Goal: Task Accomplishment & Management: Manage account settings

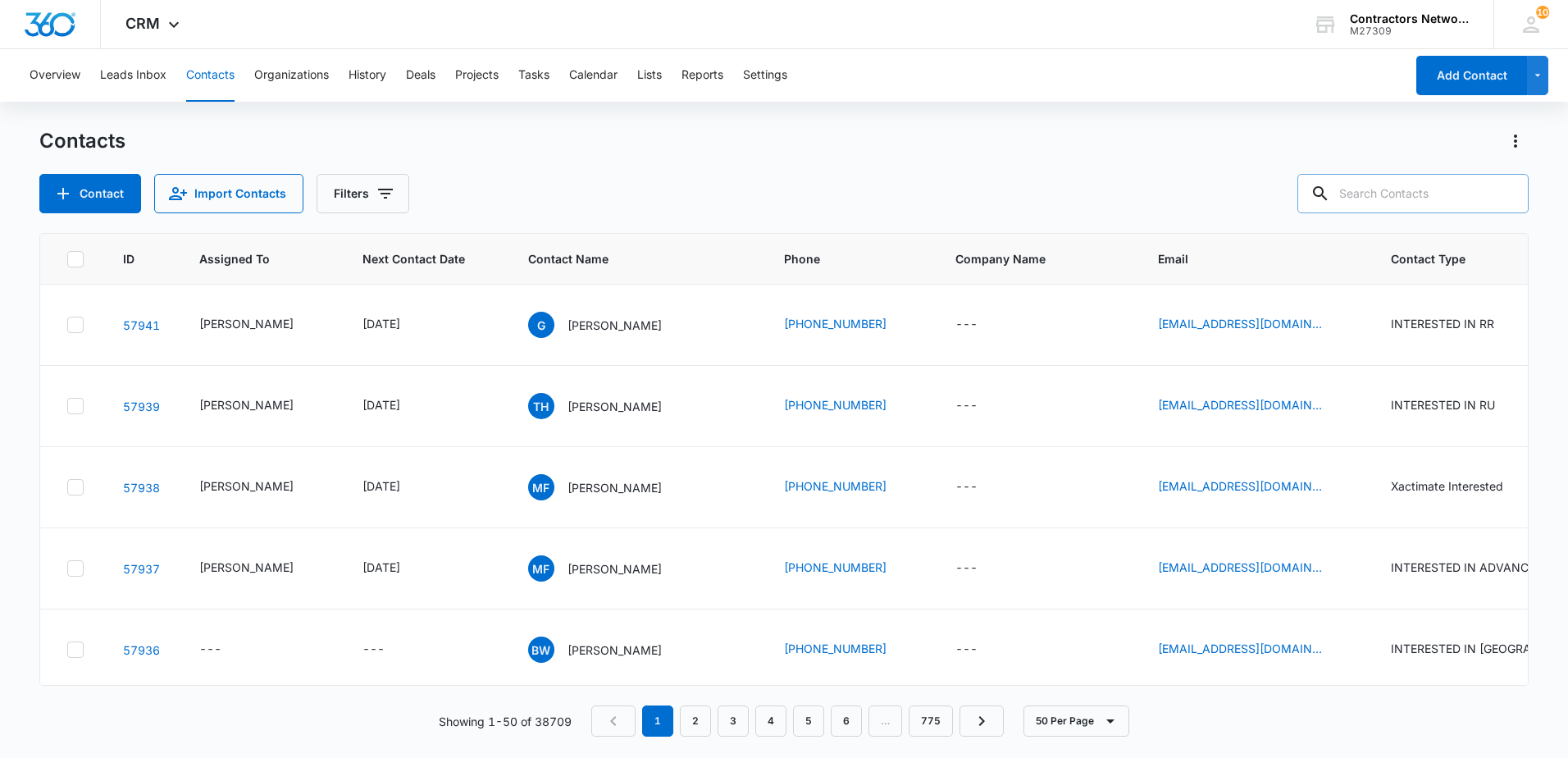
click at [1404, 209] on input "text" at bounding box center [1412, 193] width 232 height 39
click at [610, 572] on p "[PERSON_NAME]" at bounding box center [614, 568] width 95 height 17
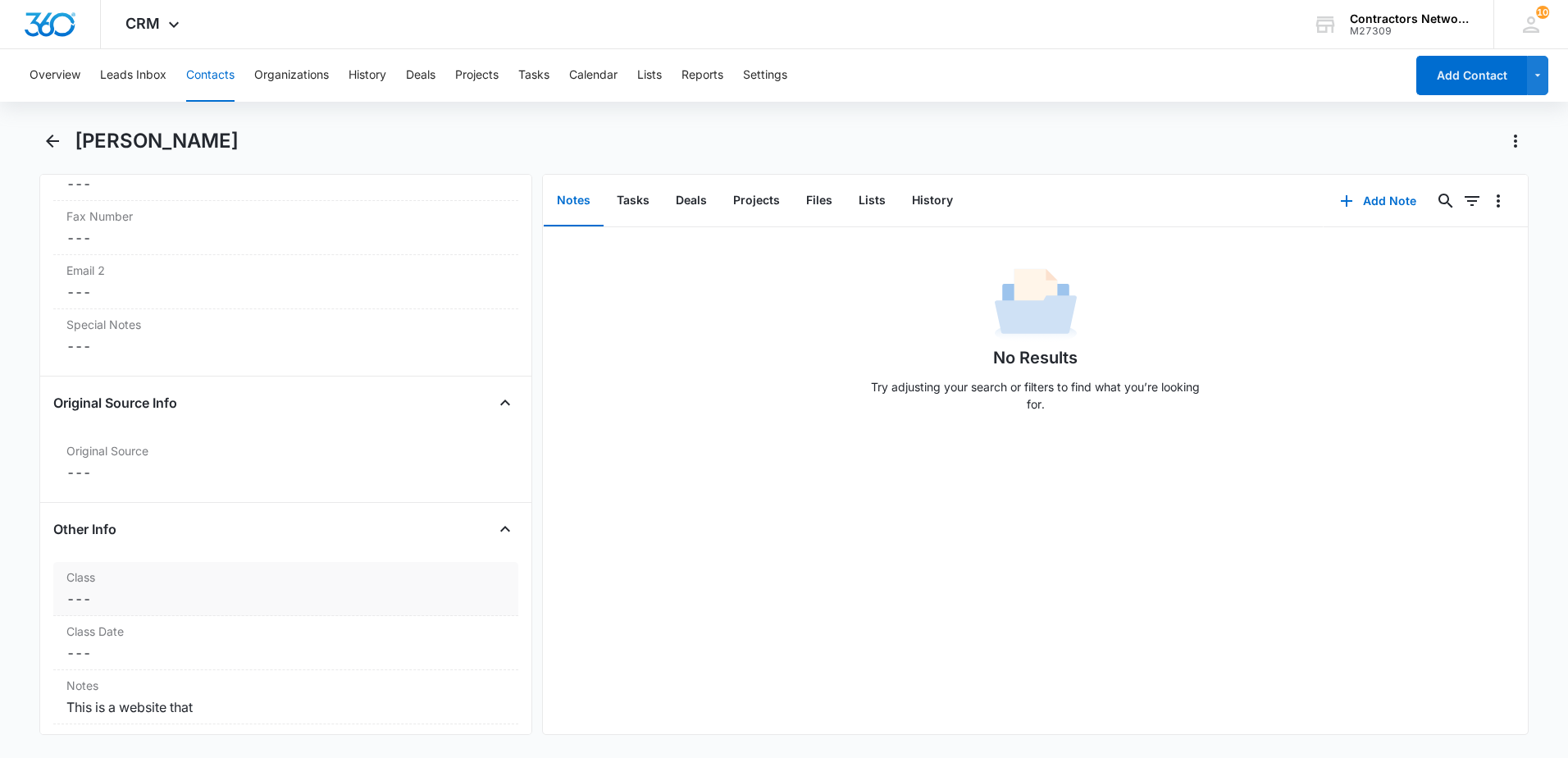
scroll to position [1722, 0]
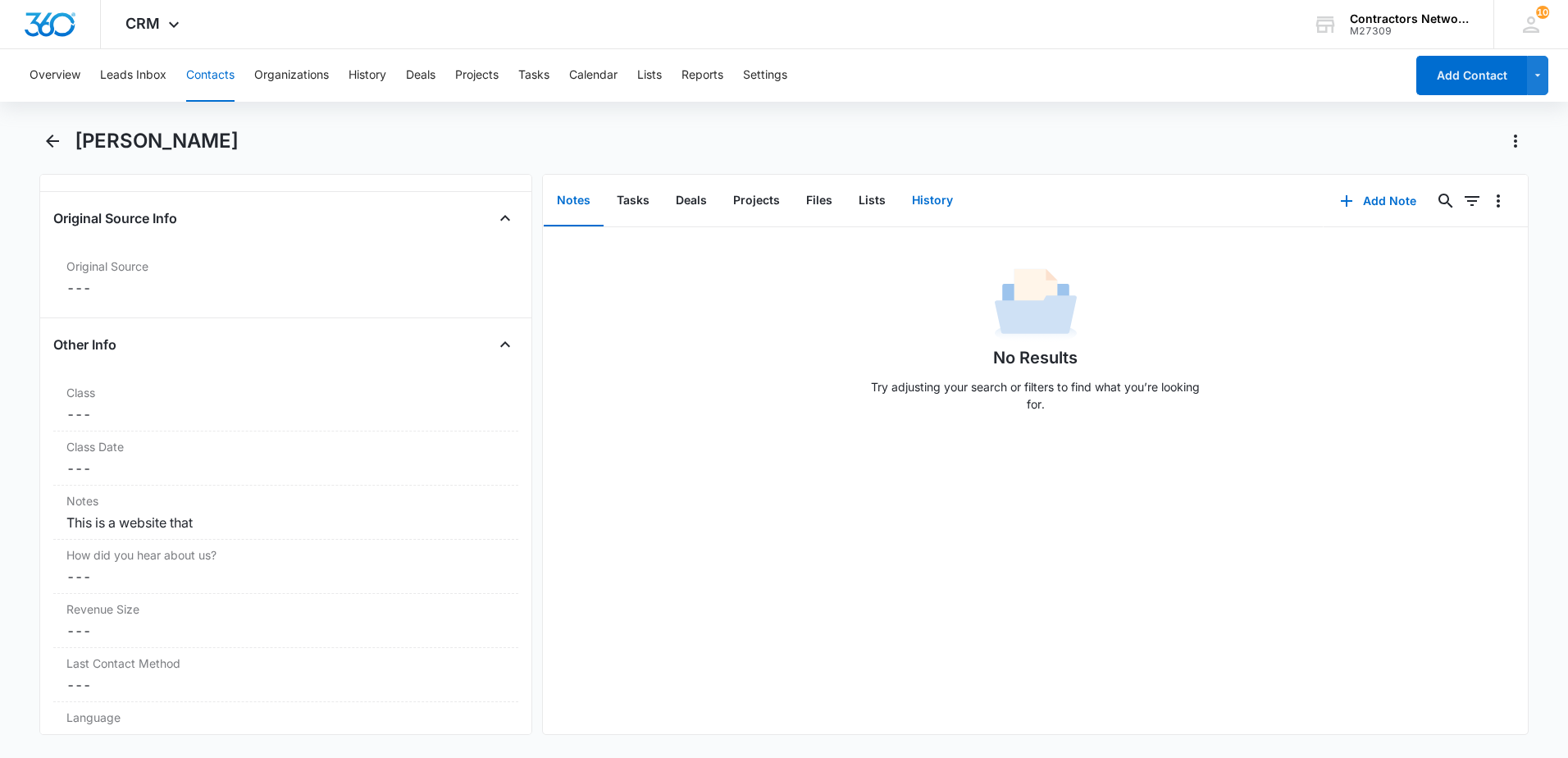
click at [934, 205] on button "History" at bounding box center [932, 201] width 68 height 51
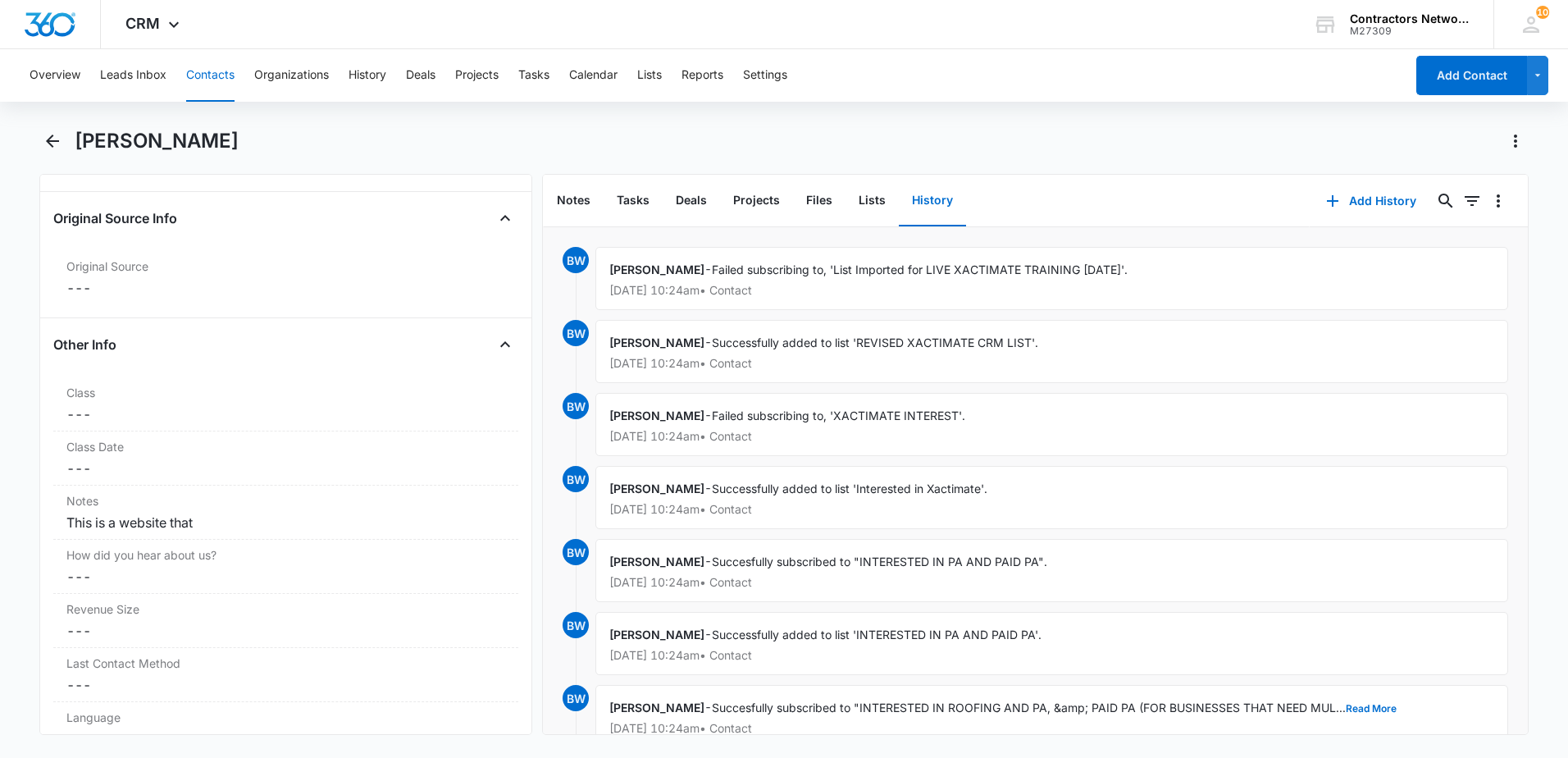
drag, startPoint x: 205, startPoint y: 97, endPoint x: 205, endPoint y: 83, distance: 14.0
click at [205, 97] on button "Contacts" at bounding box center [211, 75] width 49 height 53
click at [208, 75] on button "Contacts" at bounding box center [211, 75] width 49 height 53
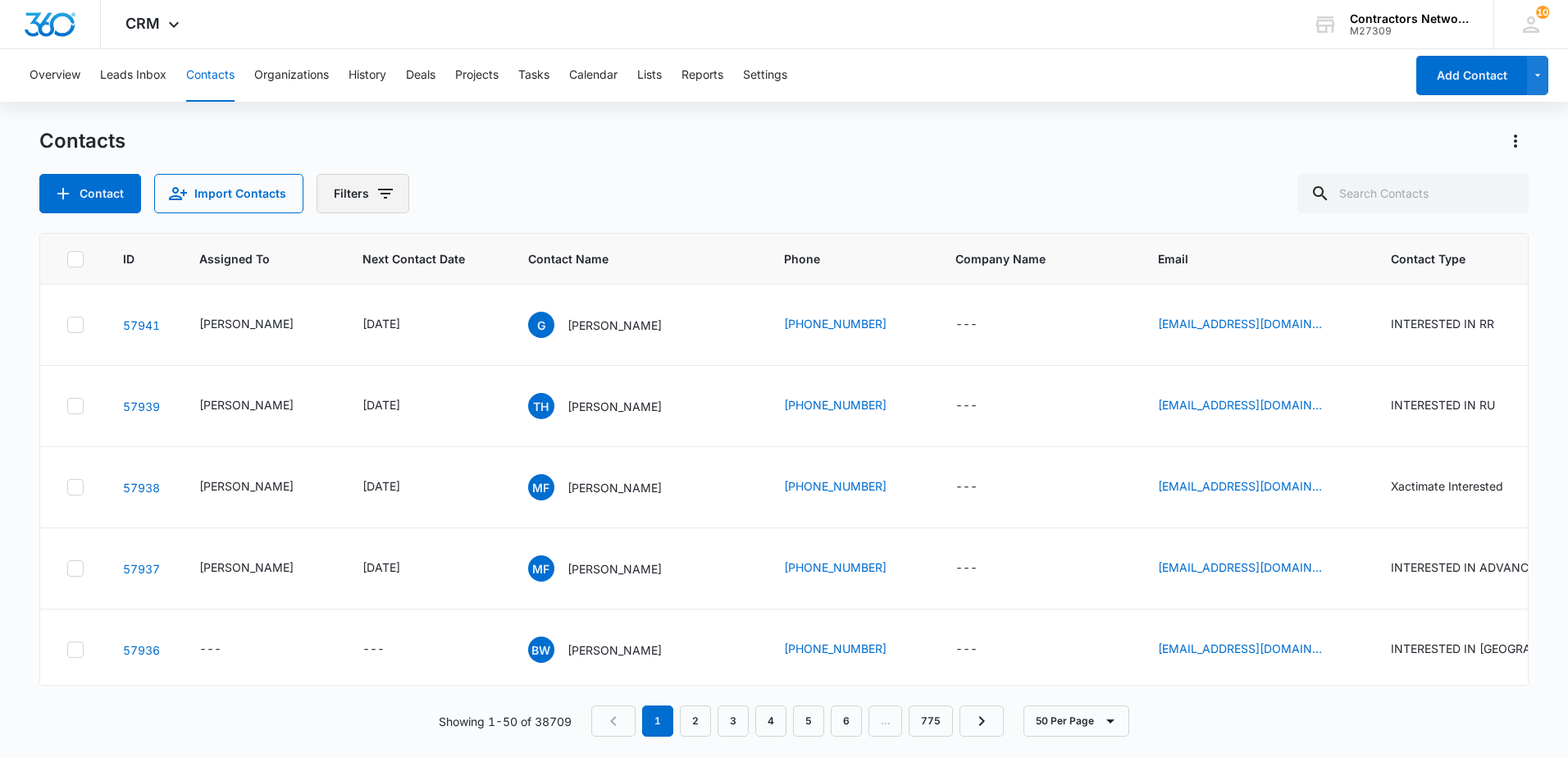
click at [380, 199] on icon "Filters" at bounding box center [385, 193] width 20 height 20
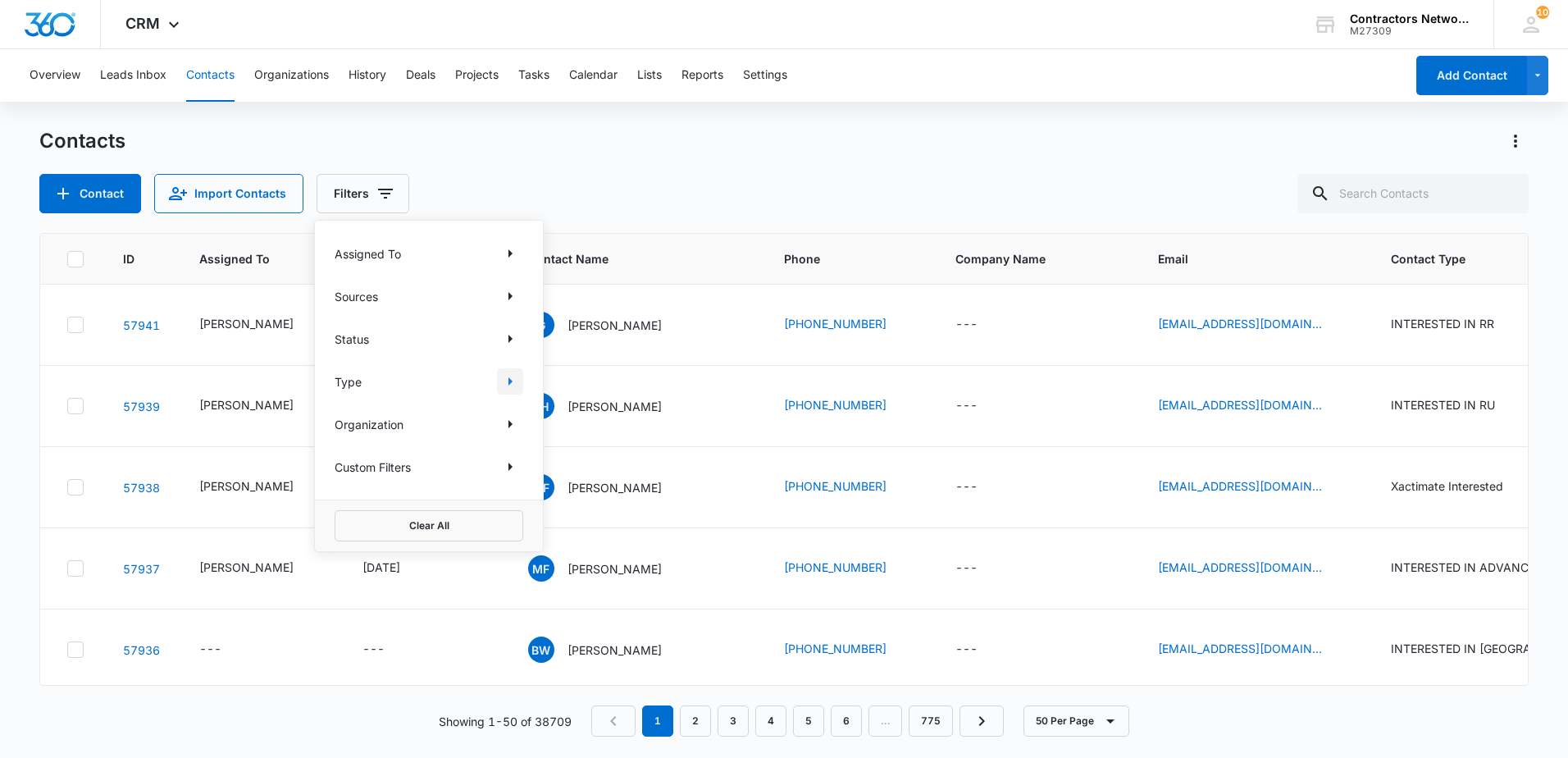
click at [511, 385] on icon "Show Type filters" at bounding box center [509, 381] width 20 height 20
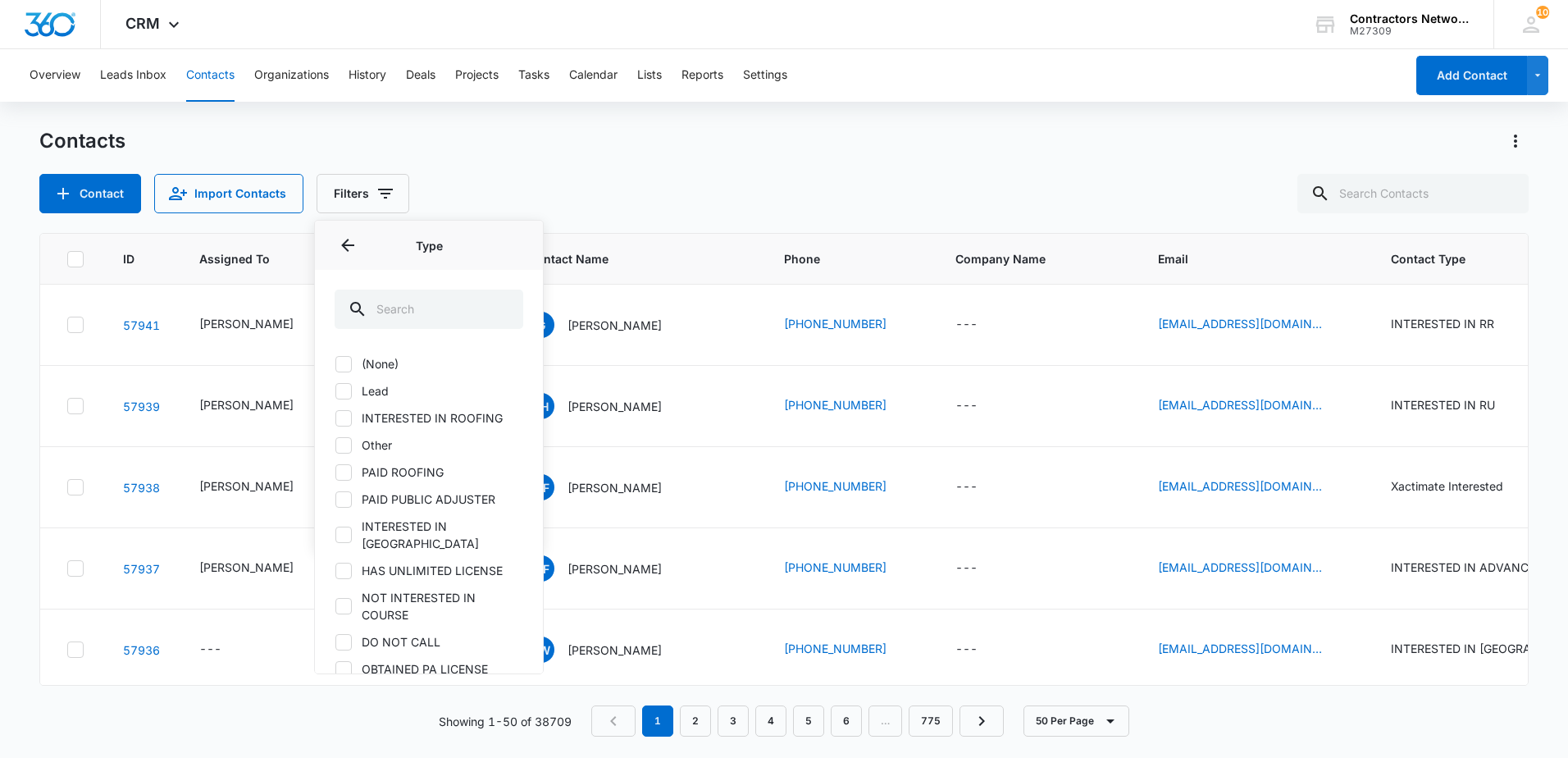
click at [343, 392] on icon at bounding box center [343, 391] width 9 height 8
click at [336, 391] on input "Lead" at bounding box center [335, 390] width 1 height 1
checkbox input "true"
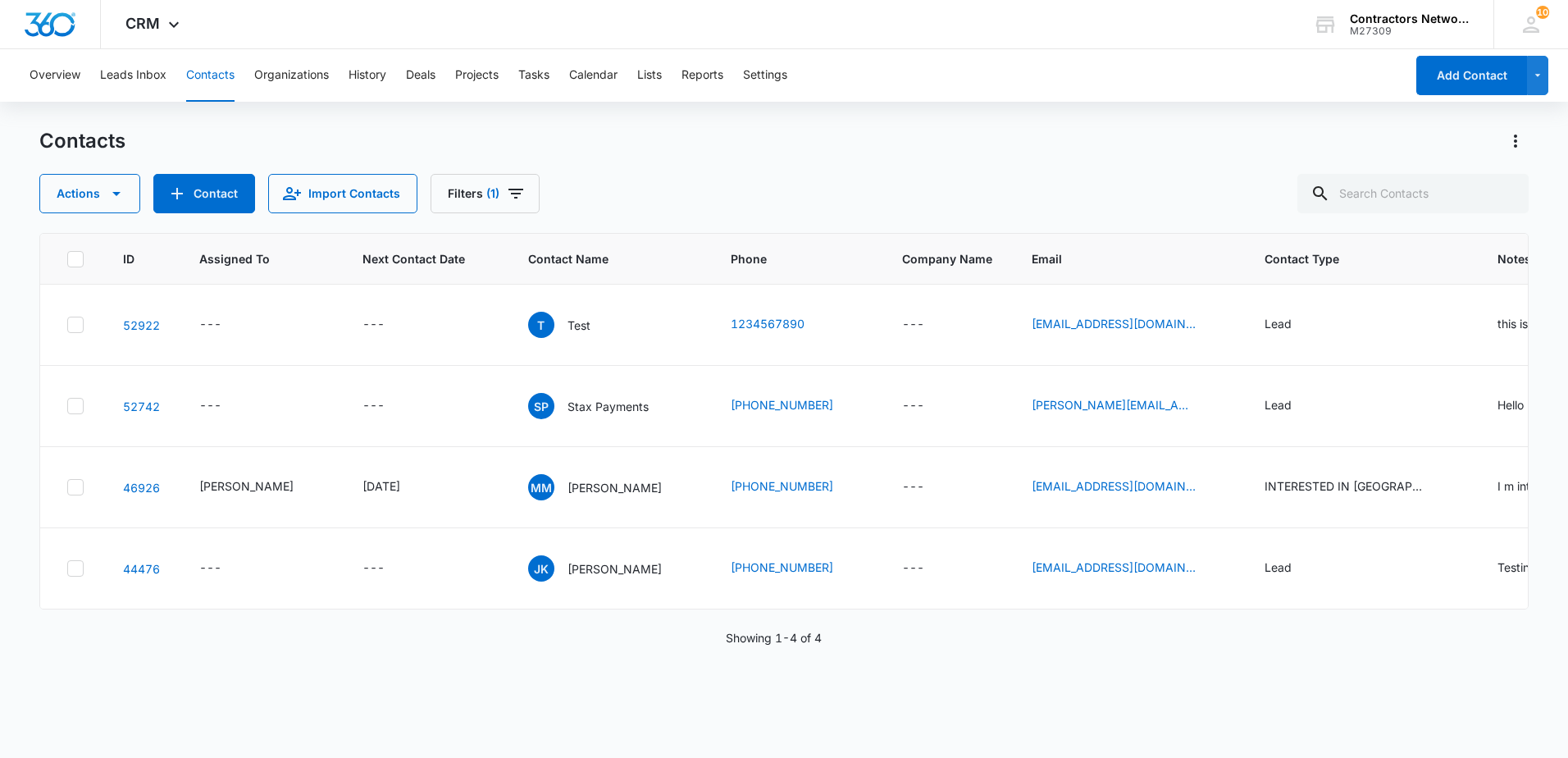
click at [859, 180] on div "Actions Contact Import Contacts Filters (1)" at bounding box center [784, 193] width 1489 height 39
click at [575, 488] on p "[PERSON_NAME]" at bounding box center [614, 488] width 95 height 17
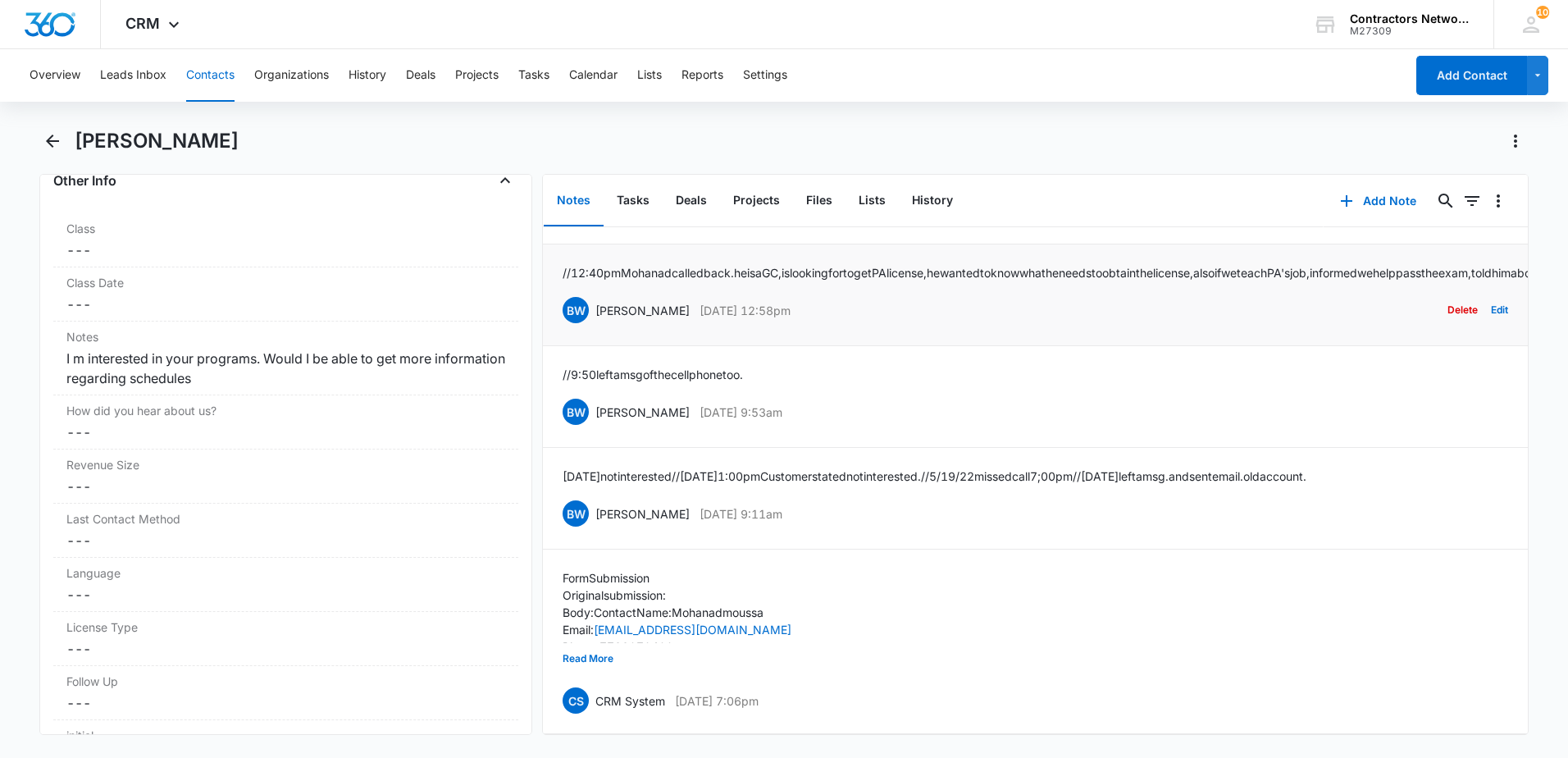
scroll to position [216, 0]
drag, startPoint x: 589, startPoint y: 644, endPoint x: 587, endPoint y: 654, distance: 10.2
click at [587, 654] on button "Read More" at bounding box center [588, 659] width 51 height 31
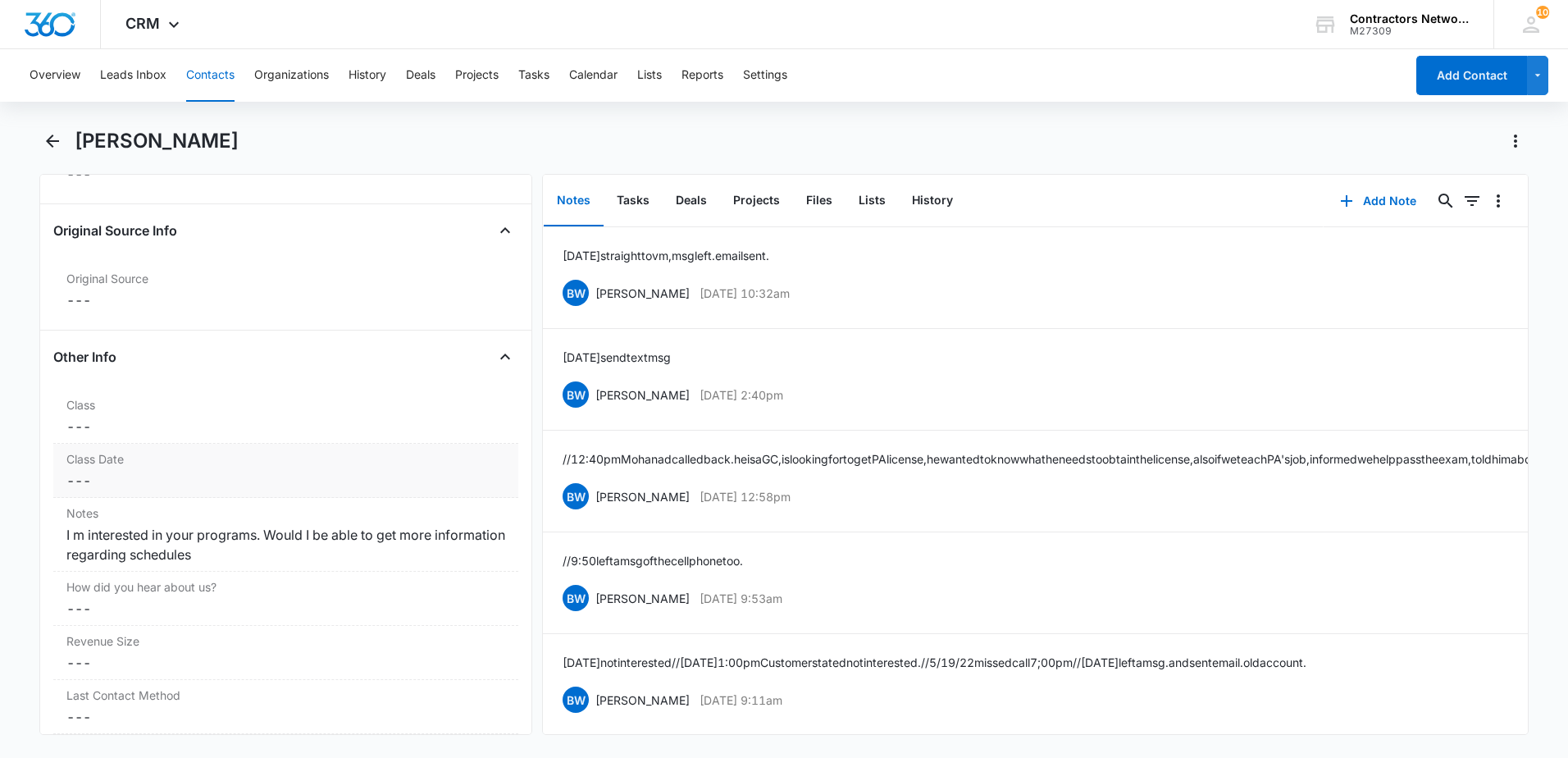
scroll to position [1805, 0]
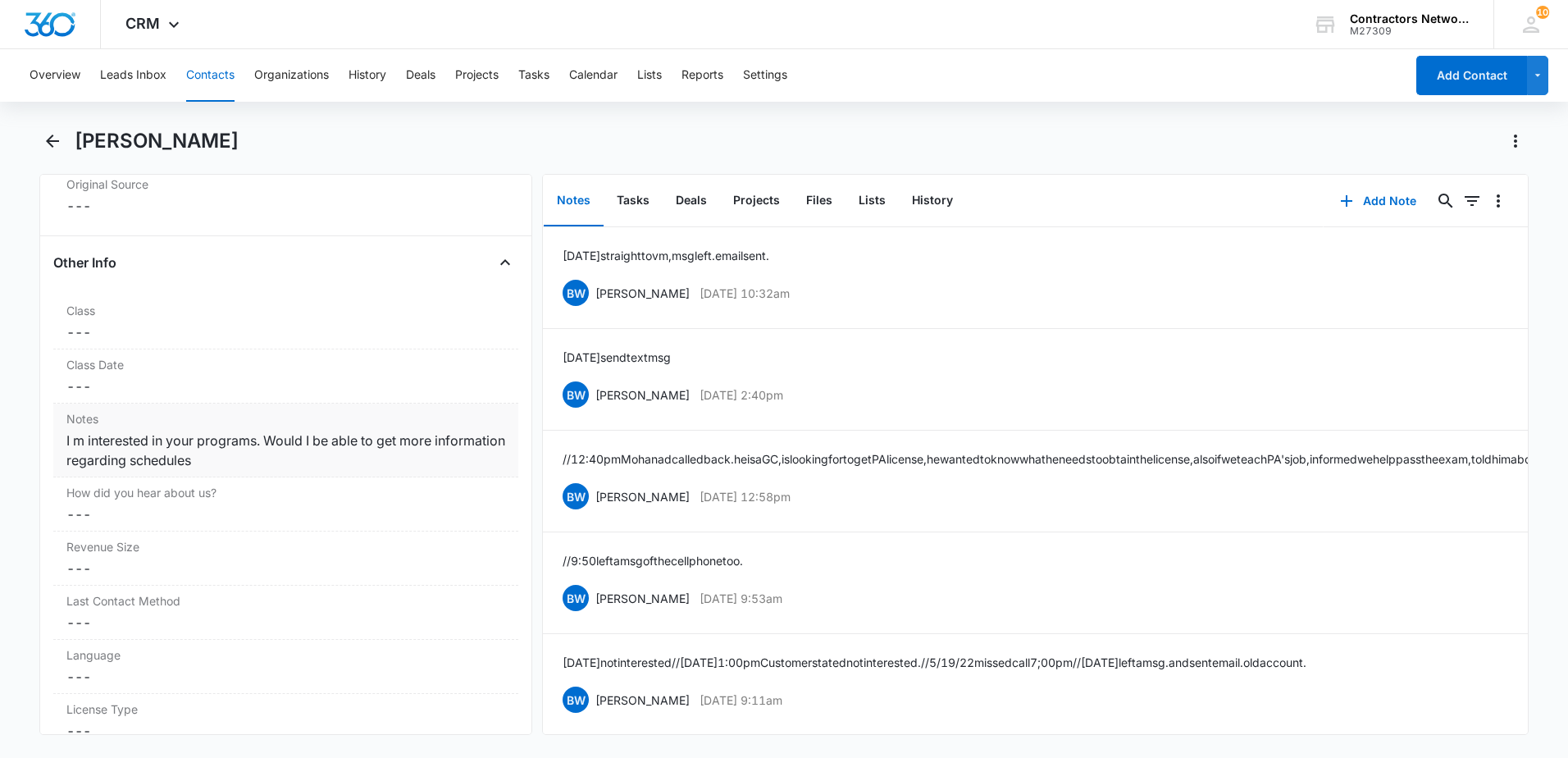
click at [62, 438] on div "Notes Cancel Save Changes I m interested in your programs. Would I be able to g…" at bounding box center [286, 440] width 465 height 74
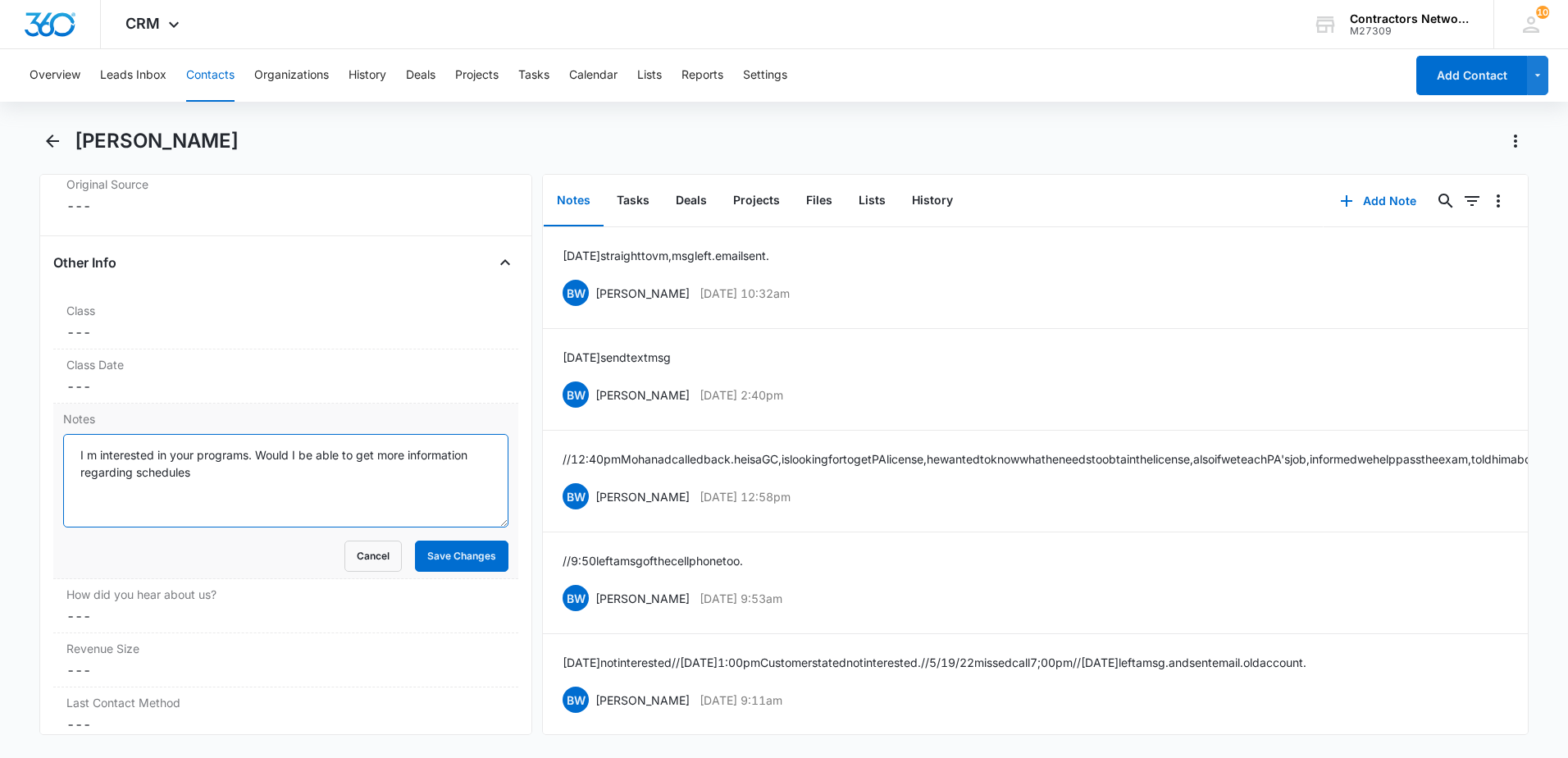
click at [77, 461] on textarea "I m interested in your programs. Would I be able to get more information regard…" at bounding box center [285, 481] width 445 height 94
click at [352, 485] on textarea "[DATE] Lead: I m interested in your programs. Would I be able to get more infor…" at bounding box center [285, 481] width 445 height 94
click at [132, 458] on textarea "[DATE] Lead: I m interested in your programs. Would I be able to get more infor…" at bounding box center [285, 481] width 445 height 94
click at [370, 483] on textarea "[DATE] NEW Lead: I m interested in your programs. Would I be able to get more i…" at bounding box center [285, 481] width 445 height 94
type textarea "[DATE] NEW Lead: I m interested in your programs. Would I be able to get more i…"
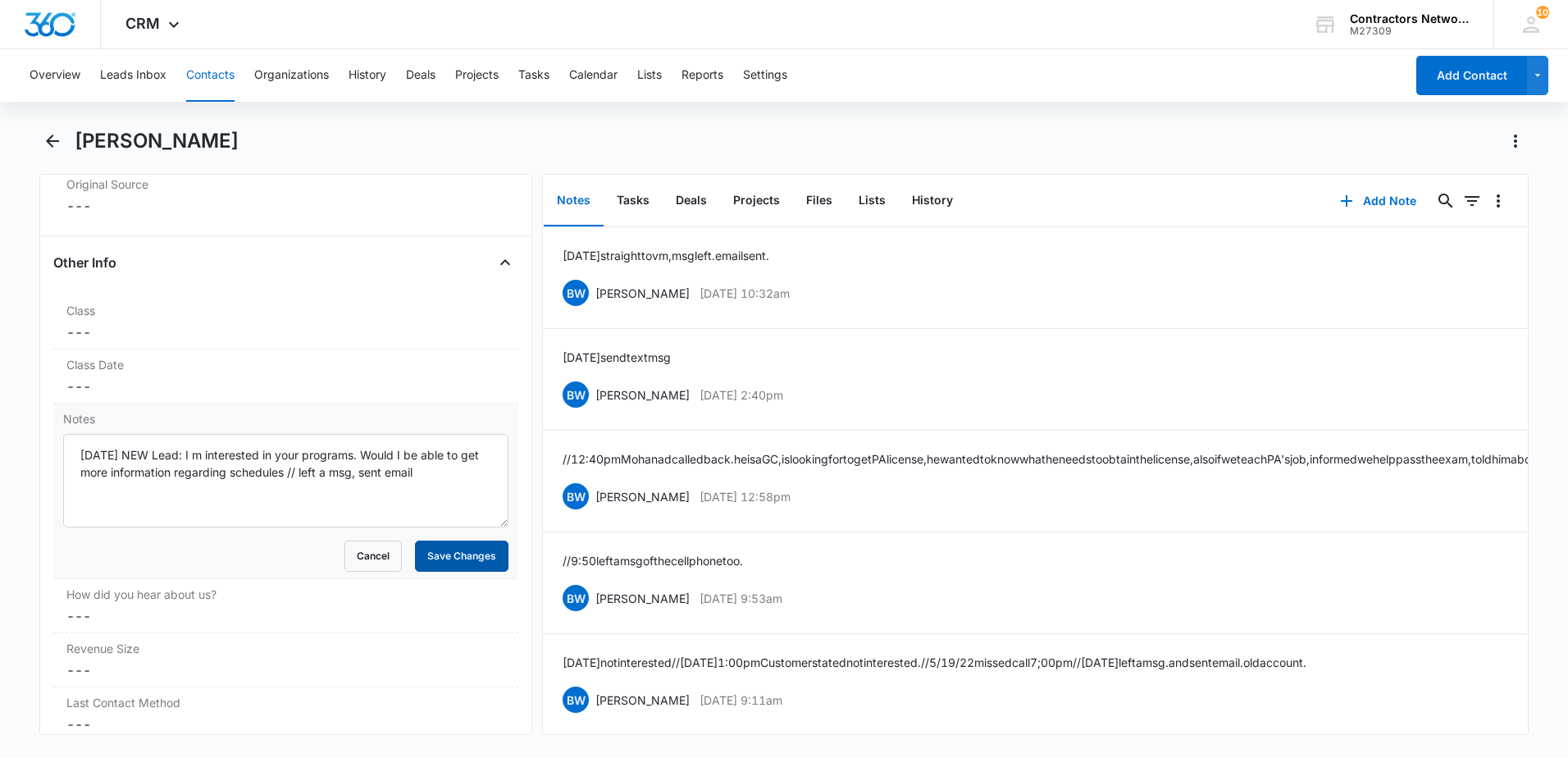
click at [468, 553] on button "Save Changes" at bounding box center [462, 555] width 94 height 31
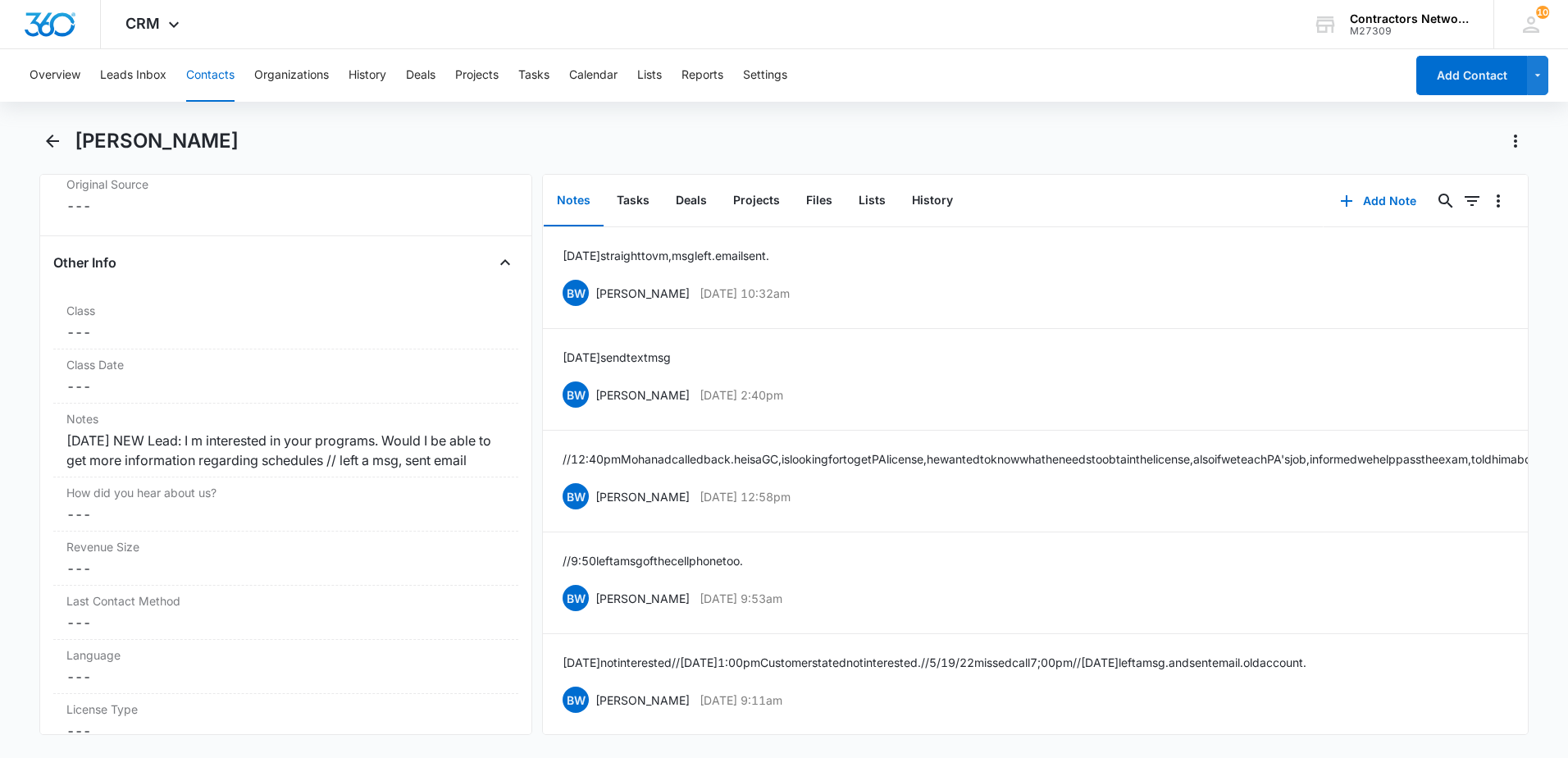
click at [228, 75] on button "Contacts" at bounding box center [211, 75] width 49 height 53
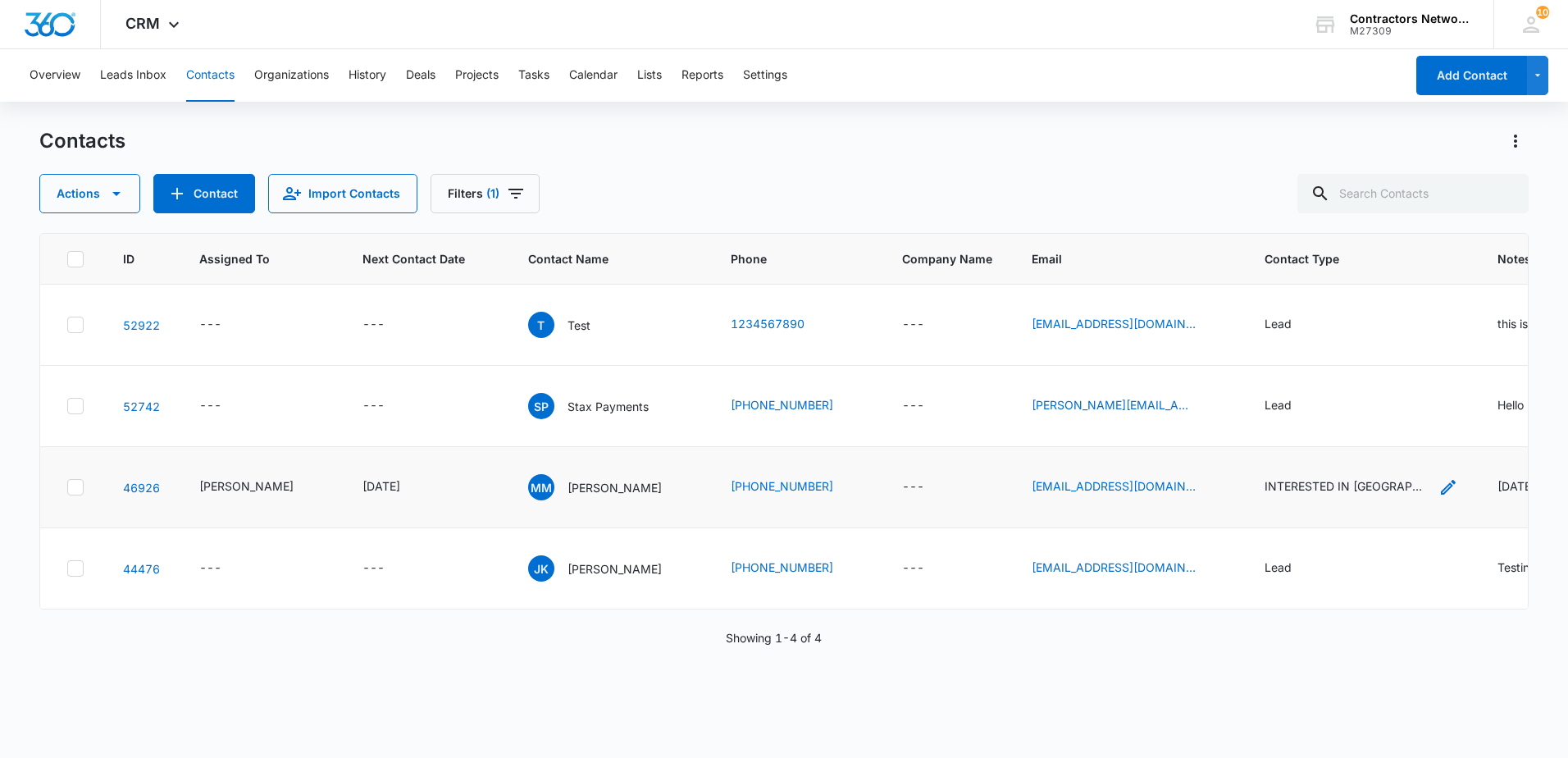
click at [1441, 487] on icon "Contact Type - INTERESTED IN PA, Lead - Select to Edit Field" at bounding box center [1449, 488] width 15 height 15
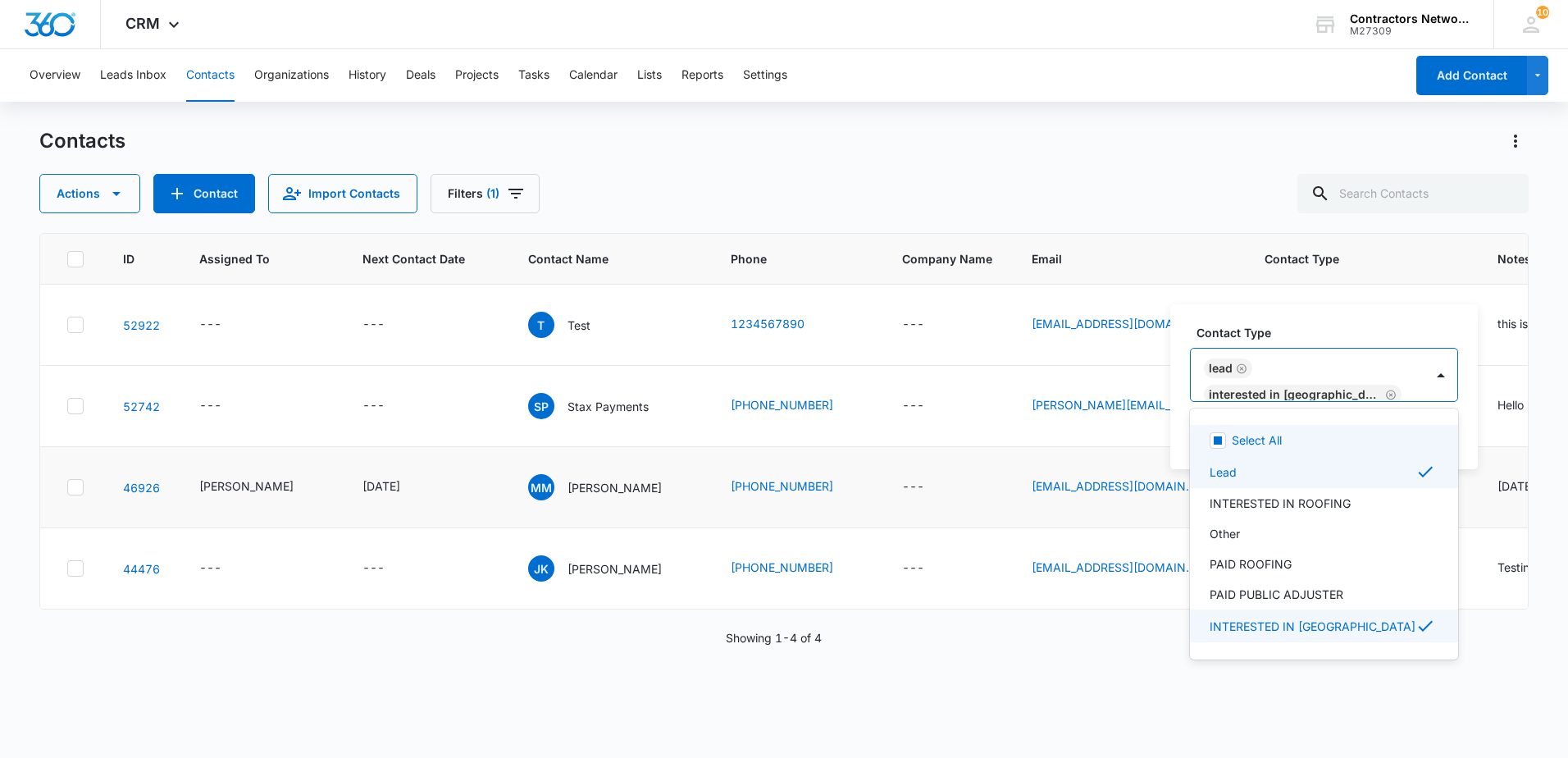
click at [1248, 378] on div "Lead" at bounding box center [1229, 368] width 49 height 20
click at [1240, 375] on icon "Remove Lead" at bounding box center [1242, 369] width 11 height 12
click at [1387, 453] on div "Contact Type option Lead, deselected. 39 results available. Use Up and Down to …" at bounding box center [1324, 387] width 308 height 165
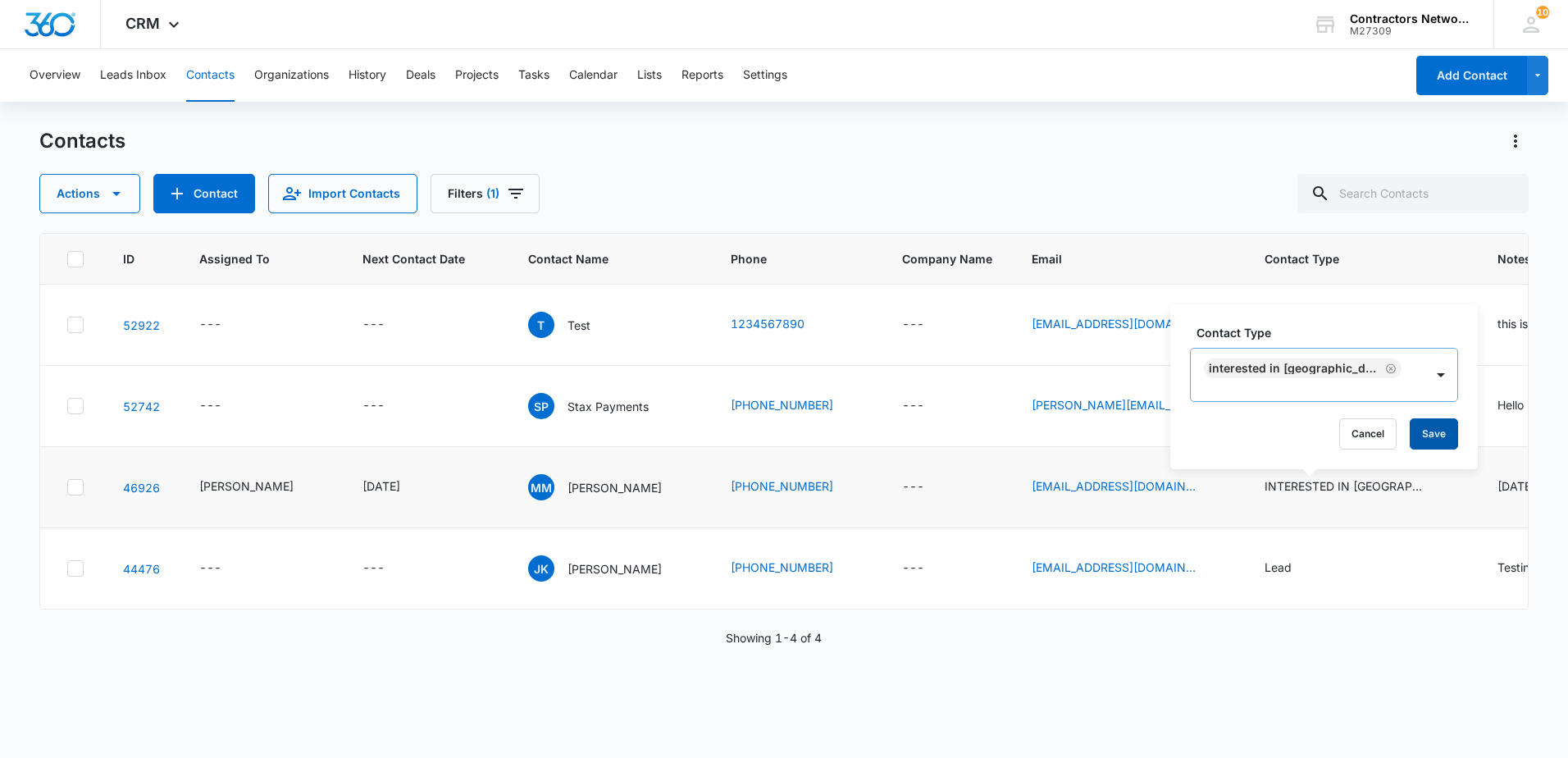
click at [1410, 434] on button "Save" at bounding box center [1434, 433] width 49 height 31
click at [1206, 490] on icon "Email - mikemoussa@americanshieldexteriors.com - Select to Edit Field" at bounding box center [1215, 487] width 20 height 20
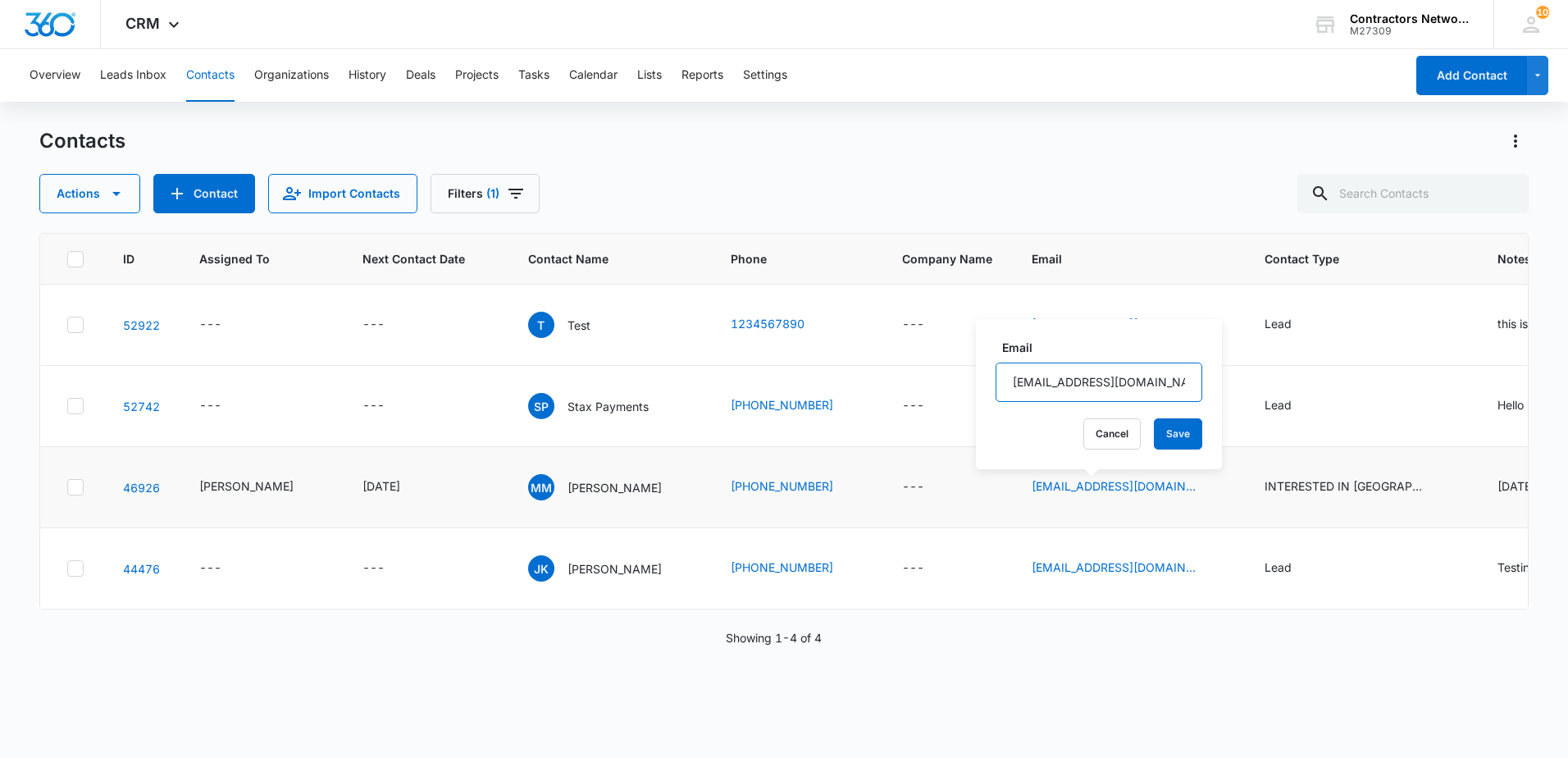
click at [1156, 372] on input "[EMAIL_ADDRESS][DOMAIN_NAME]" at bounding box center [1099, 383] width 206 height 39
click at [1156, 372] on td "[PERSON_NAME][EMAIL_ADDRESS][PERSON_NAME][DOMAIN_NAME]" at bounding box center [1128, 406] width 233 height 82
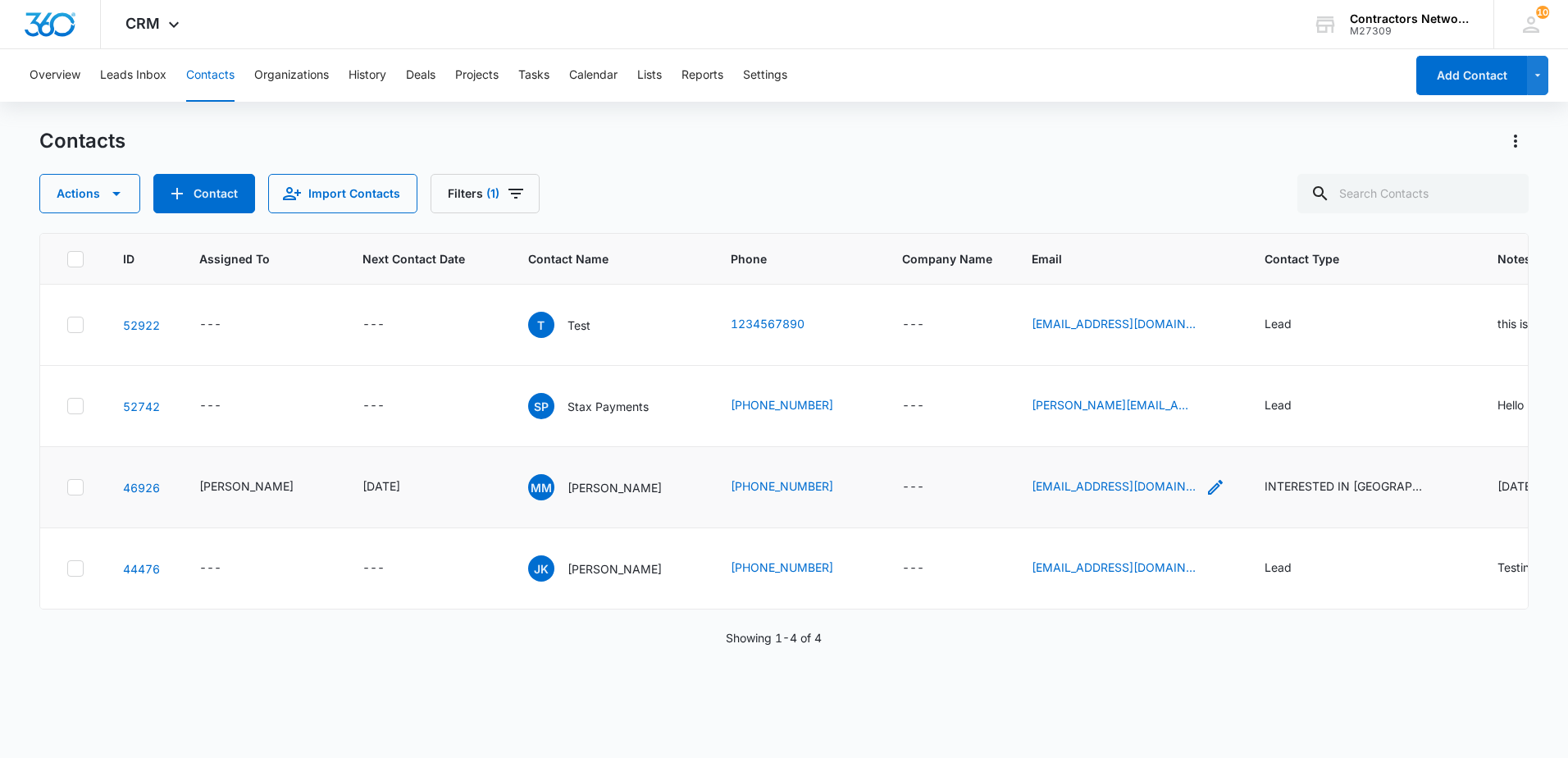
click at [1208, 488] on icon "Email - mikemoussa@americanshieldexteriors.com - Select to Edit Field" at bounding box center [1215, 488] width 15 height 15
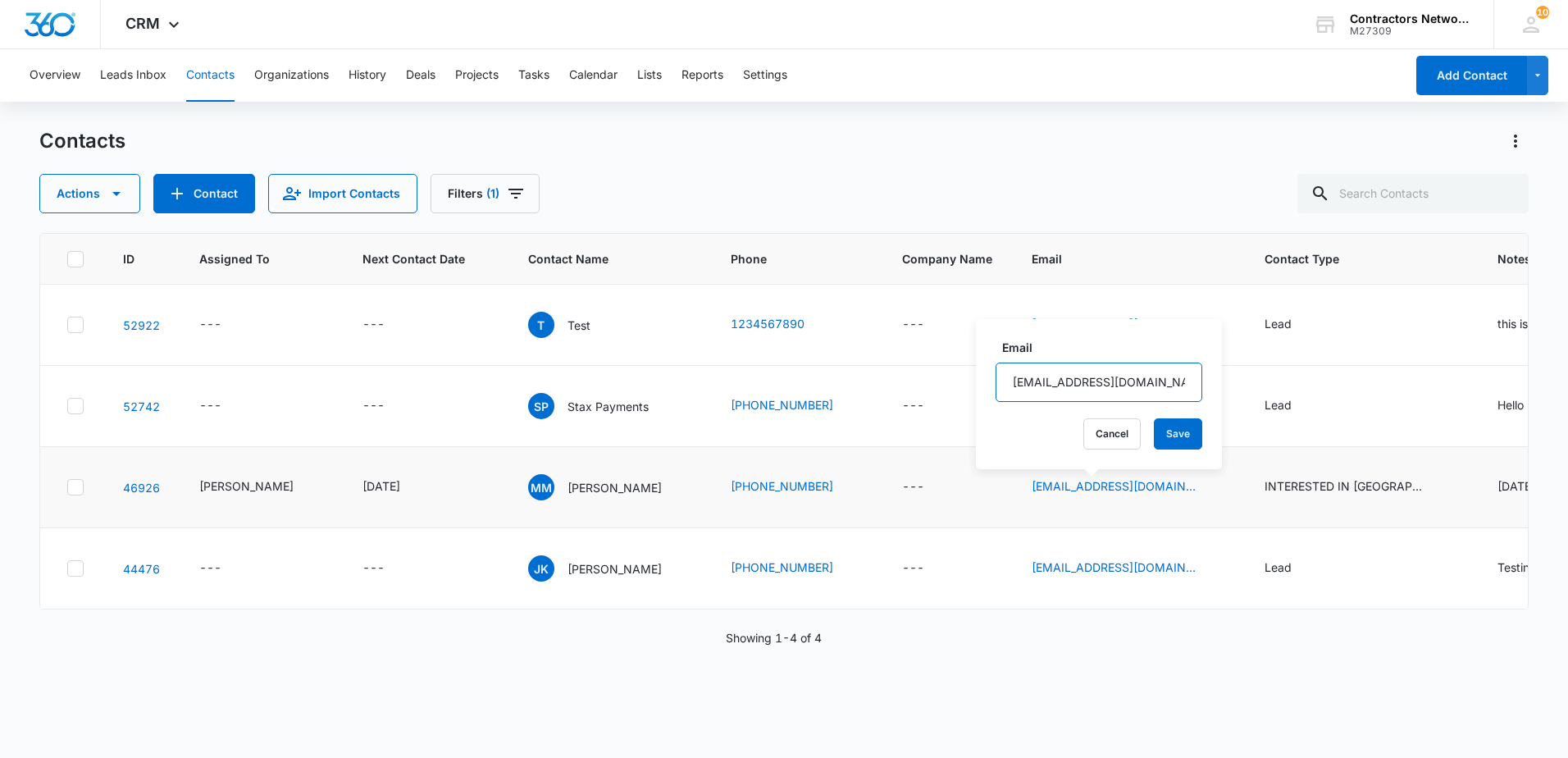
click at [1126, 389] on input "[EMAIL_ADDRESS][DOMAIN_NAME]" at bounding box center [1099, 383] width 206 height 39
click at [501, 205] on button "Filters (1)" at bounding box center [485, 193] width 109 height 39
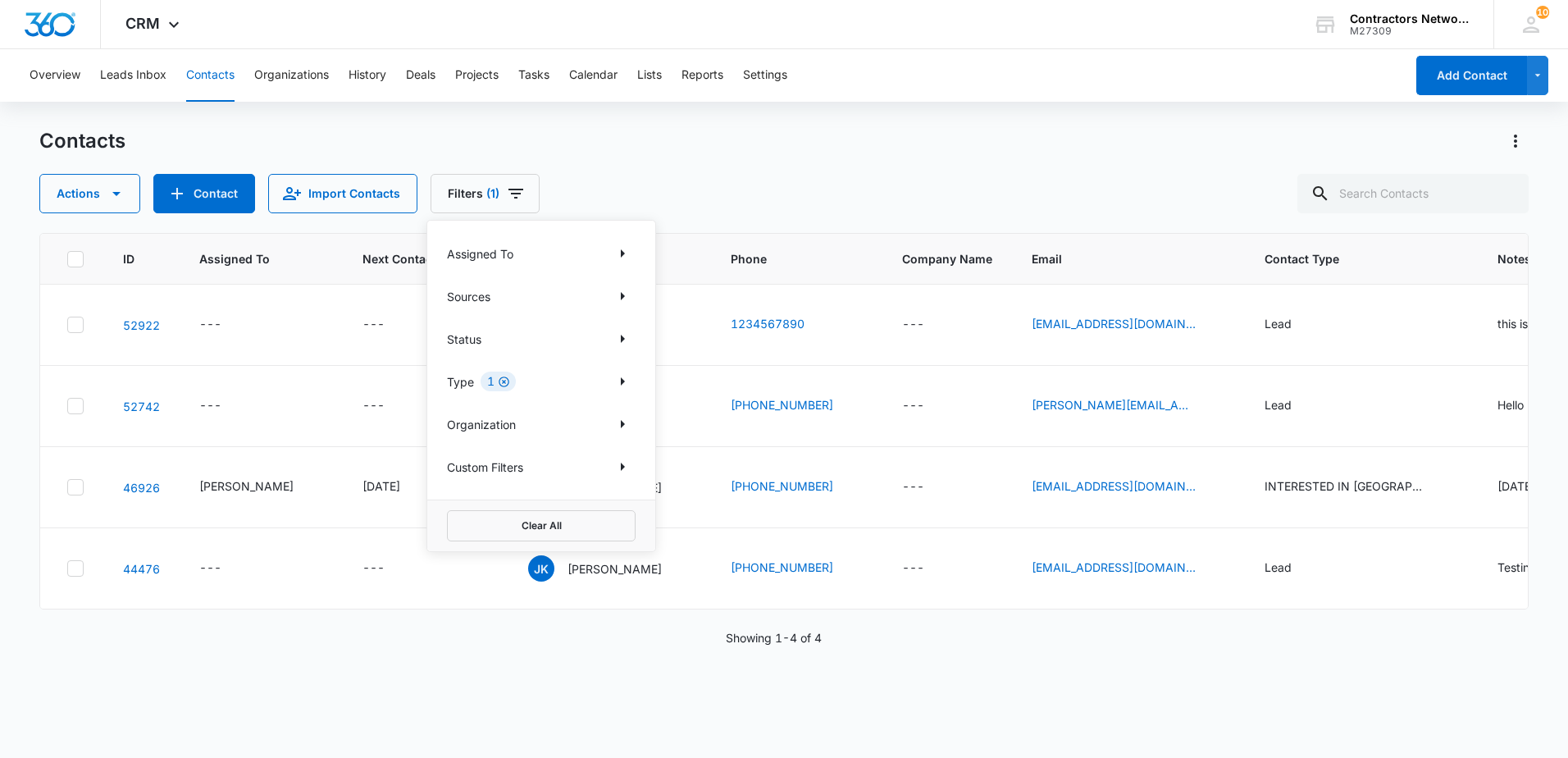
click at [503, 382] on icon "Clear" at bounding box center [504, 381] width 10 height 10
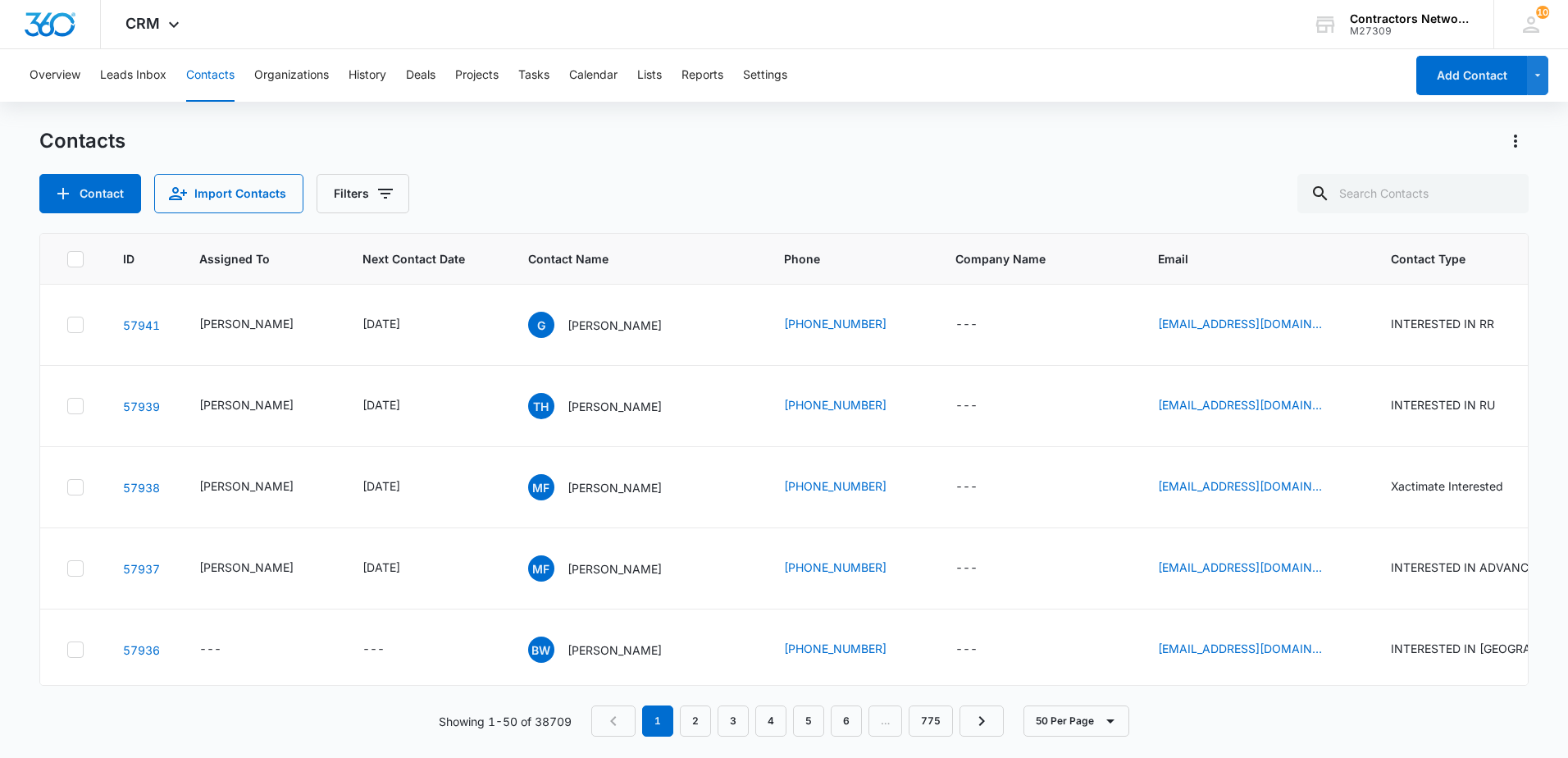
click at [684, 131] on div "Contacts" at bounding box center [784, 141] width 1489 height 26
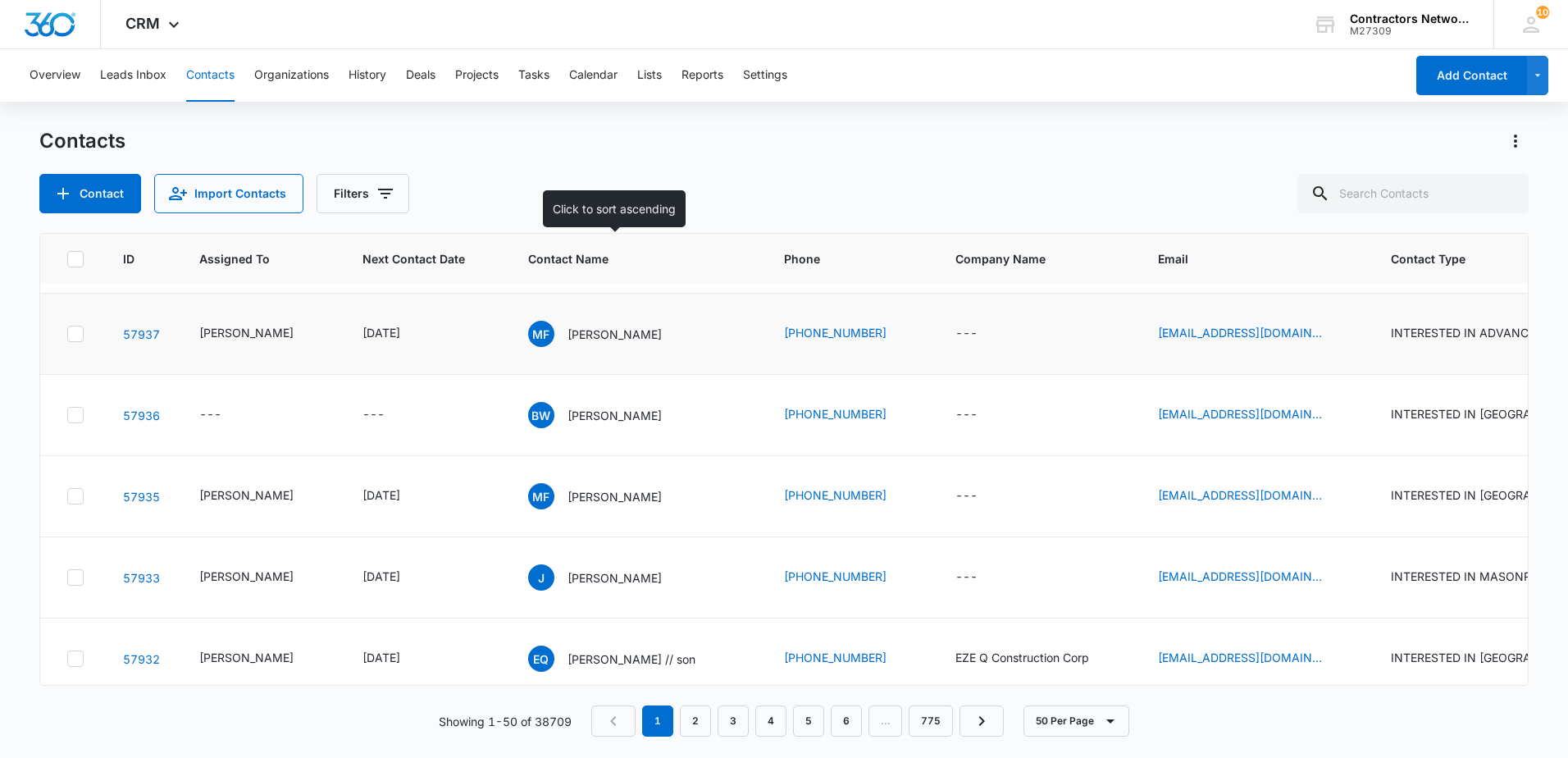
scroll to position [246, 0]
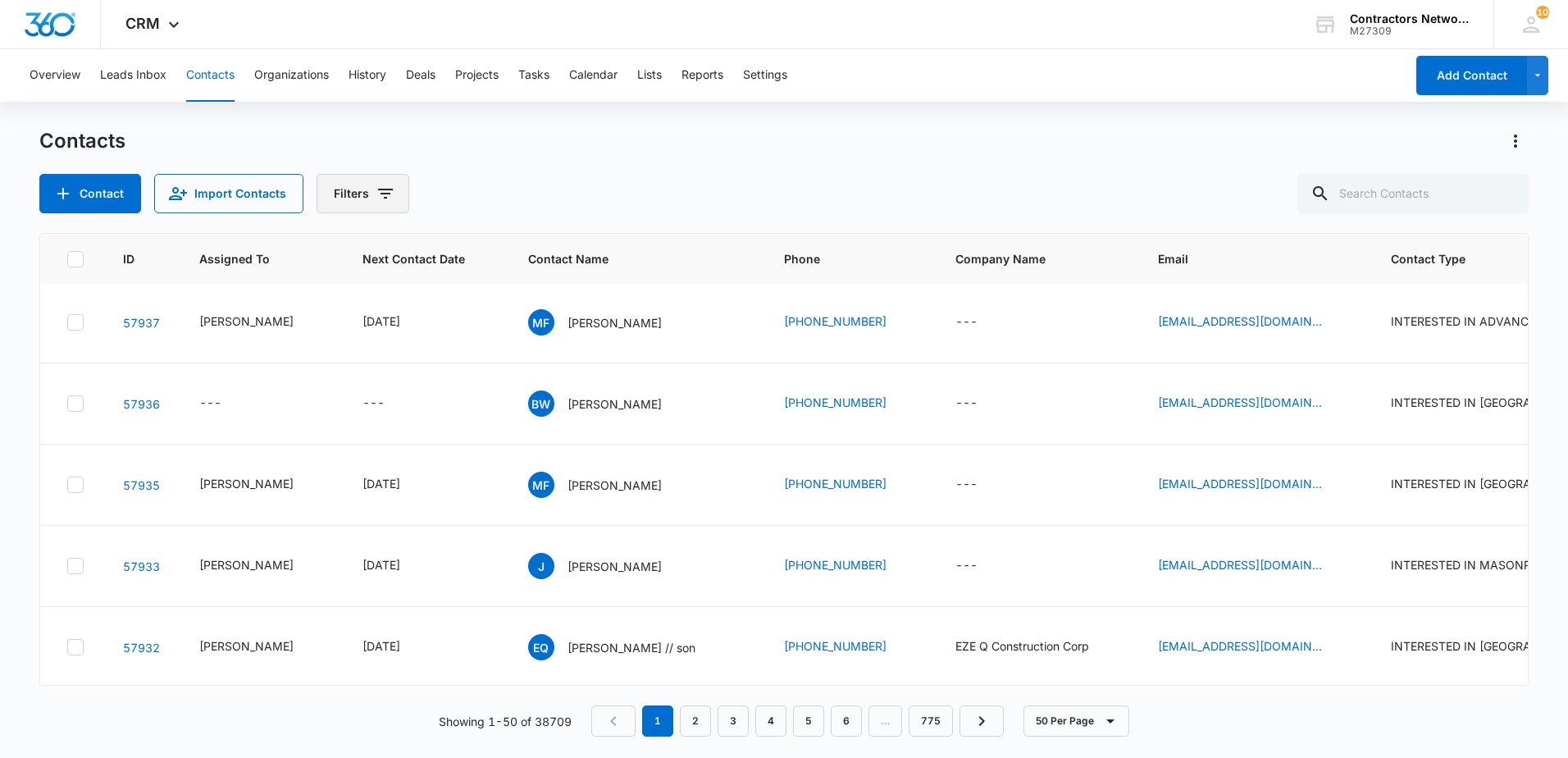
click at [376, 200] on icon "Filters" at bounding box center [385, 193] width 20 height 20
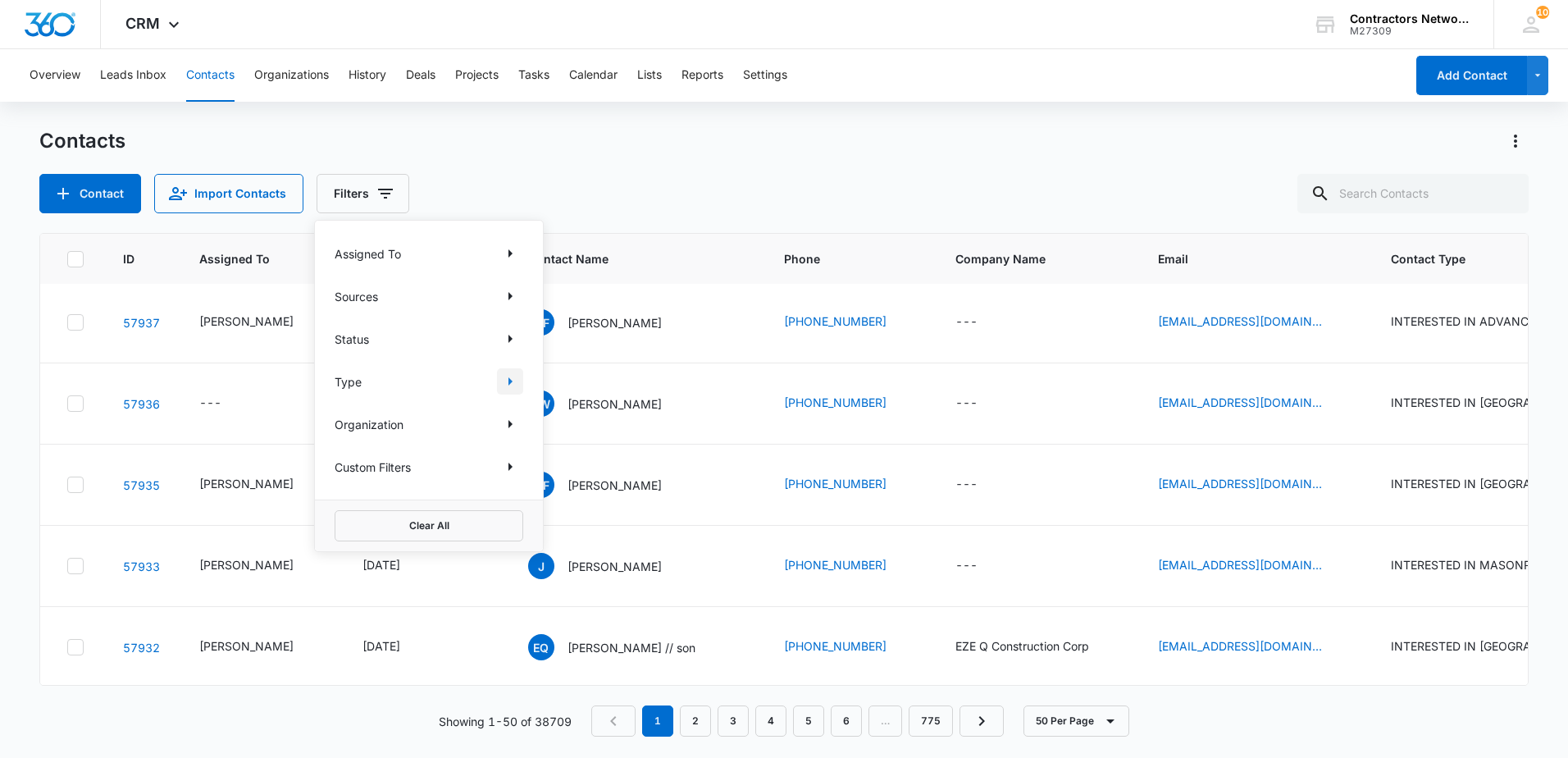
click at [505, 383] on icon "Show Type filters" at bounding box center [509, 381] width 20 height 20
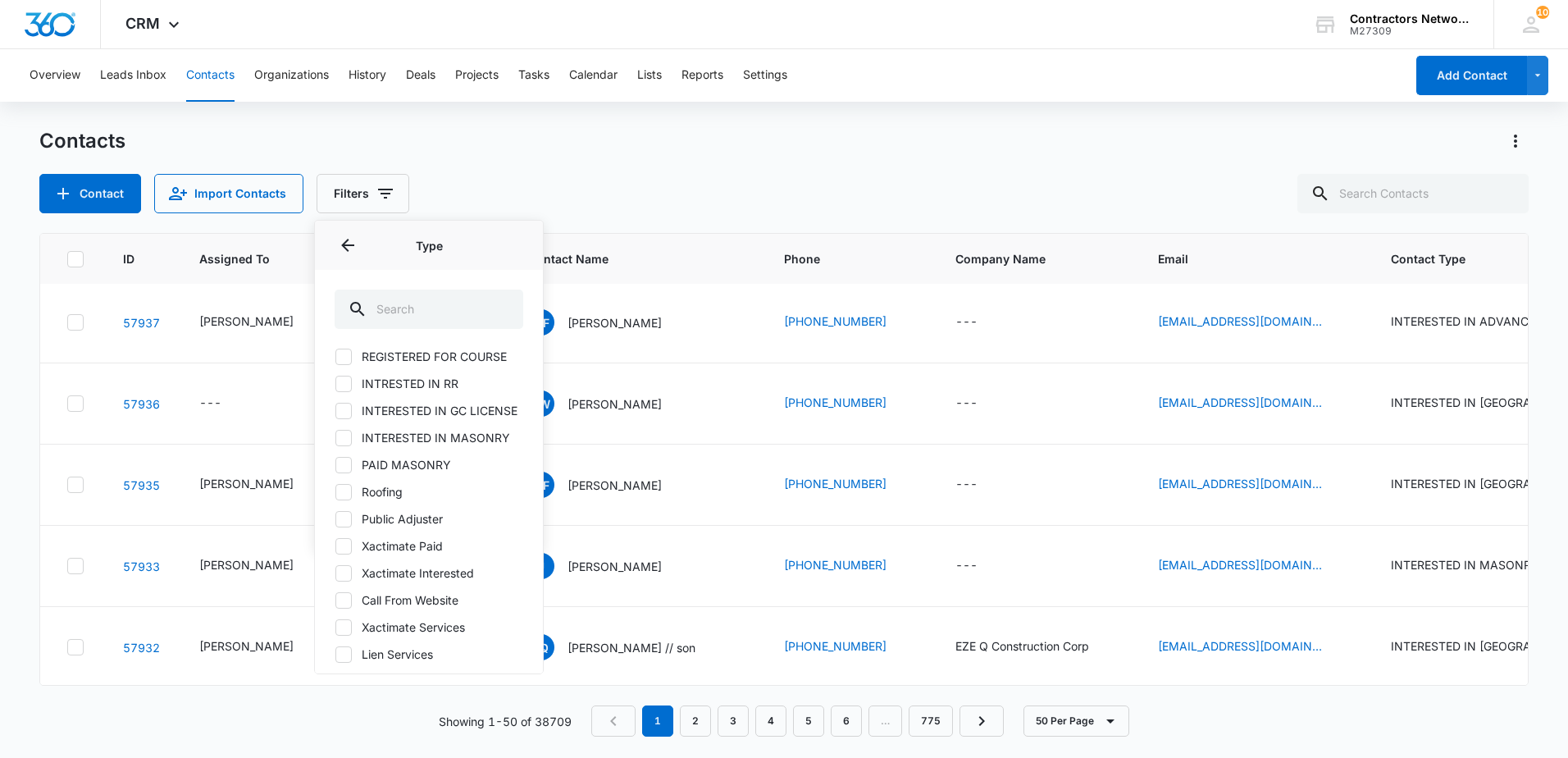
scroll to position [574, 0]
click at [346, 488] on icon at bounding box center [344, 492] width 15 height 15
click at [336, 491] on input "Xactimate Interested" at bounding box center [335, 491] width 1 height 1
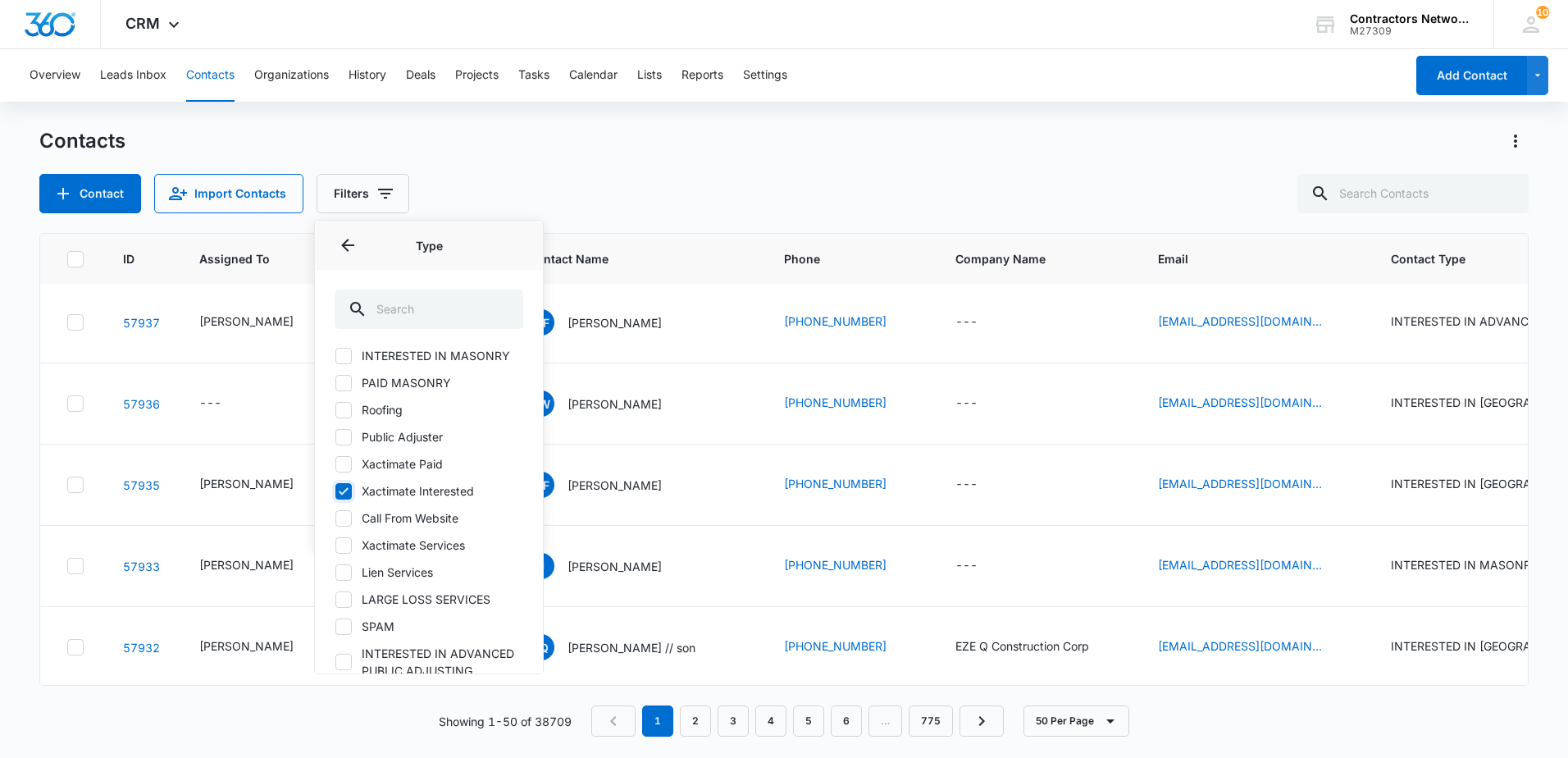
checkbox input "true"
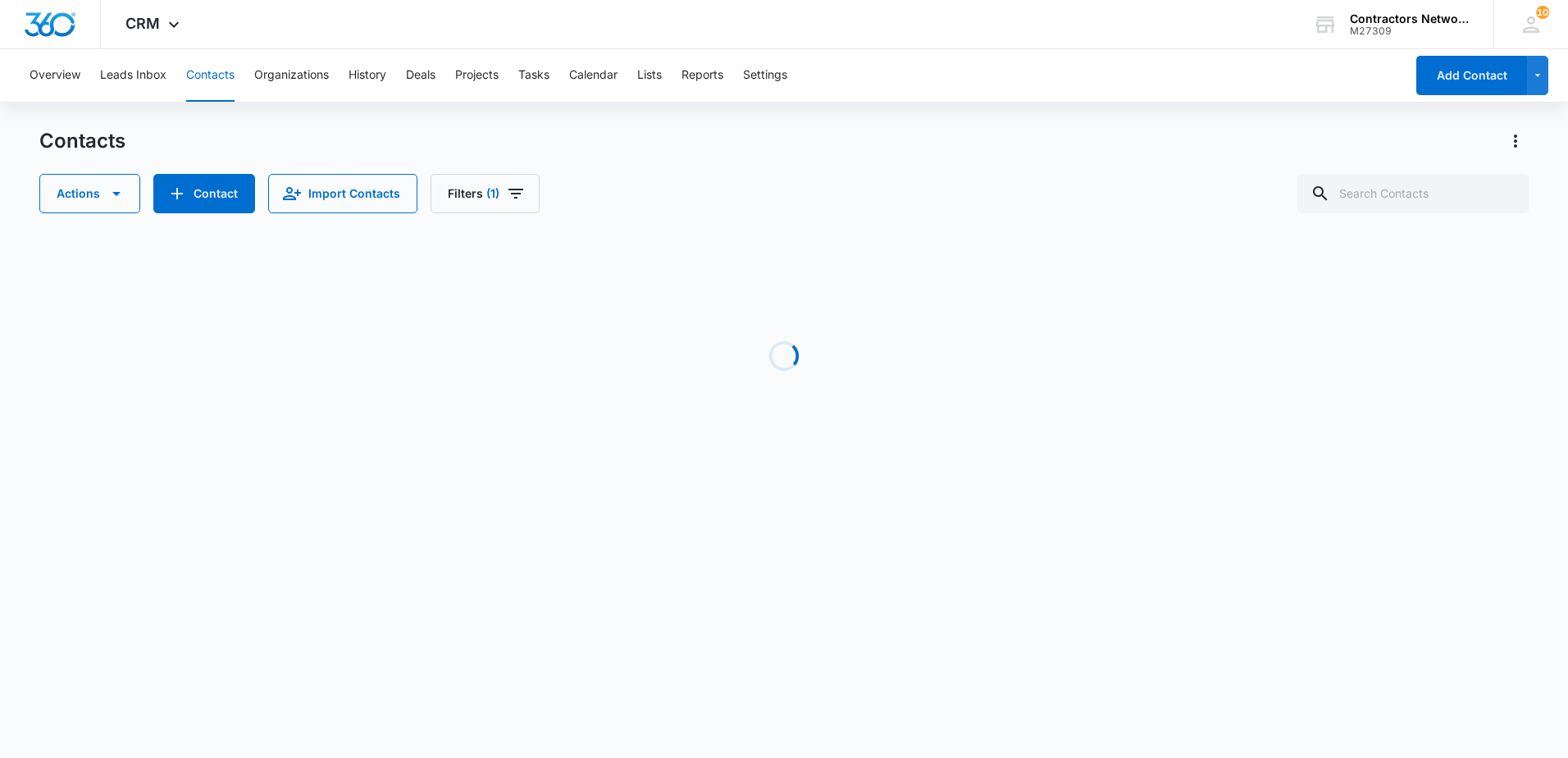
click at [677, 171] on div "Contacts Actions Contact Import Contacts Filters (1)" at bounding box center [784, 170] width 1489 height 85
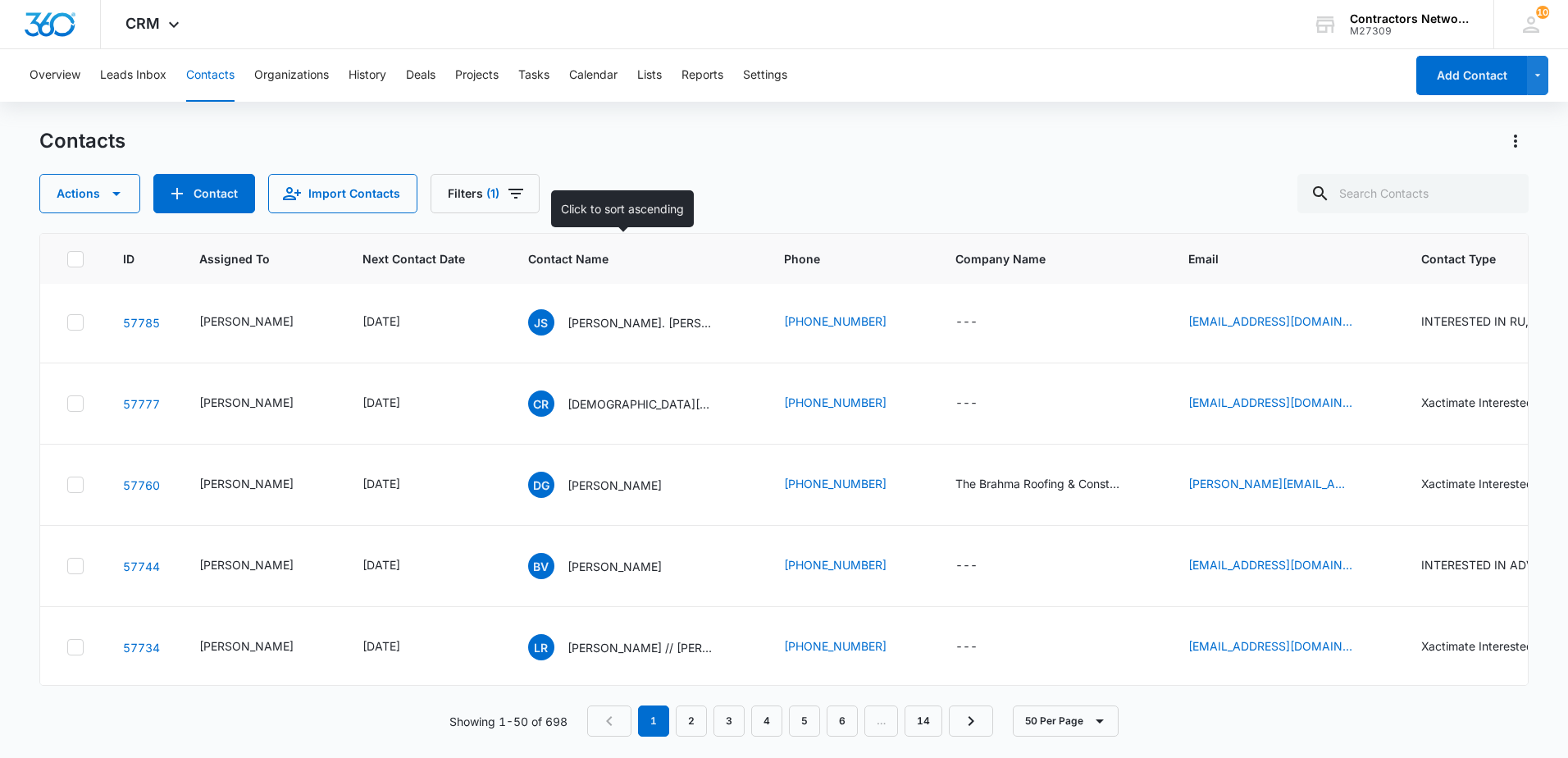
scroll to position [0, 0]
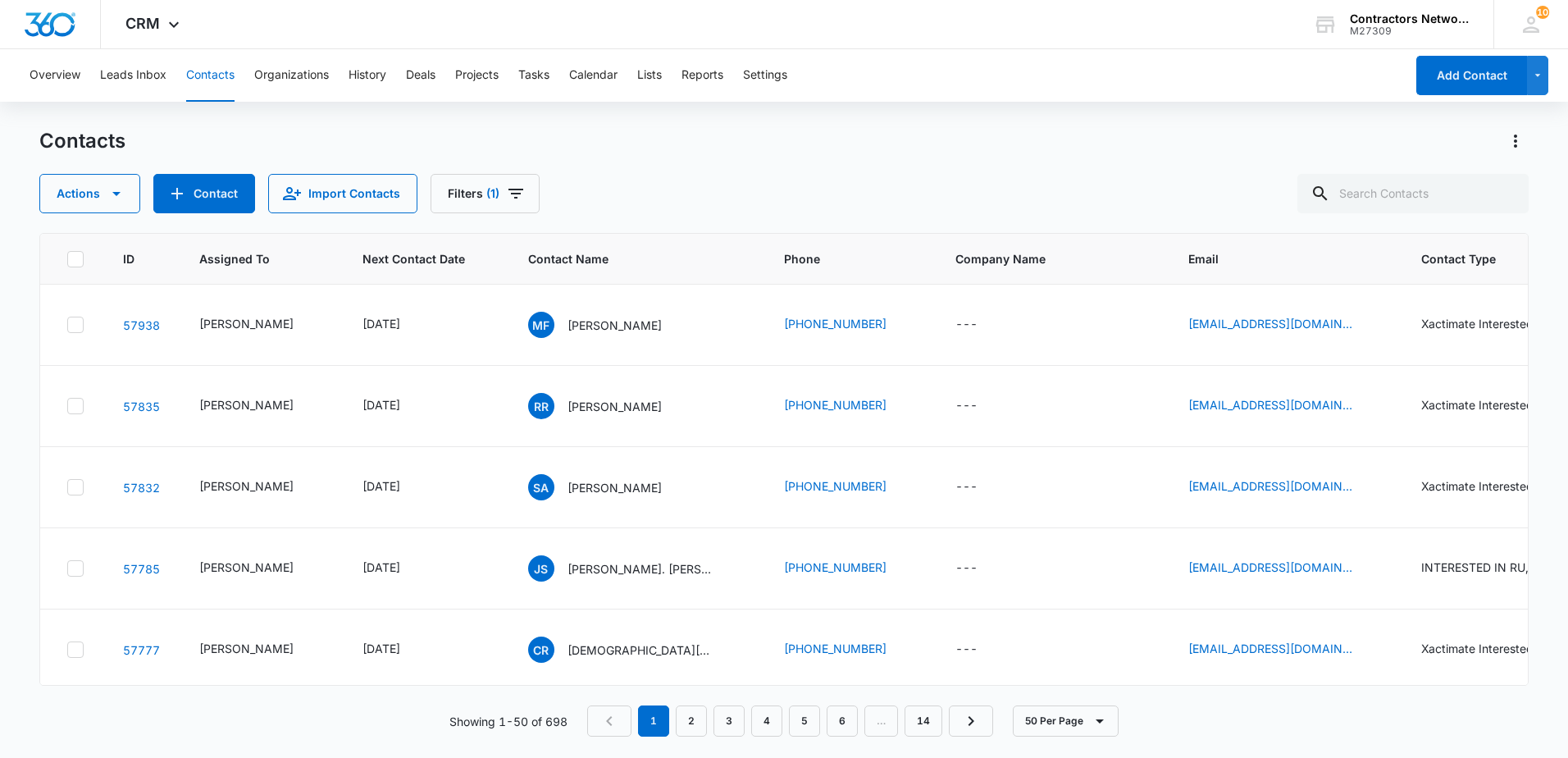
click at [617, 173] on div "Contacts Actions Contact Import Contacts Filters (1)" at bounding box center [784, 170] width 1489 height 85
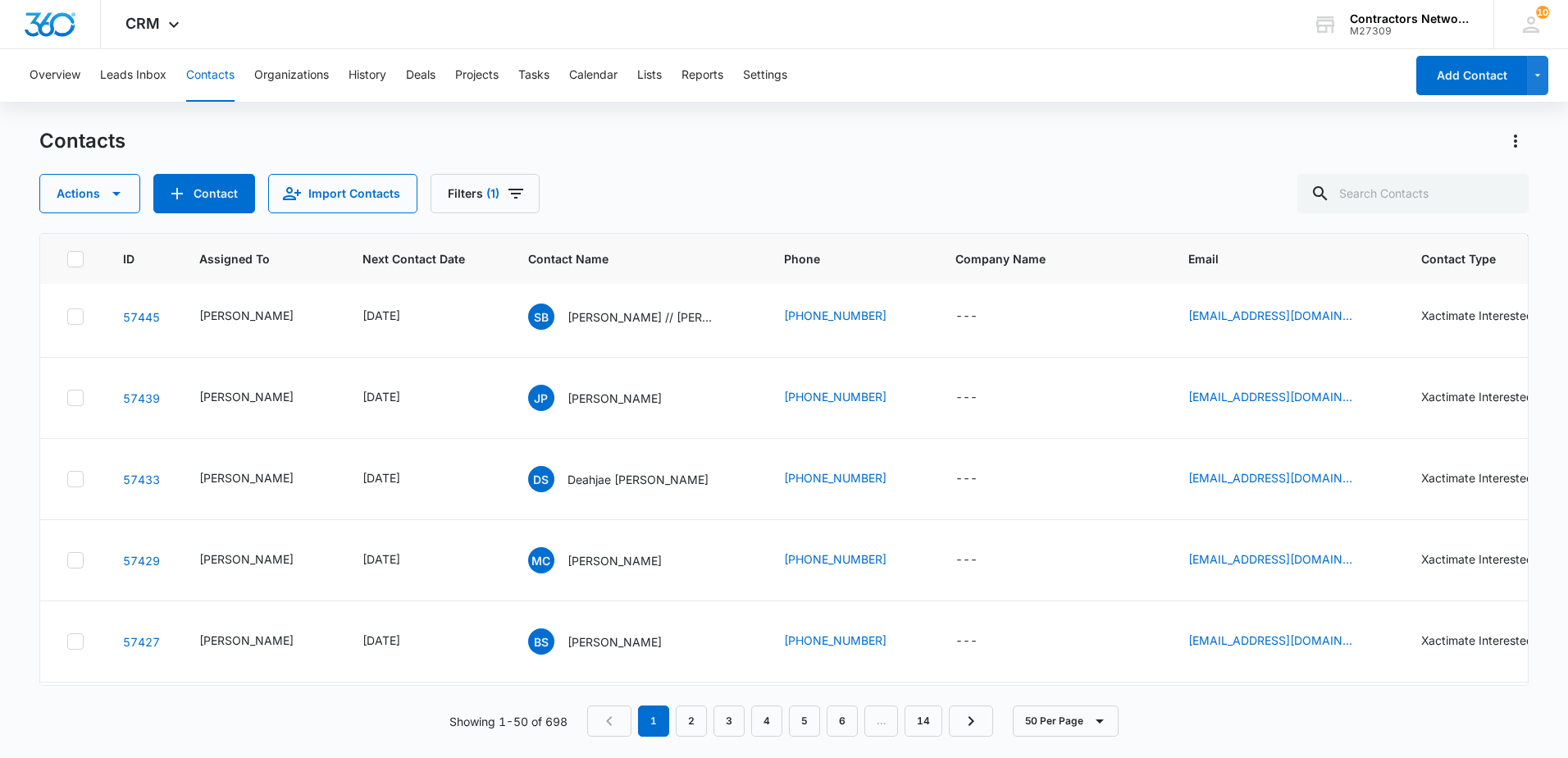
scroll to position [1969, 0]
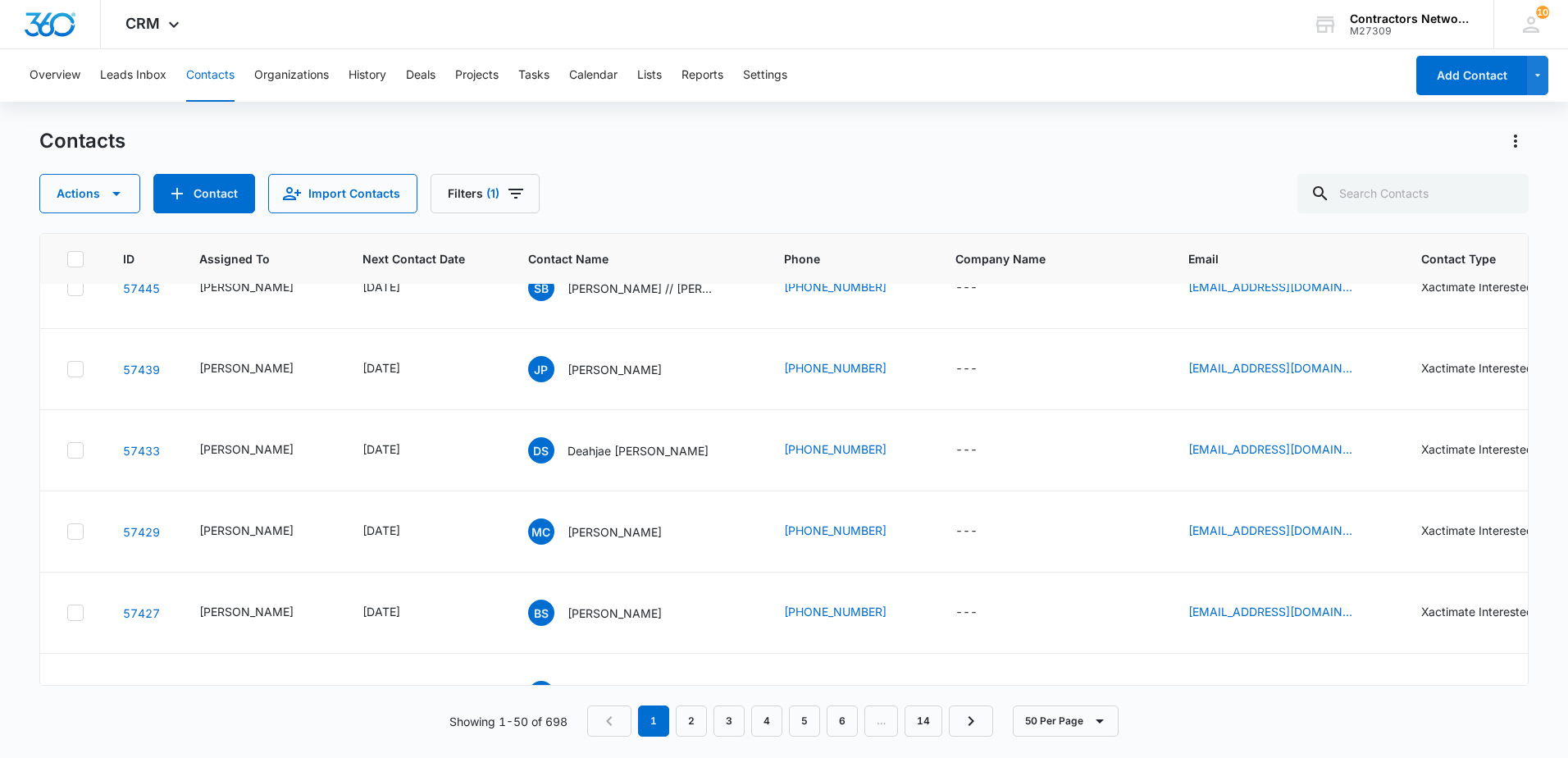
click at [417, 273] on input "[DATE]" at bounding box center [398, 280] width 121 height 18
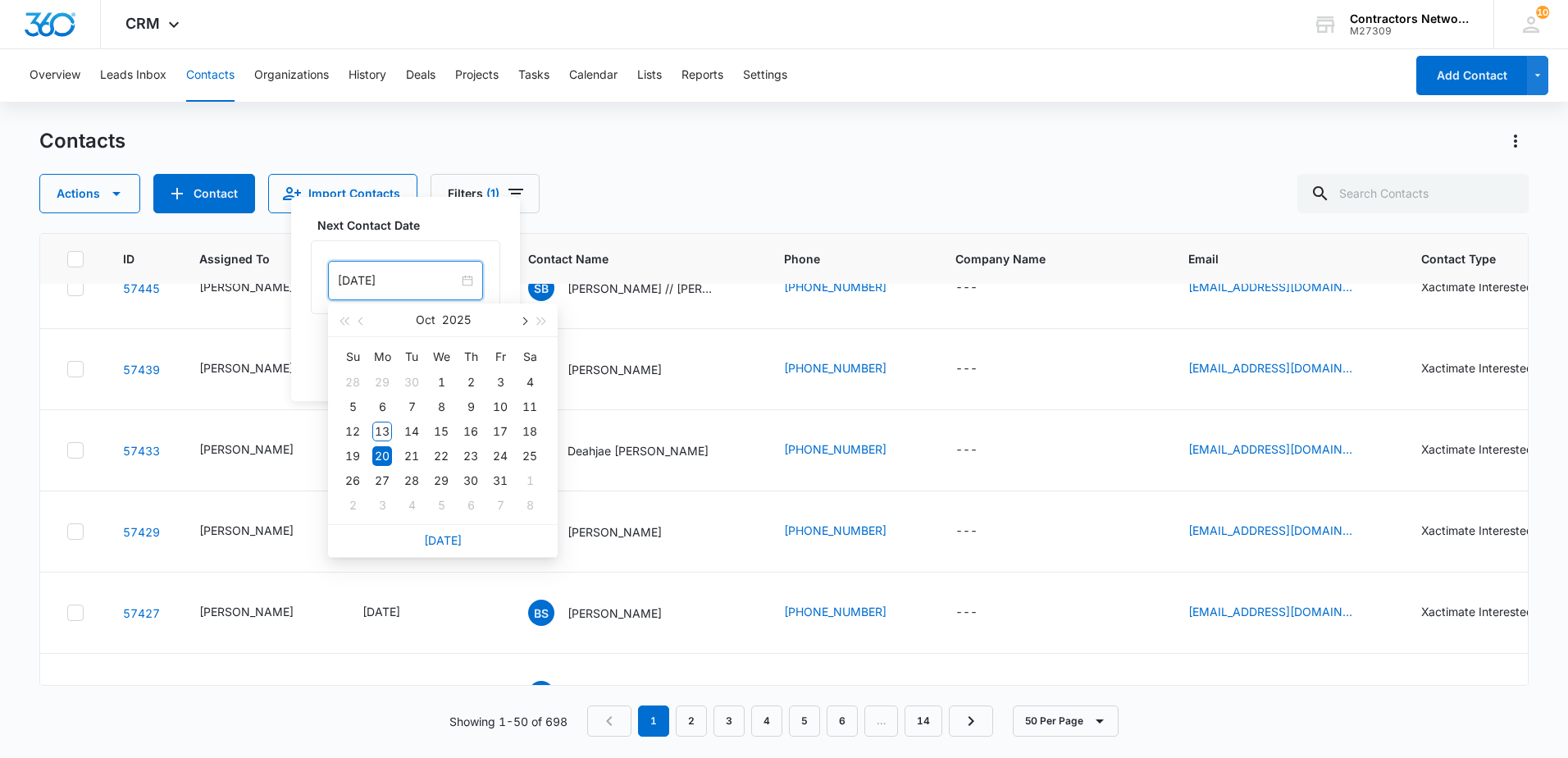
click at [524, 316] on button "button" at bounding box center [522, 320] width 18 height 33
type input "[DATE]"
click at [389, 404] on div "3" at bounding box center [382, 406] width 20 height 20
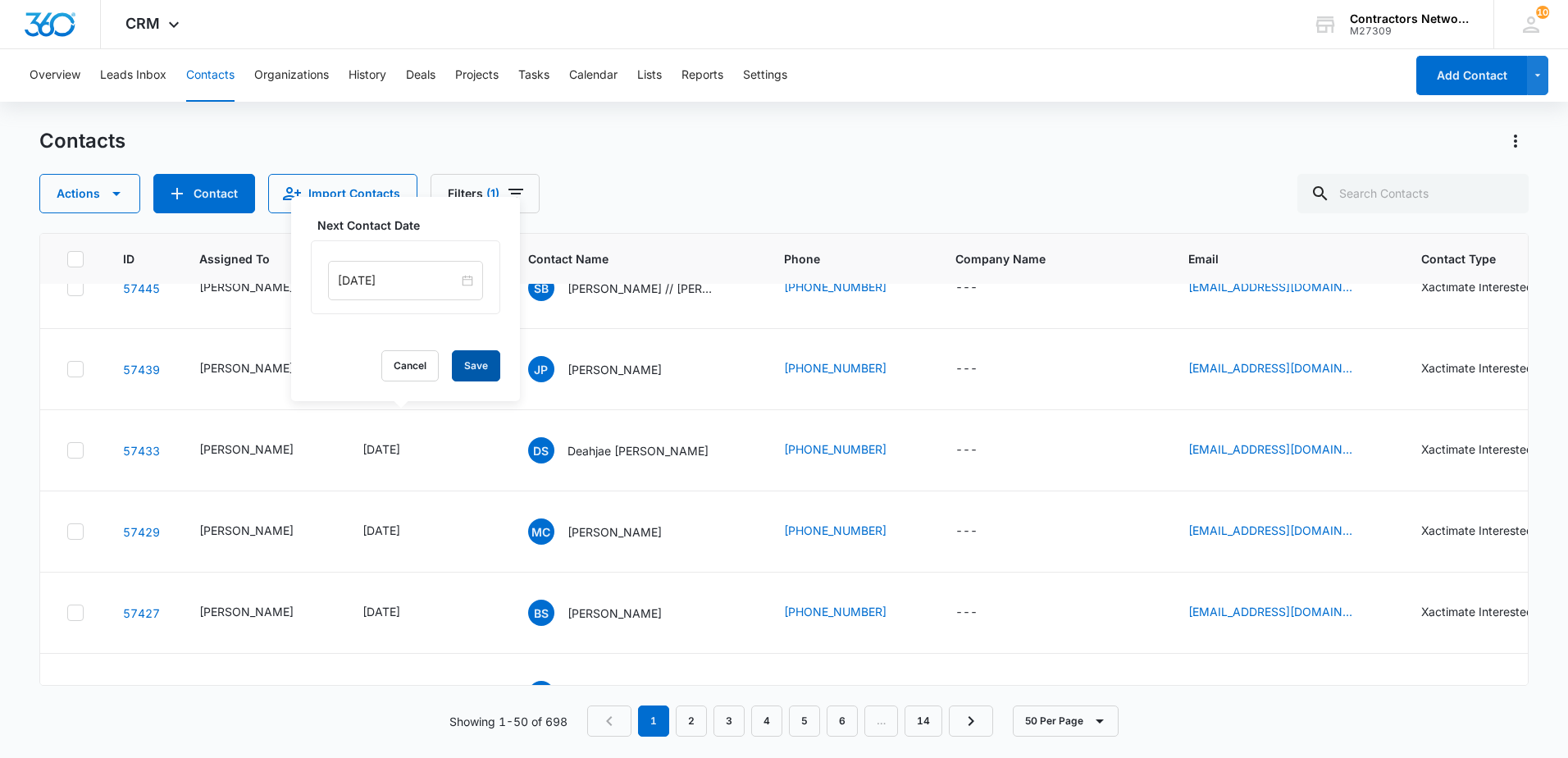
click at [470, 371] on button "Save" at bounding box center [476, 365] width 49 height 31
click at [1363, 25] on icon "Email - cnunnally29@gmail.com cnunnally29@gmail.com - Select to Edit Field" at bounding box center [1372, 15] width 20 height 20
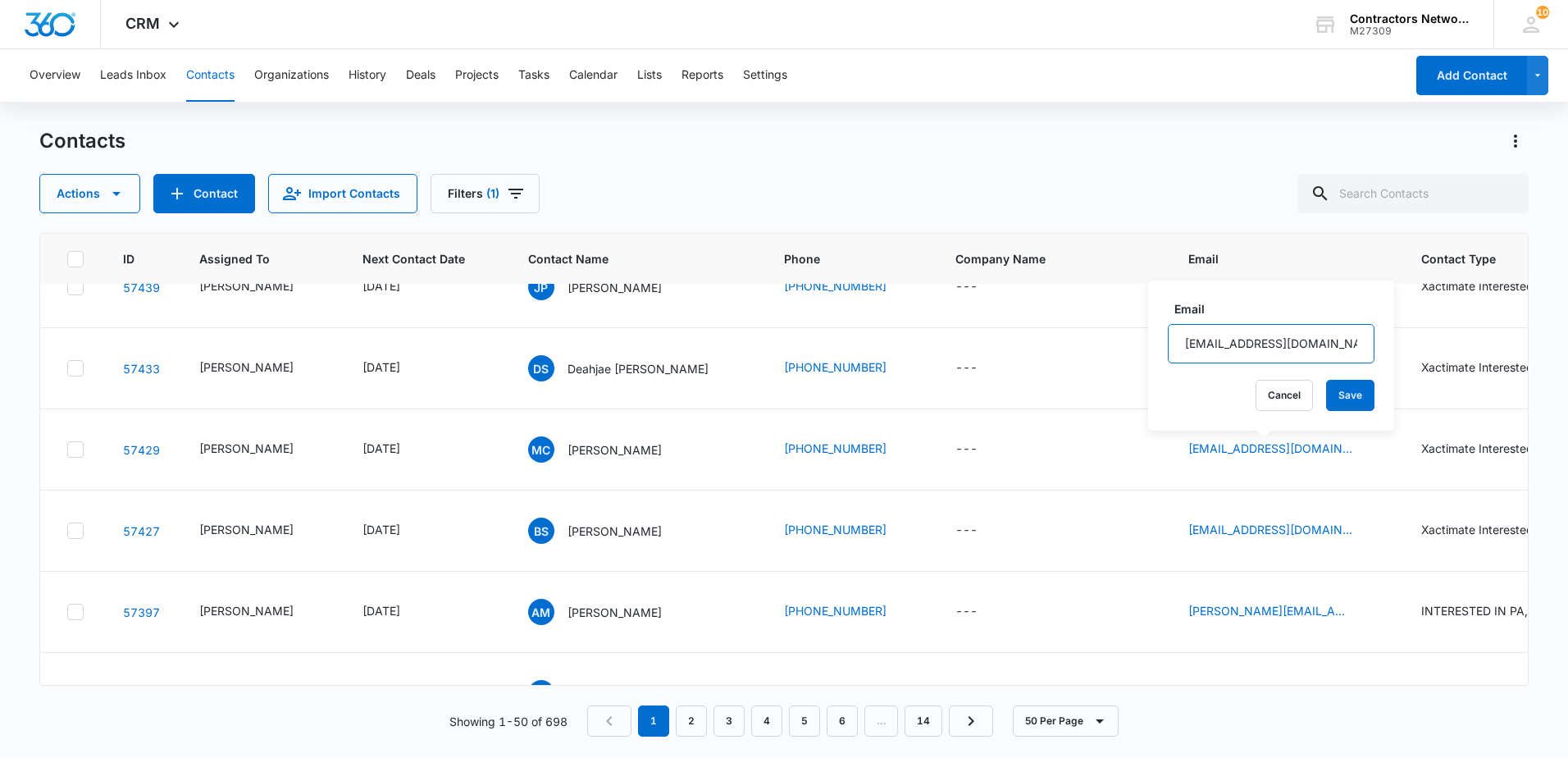
click at [1321, 342] on input "[EMAIL_ADDRESS][DOMAIN_NAME]" at bounding box center [1271, 343] width 206 height 39
click at [1318, 343] on input "[EMAIL_ADDRESS][DOMAIN_NAME]" at bounding box center [1271, 343] width 206 height 39
click at [1315, 343] on input "[EMAIL_ADDRESS][DOMAIN_NAME]" at bounding box center [1271, 343] width 206 height 39
click at [1289, 347] on input "[EMAIL_ADDRESS][DOMAIN_NAME]" at bounding box center [1271, 343] width 206 height 39
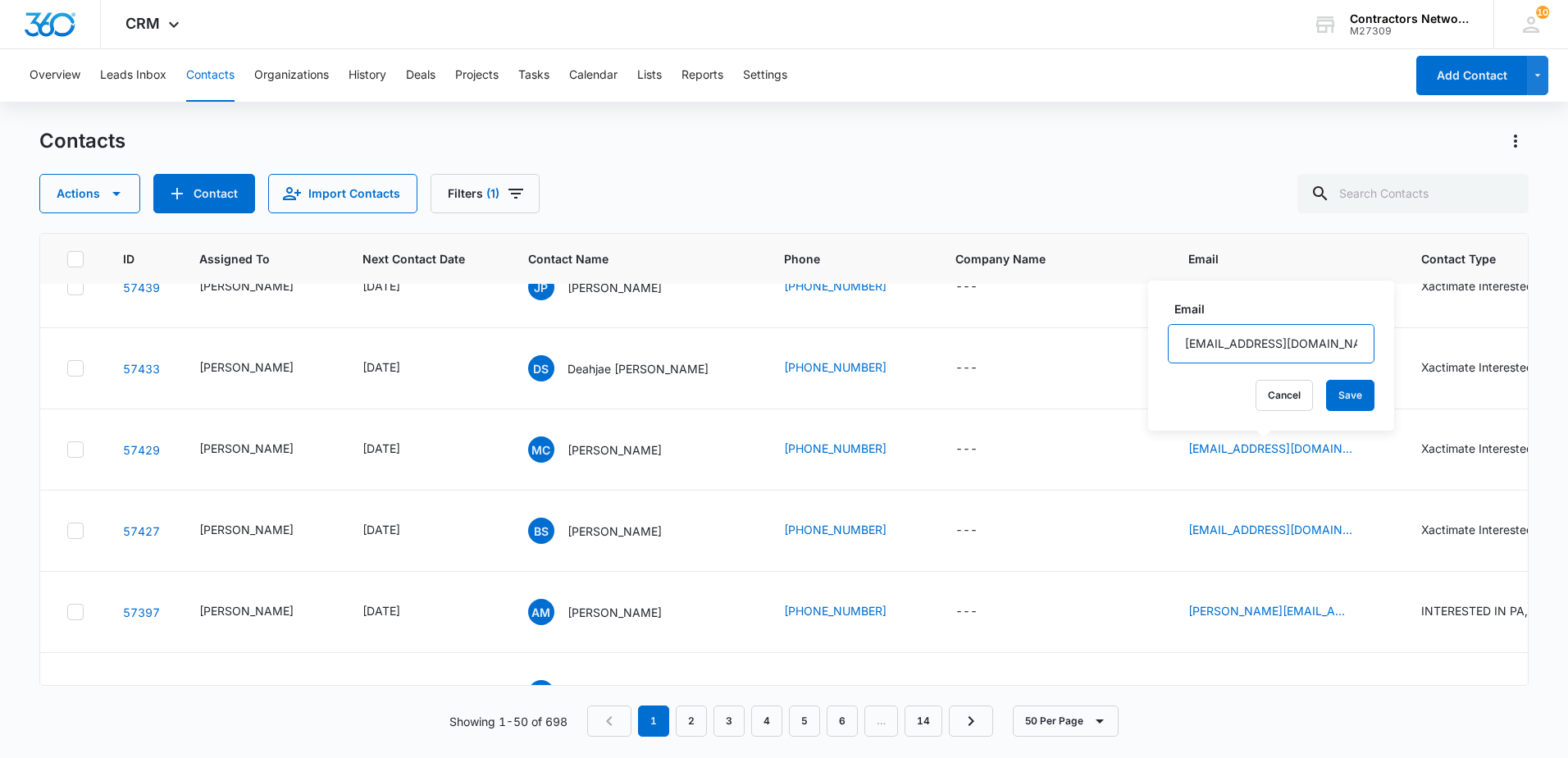
drag, startPoint x: 1289, startPoint y: 347, endPoint x: 1271, endPoint y: 343, distance: 18.4
click at [1277, 349] on input "[EMAIL_ADDRESS][DOMAIN_NAME]" at bounding box center [1271, 343] width 206 height 39
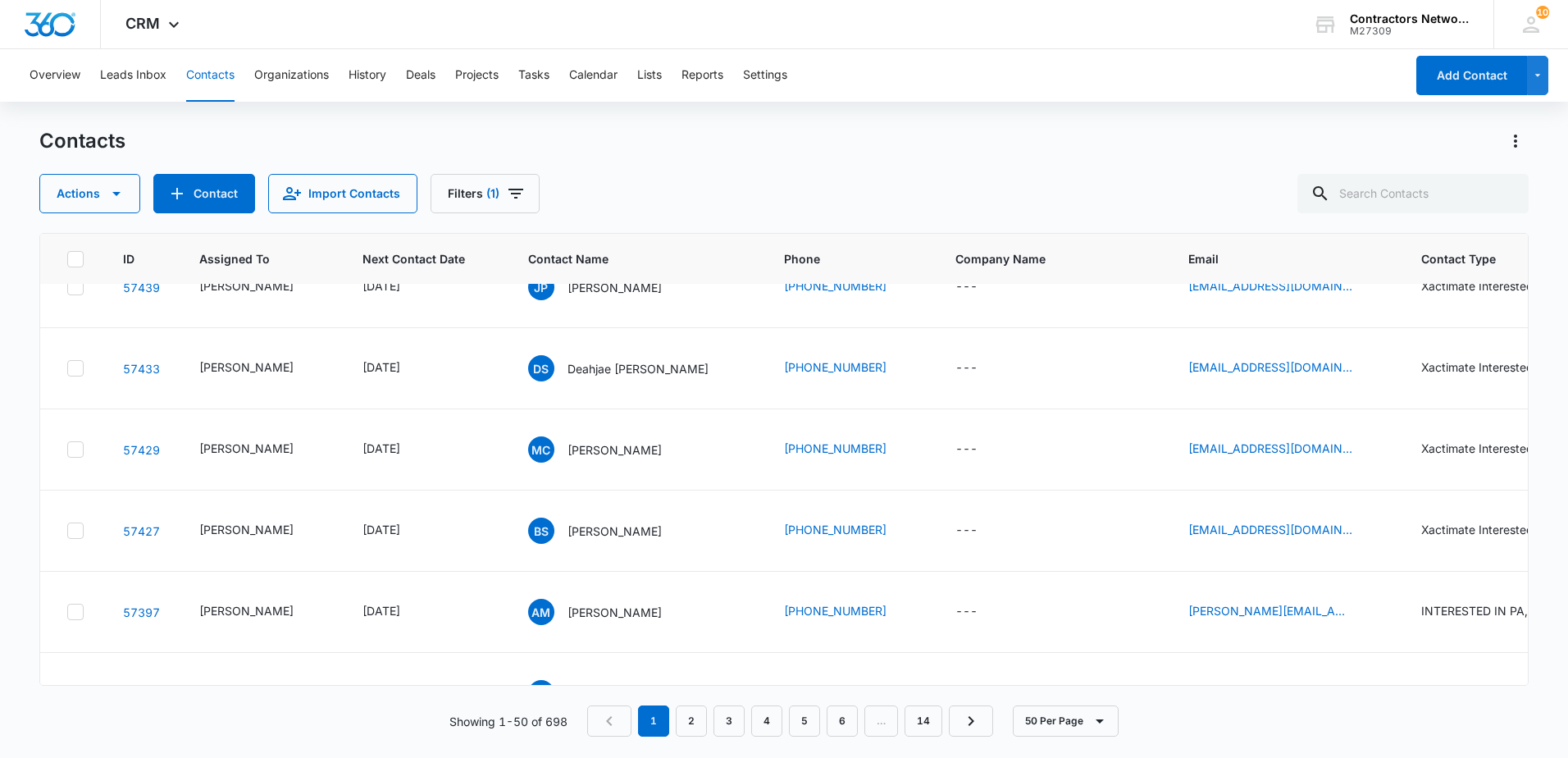
click at [606, 24] on p "[PERSON_NAME]" at bounding box center [614, 16] width 95 height 17
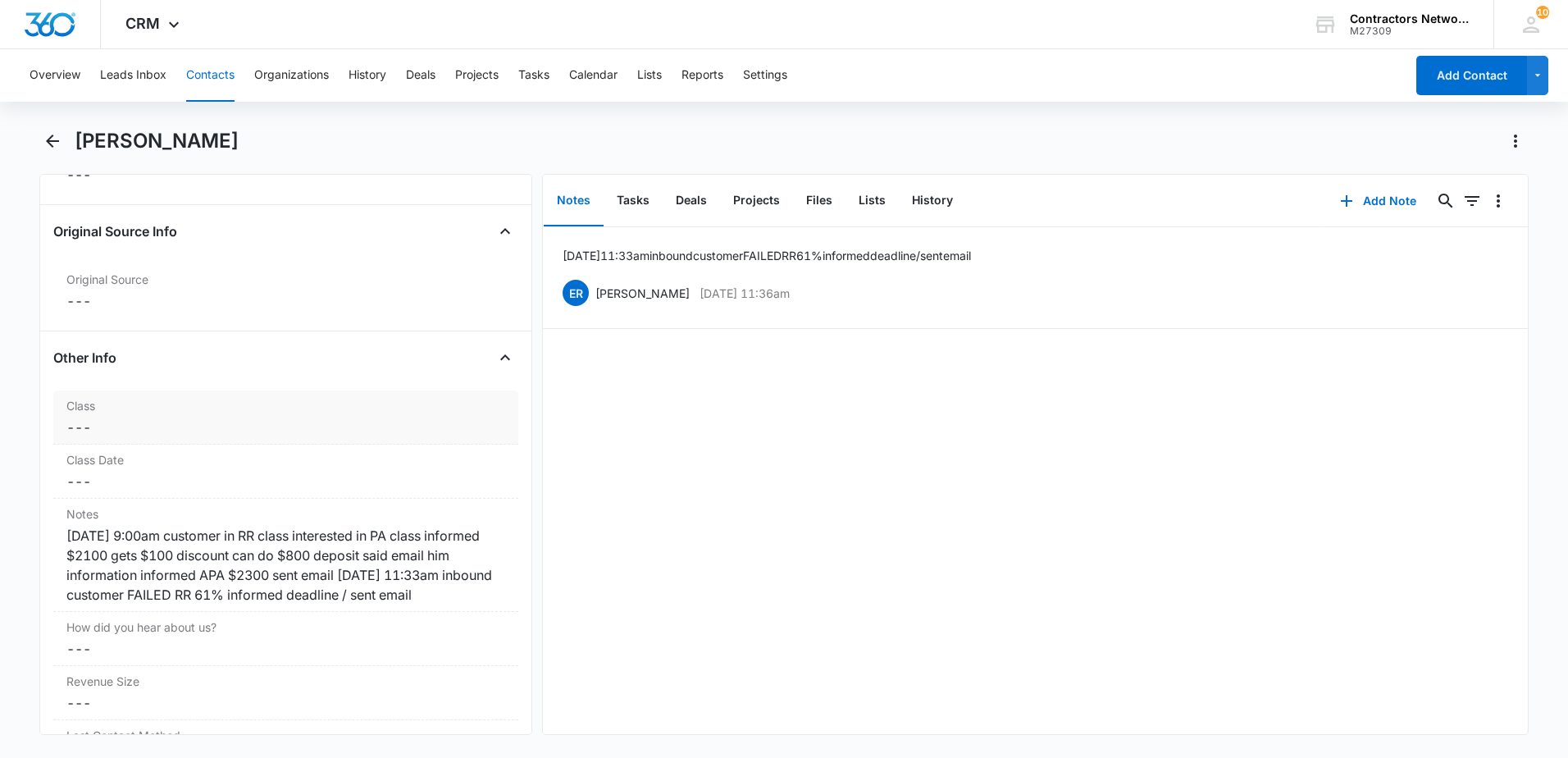
scroll to position [1805, 0]
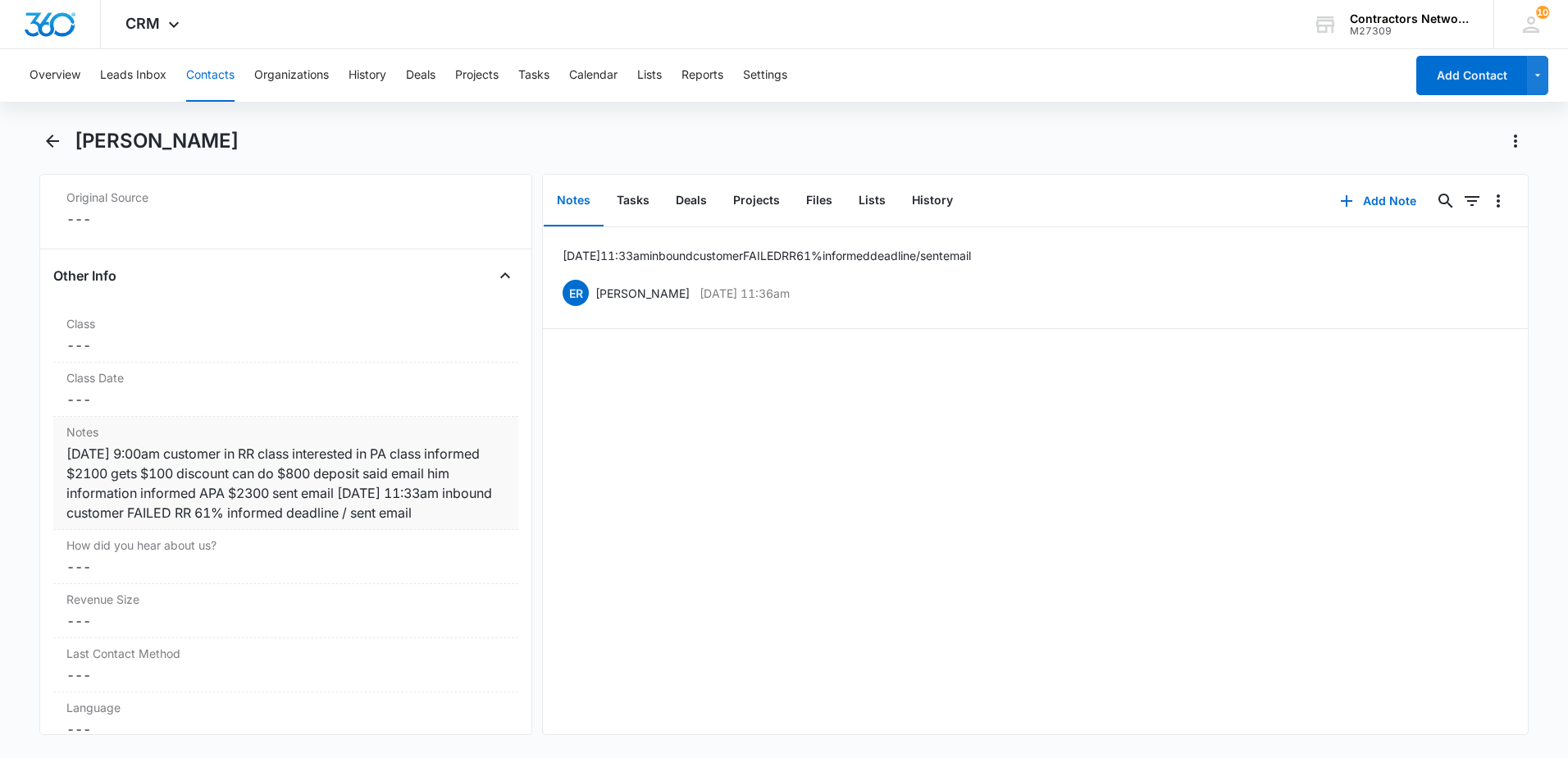
click at [478, 490] on div "[DATE] 9:00am customer in RR class interested in PA class informed $2100 gets $…" at bounding box center [286, 483] width 439 height 79
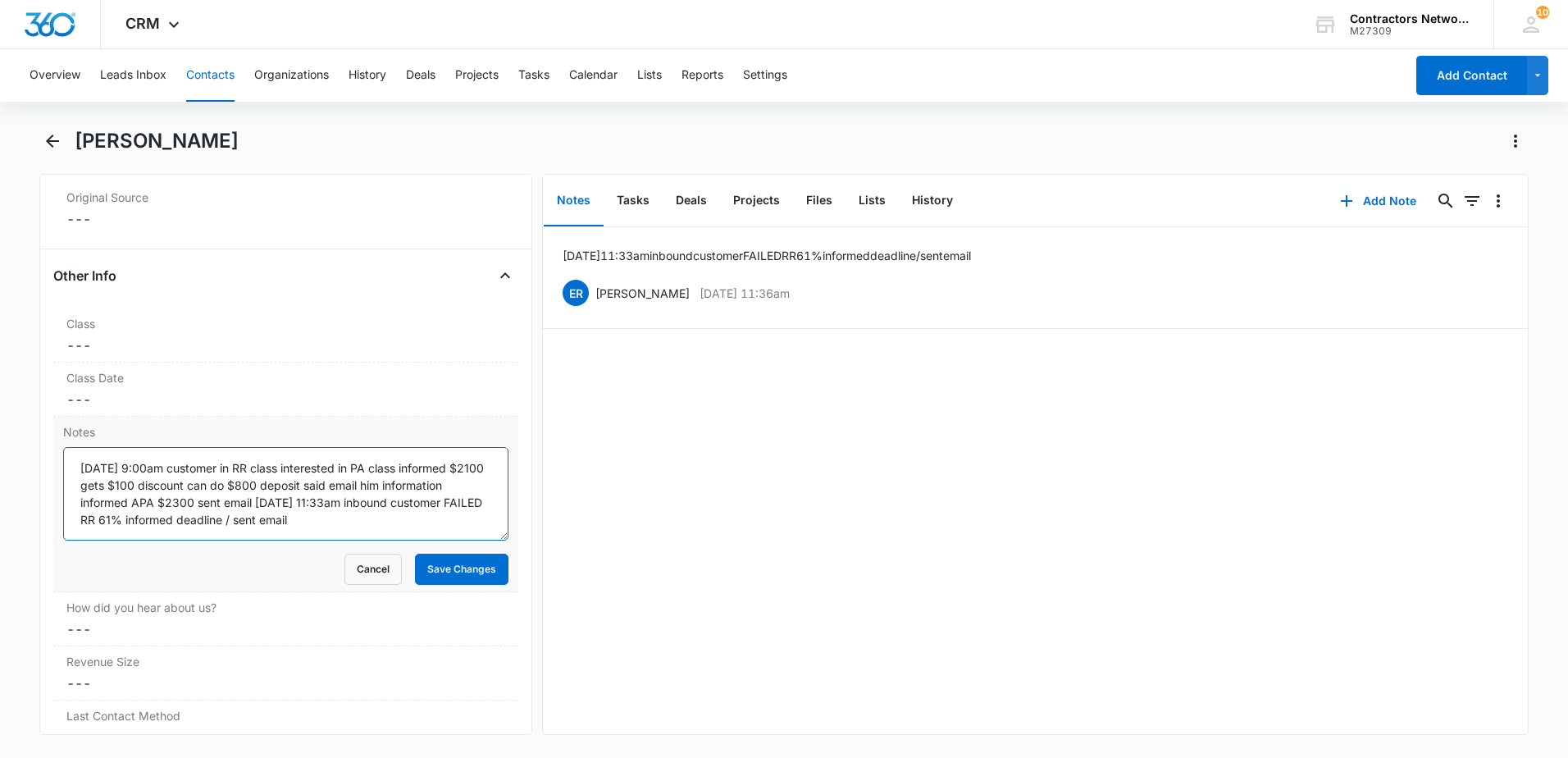
click at [431, 501] on textarea "[DATE] 9:00am customer in RR class interested in PA class informed $2100 gets $…" at bounding box center [285, 494] width 445 height 94
type textarea "[DATE] 9:00am customer in RR class interested in PA class informed $2100 gets $…"
click at [441, 553] on button "Save Changes" at bounding box center [462, 568] width 94 height 31
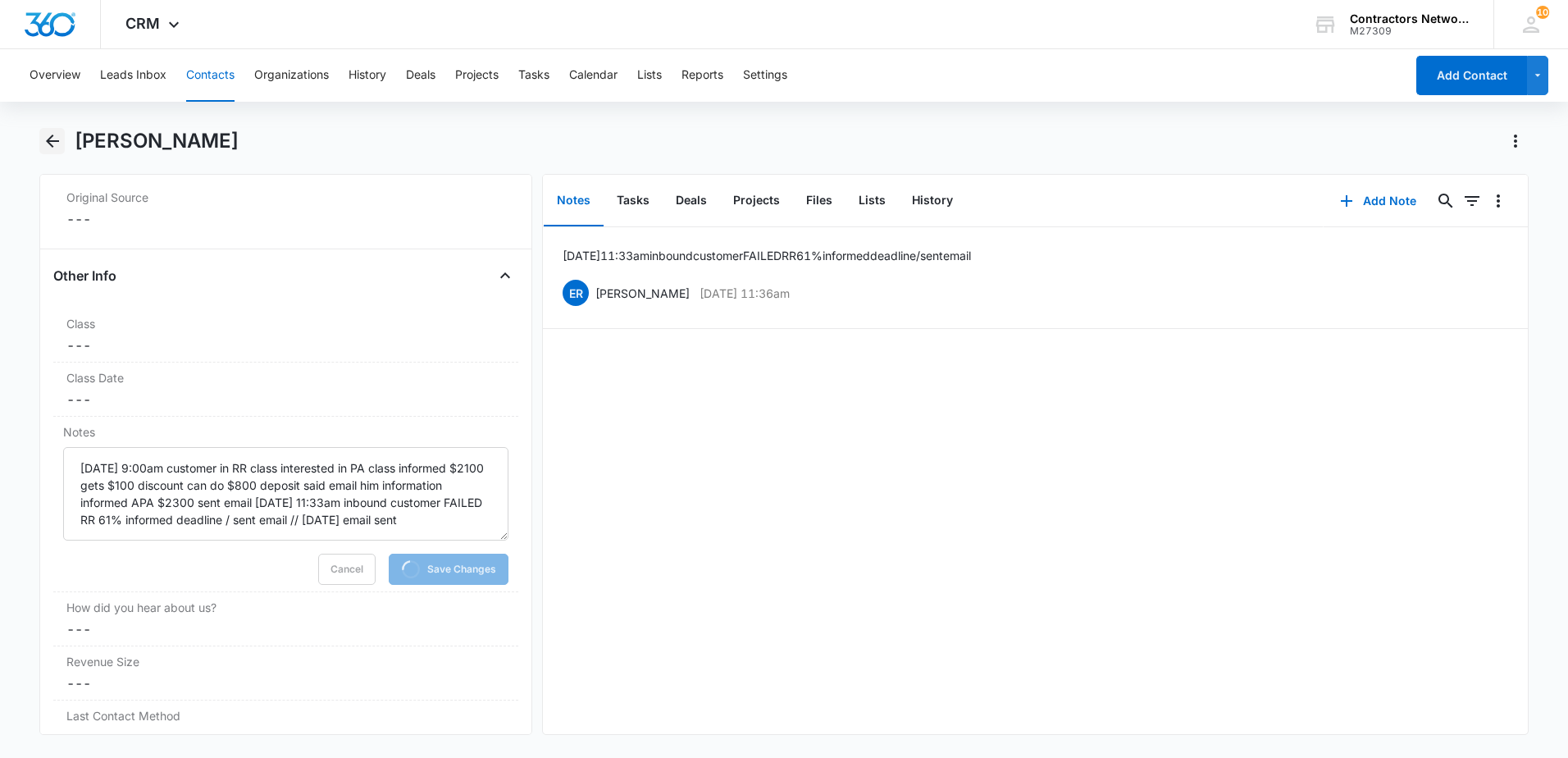
click at [51, 139] on icon "Back" at bounding box center [52, 141] width 20 height 20
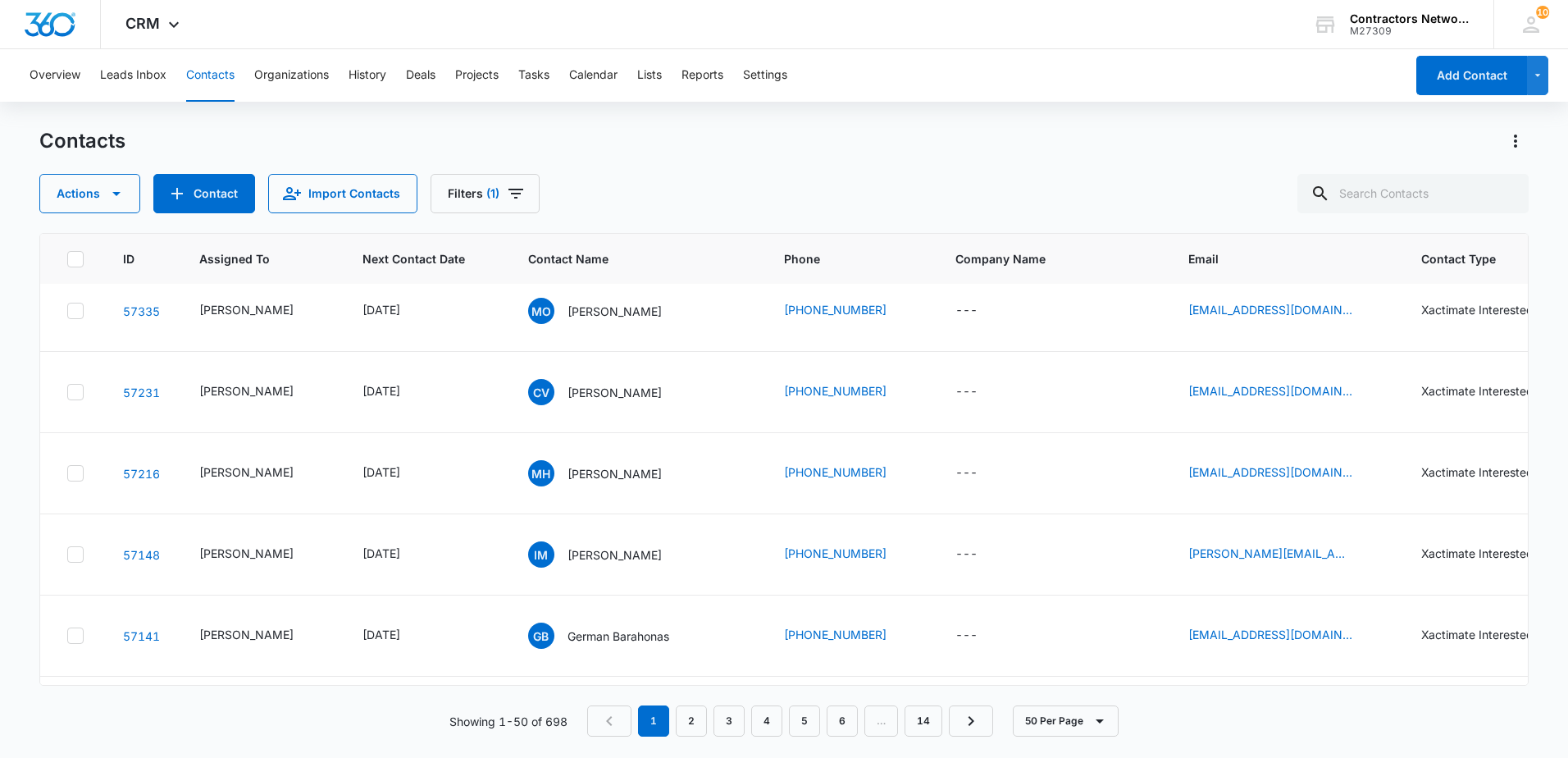
scroll to position [2625, 0]
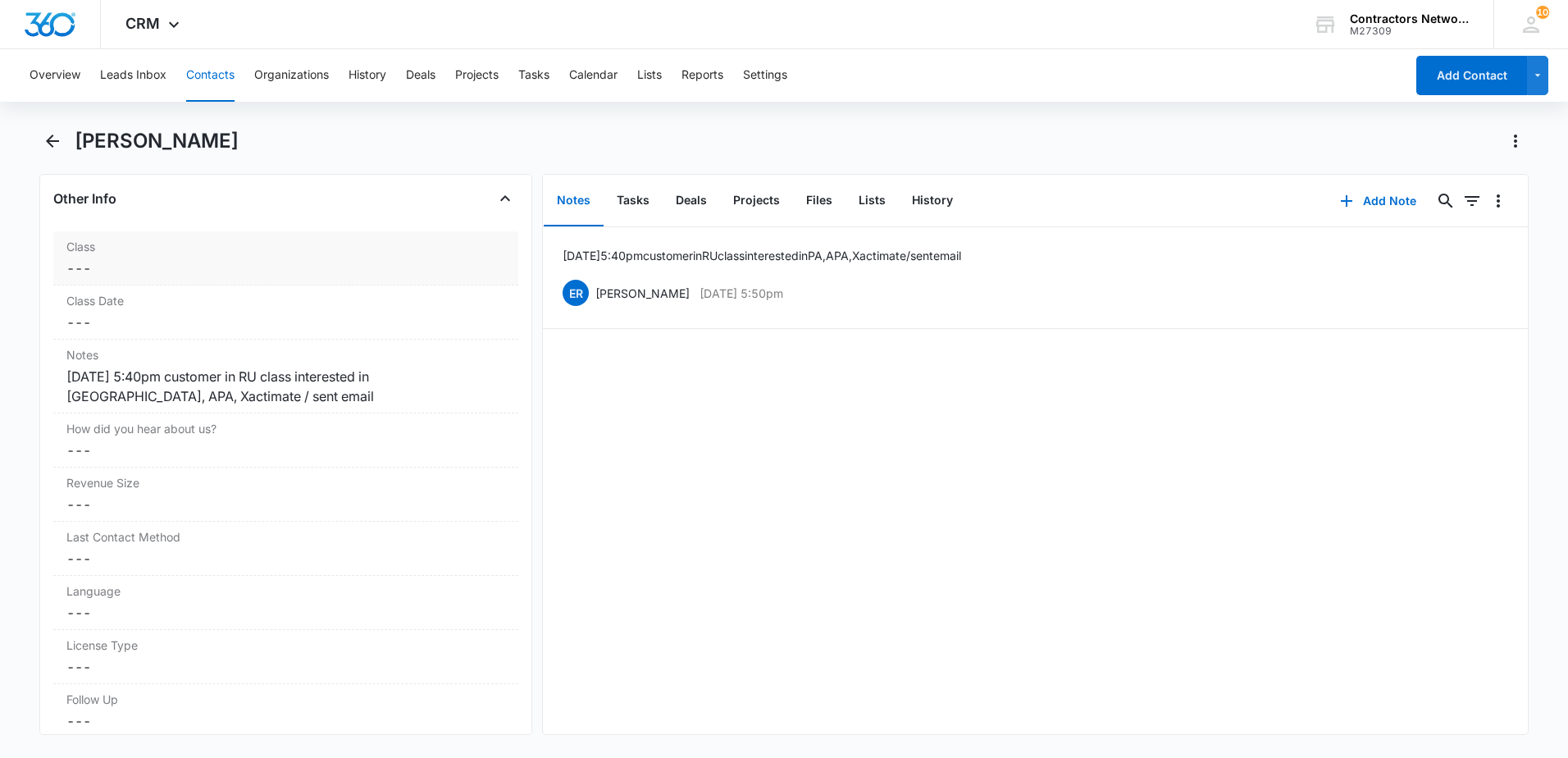
scroll to position [1887, 0]
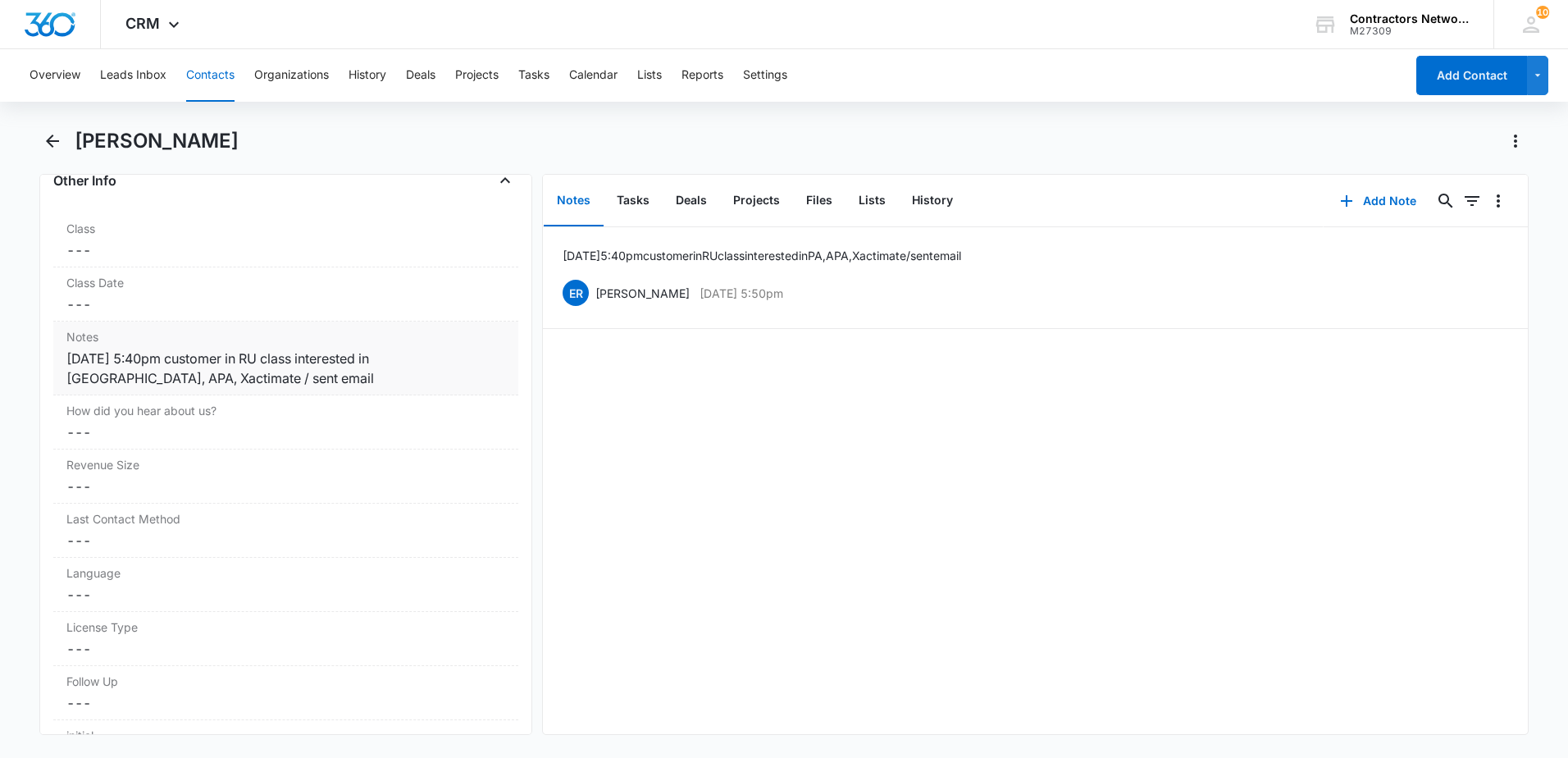
click at [309, 380] on div "[DATE] 5:40pm customer in RU class interested in [GEOGRAPHIC_DATA], APA, Xactim…" at bounding box center [286, 369] width 439 height 39
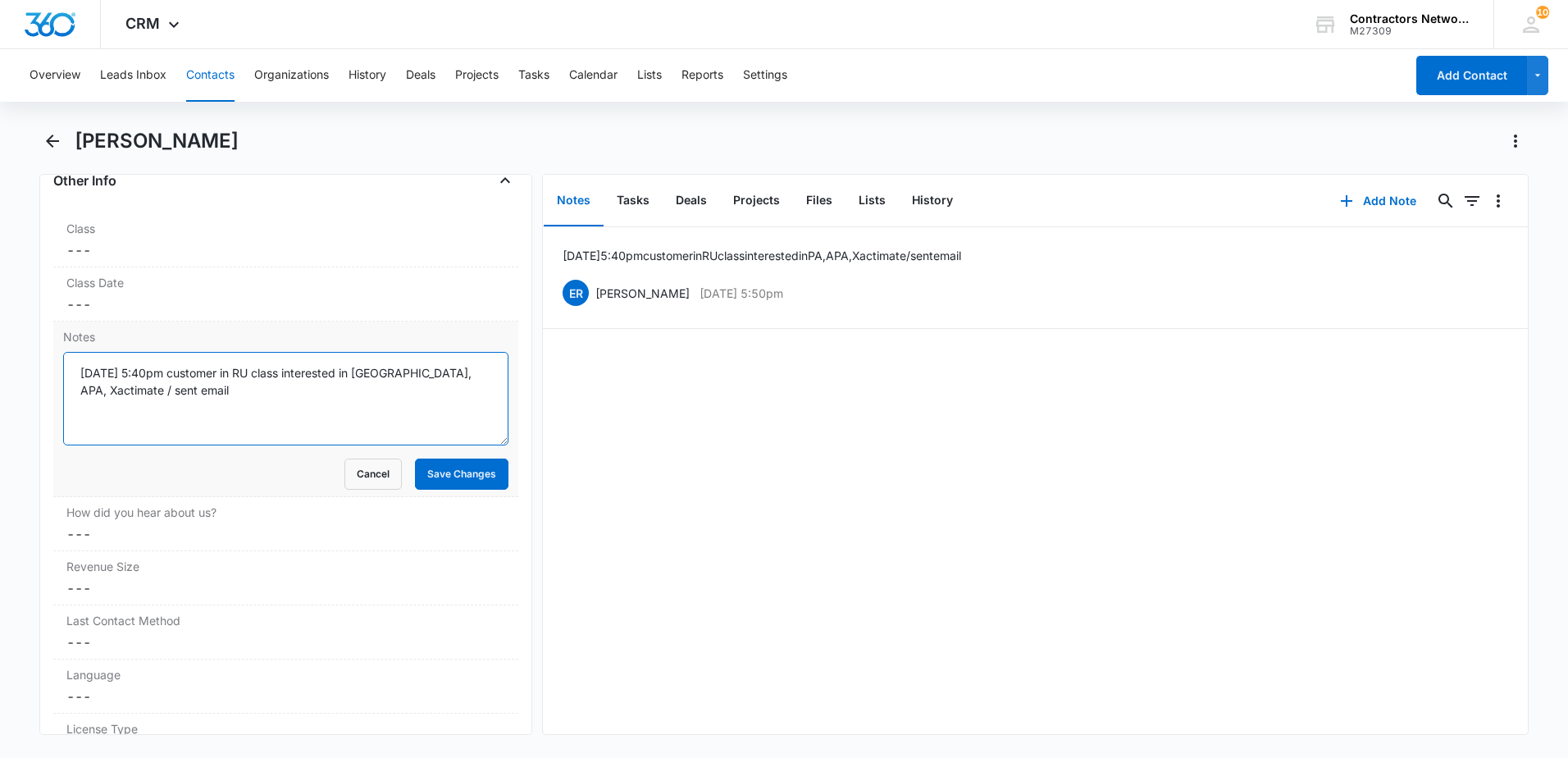
click at [354, 402] on textarea "[DATE] 5:40pm customer in RU class interested in [GEOGRAPHIC_DATA], APA, Xactim…" at bounding box center [285, 399] width 445 height 94
type textarea "[DATE] 5:40pm customer in RU class interested in [GEOGRAPHIC_DATA], APA, Xactim…"
click at [434, 476] on button "Save Changes" at bounding box center [462, 474] width 94 height 31
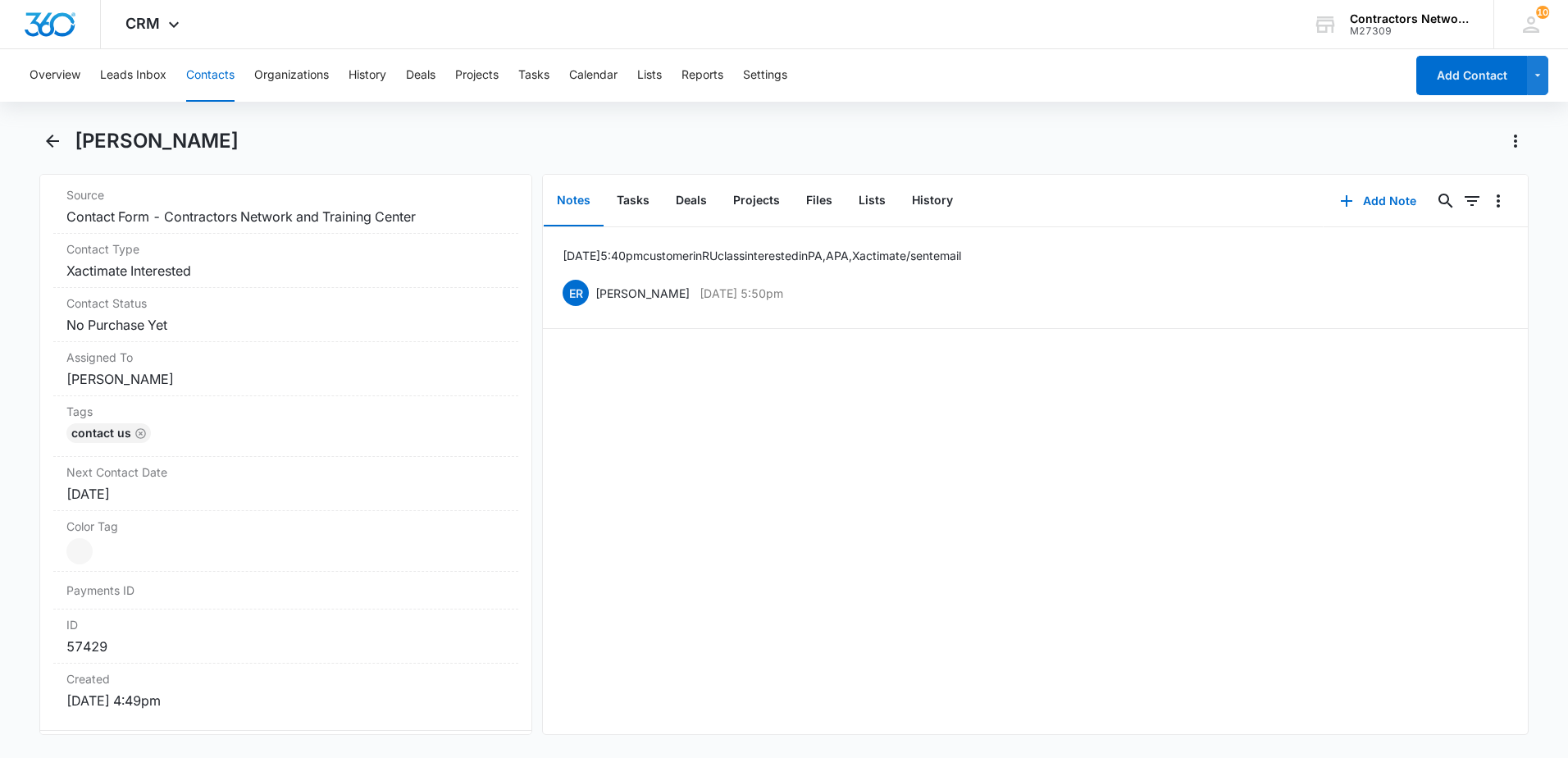
scroll to position [657, 0]
click at [328, 507] on div "[DATE]" at bounding box center [286, 497] width 439 height 20
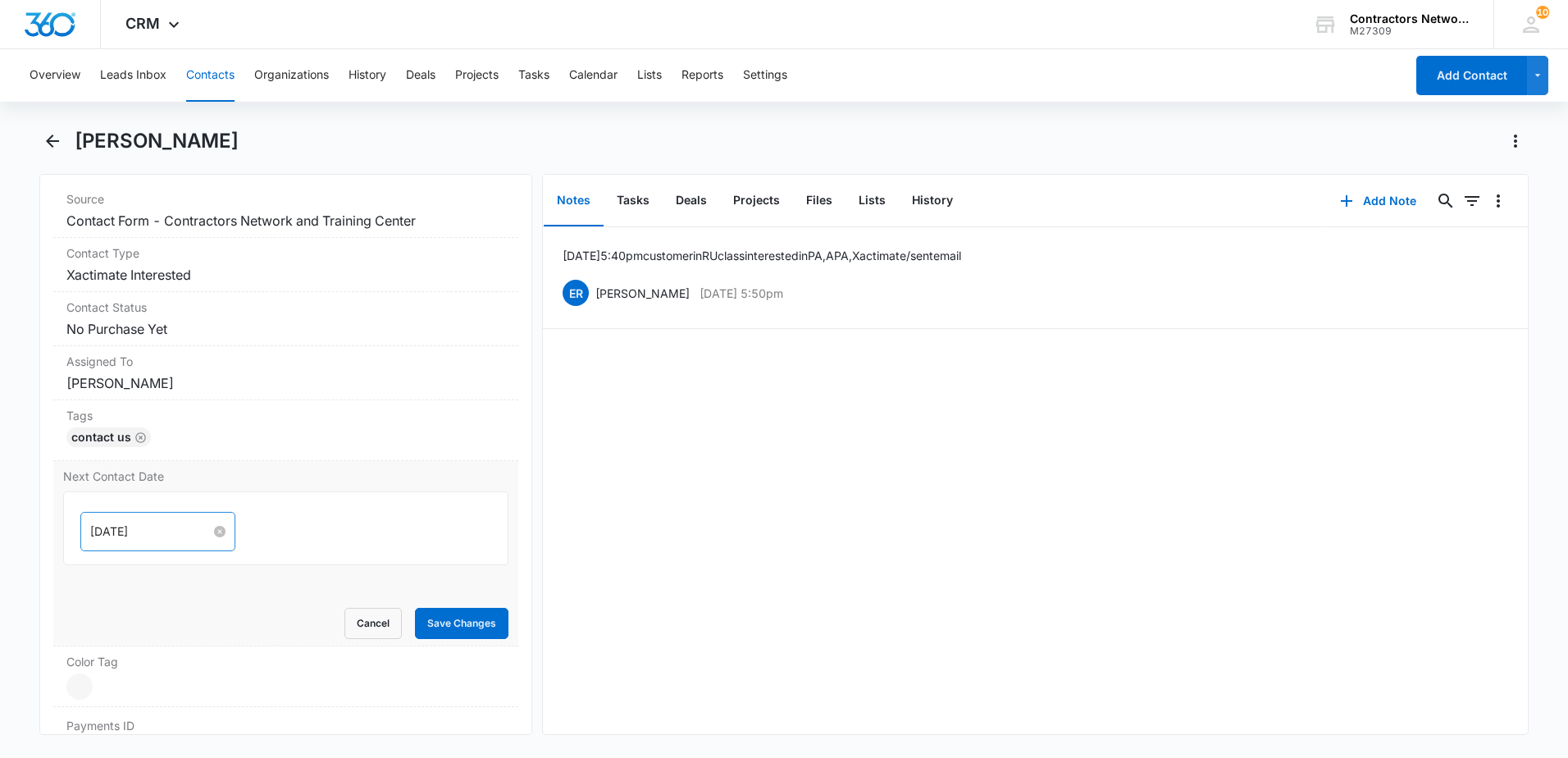
click at [168, 538] on input "[DATE]" at bounding box center [150, 531] width 121 height 18
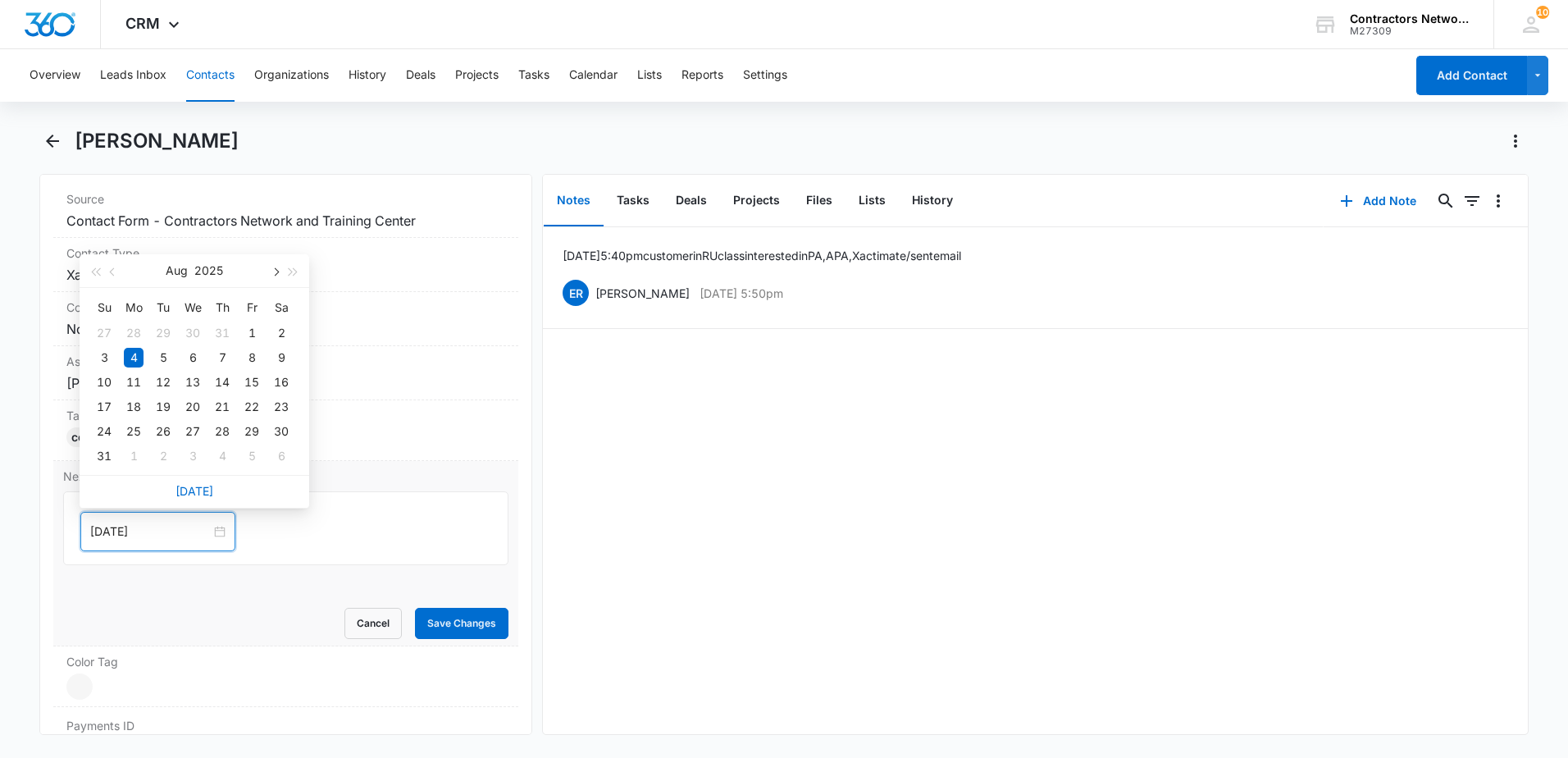
click at [268, 278] on button "button" at bounding box center [274, 270] width 18 height 33
click at [278, 271] on span "button" at bounding box center [275, 272] width 8 height 8
type input "[DATE]"
click at [146, 354] on td "3" at bounding box center [133, 357] width 29 height 24
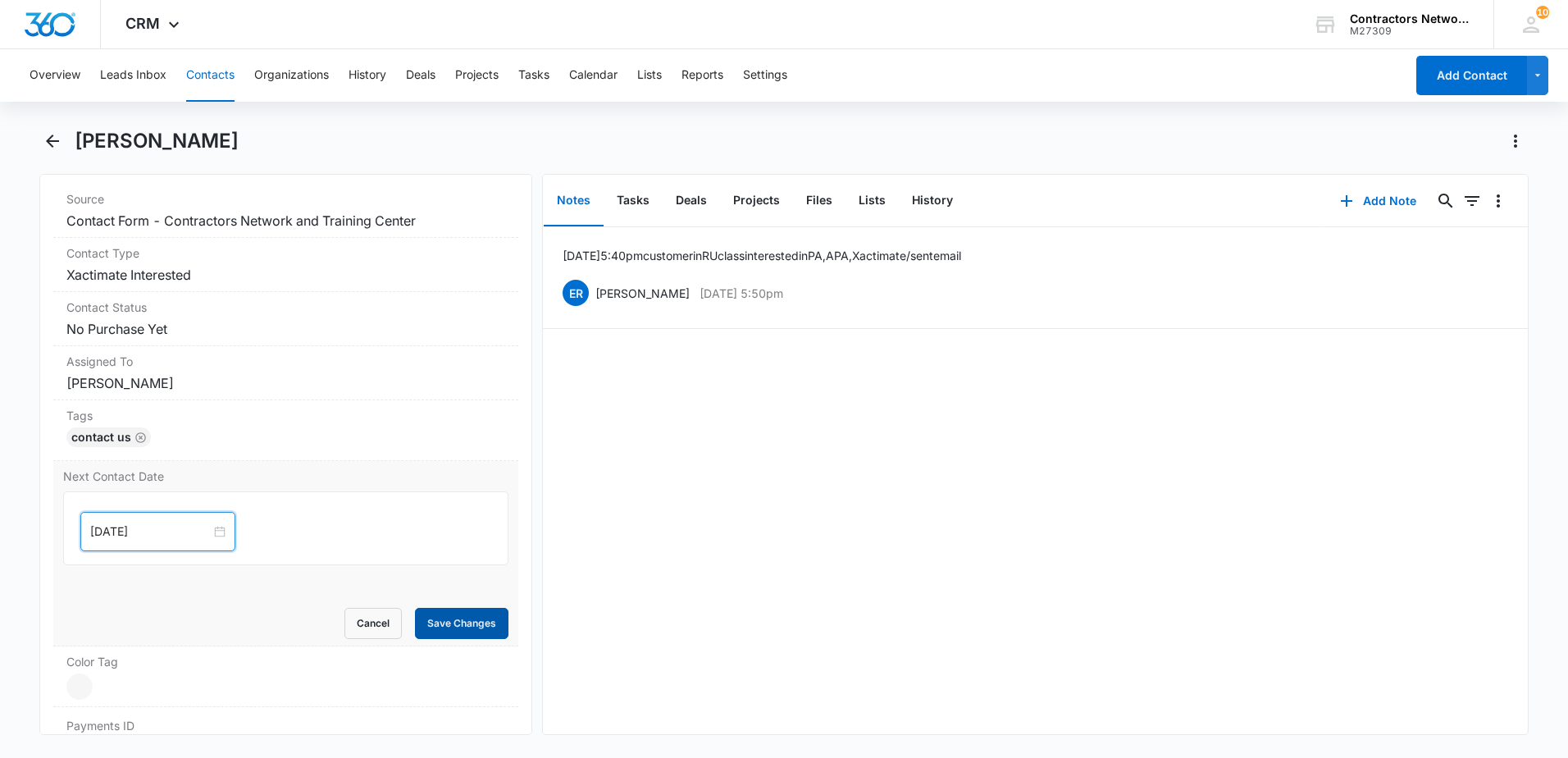
click at [443, 614] on button "Save Changes" at bounding box center [462, 623] width 94 height 31
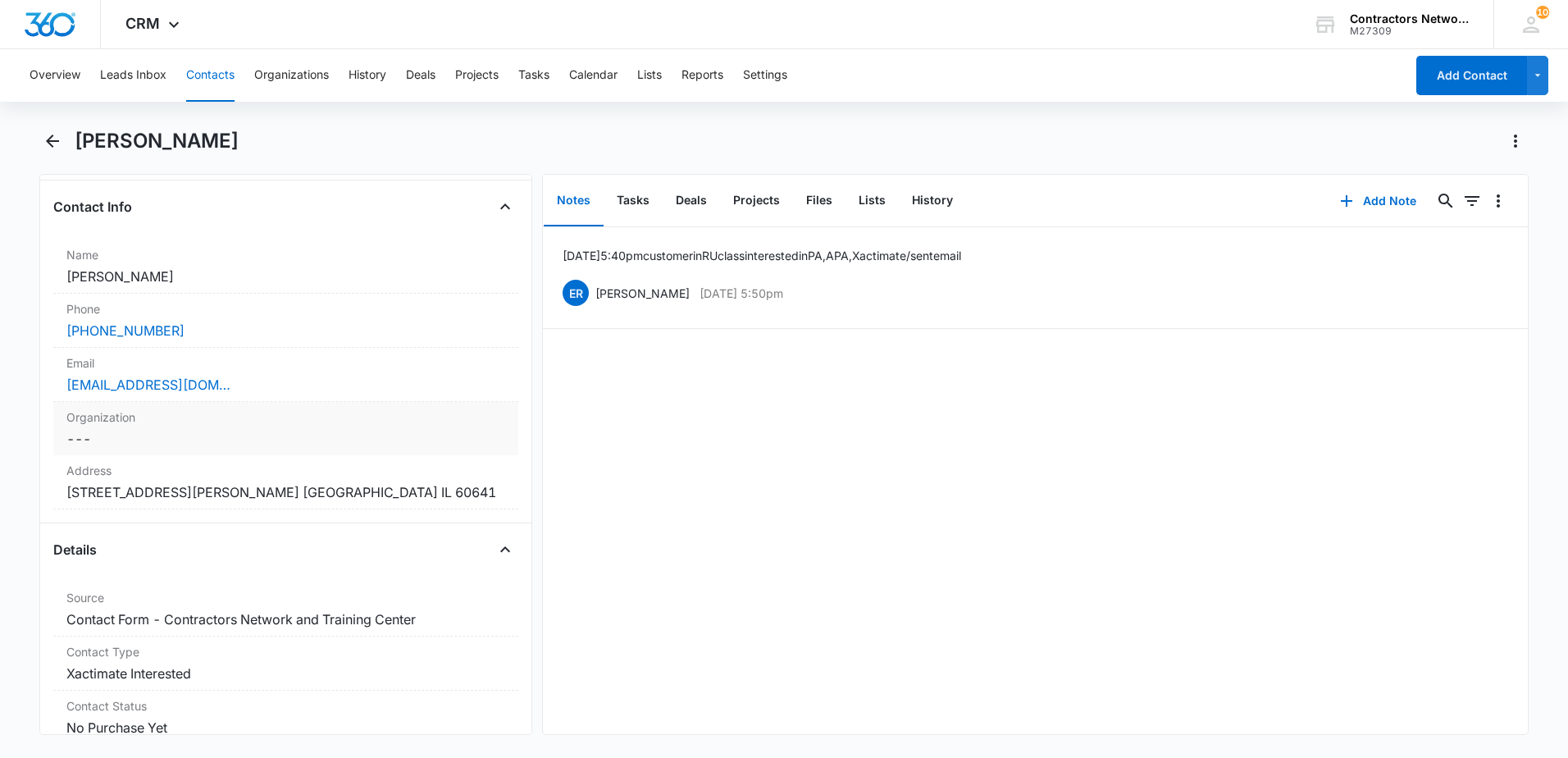
scroll to position [246, 0]
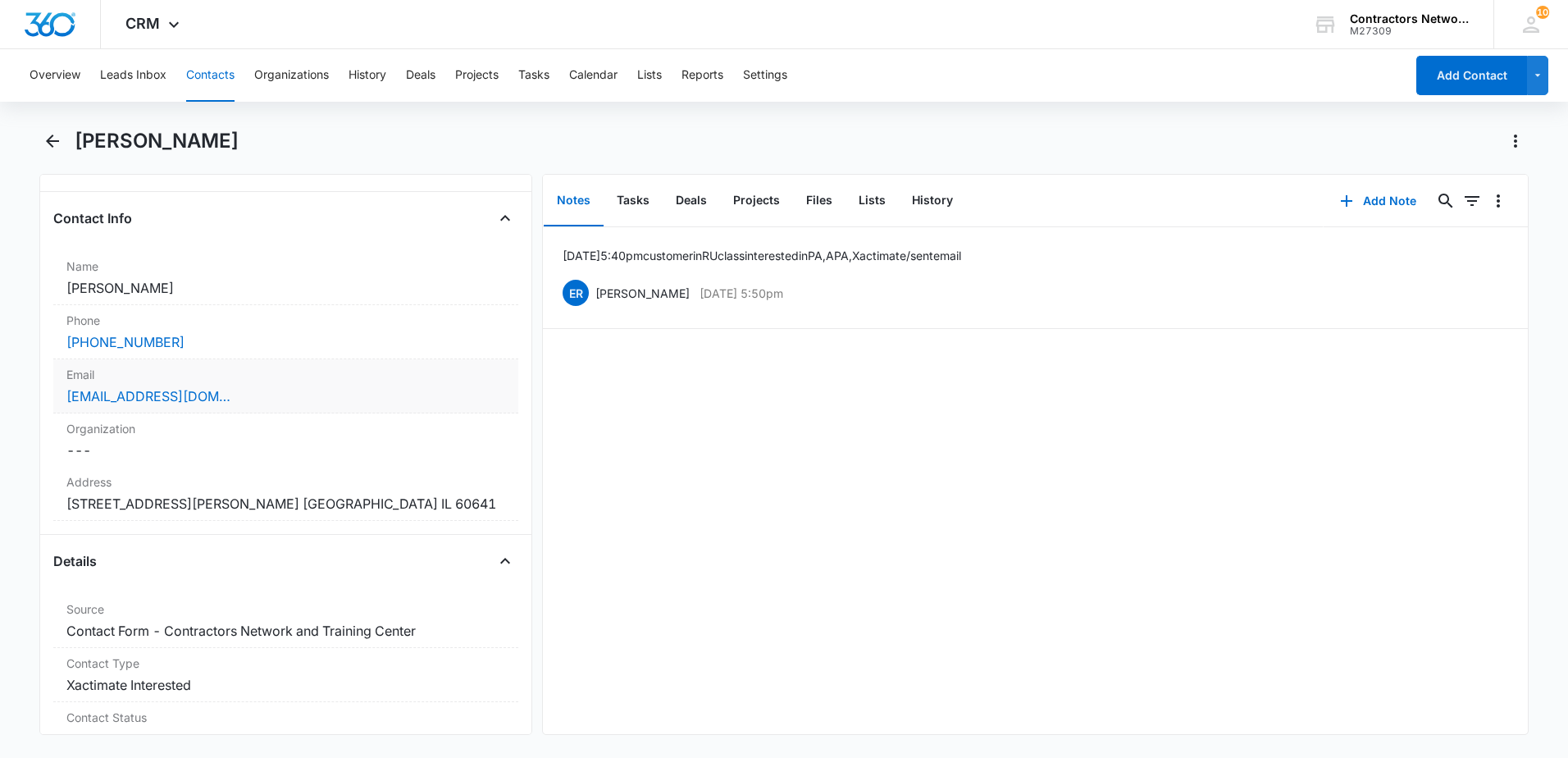
click at [388, 409] on div "Email Cancel Save Changes [EMAIL_ADDRESS][DOMAIN_NAME]" at bounding box center [286, 387] width 465 height 54
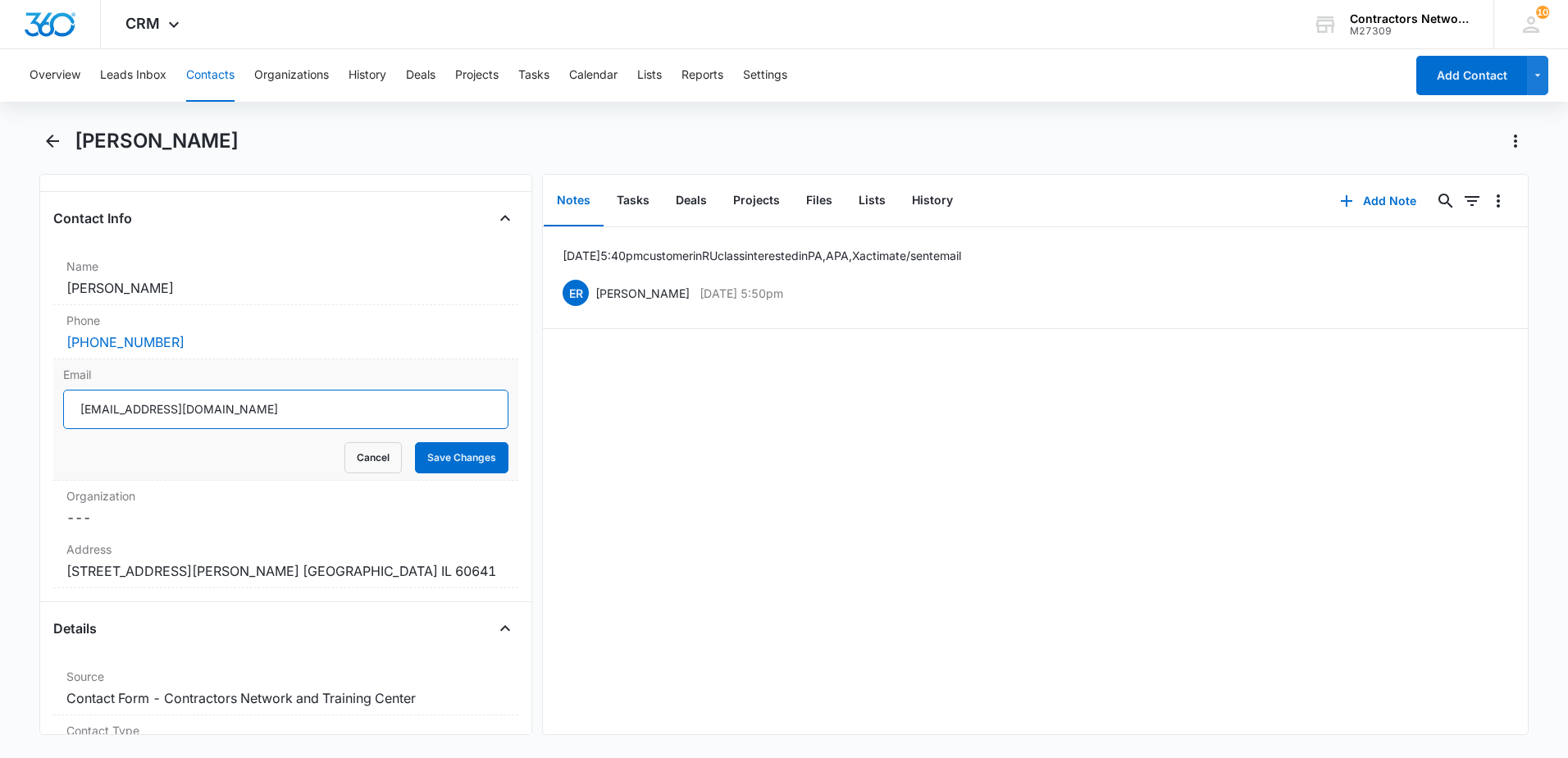
click at [257, 419] on input "[EMAIL_ADDRESS][DOMAIN_NAME]" at bounding box center [285, 409] width 445 height 39
click at [62, 138] on icon "Back" at bounding box center [52, 141] width 20 height 20
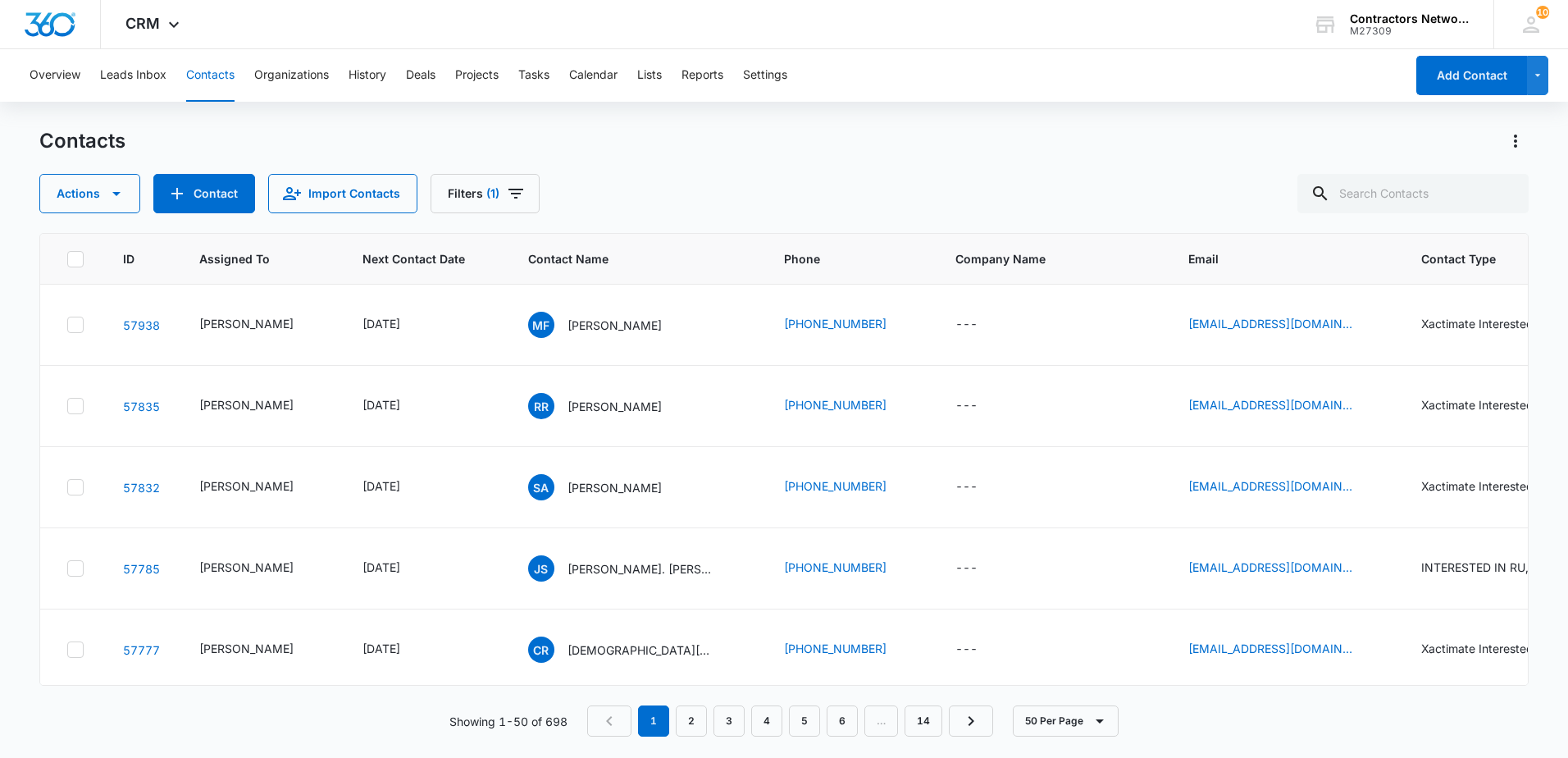
scroll to position [2625, 0]
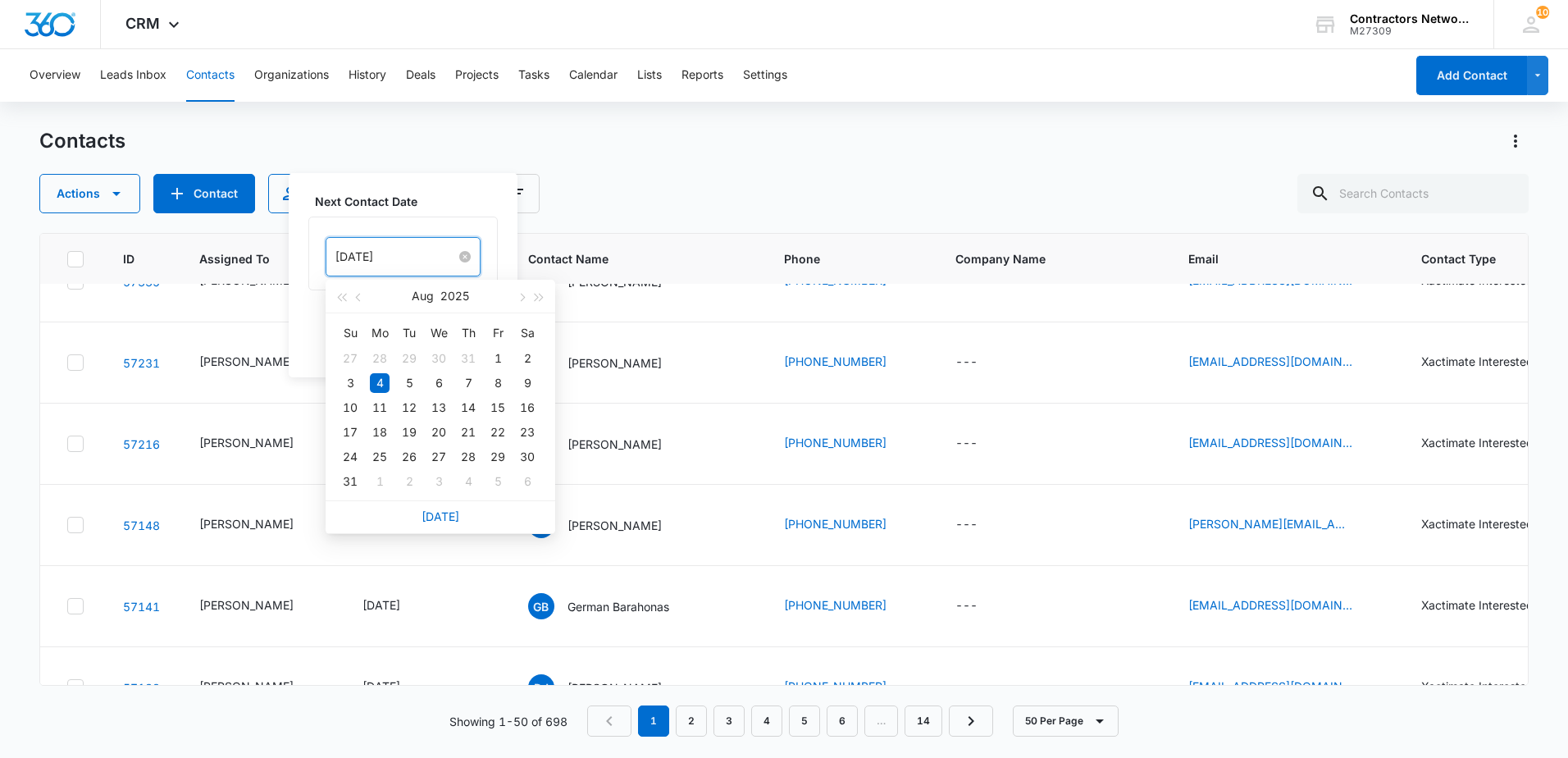
click at [429, 262] on input "[DATE]" at bounding box center [396, 256] width 121 height 18
click at [512, 297] on button "button" at bounding box center [520, 296] width 18 height 33
click at [511, 297] on div "[DATE]" at bounding box center [440, 296] width 230 height 34
click at [510, 297] on div "[DATE]" at bounding box center [441, 296] width 143 height 33
click at [510, 296] on div "[DATE]" at bounding box center [441, 296] width 143 height 33
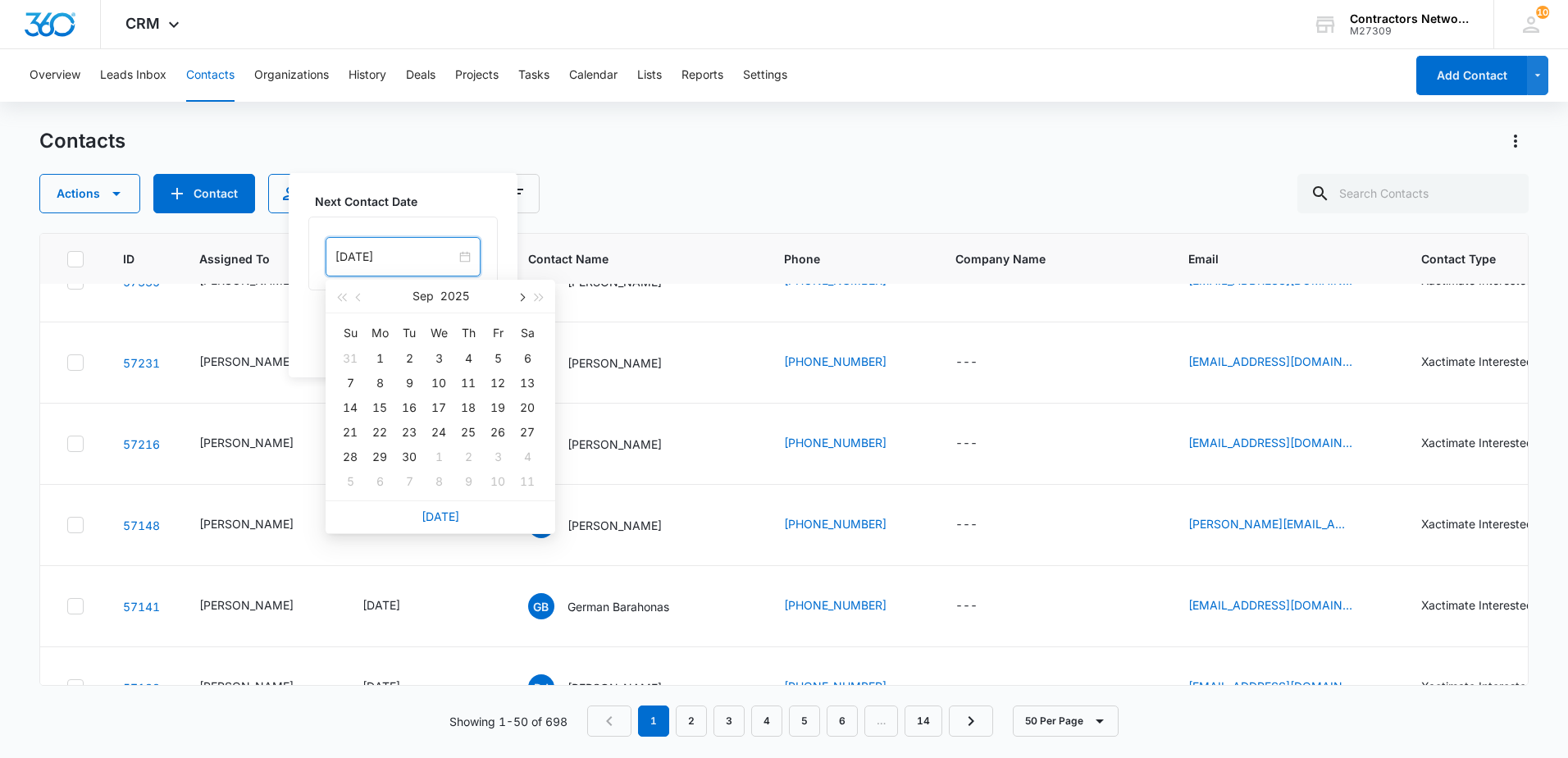
click at [520, 297] on span "button" at bounding box center [520, 297] width 8 height 8
type input "[DATE]"
click at [383, 482] on div "3" at bounding box center [379, 481] width 20 height 20
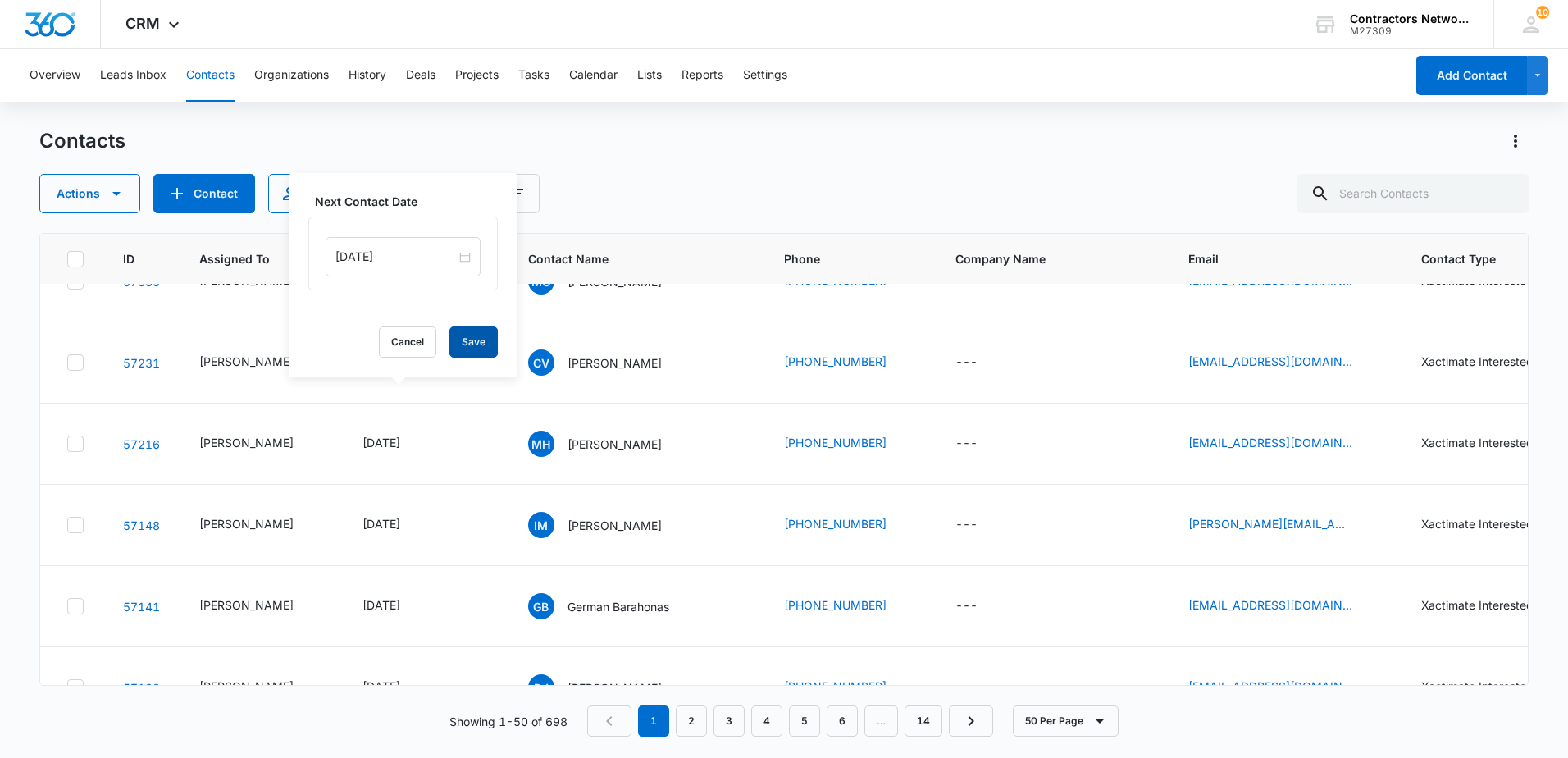
click at [471, 335] on button "Save" at bounding box center [474, 341] width 49 height 31
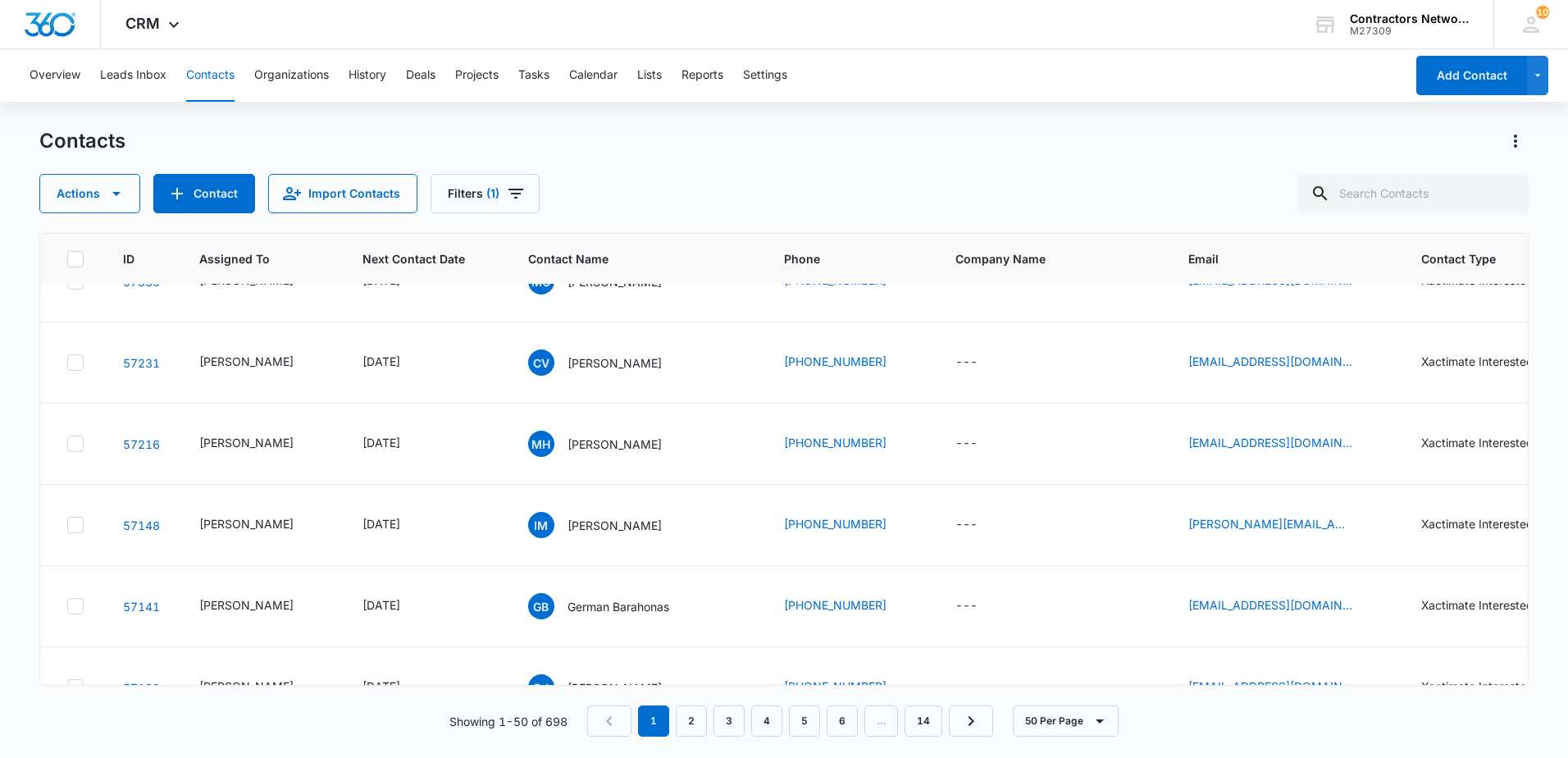
click at [582, 51] on div "AM [PERSON_NAME]" at bounding box center [595, 38] width 134 height 26
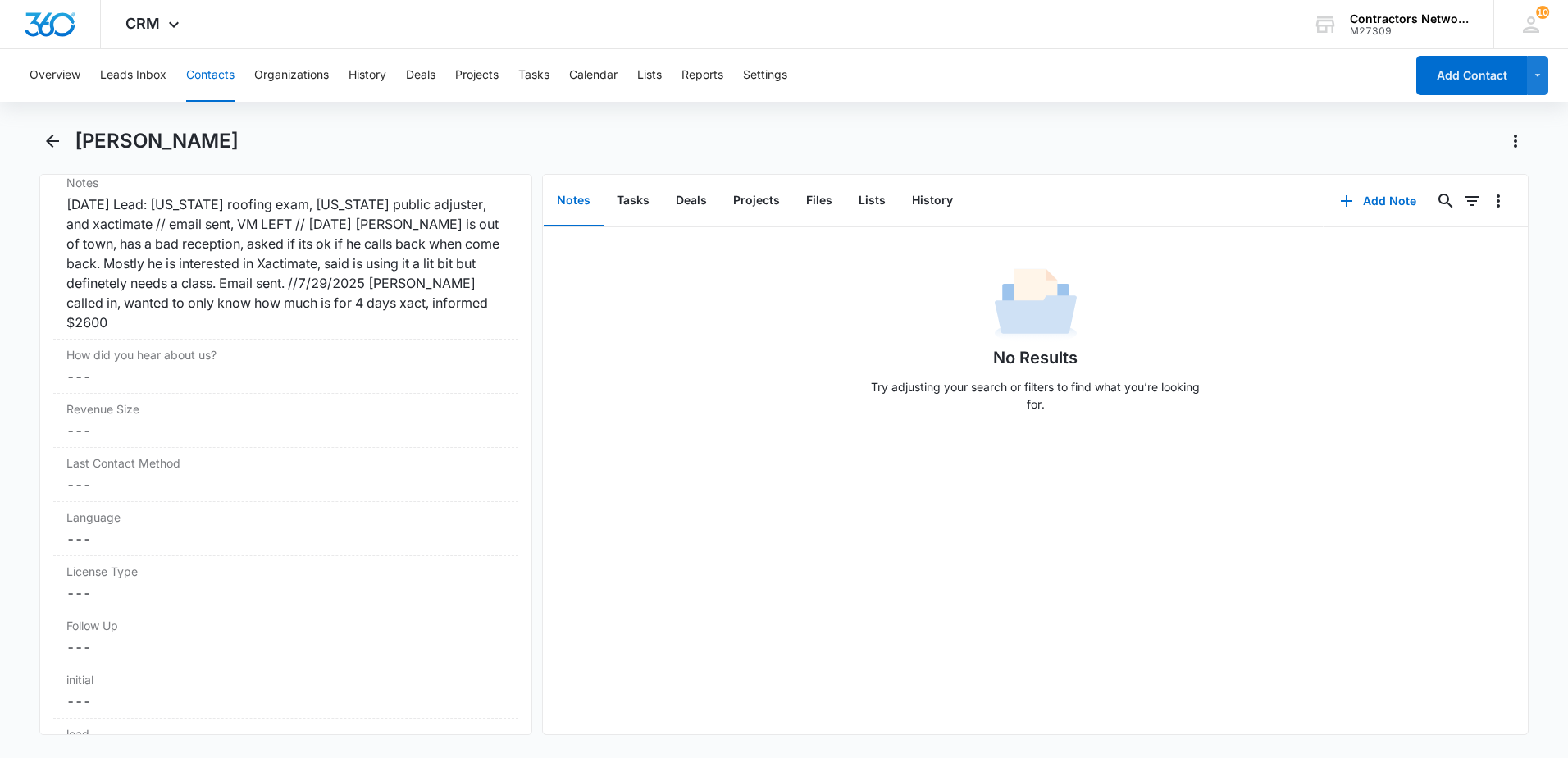
scroll to position [2051, 0]
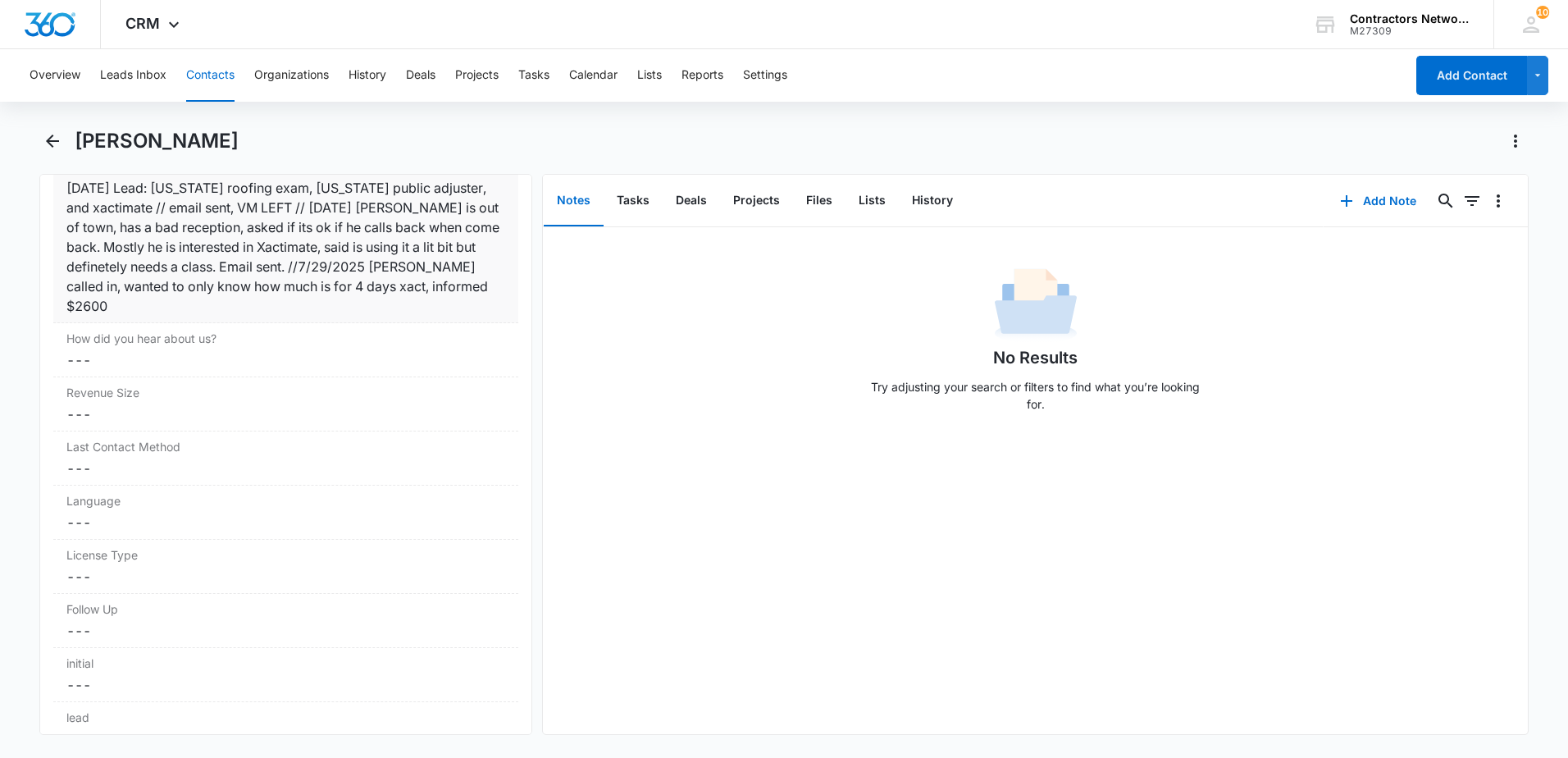
click at [491, 289] on div "[DATE] Lead: [US_STATE] roofing exam, [US_STATE] public adjuster, and xactimate…" at bounding box center [286, 247] width 439 height 138
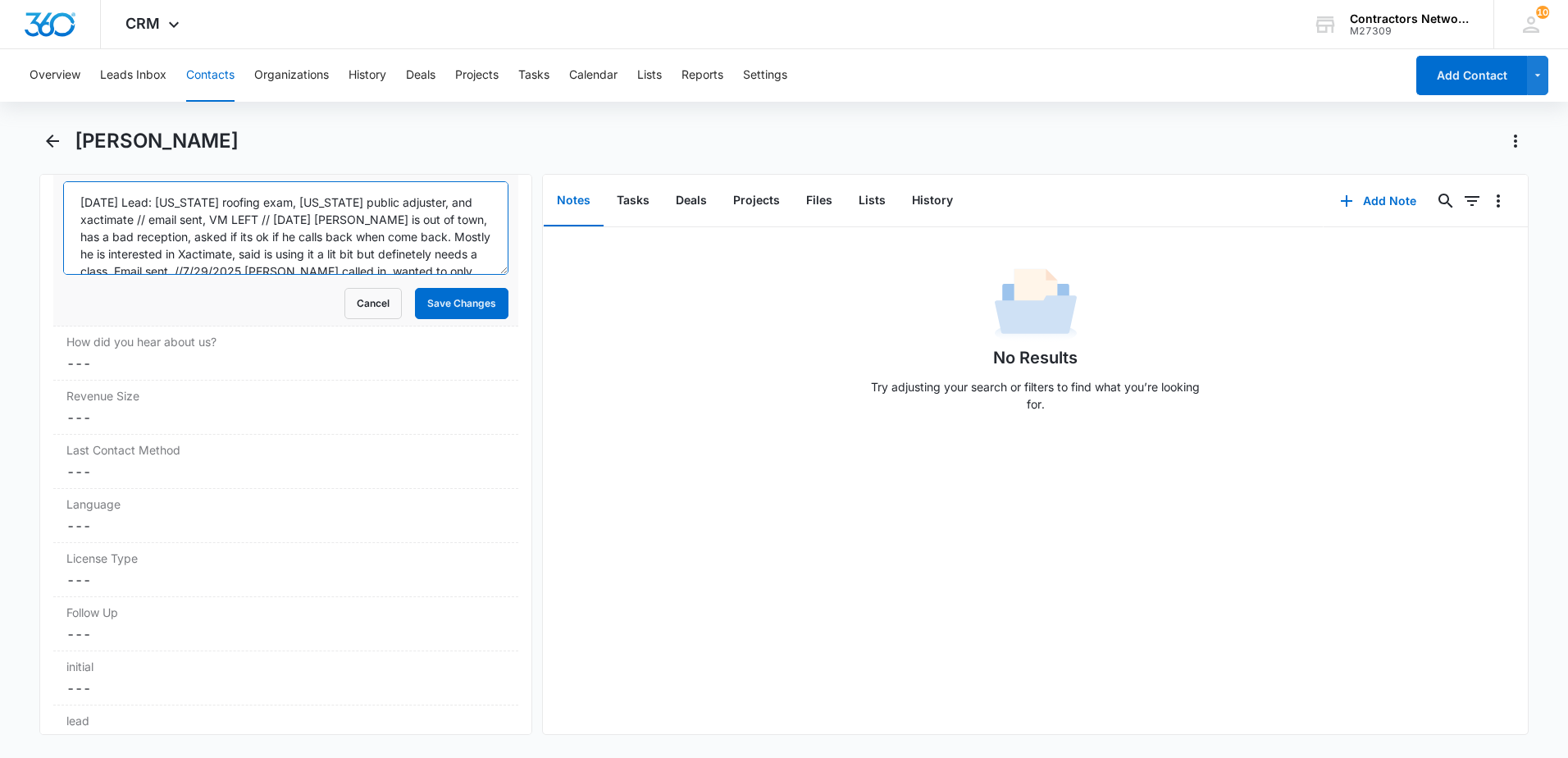
scroll to position [35, 0]
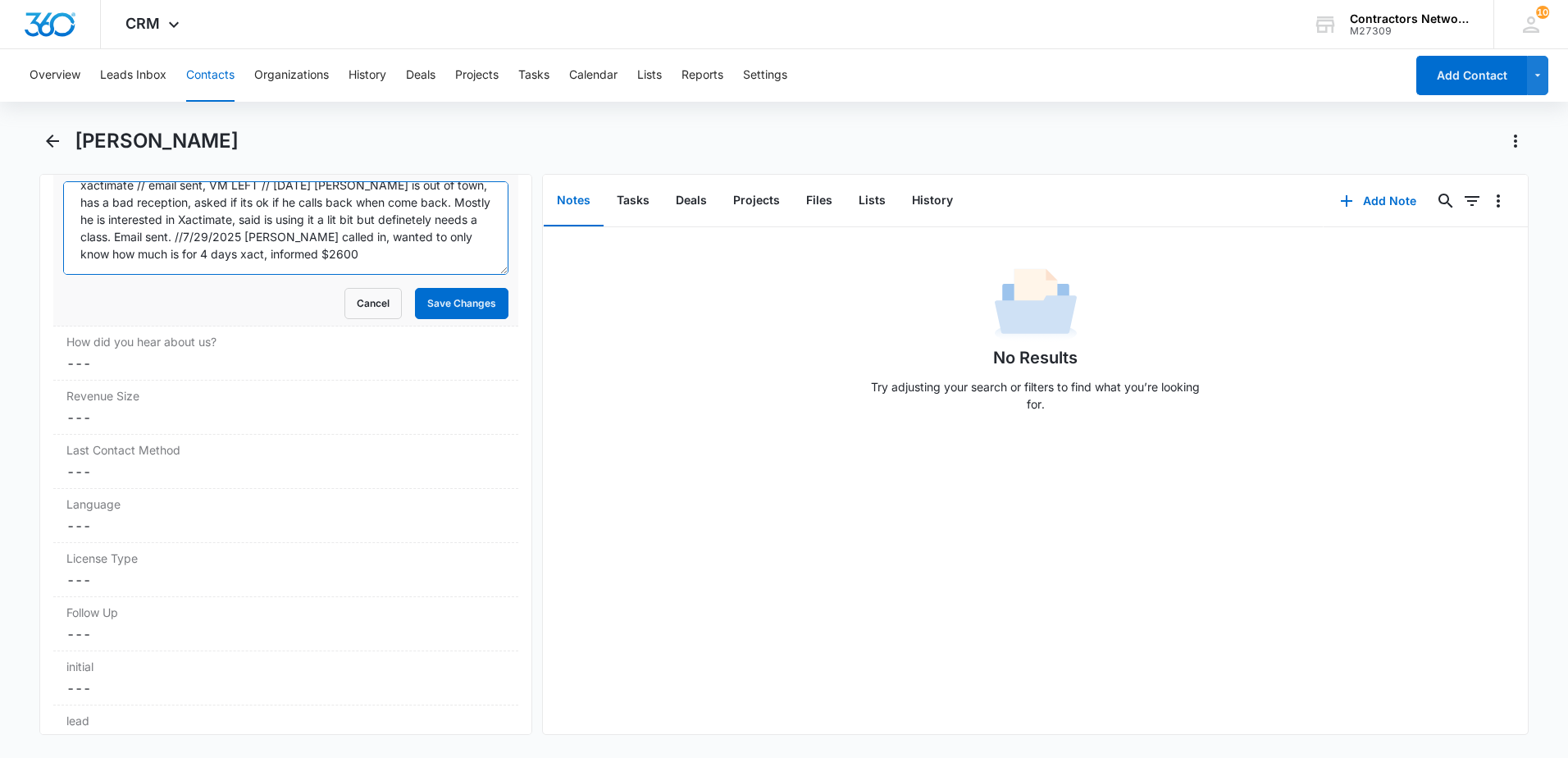
click at [465, 258] on textarea "[DATE] Lead: [US_STATE] roofing exam, [US_STATE] public adjuster, and xactimate…" at bounding box center [285, 228] width 445 height 94
type textarea "[DATE] Lead: [US_STATE] roofing exam, [US_STATE] public adjuster, and xactimate…"
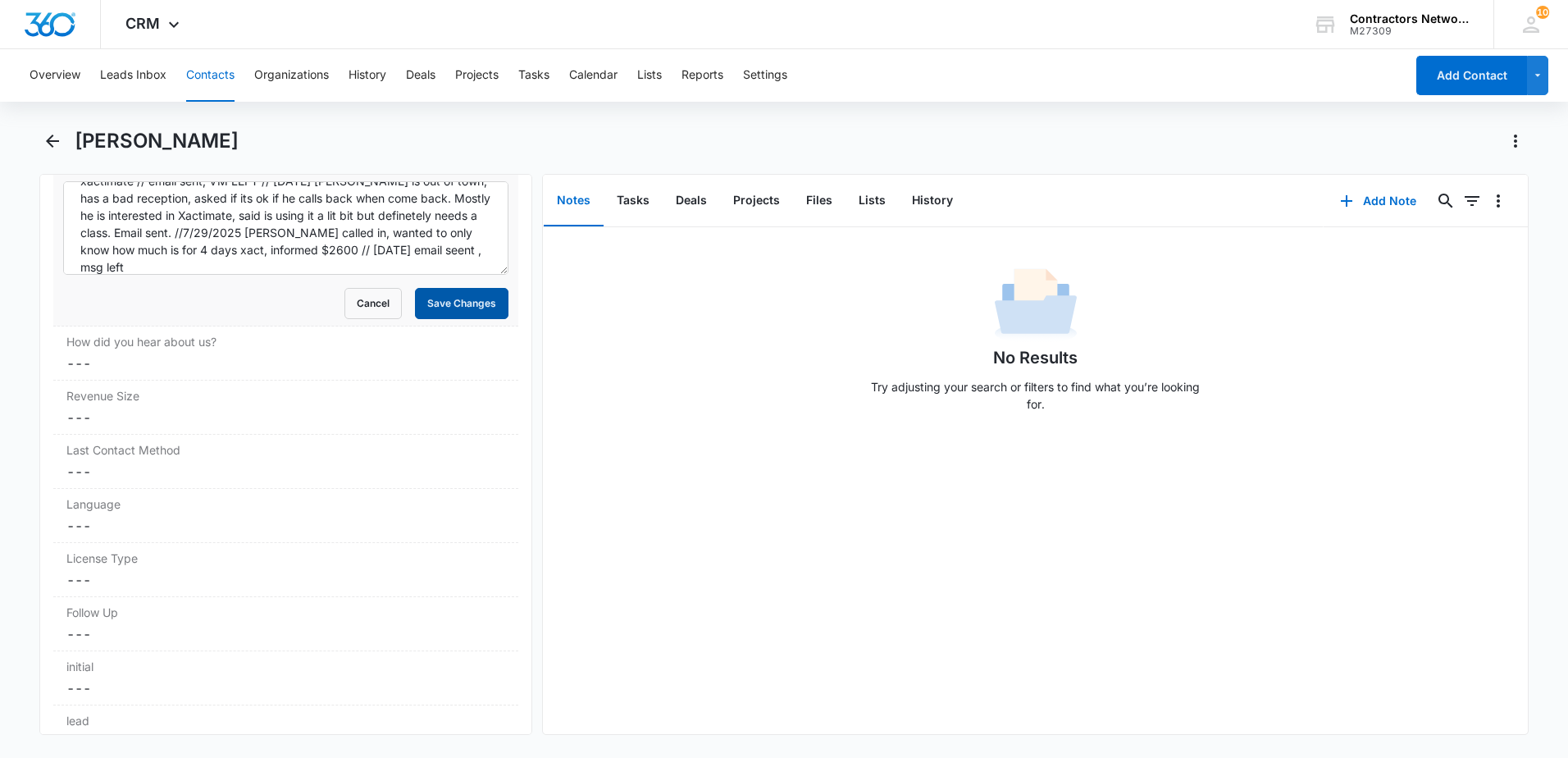
click at [441, 304] on button "Save Changes" at bounding box center [462, 303] width 94 height 31
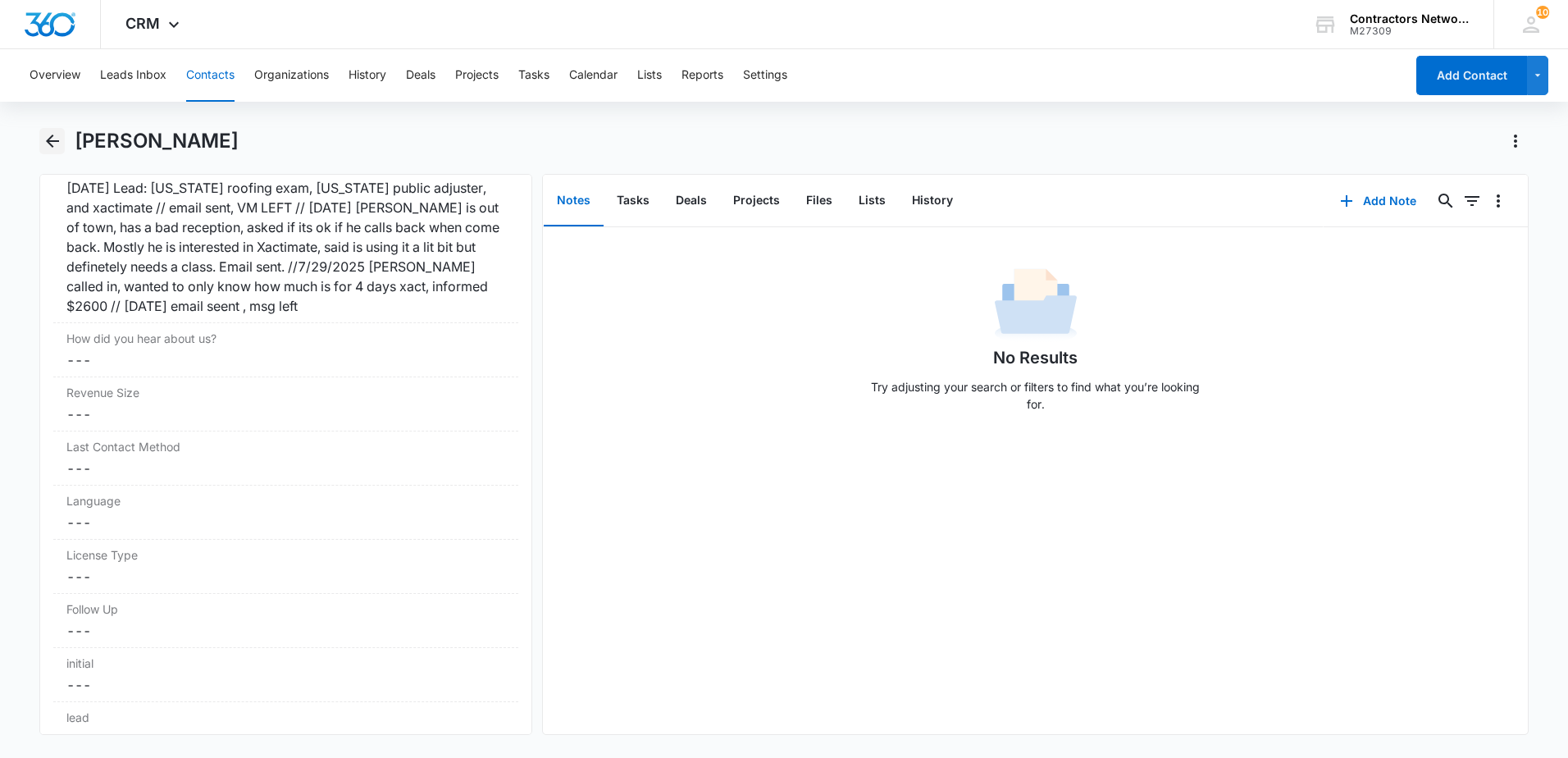
click at [45, 141] on icon "Back" at bounding box center [52, 141] width 20 height 20
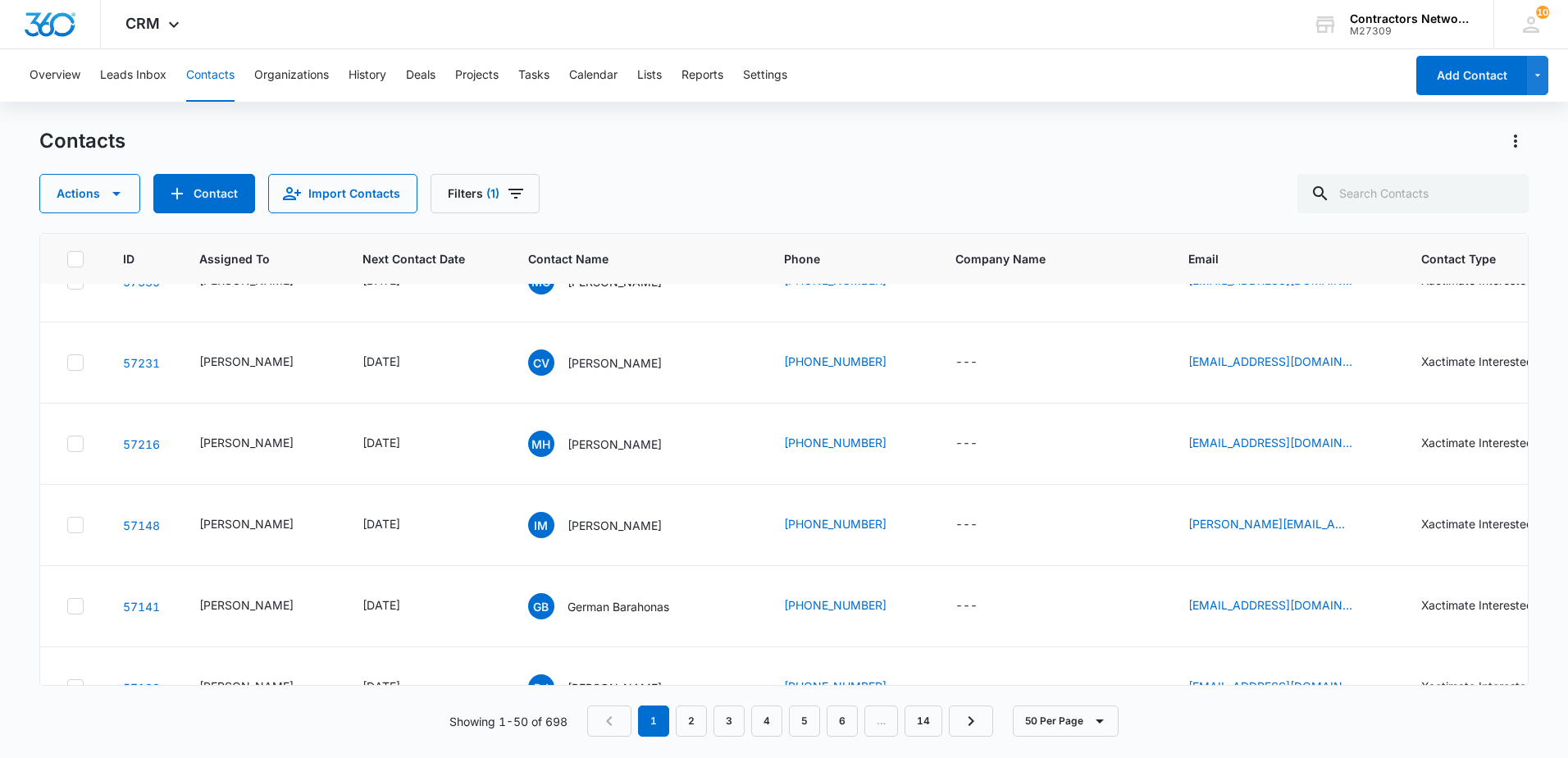
scroll to position [2707, 0]
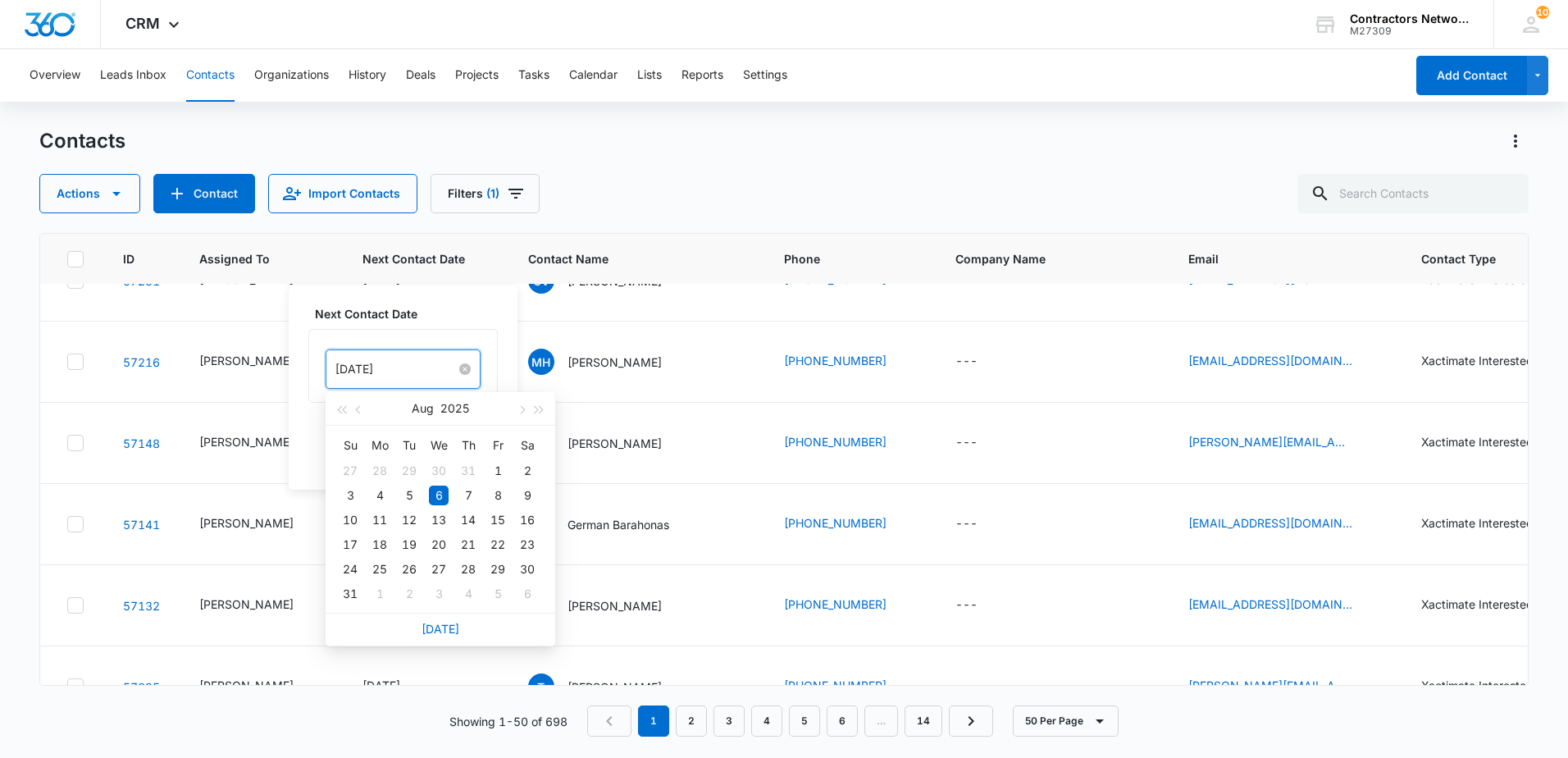
click at [426, 368] on input "[DATE]" at bounding box center [396, 369] width 121 height 18
click at [521, 408] on span "button" at bounding box center [520, 410] width 8 height 8
type input "[DATE]"
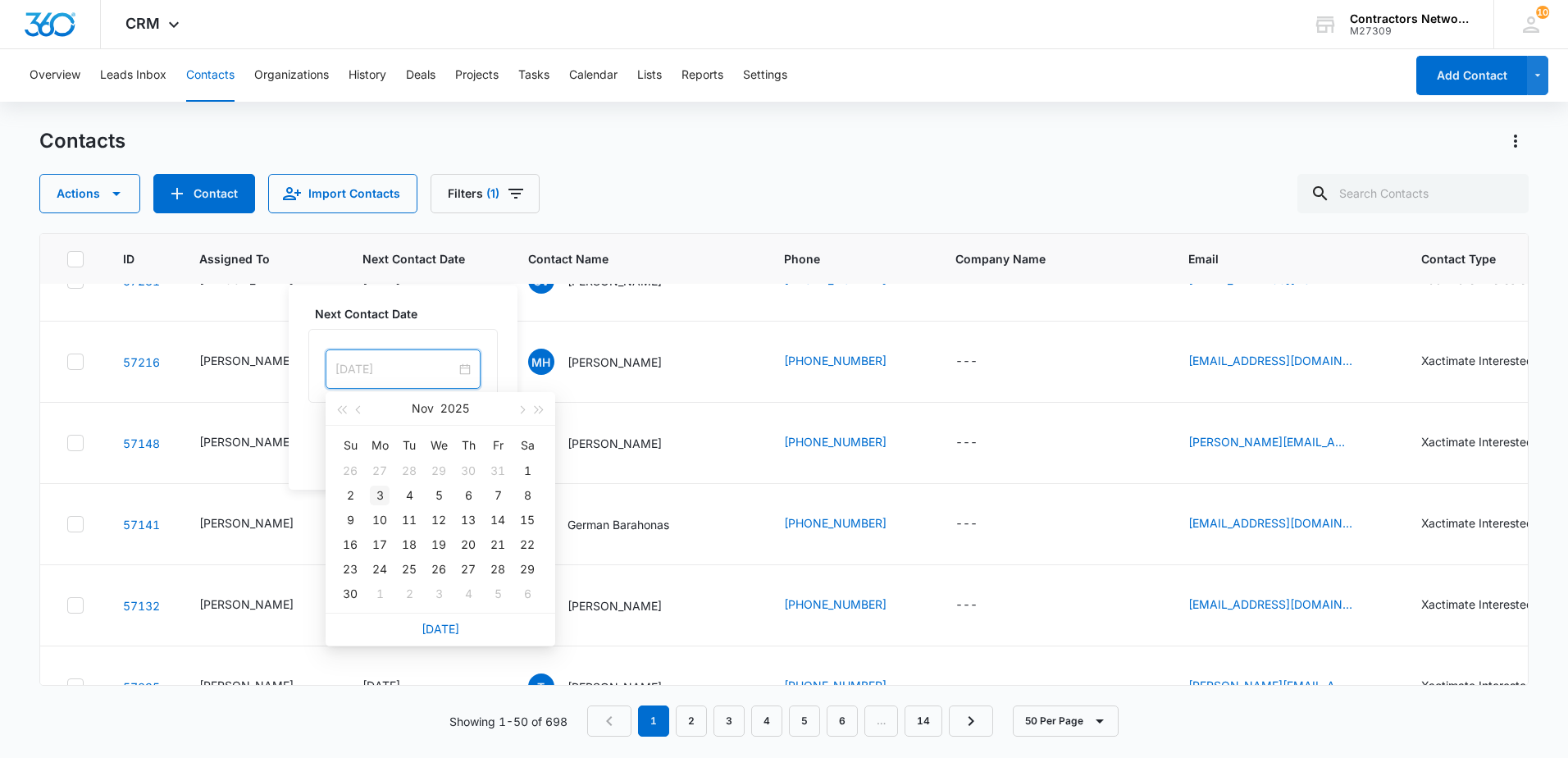
click at [383, 495] on div "3" at bounding box center [379, 495] width 20 height 20
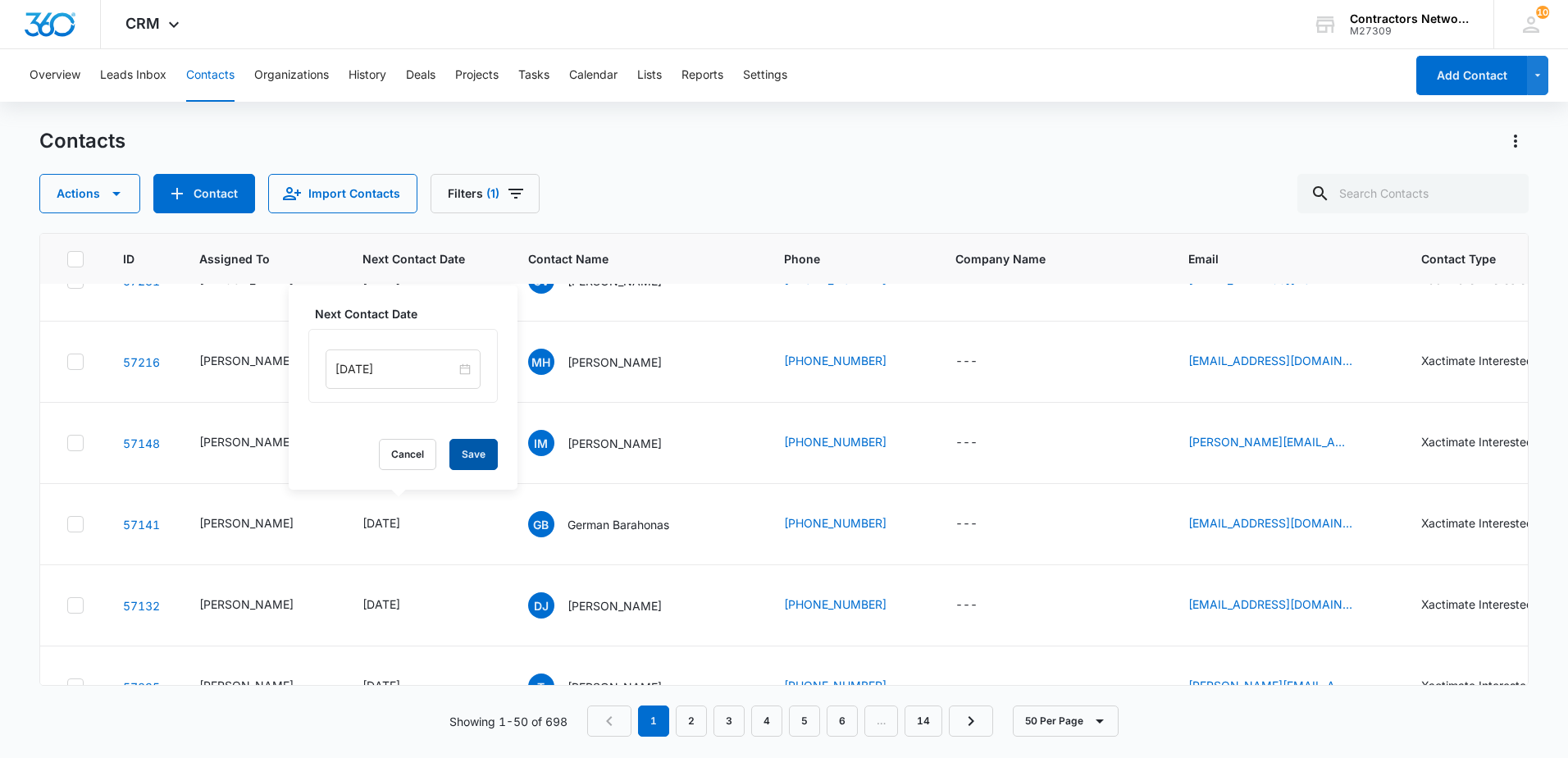
click at [471, 446] on button "Save" at bounding box center [474, 454] width 49 height 31
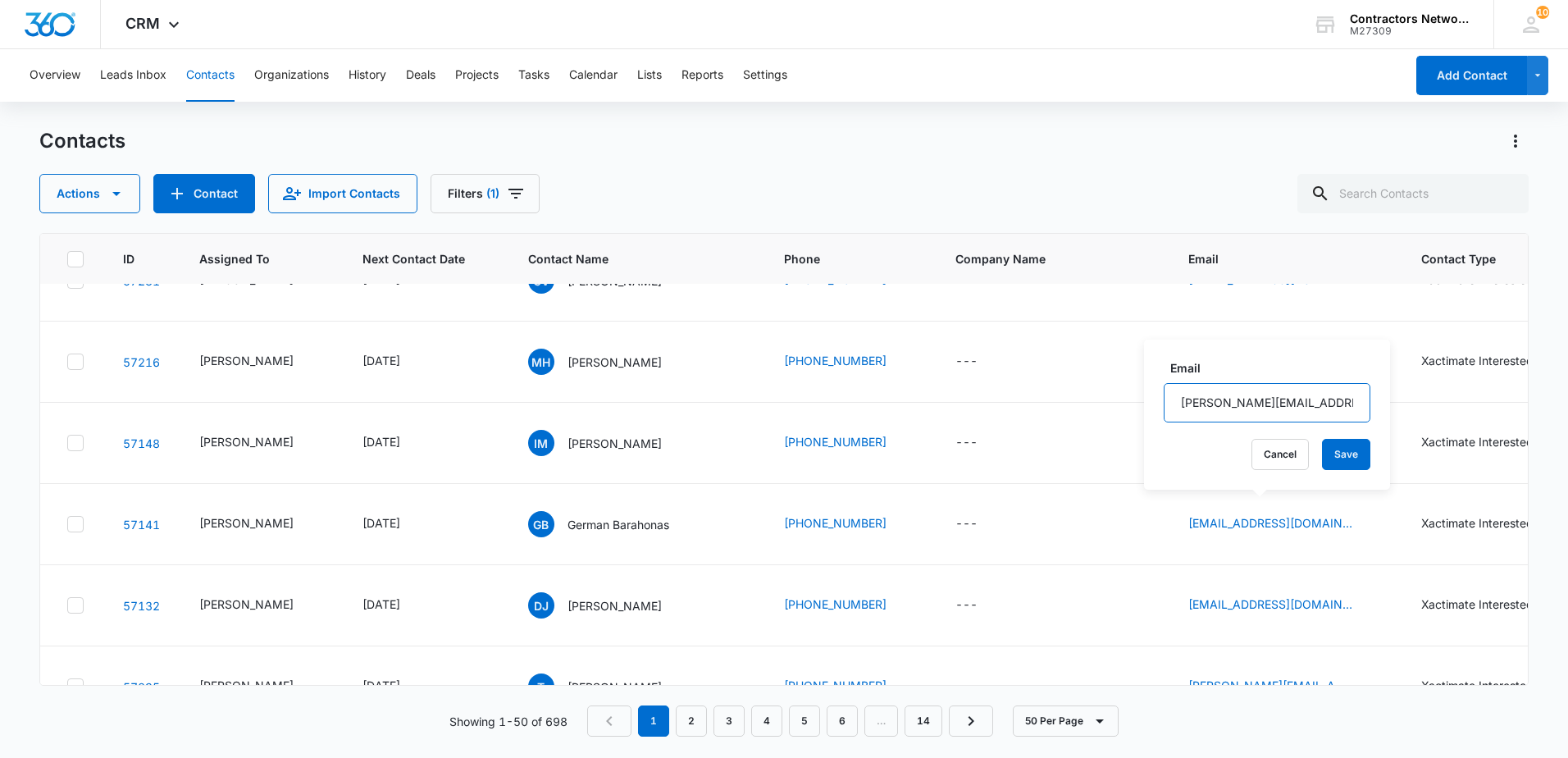
click at [1289, 414] on input "[PERSON_NAME][EMAIL_ADDRESS][DOMAIN_NAME]" at bounding box center [1267, 402] width 206 height 39
drag, startPoint x: 1289, startPoint y: 412, endPoint x: 1289, endPoint y: 426, distance: 14.0
drag, startPoint x: 1289, startPoint y: 426, endPoint x: 1222, endPoint y: 402, distance: 71.2
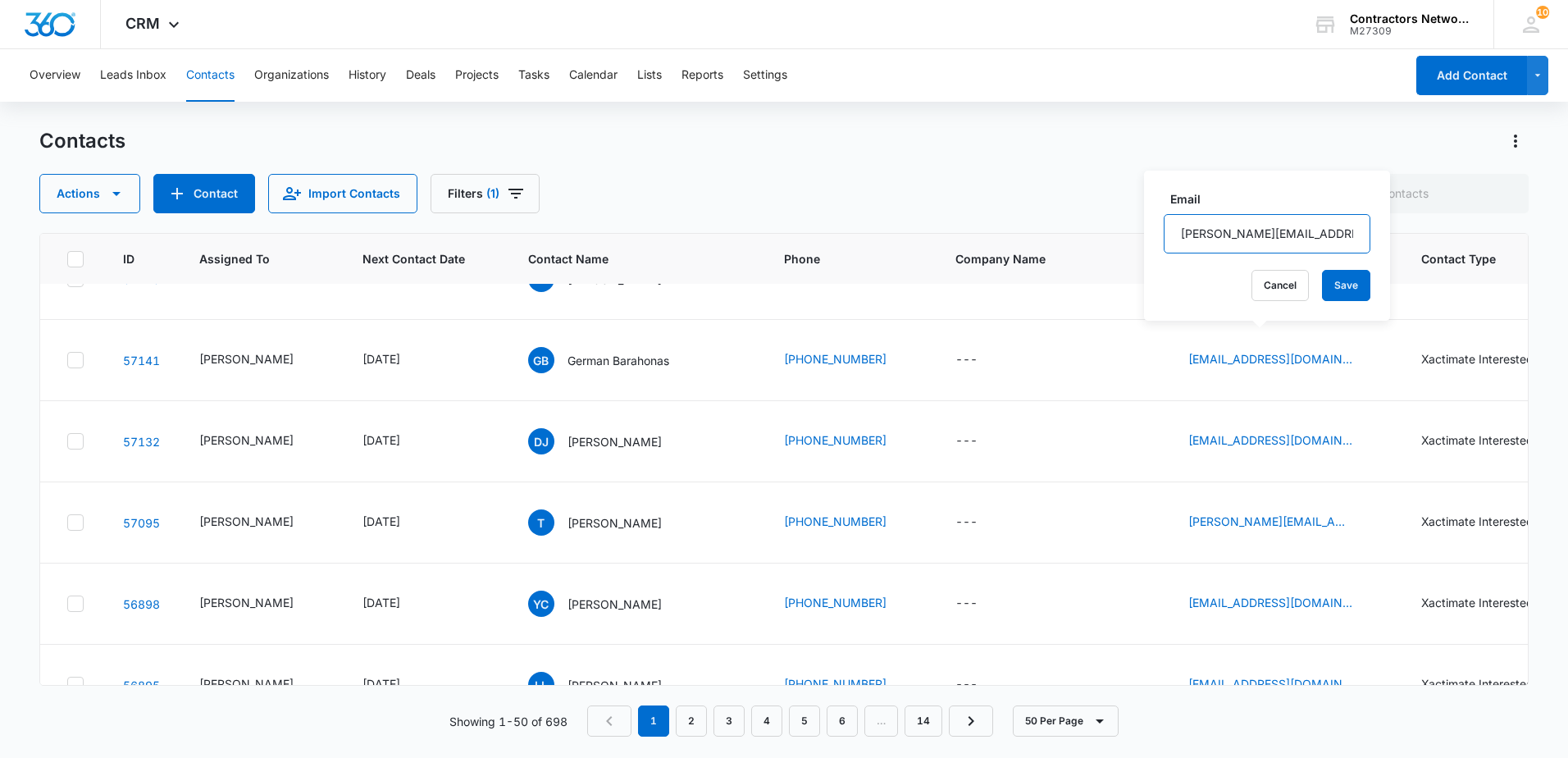
scroll to position [2953, 0]
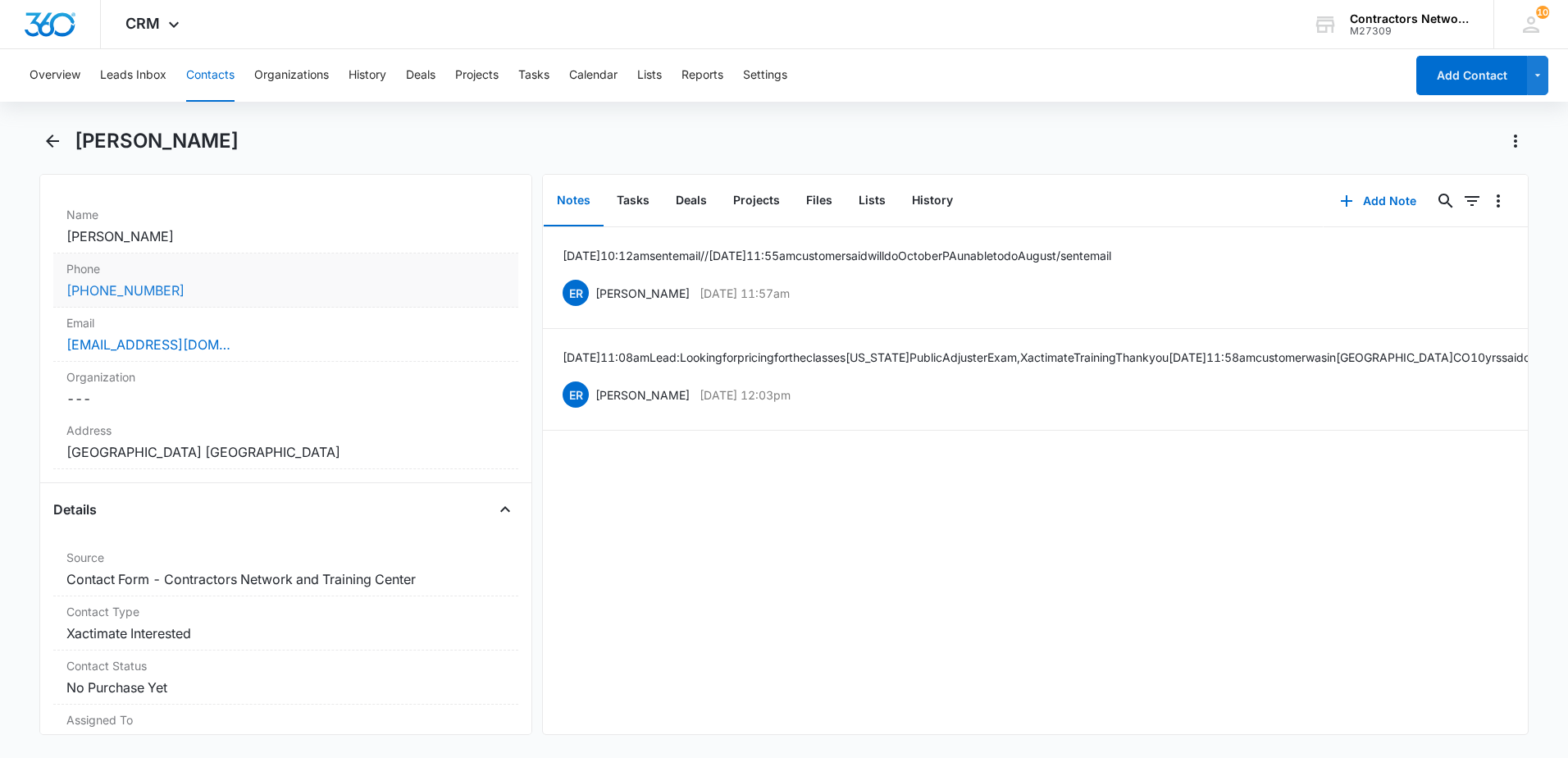
scroll to position [164, 0]
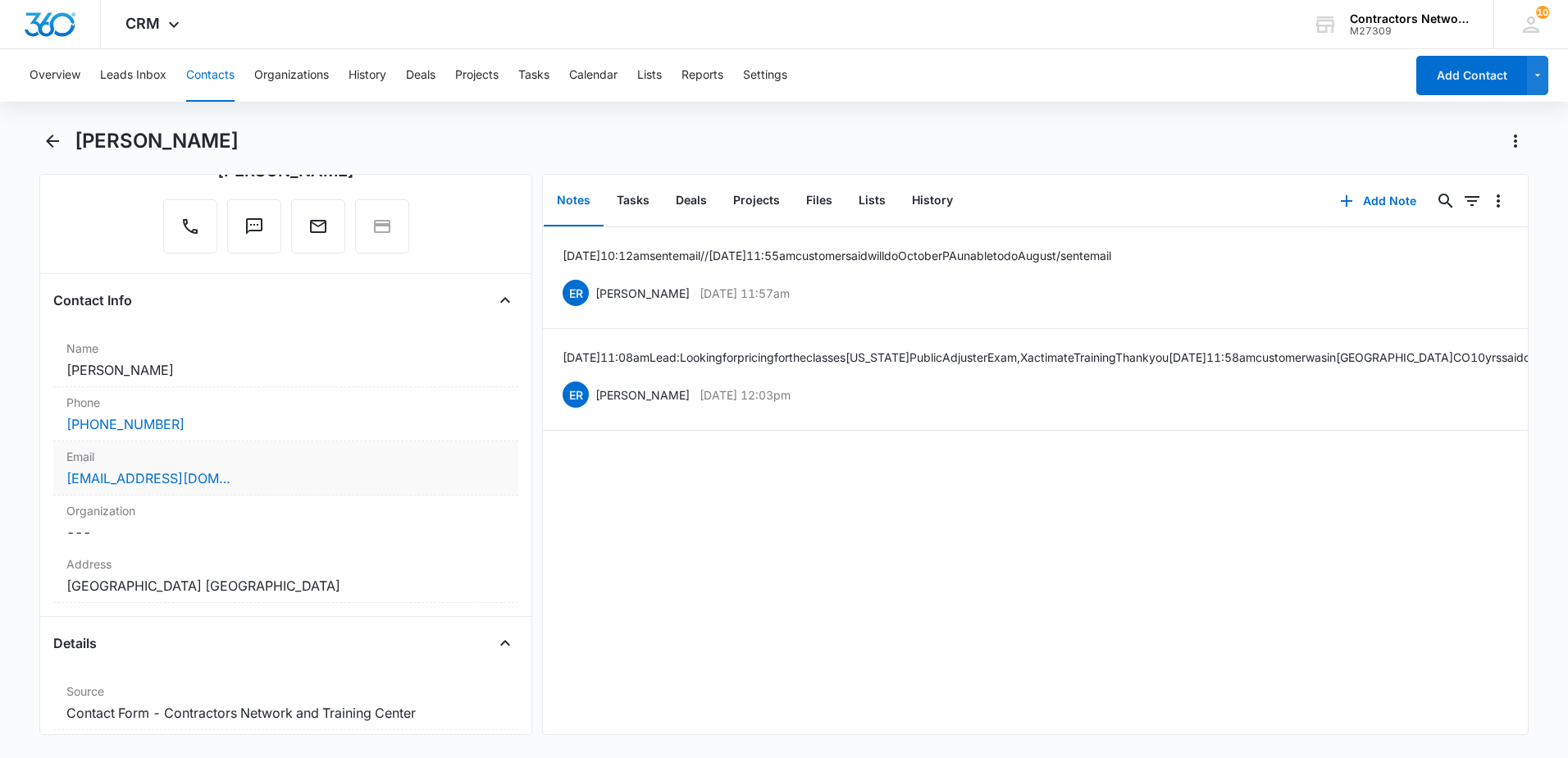
click at [268, 482] on div "[EMAIL_ADDRESS][DOMAIN_NAME]" at bounding box center [286, 478] width 439 height 20
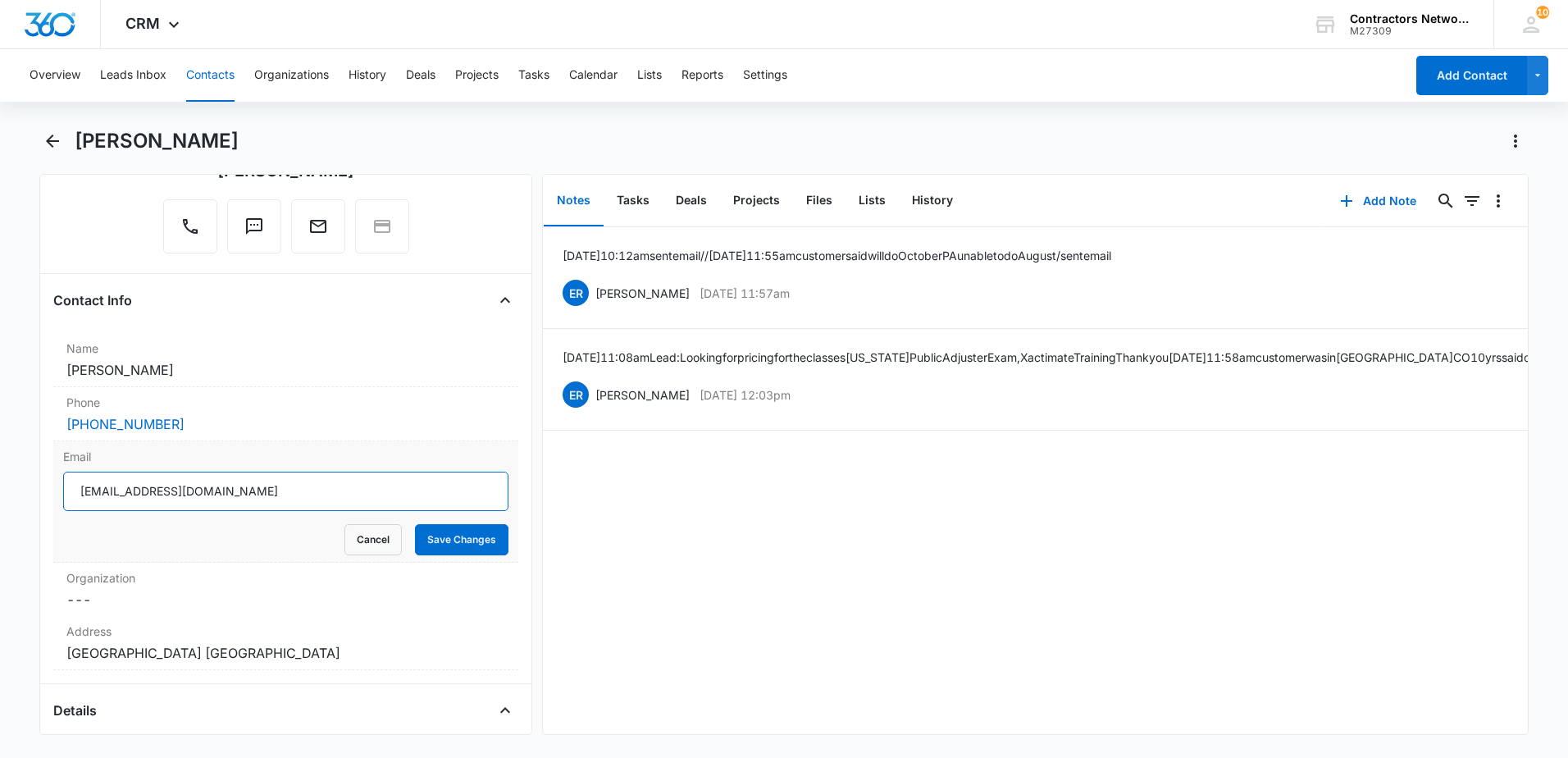
click at [265, 506] on input "[EMAIL_ADDRESS][DOMAIN_NAME]" at bounding box center [285, 492] width 445 height 39
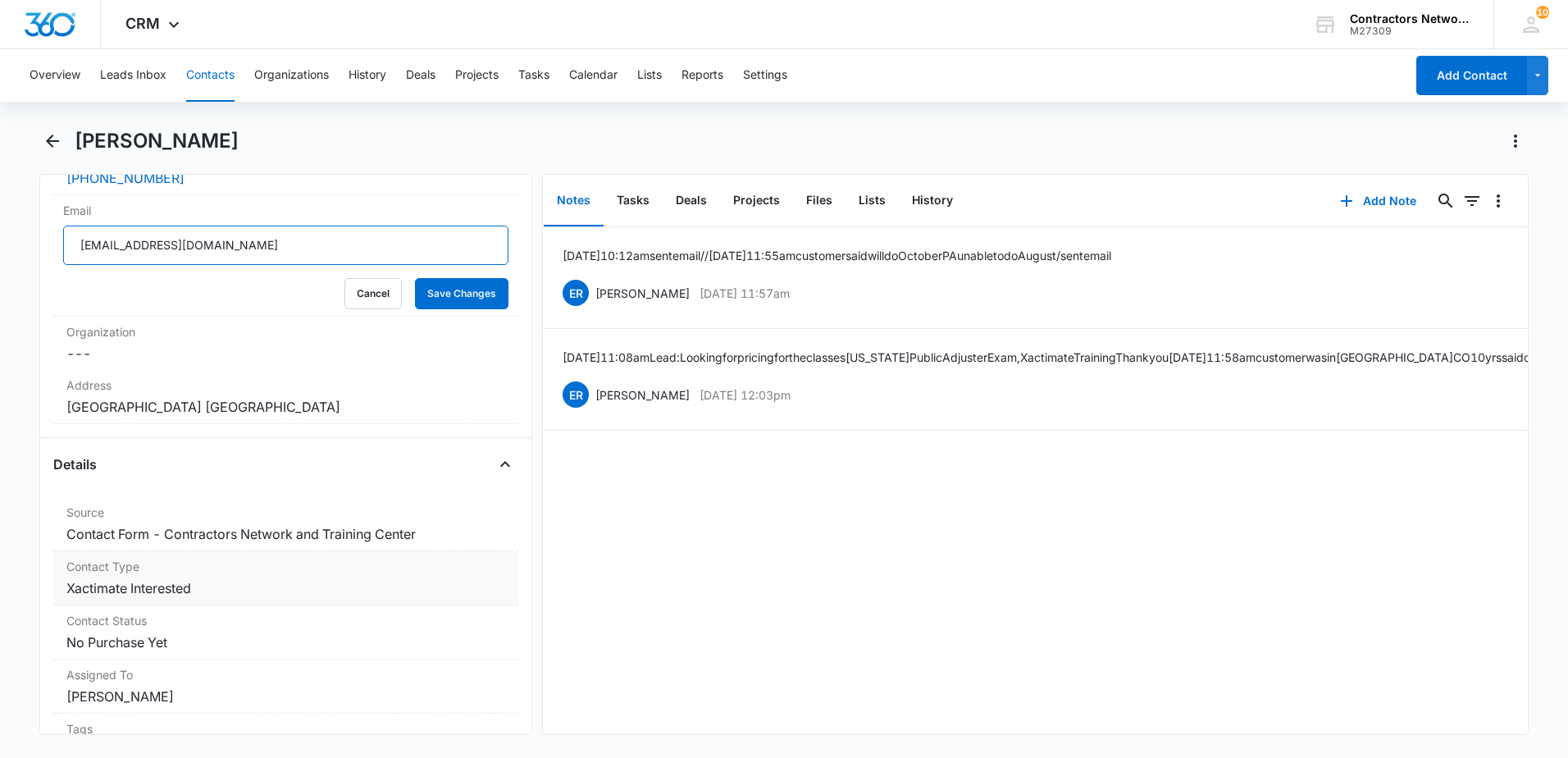
scroll to position [493, 0]
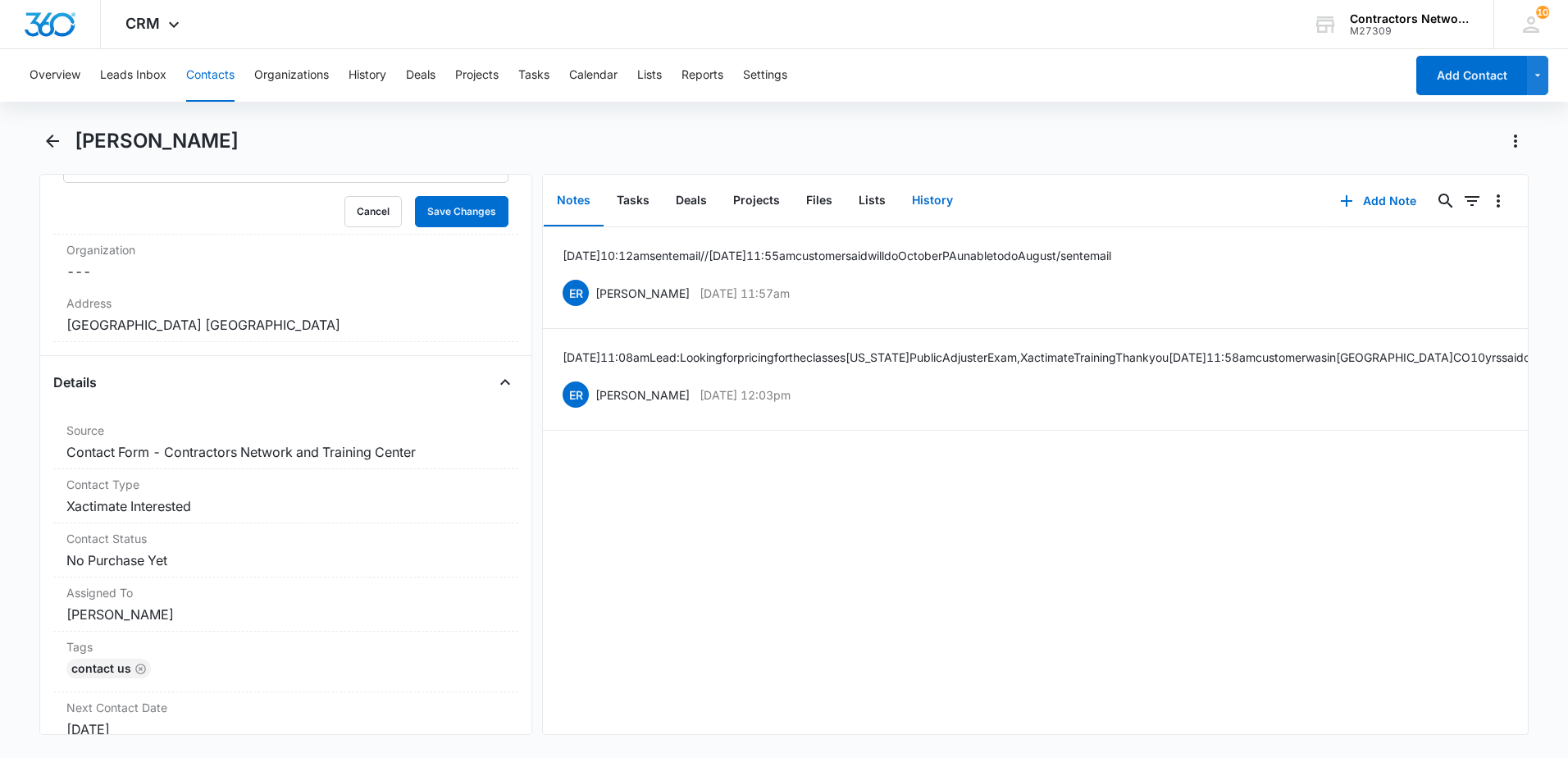
drag, startPoint x: 919, startPoint y: 203, endPoint x: 971, endPoint y: 199, distance: 52.2
click at [925, 206] on button "History" at bounding box center [932, 201] width 68 height 51
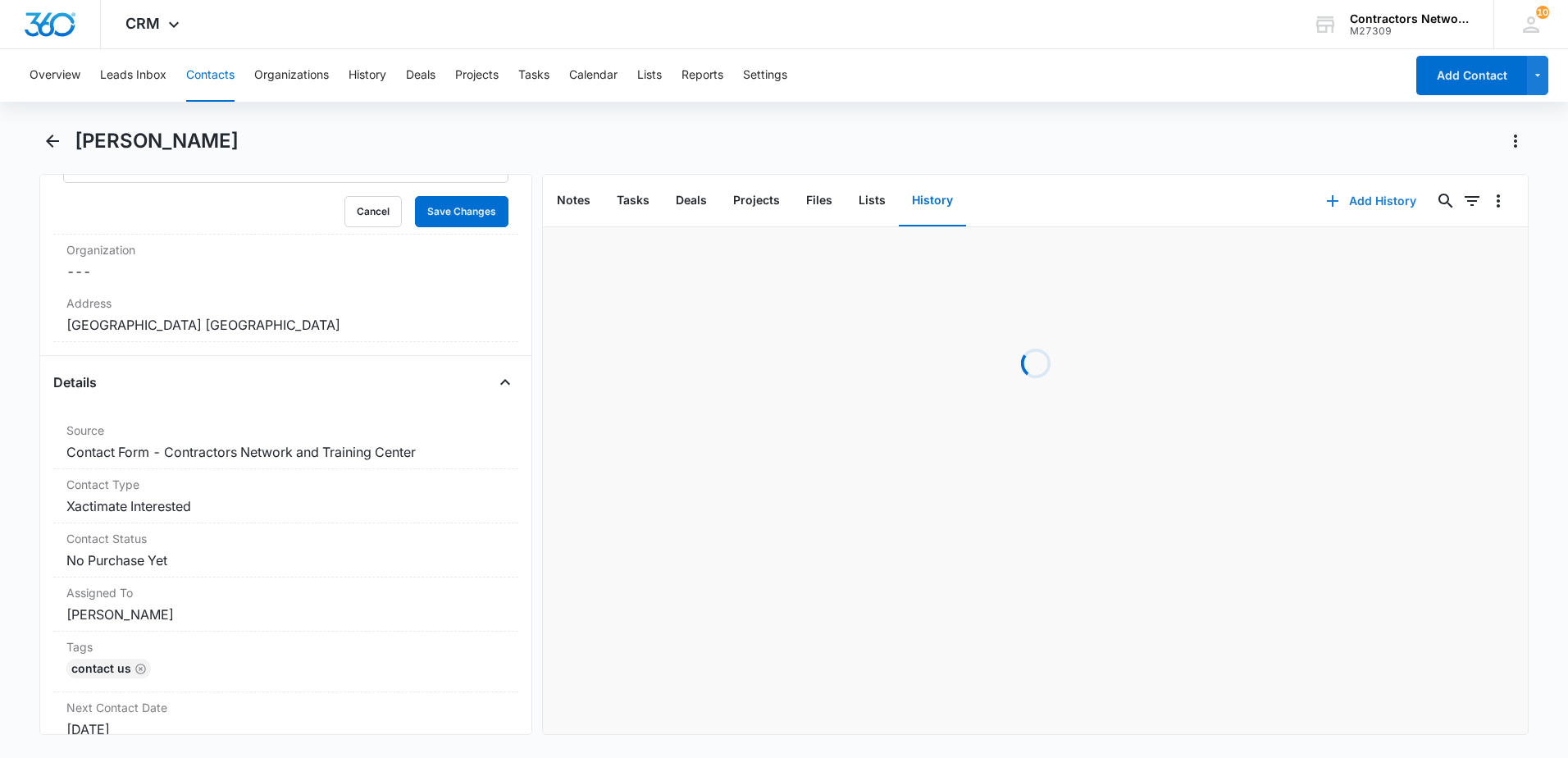
click at [1323, 204] on icon "button" at bounding box center [1333, 201] width 20 height 20
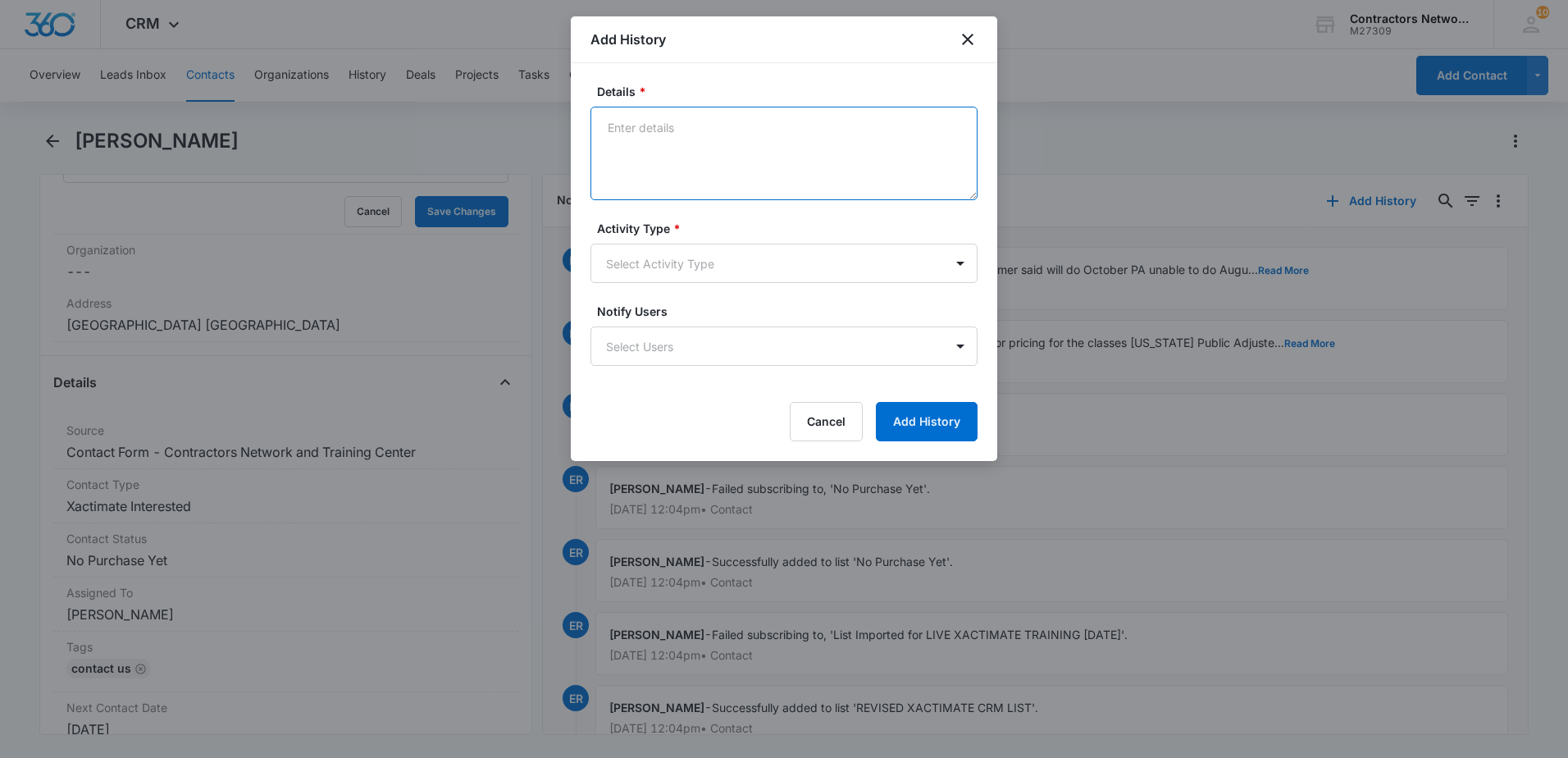
click at [787, 174] on textarea "Details *" at bounding box center [784, 154] width 387 height 94
type textarea "[DATE] email sent, msg left"
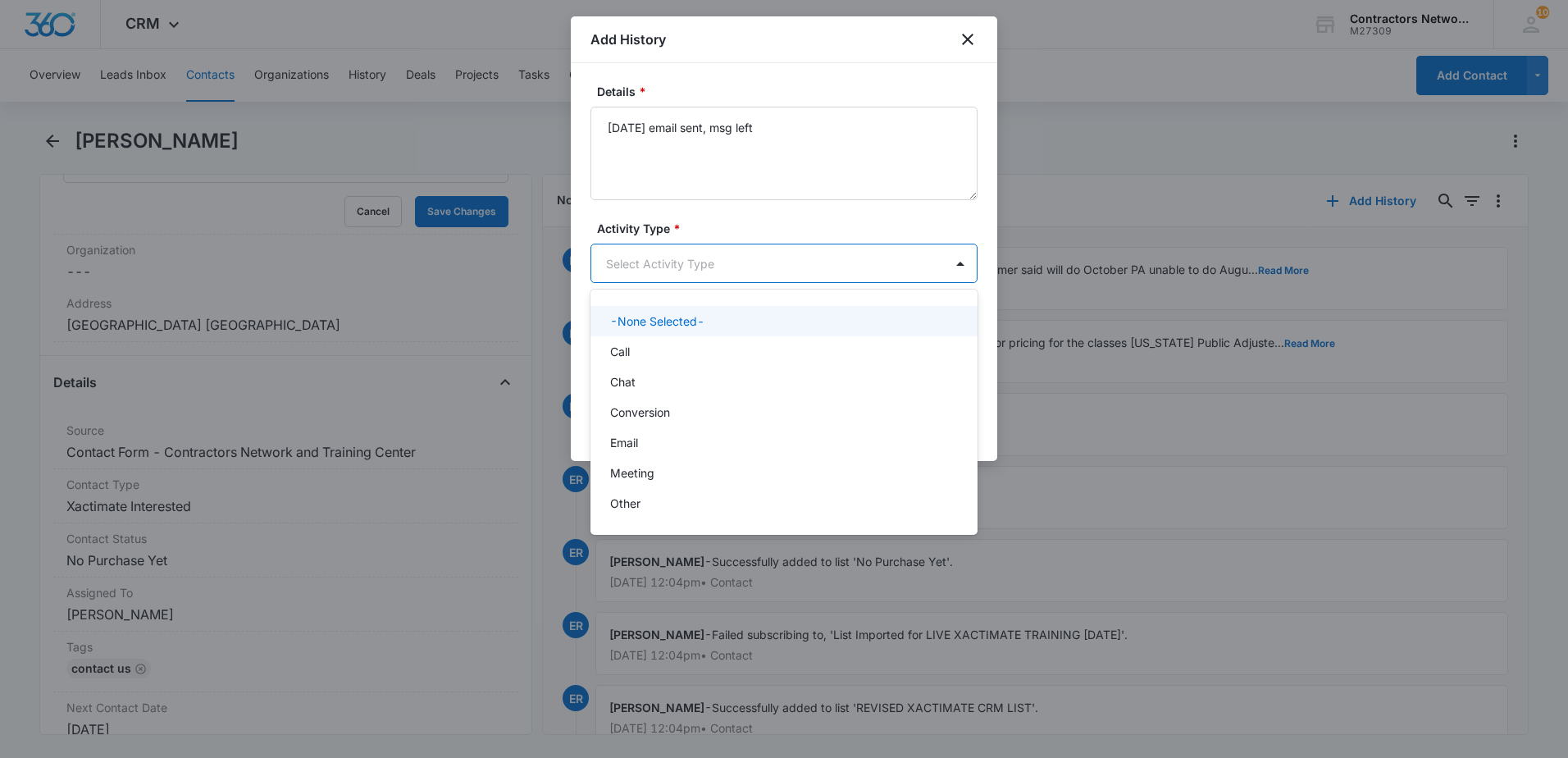
click at [688, 260] on body "CRM Apps Reputation Websites Forms CRM Email Social Shop Payments POS Content A…" at bounding box center [784, 379] width 1568 height 758
click at [627, 343] on p "Call" at bounding box center [620, 352] width 20 height 17
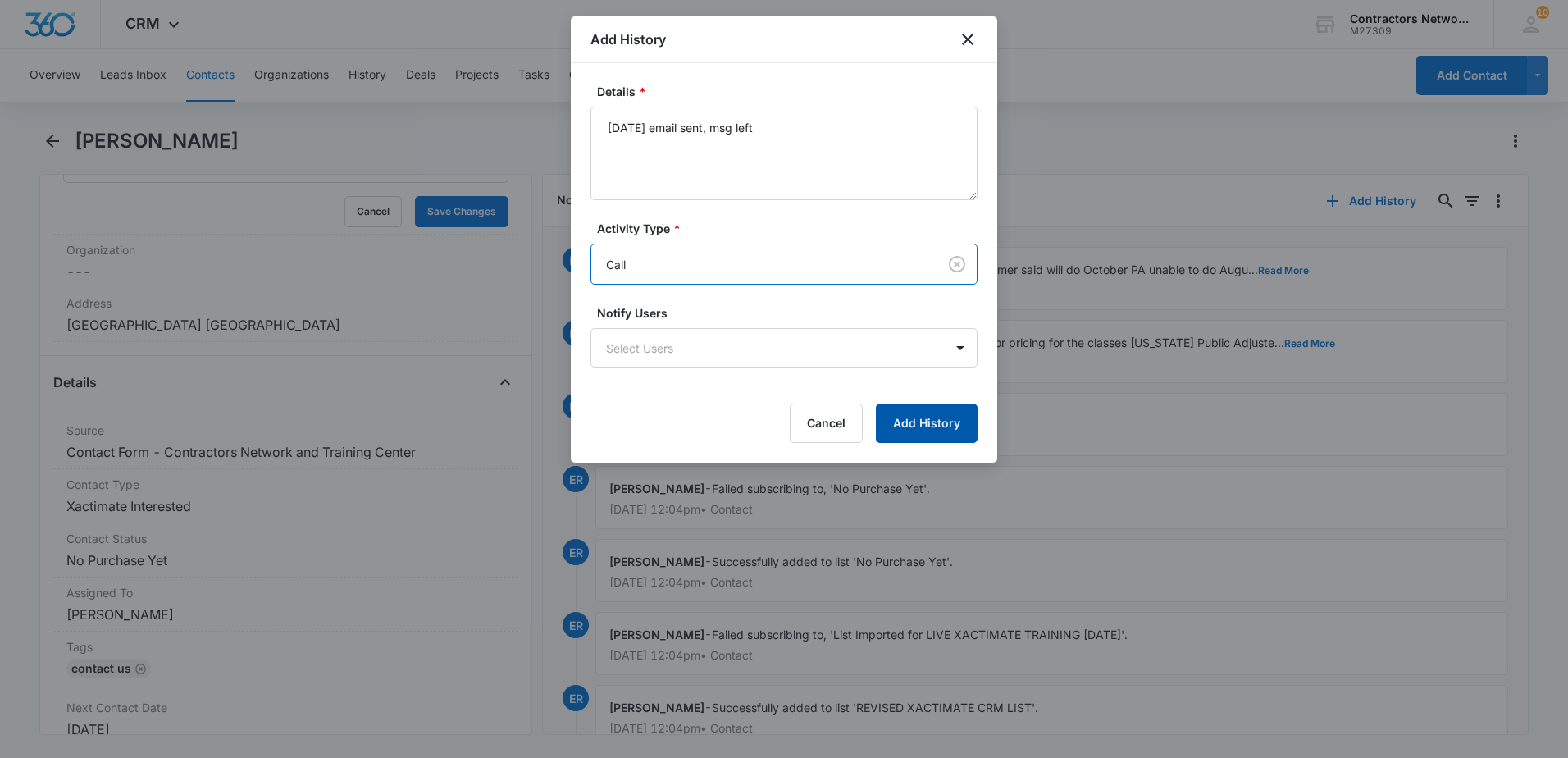
drag, startPoint x: 928, startPoint y: 426, endPoint x: 893, endPoint y: 428, distance: 35.1
click at [925, 427] on button "Add History" at bounding box center [927, 423] width 101 height 39
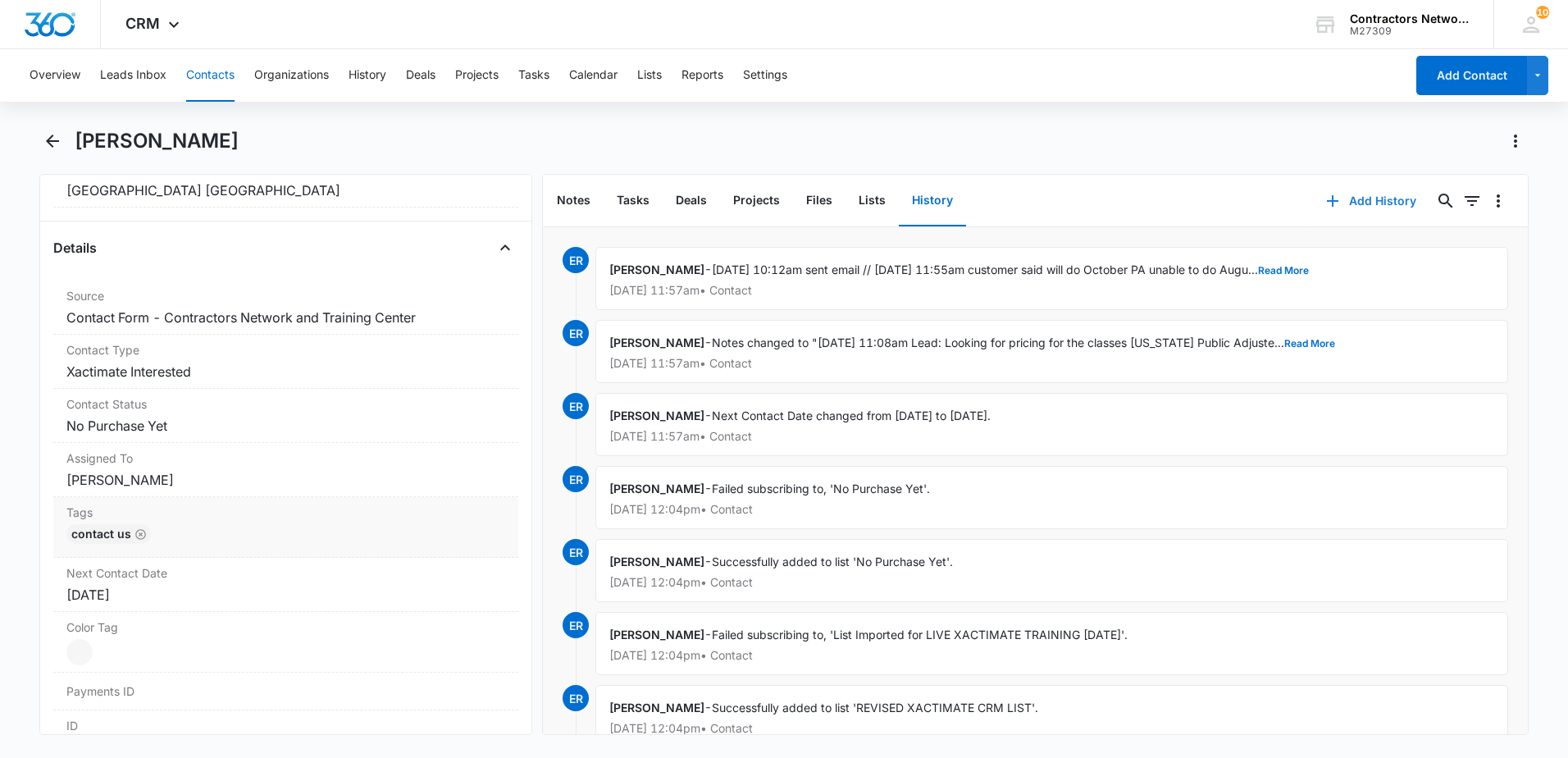
scroll to position [657, 0]
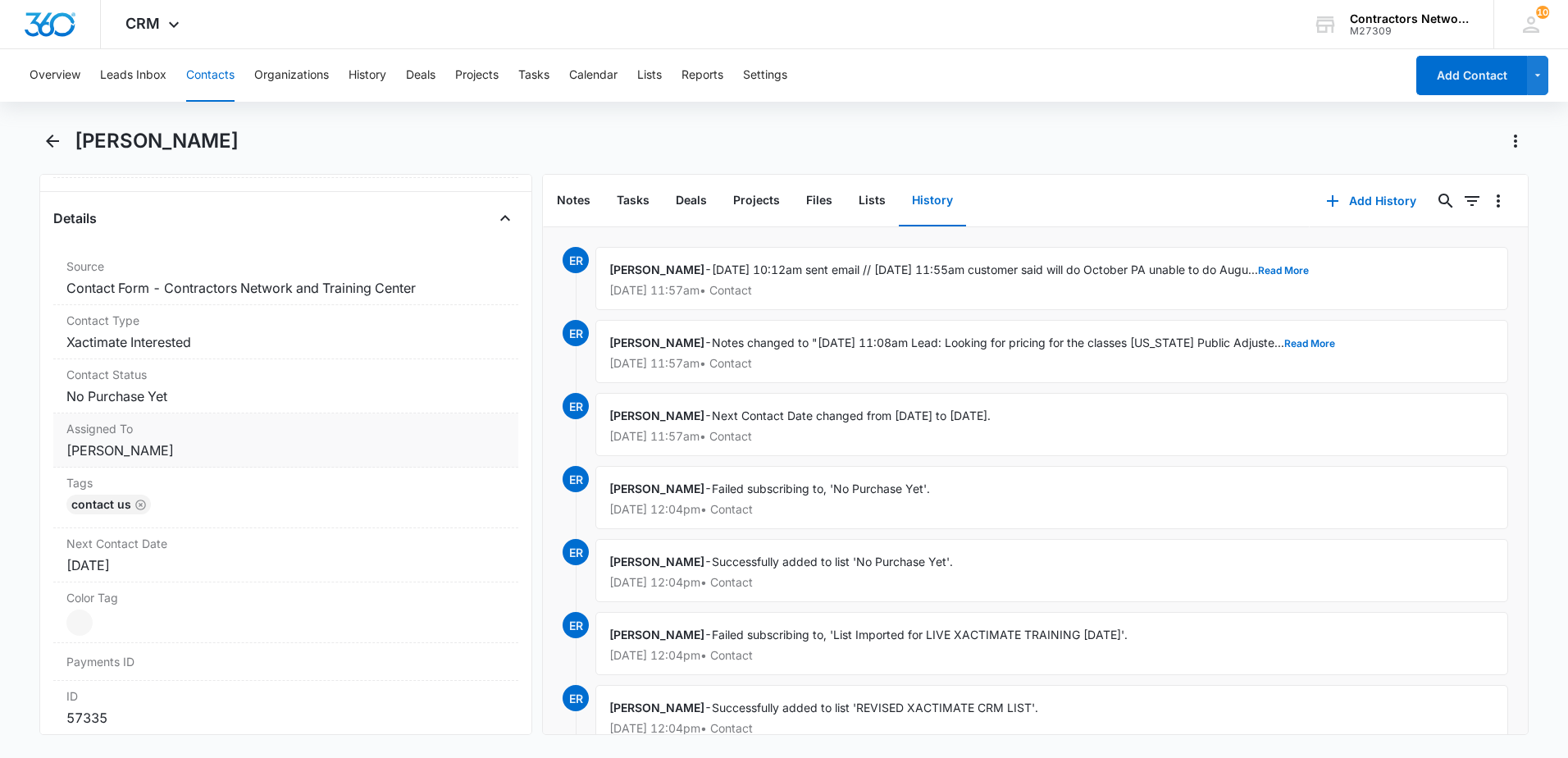
click at [218, 426] on label "Assigned To" at bounding box center [286, 429] width 439 height 17
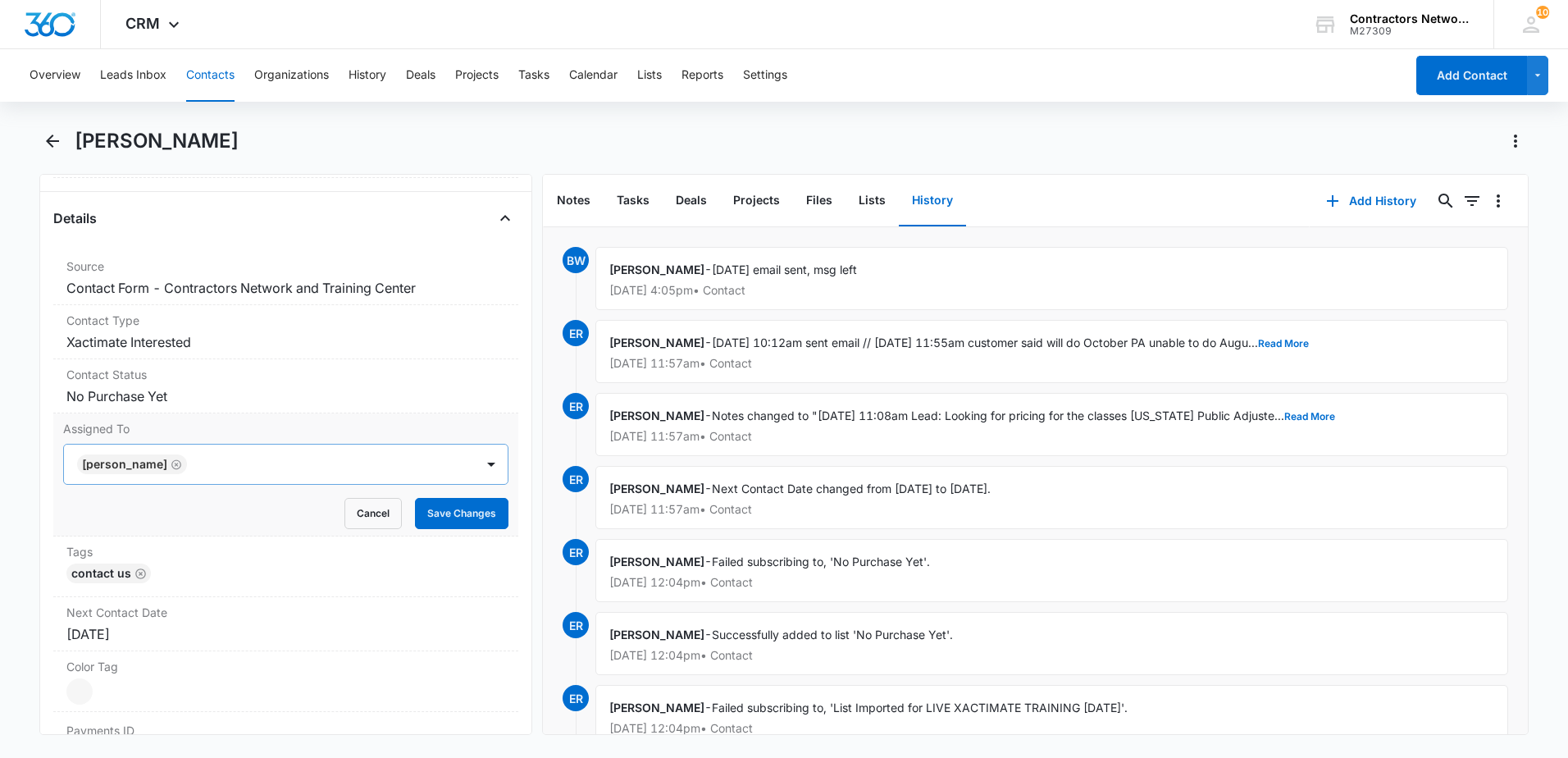
click at [172, 465] on icon "Remove Elvis Ruelas" at bounding box center [176, 464] width 9 height 9
click at [149, 475] on div at bounding box center [266, 464] width 375 height 23
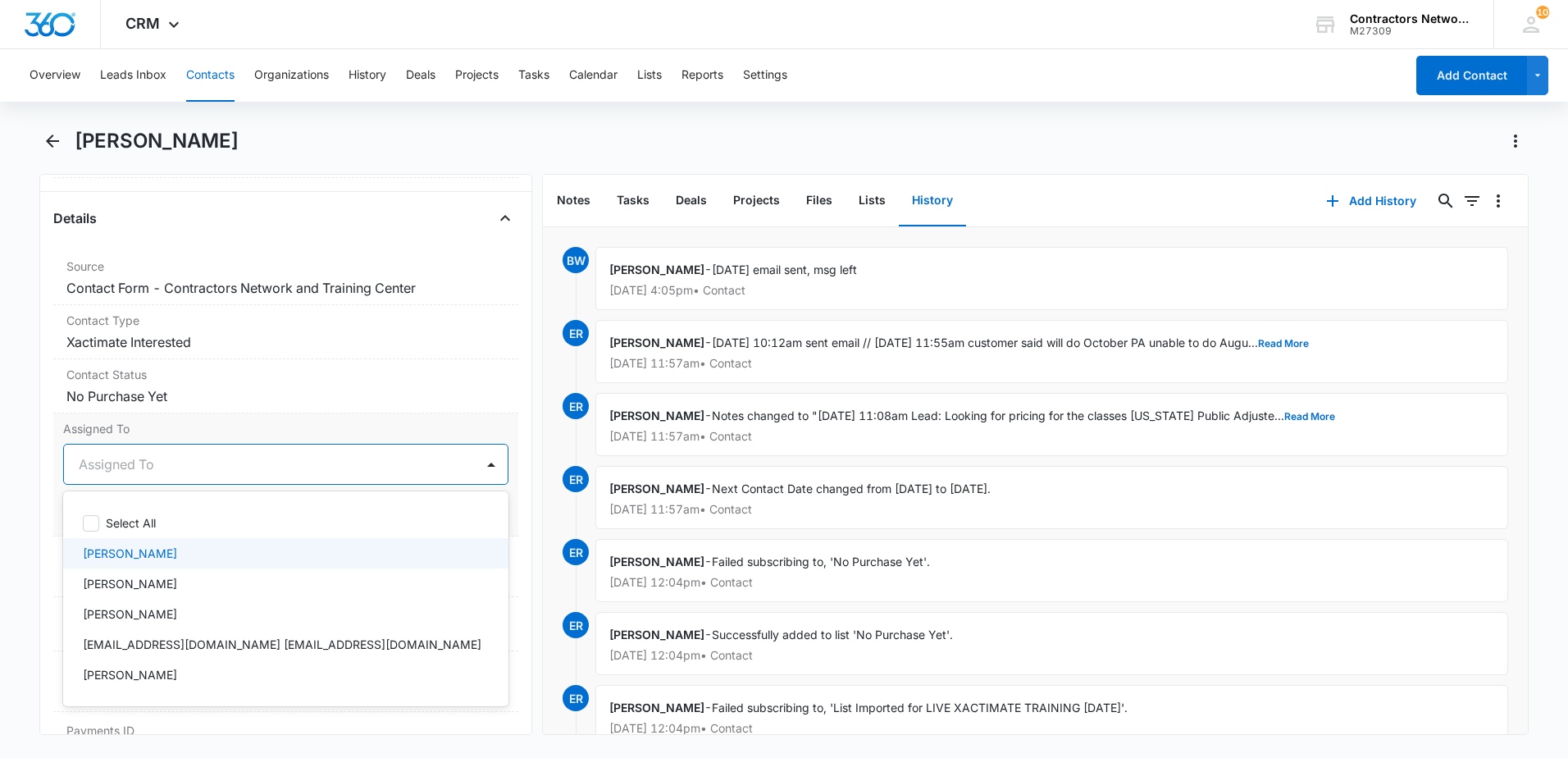
click at [158, 550] on p "[PERSON_NAME]" at bounding box center [129, 553] width 95 height 17
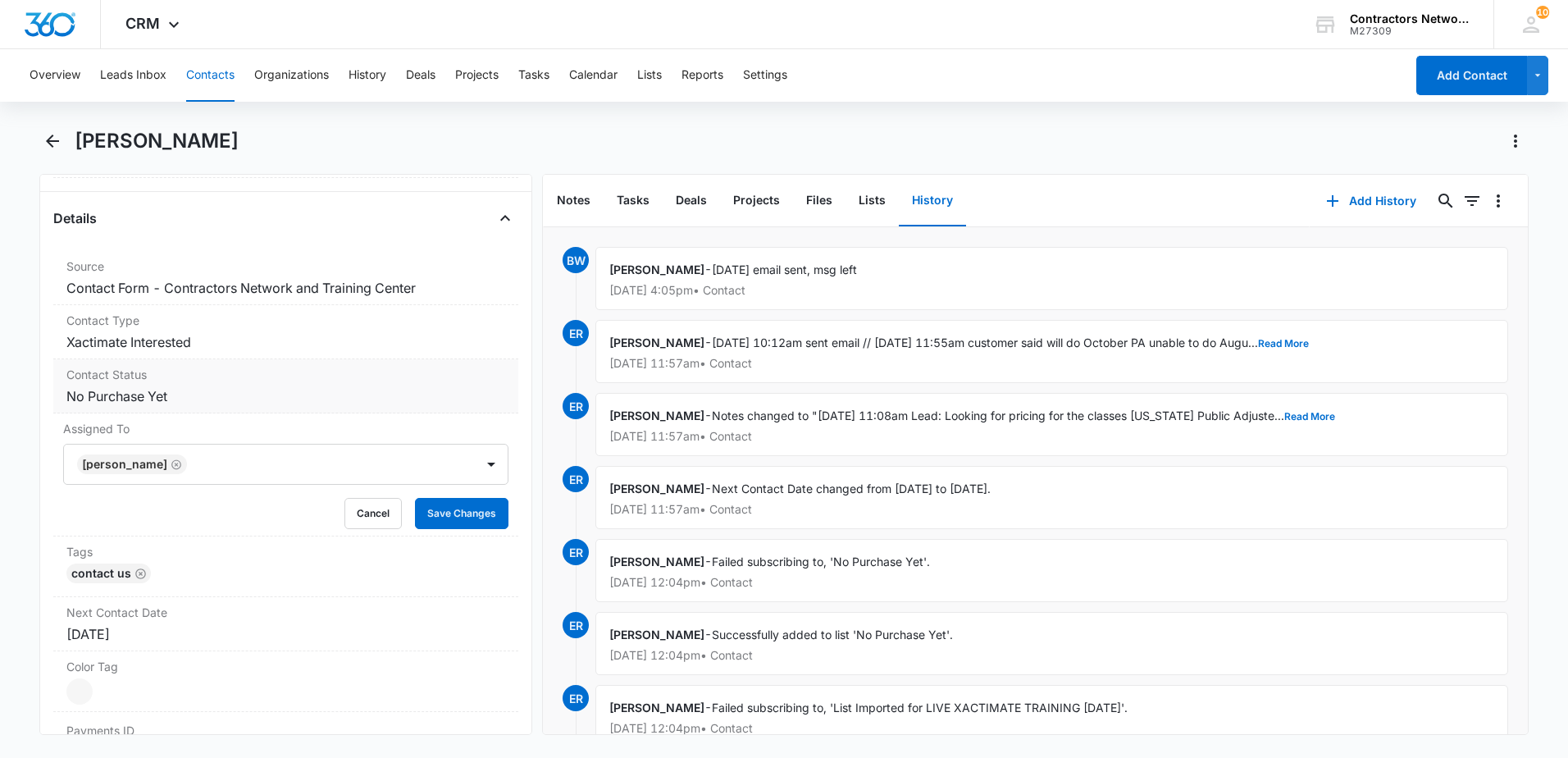
click at [286, 383] on div "Contact Status Cancel Save Changes No Purchase Yet" at bounding box center [286, 387] width 465 height 54
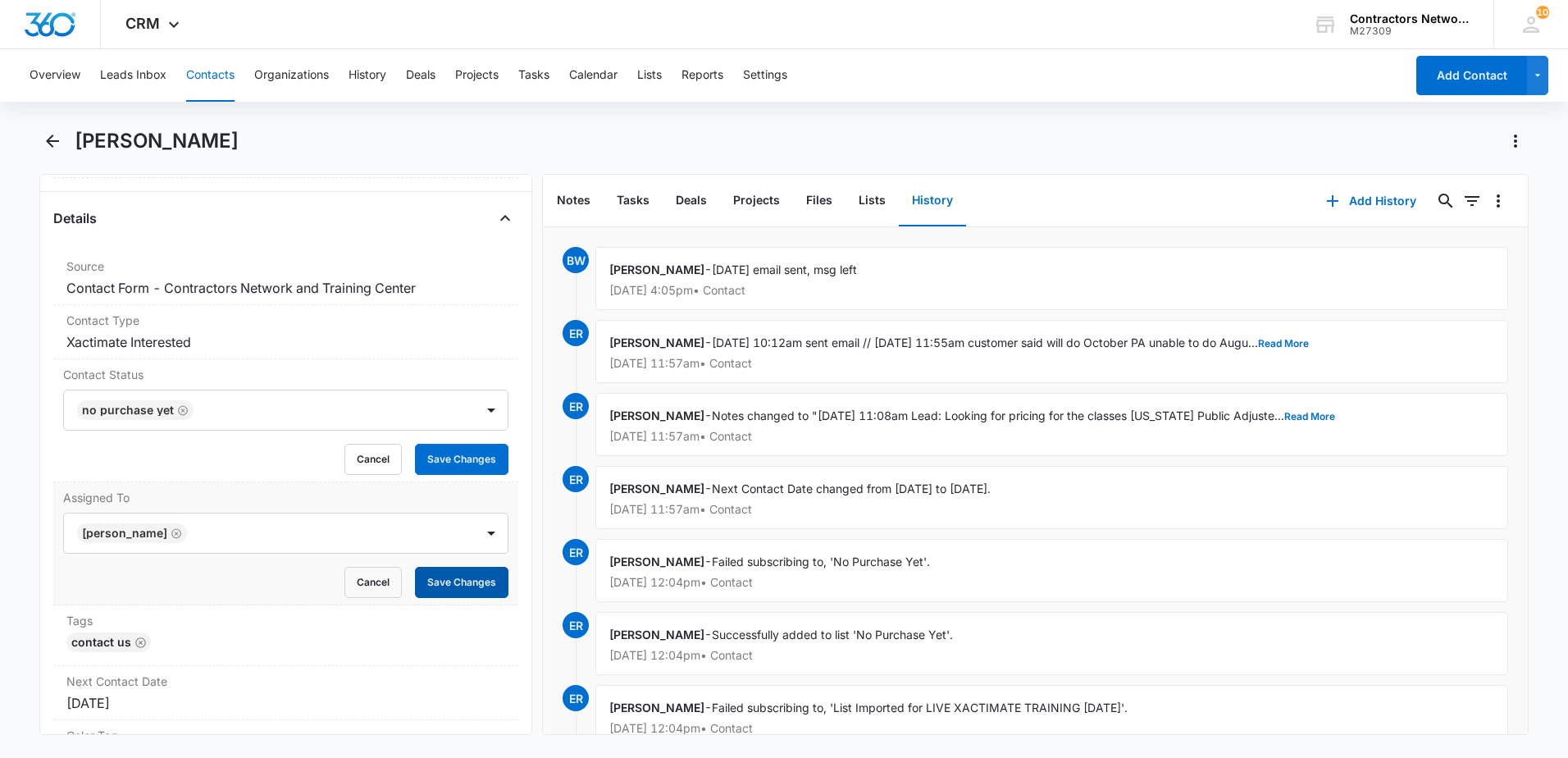
click at [445, 559] on form "[PERSON_NAME] Cancel Save Changes" at bounding box center [285, 555] width 445 height 85
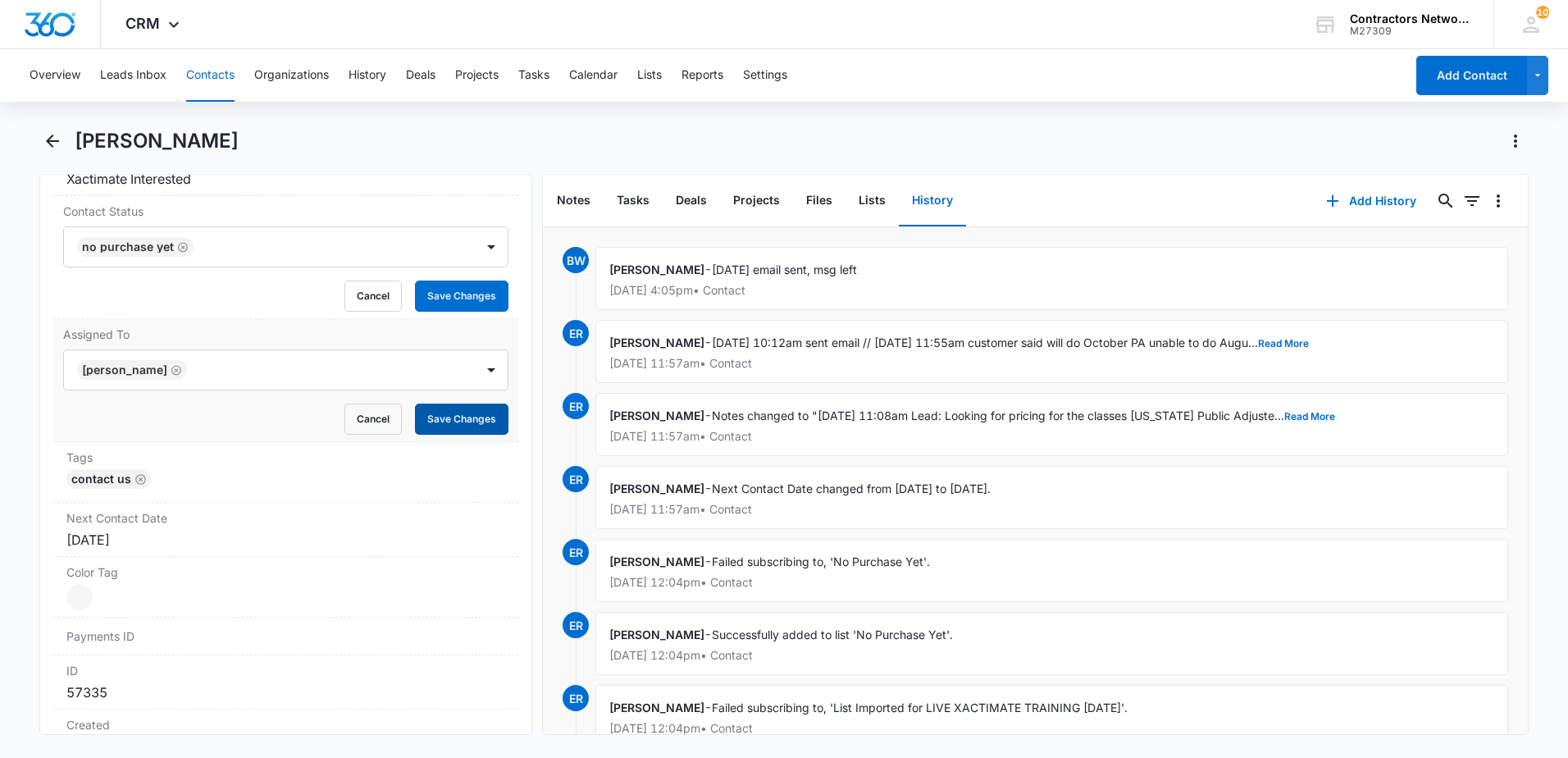
scroll to position [821, 0]
click at [454, 300] on button "Save Changes" at bounding box center [462, 295] width 94 height 31
click at [447, 414] on button "Save Changes" at bounding box center [462, 417] width 94 height 31
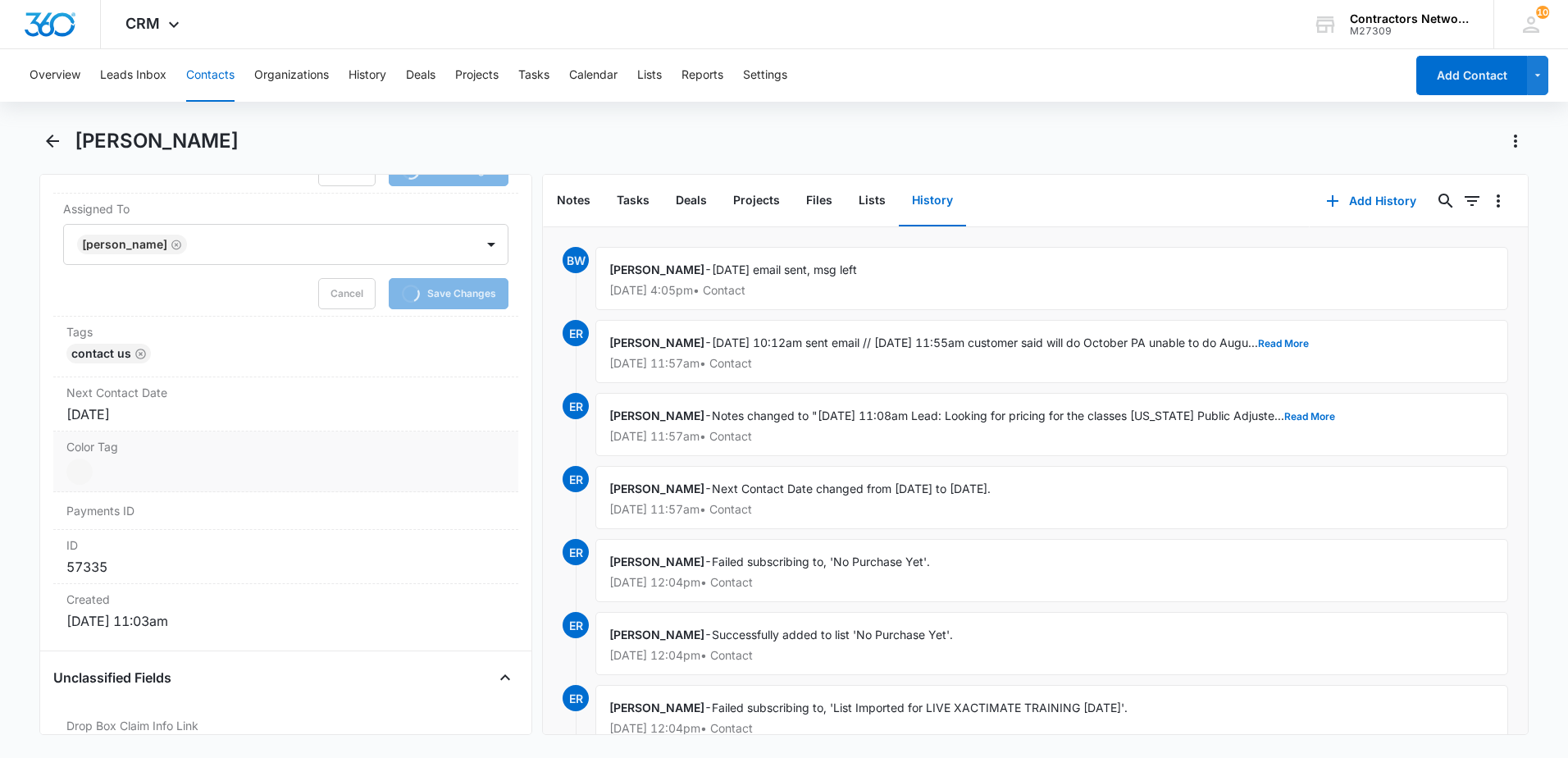
scroll to position [984, 0]
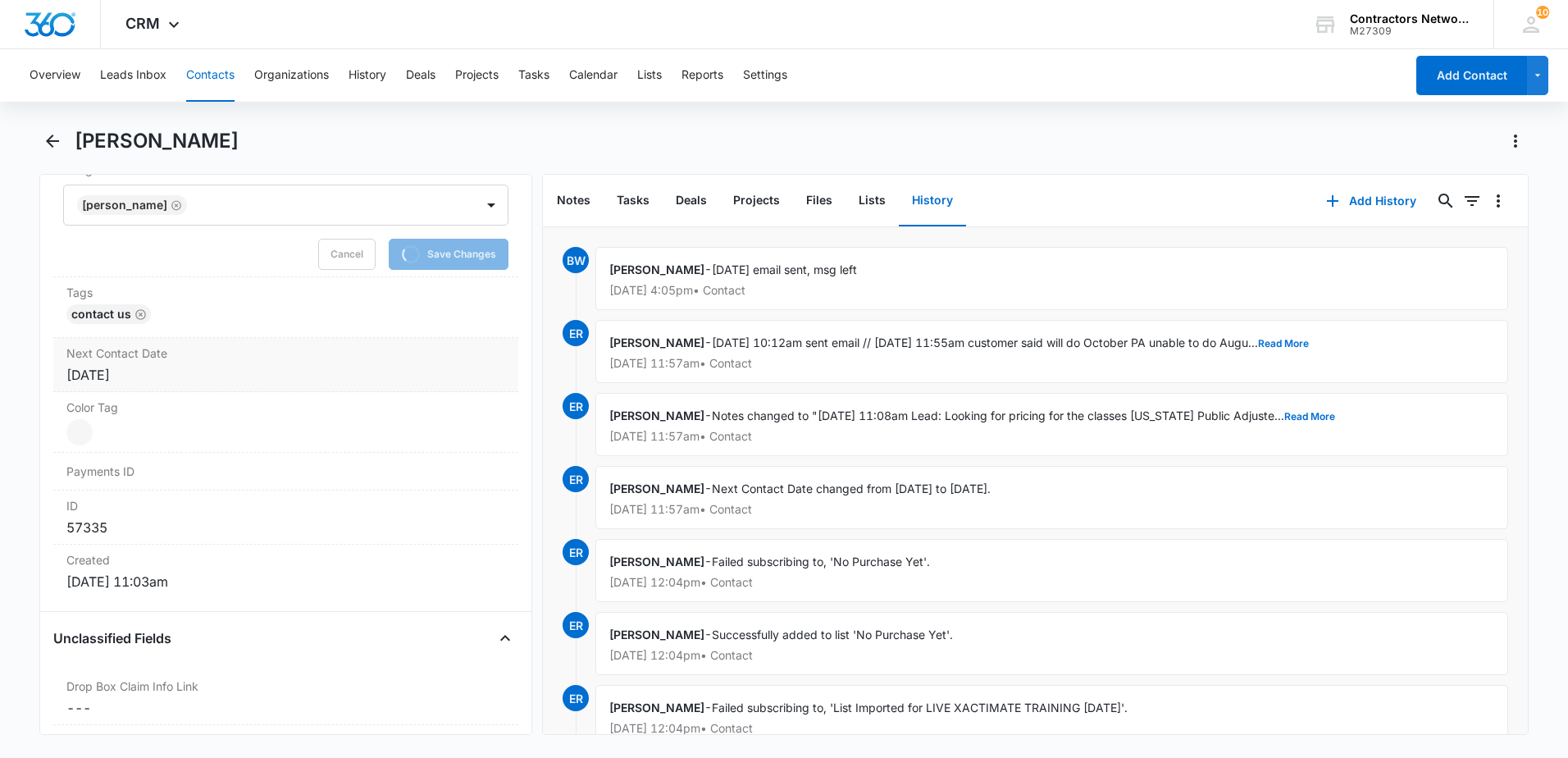
click at [203, 380] on div "[DATE]" at bounding box center [286, 374] width 439 height 20
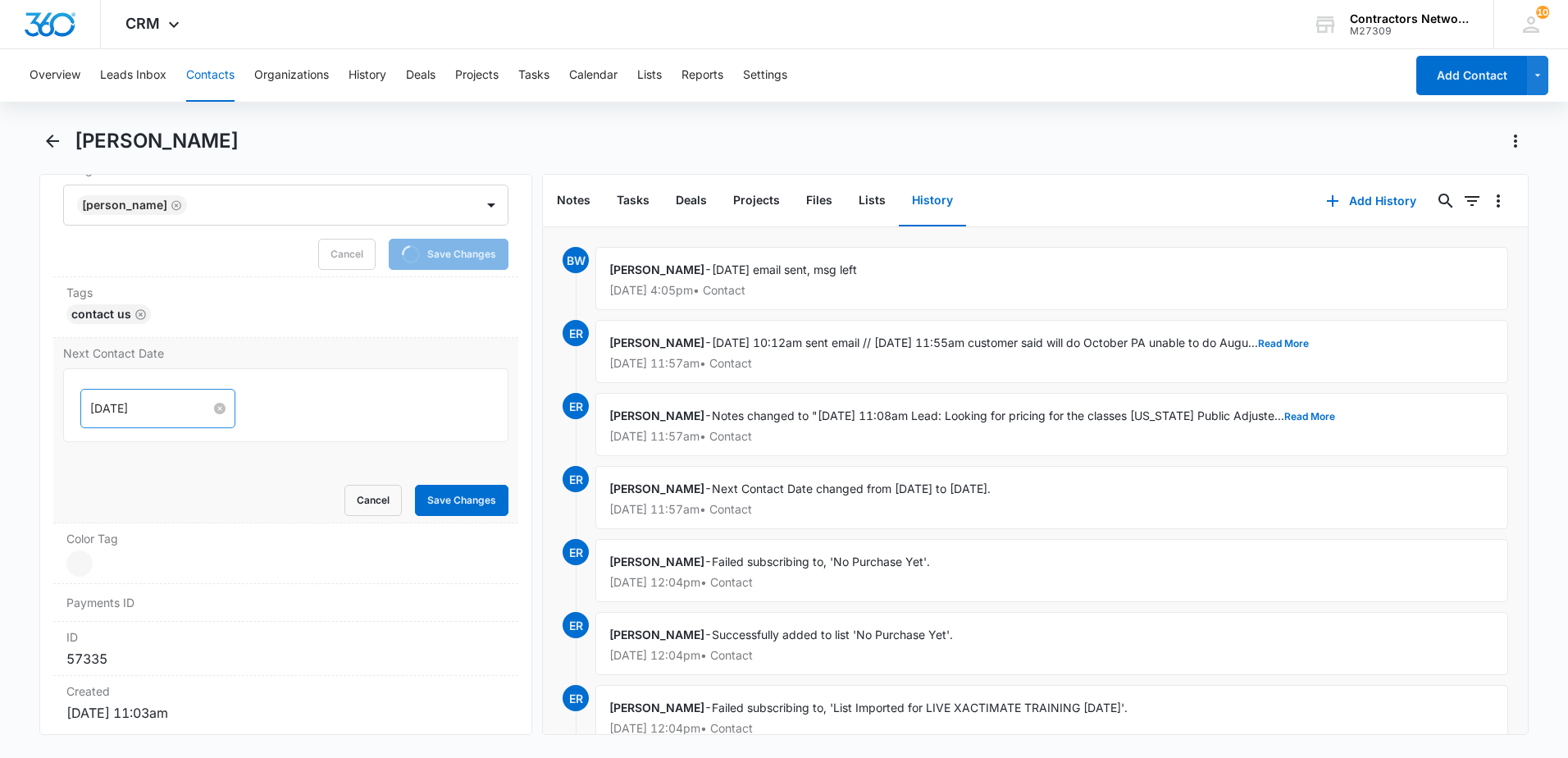
scroll to position [916, 0]
click at [183, 415] on input at bounding box center [150, 408] width 121 height 18
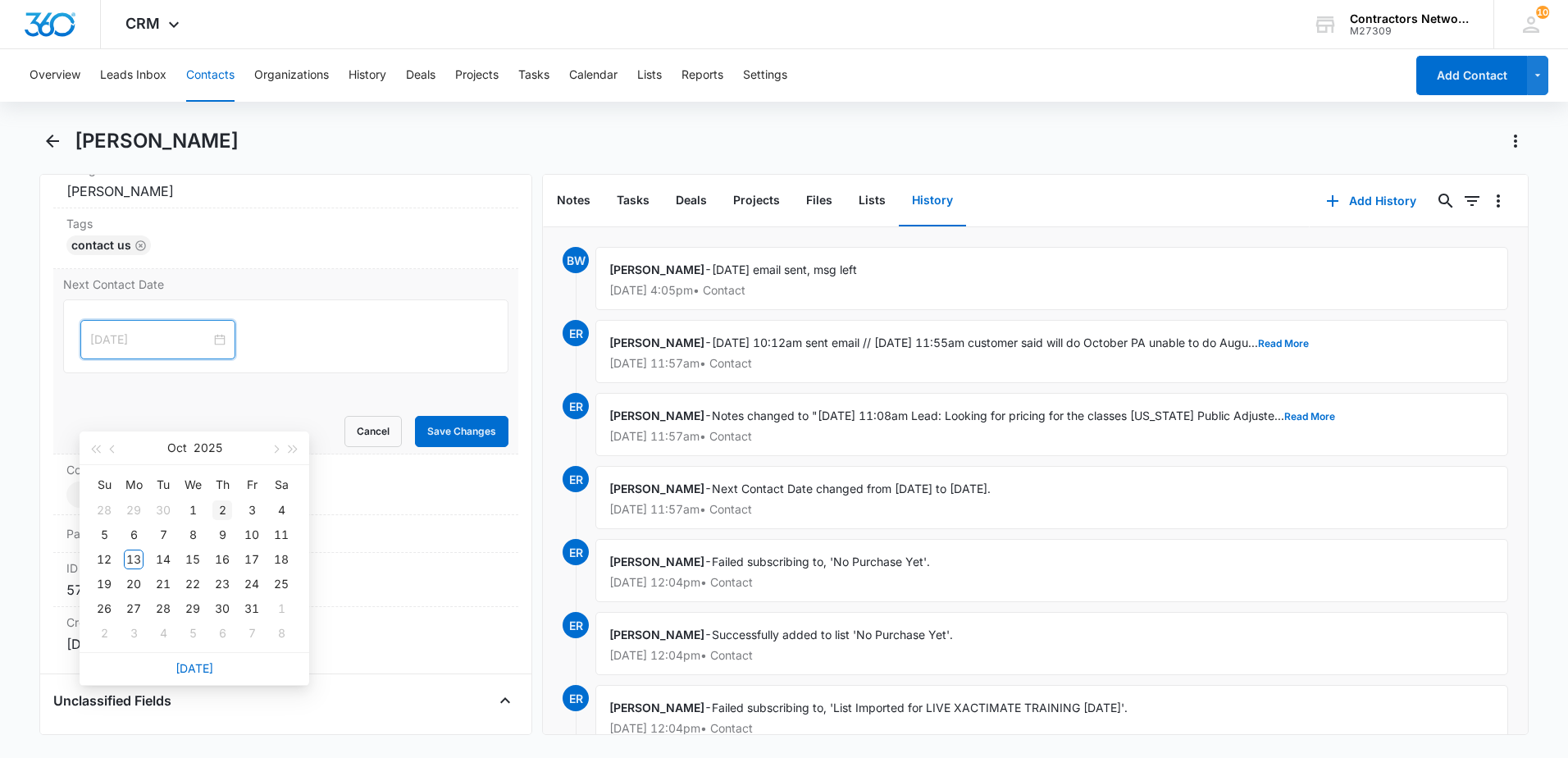
type input "[DATE]"
click at [132, 632] on div "3" at bounding box center [133, 633] width 20 height 20
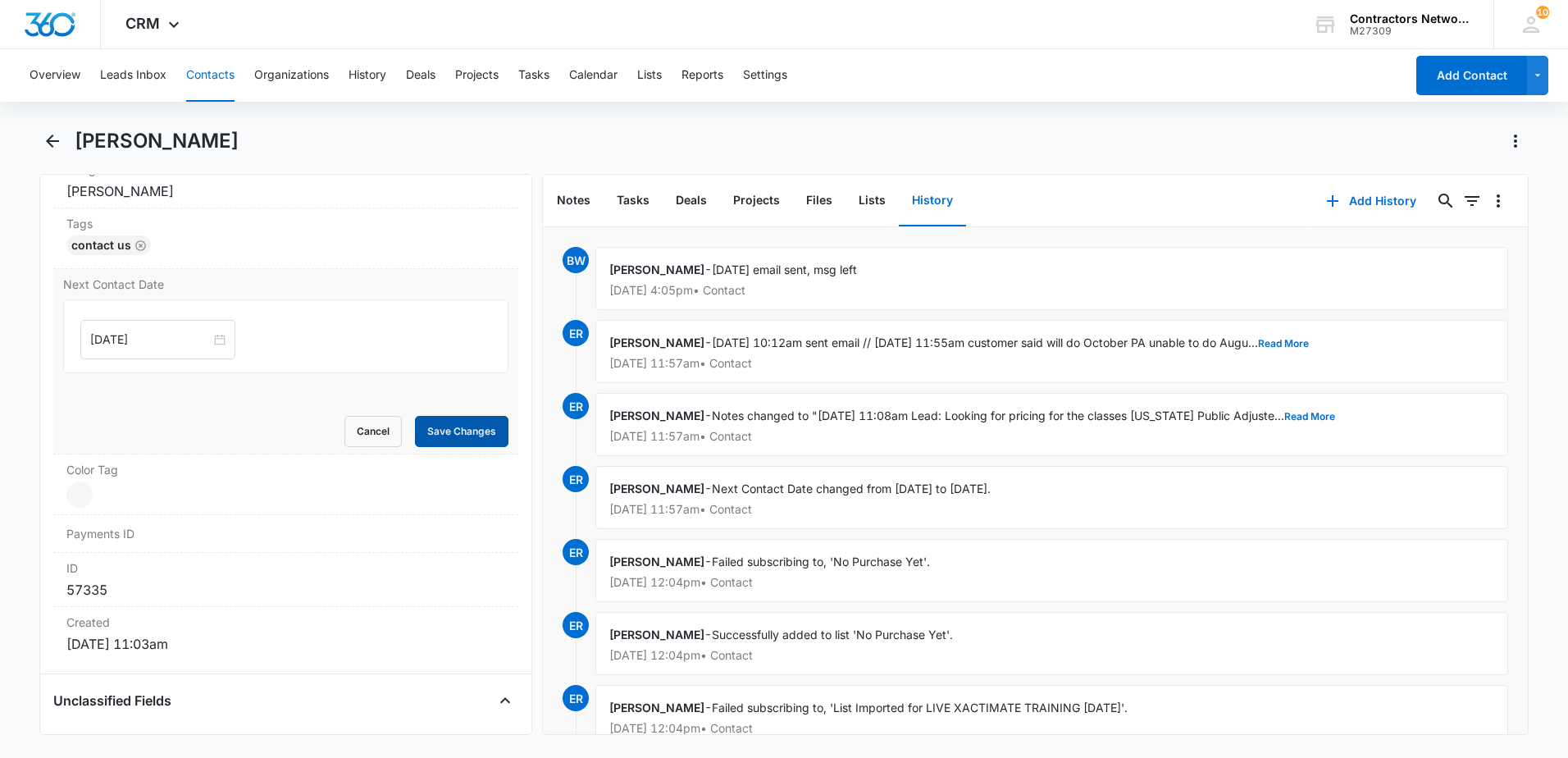
click at [457, 434] on button "Save Changes" at bounding box center [462, 431] width 94 height 31
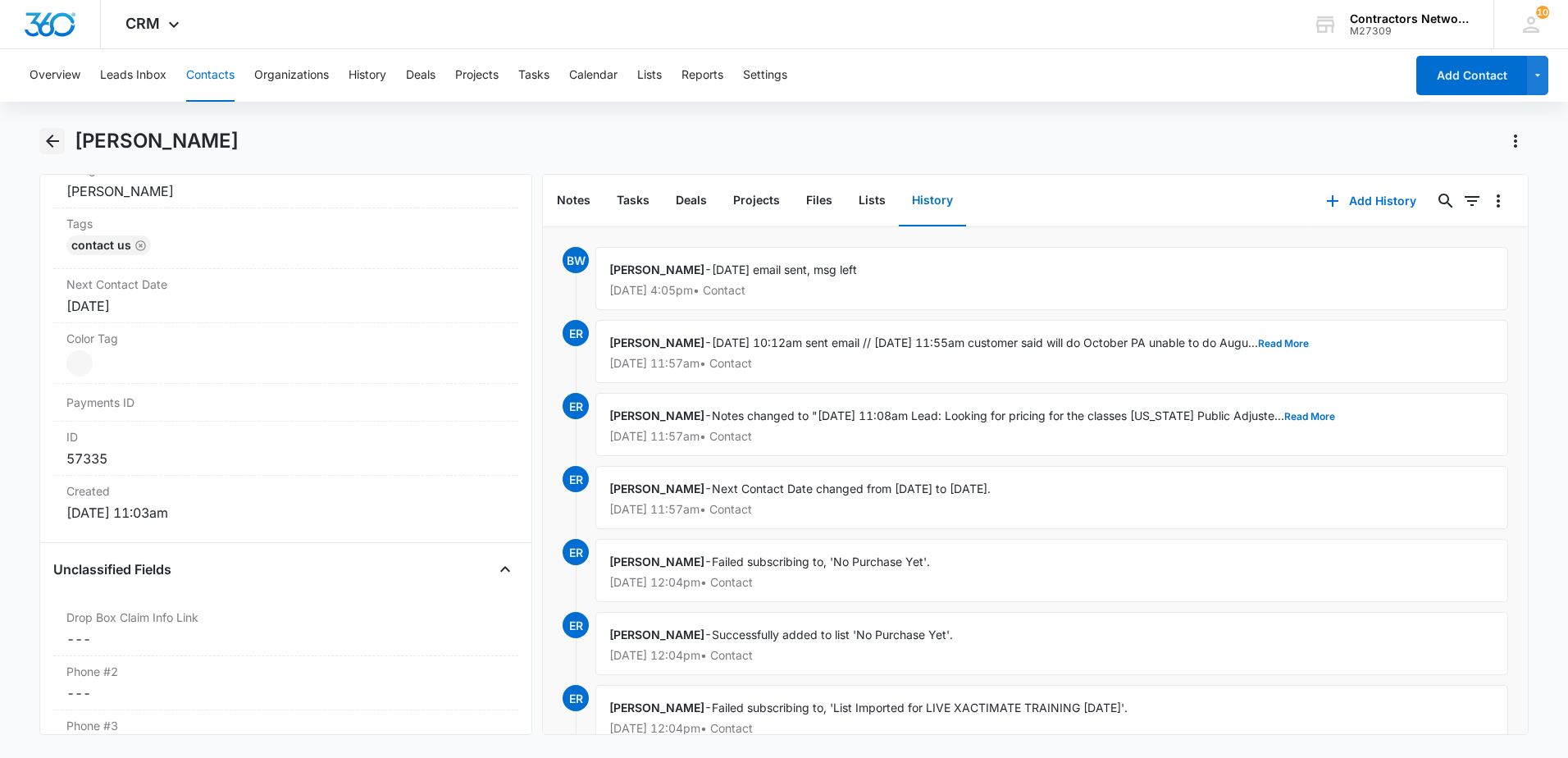
click at [45, 135] on icon "Back" at bounding box center [52, 141] width 20 height 20
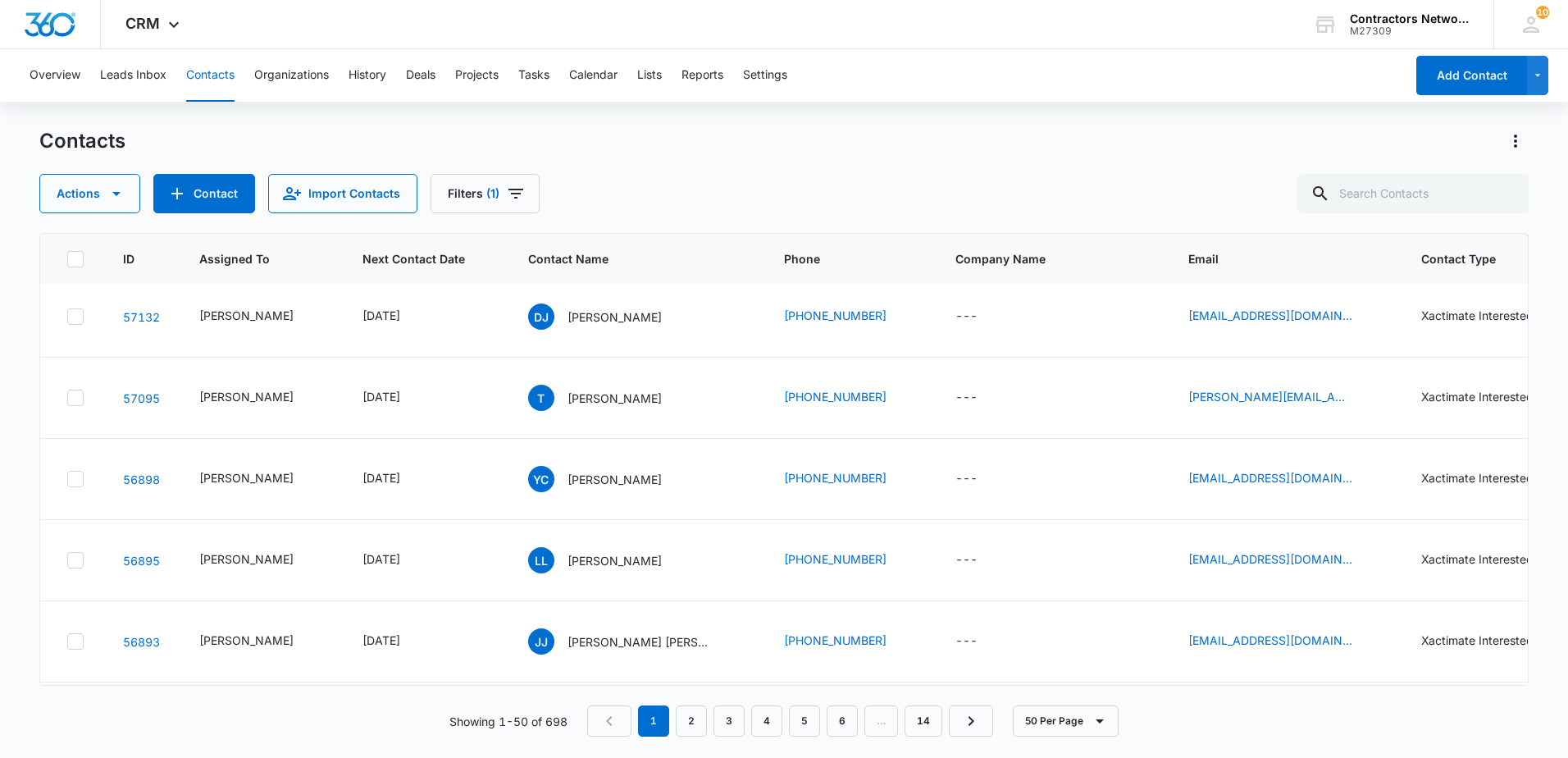
scroll to position [3036, 0]
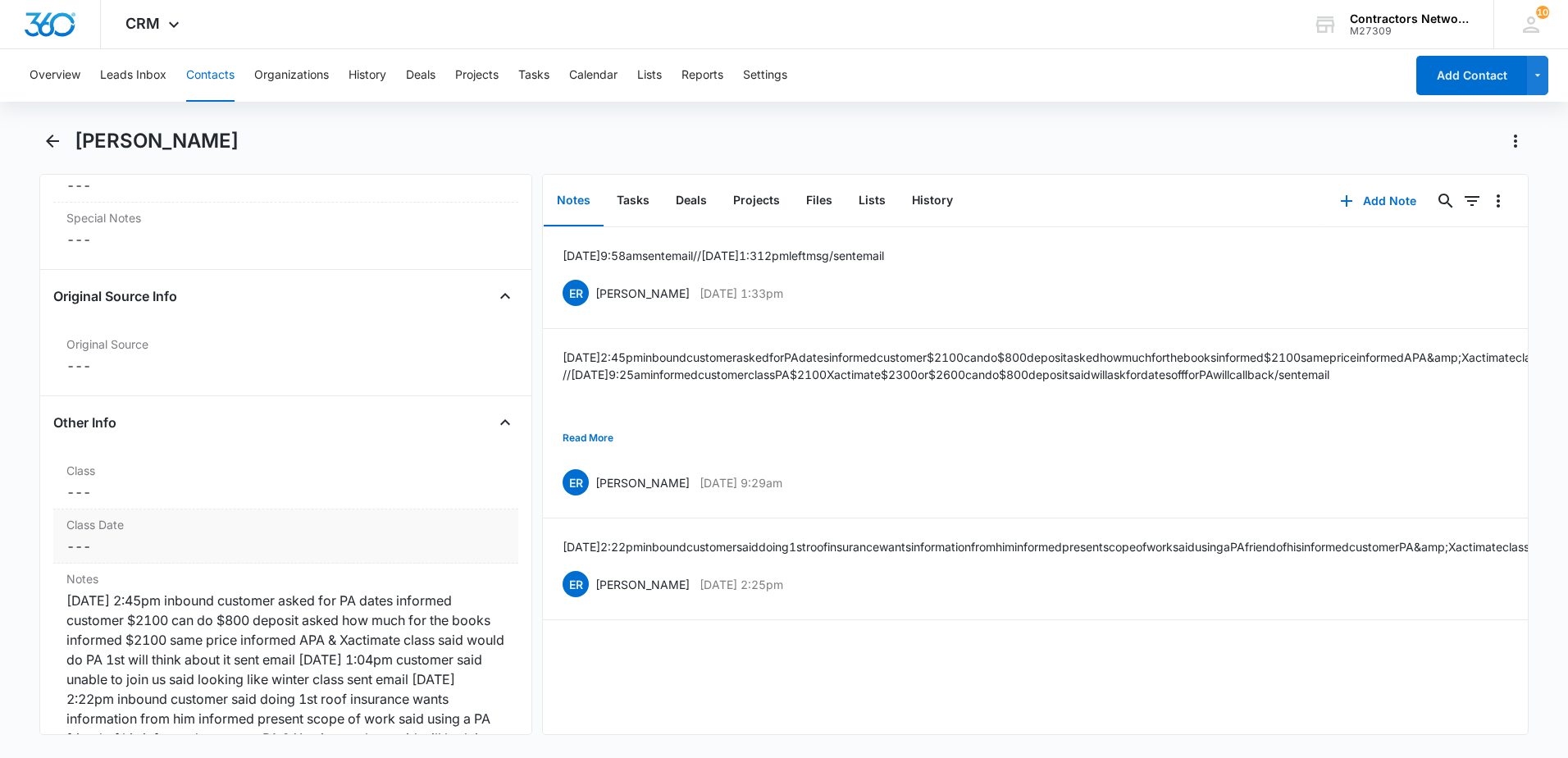
scroll to position [1641, 0]
click at [596, 438] on button "Read More" at bounding box center [588, 437] width 51 height 31
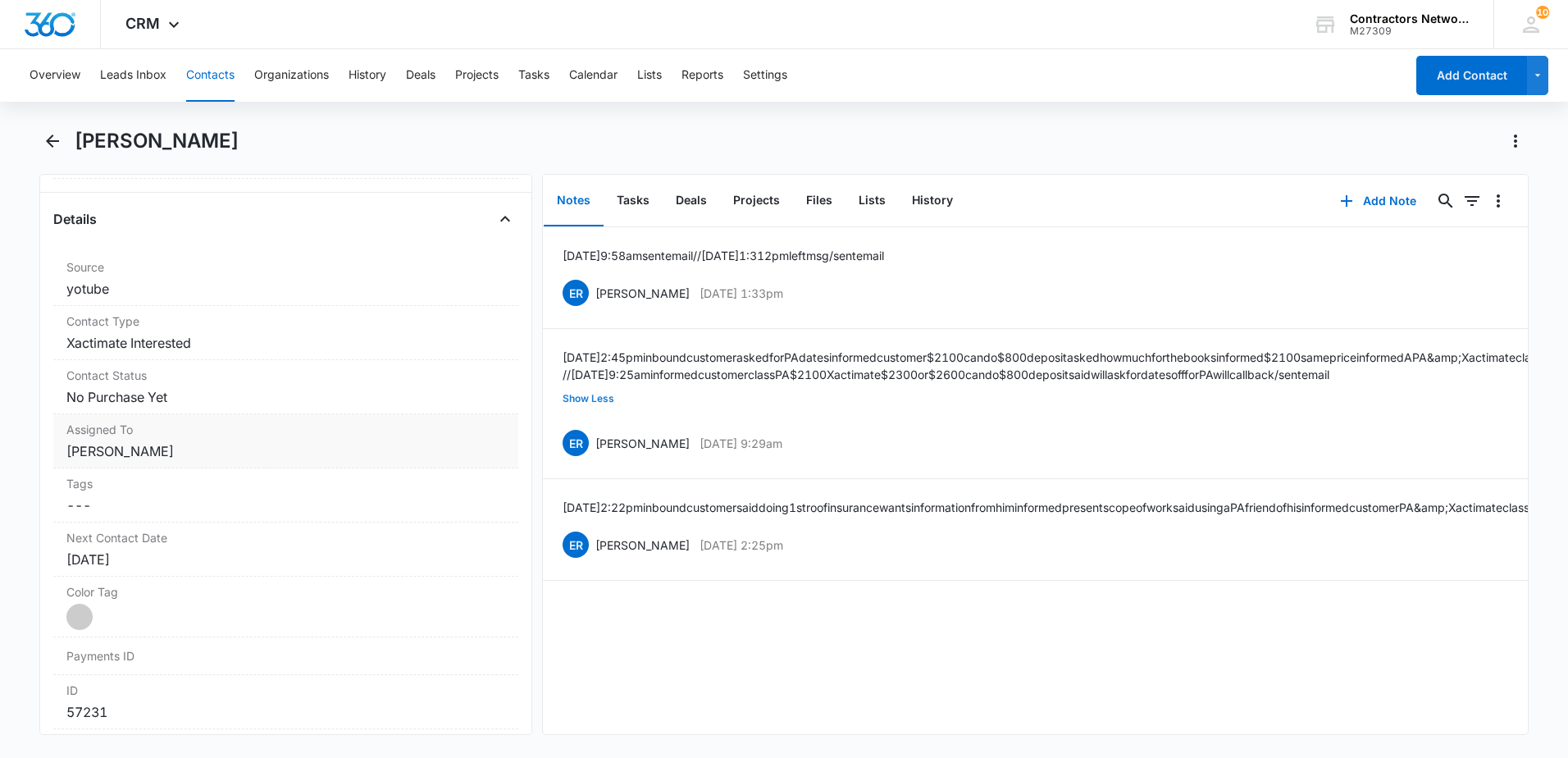
scroll to position [574, 0]
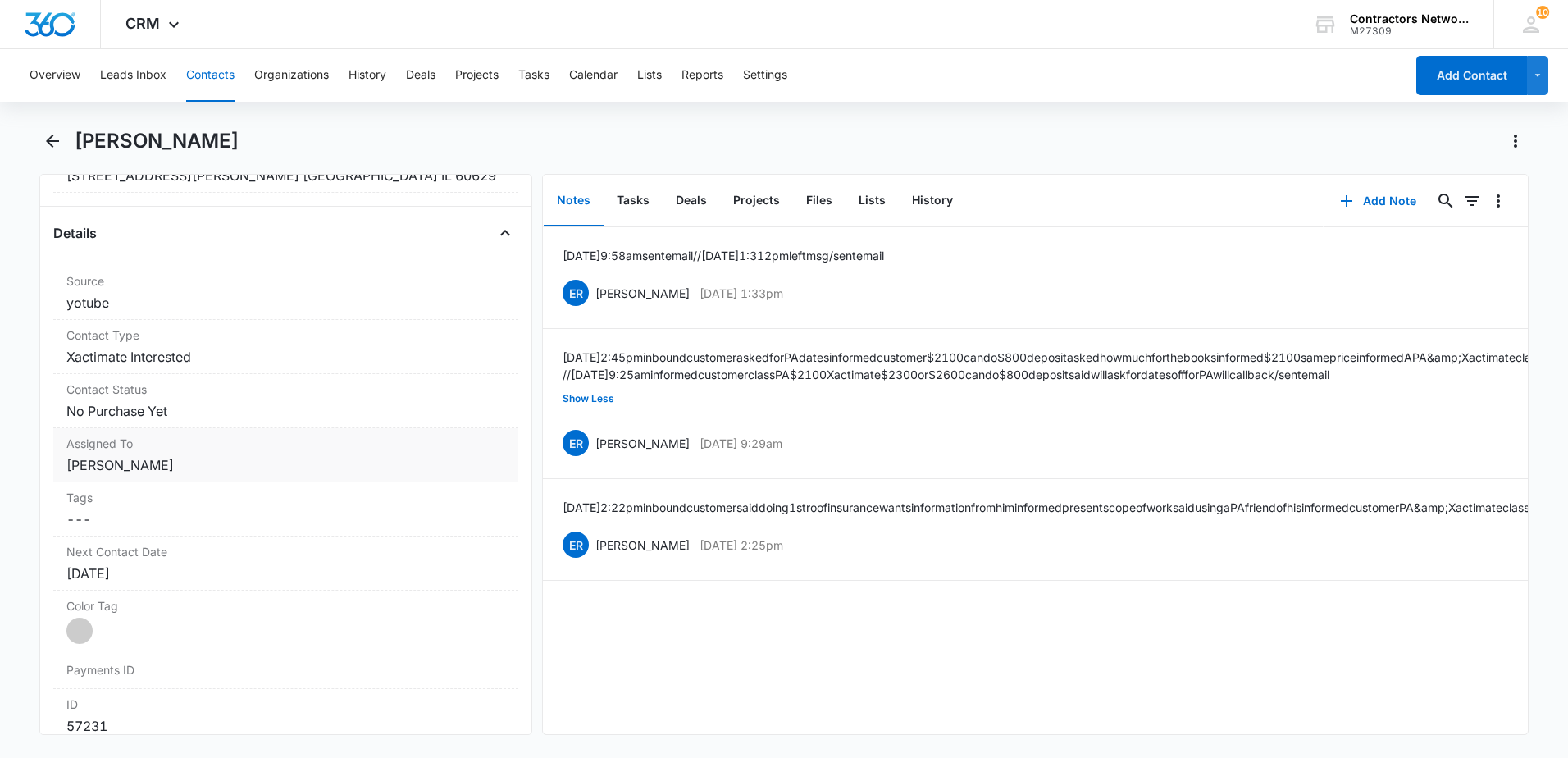
click at [197, 468] on dd "Cancel Save Changes [PERSON_NAME]" at bounding box center [286, 464] width 439 height 20
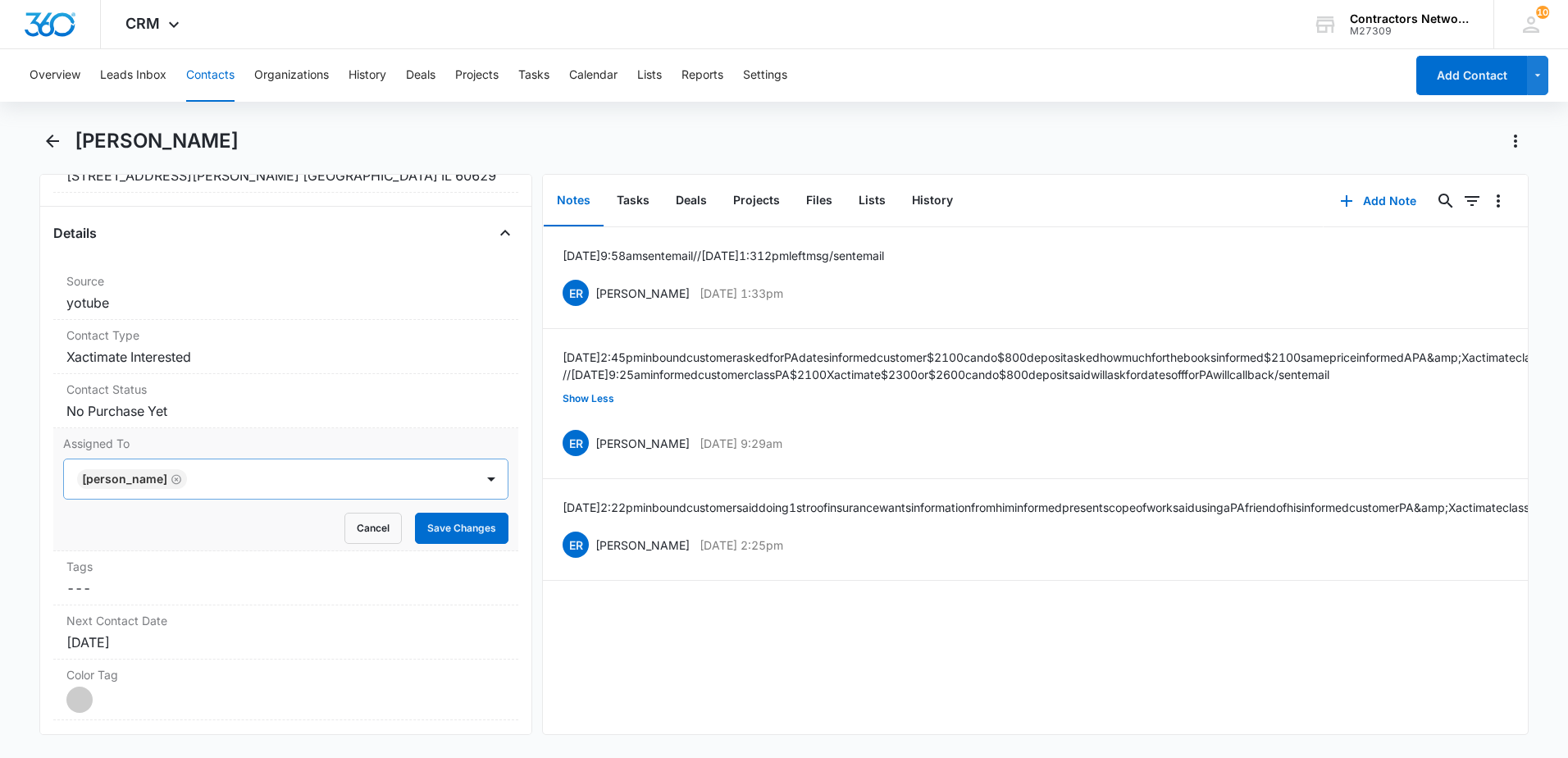
click at [171, 478] on icon "Remove Elvis Ruelas" at bounding box center [176, 479] width 11 height 12
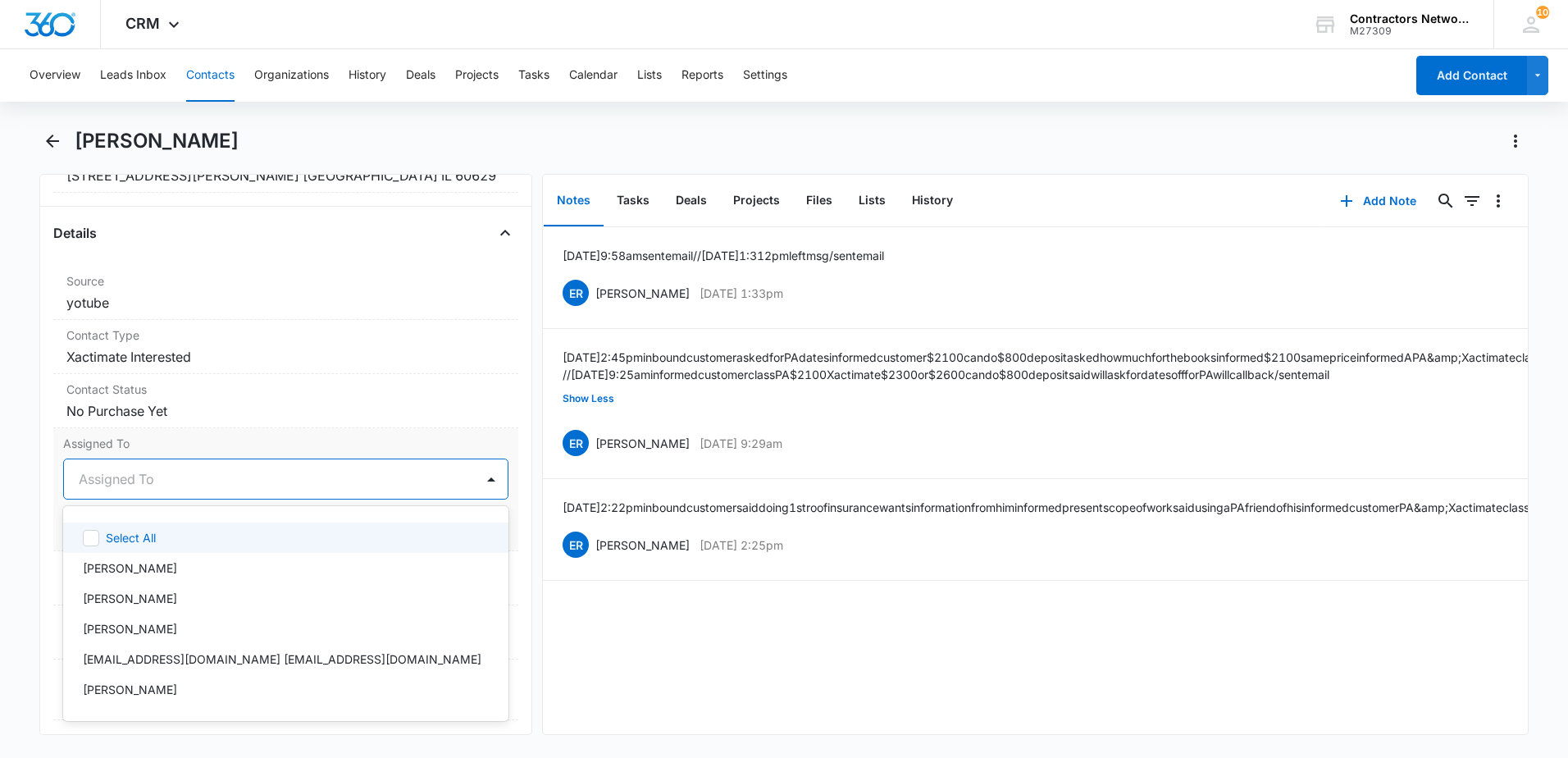
drag, startPoint x: 146, startPoint y: 491, endPoint x: 141, endPoint y: 513, distance: 22.6
click at [144, 492] on div "Assigned To" at bounding box center [269, 479] width 411 height 39
click at [141, 566] on p "[PERSON_NAME]" at bounding box center [129, 568] width 95 height 17
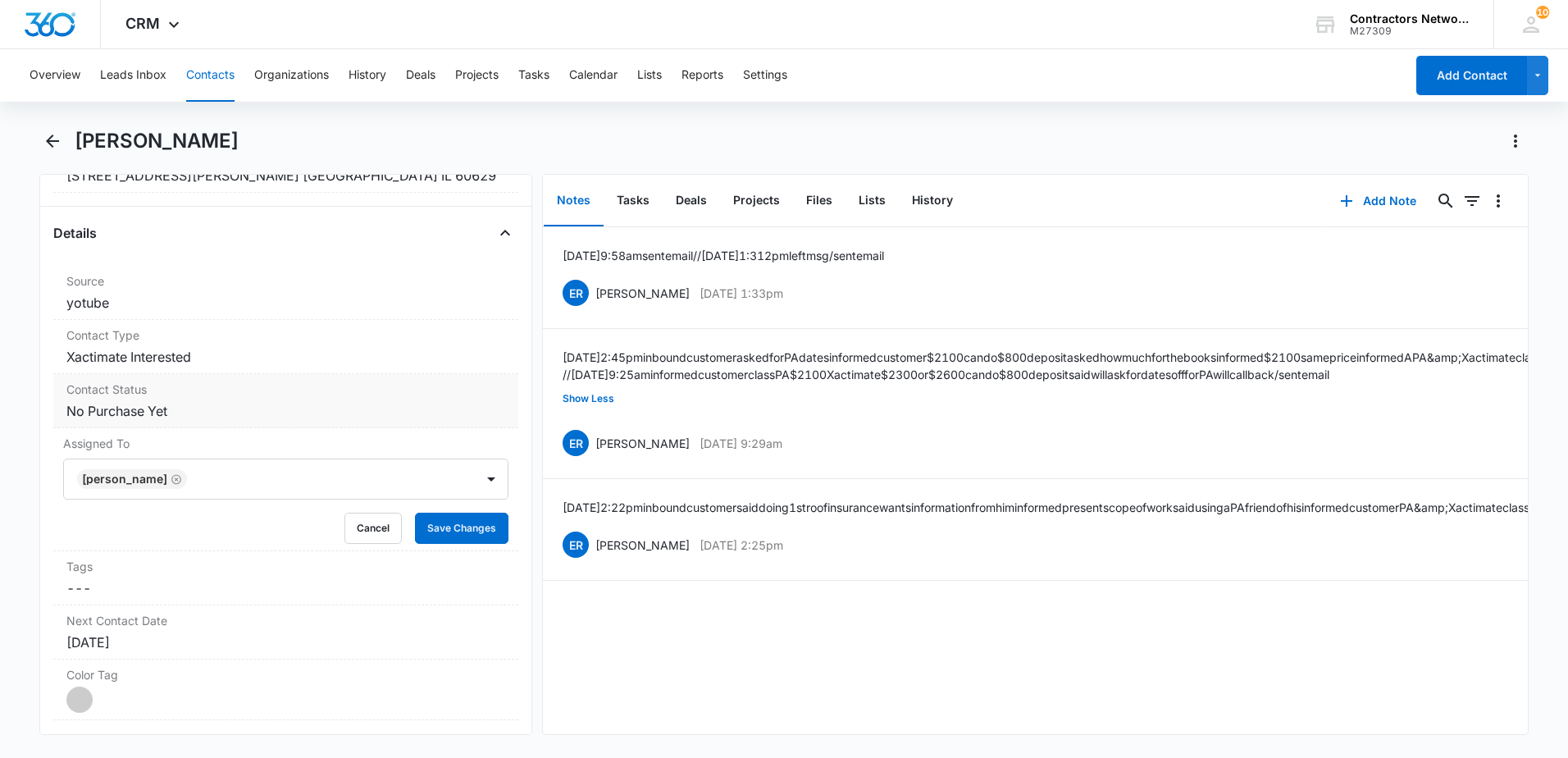
click at [252, 403] on dd "Cancel Save Changes No Purchase Yet" at bounding box center [286, 411] width 439 height 20
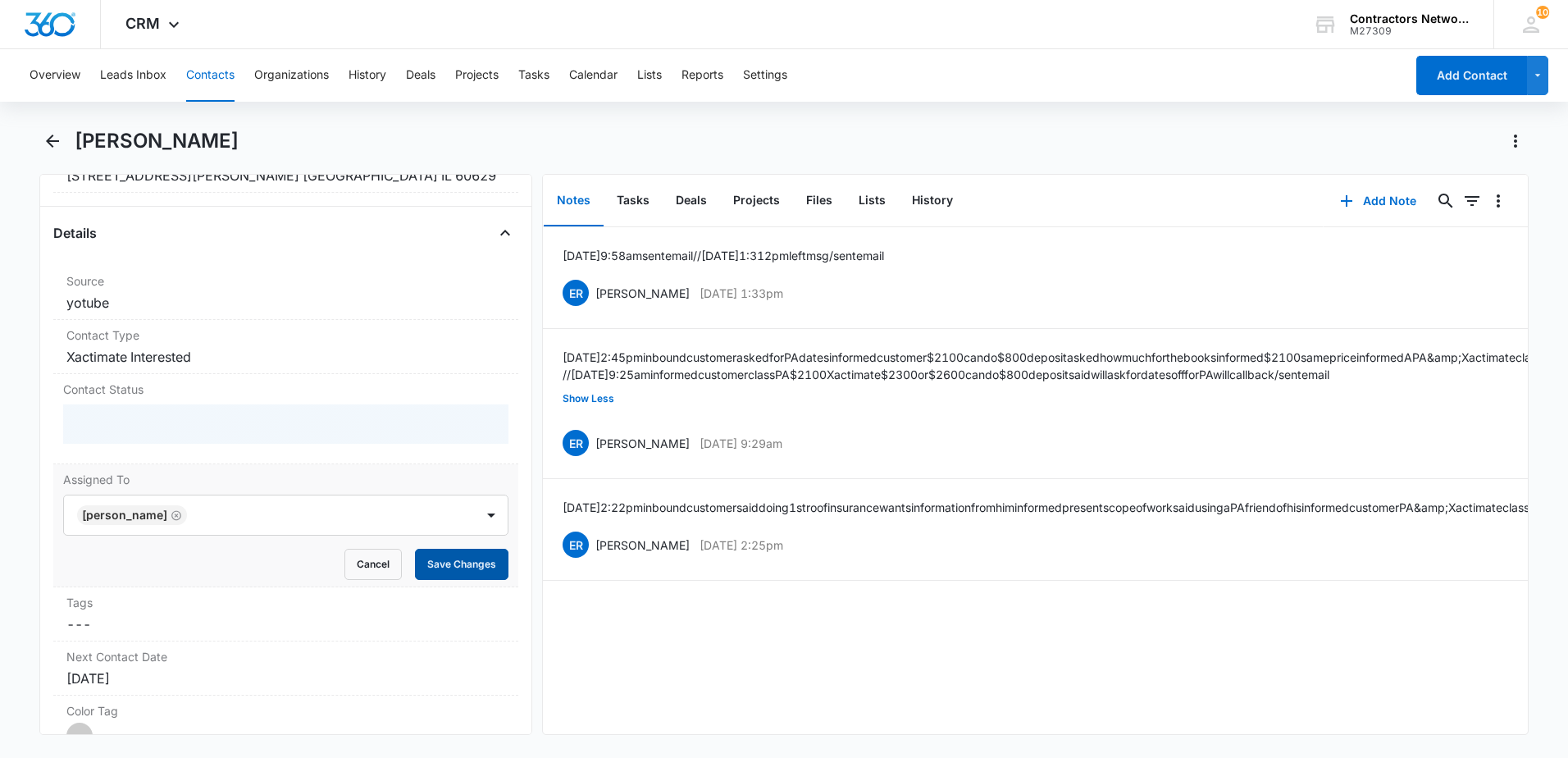
click at [438, 561] on button "Save Changes" at bounding box center [462, 564] width 94 height 31
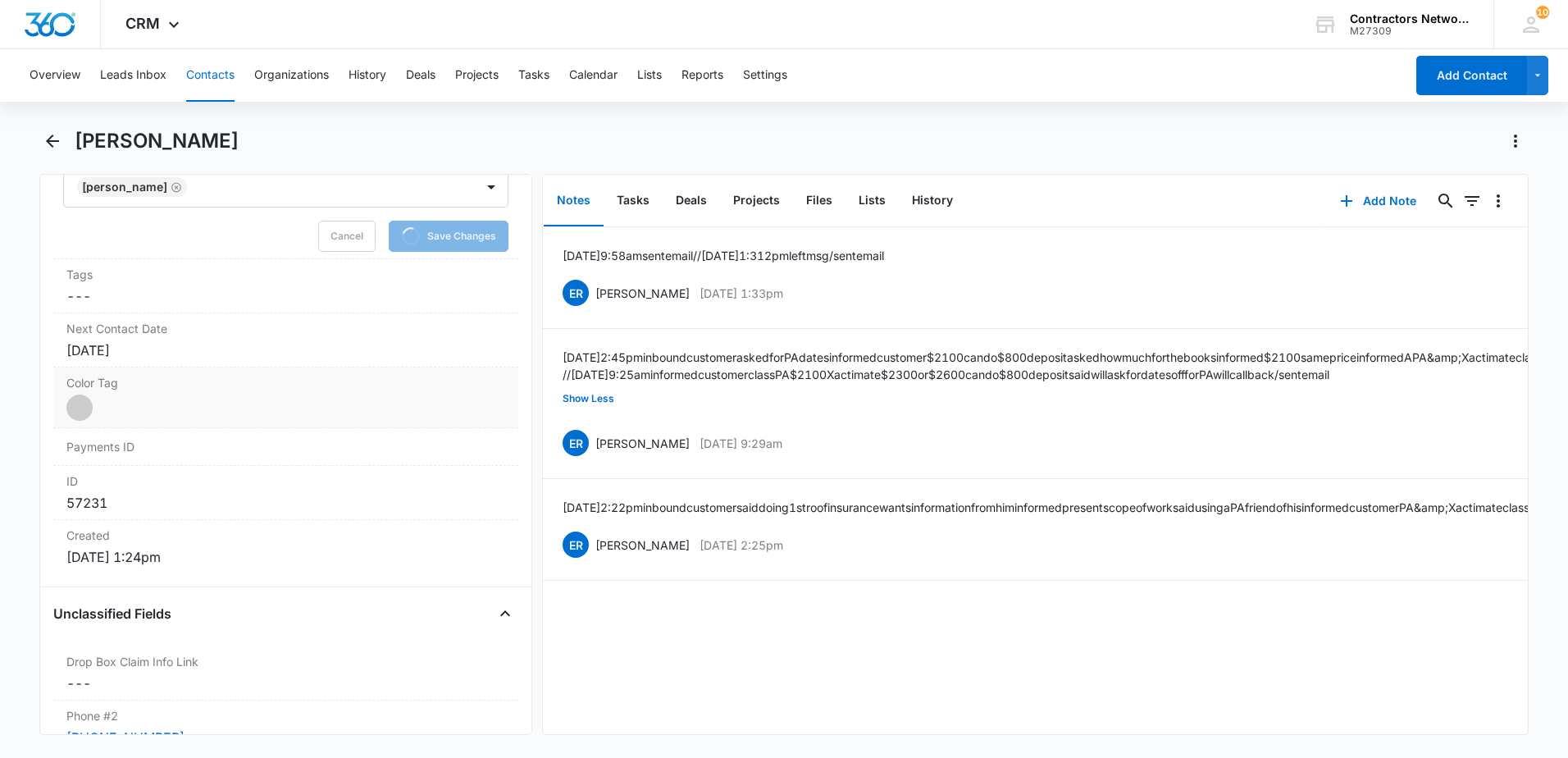
scroll to position [935, 0]
click at [188, 350] on div "[DATE]" at bounding box center [286, 350] width 439 height 20
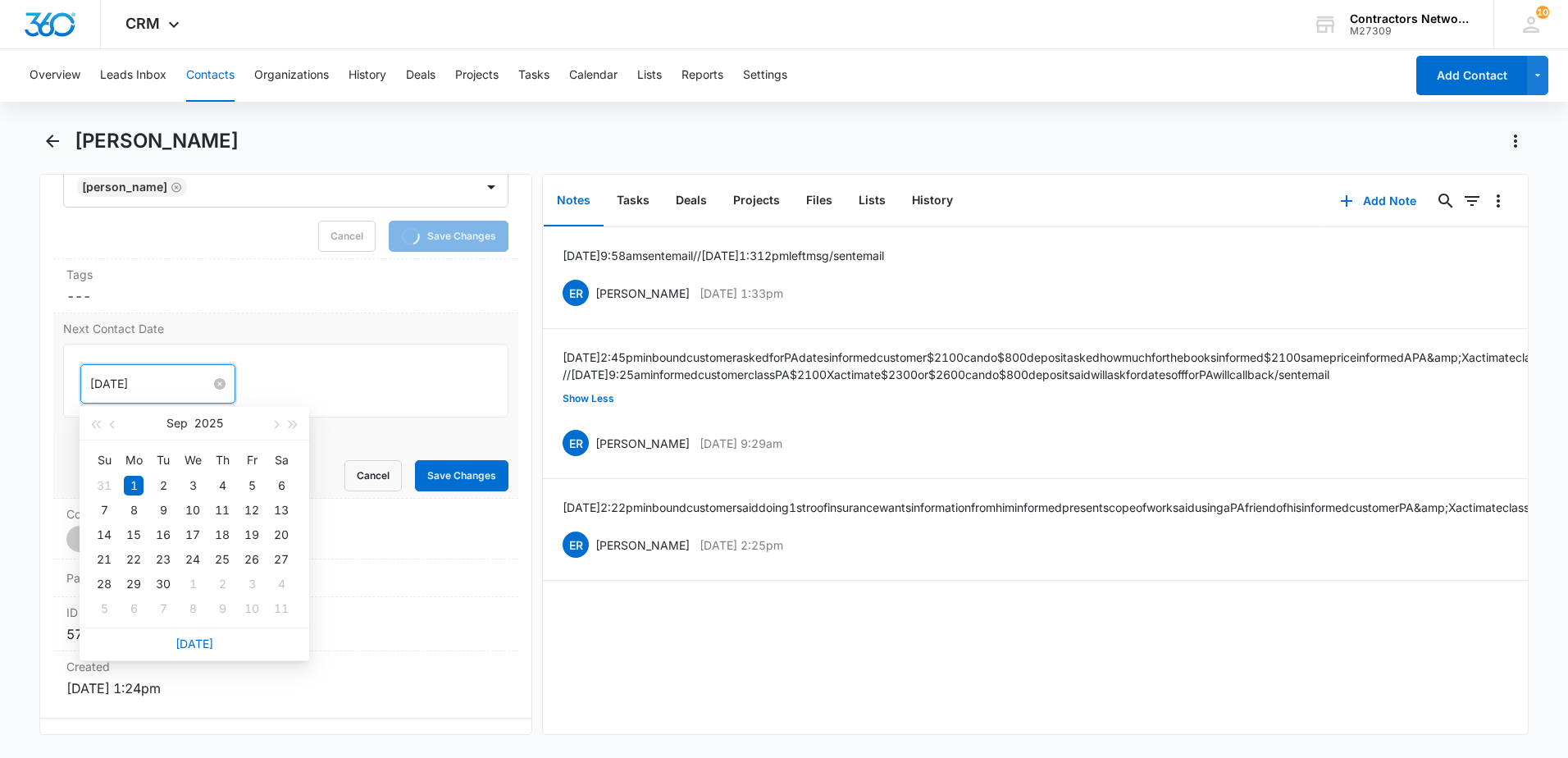
click at [171, 380] on input "[DATE]" at bounding box center [150, 384] width 121 height 18
click at [276, 431] on button "button" at bounding box center [274, 423] width 18 height 33
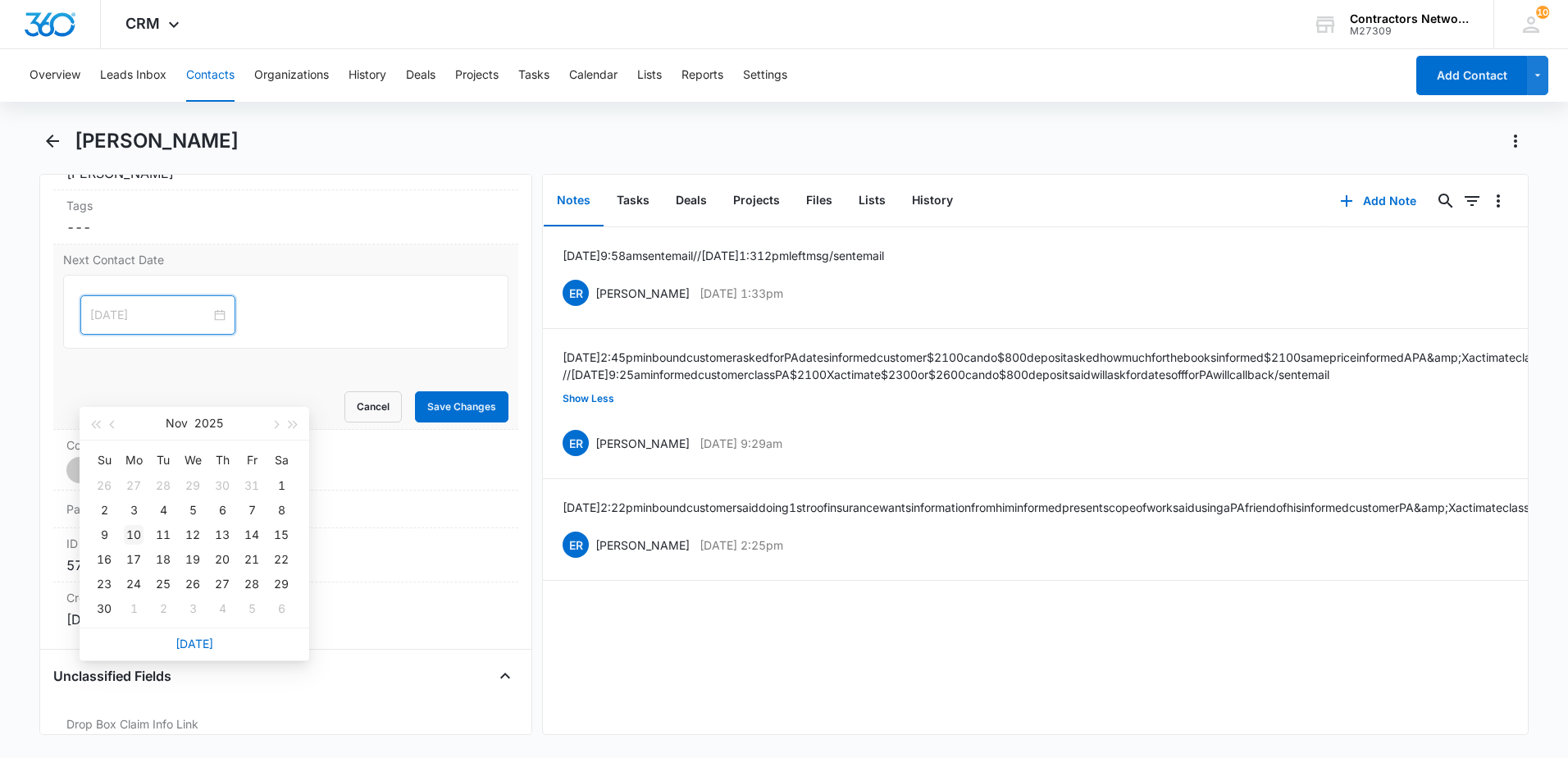
scroll to position [922, 0]
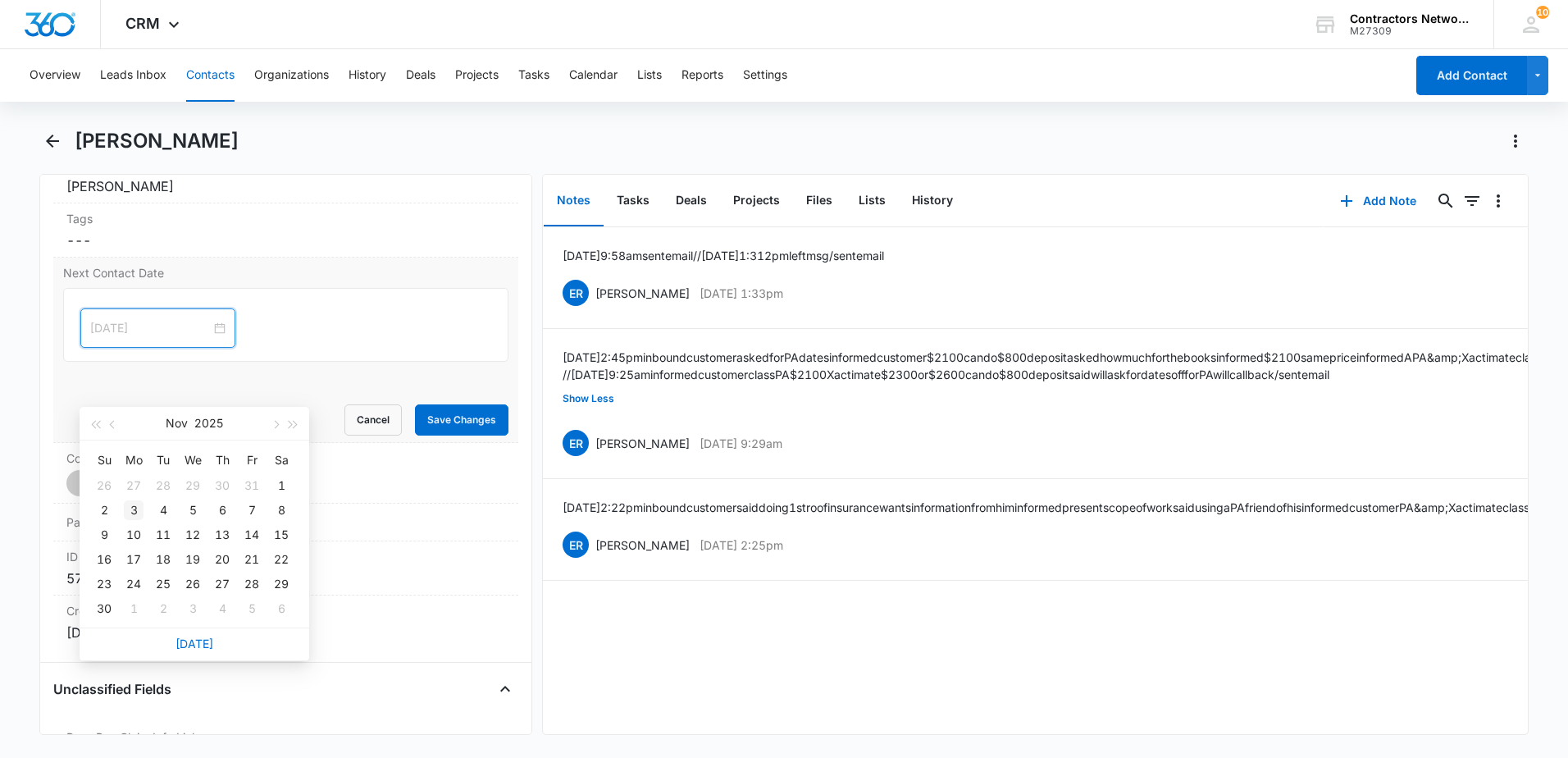
type input "[DATE]"
click at [137, 501] on div "3" at bounding box center [133, 509] width 20 height 20
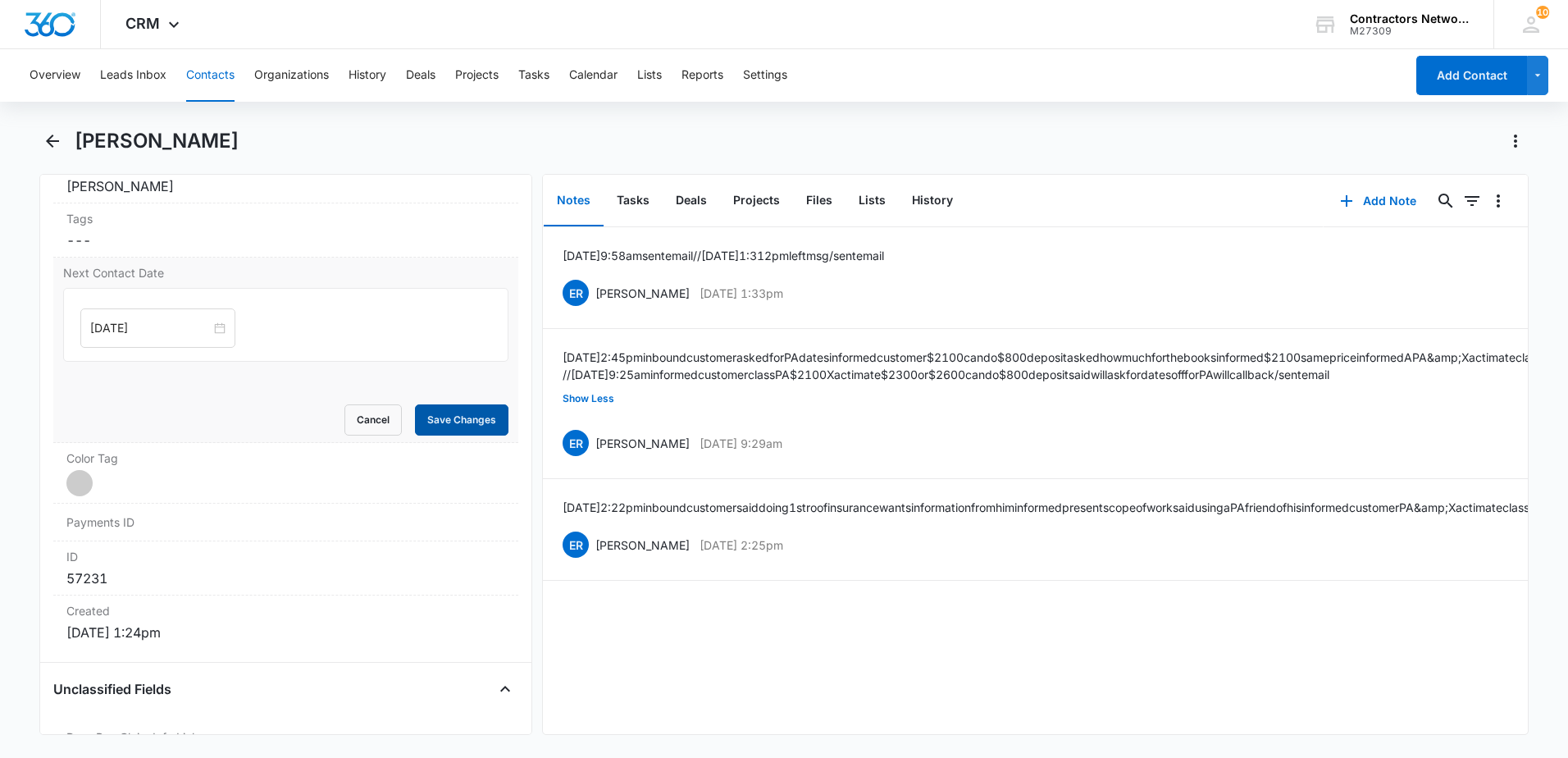
click at [425, 433] on div "Next Contact Date [DATE] [DATE] Su Mo Tu We Th Fr Sa 26 27 28 29 30 31 1 2 3 4 …" at bounding box center [286, 351] width 465 height 186
click at [425, 430] on button "Save Changes" at bounding box center [462, 419] width 94 height 31
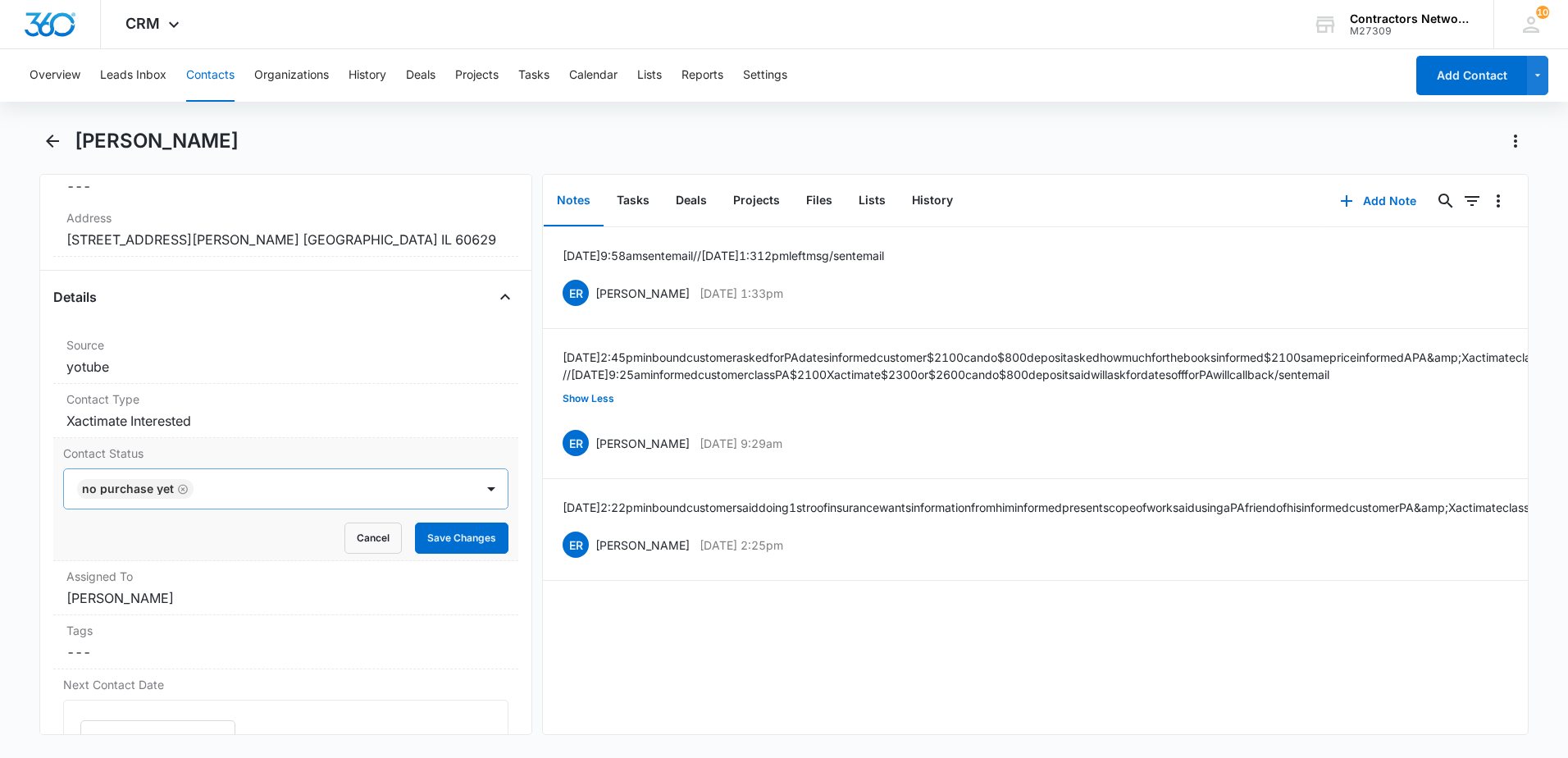
scroll to position [348, 0]
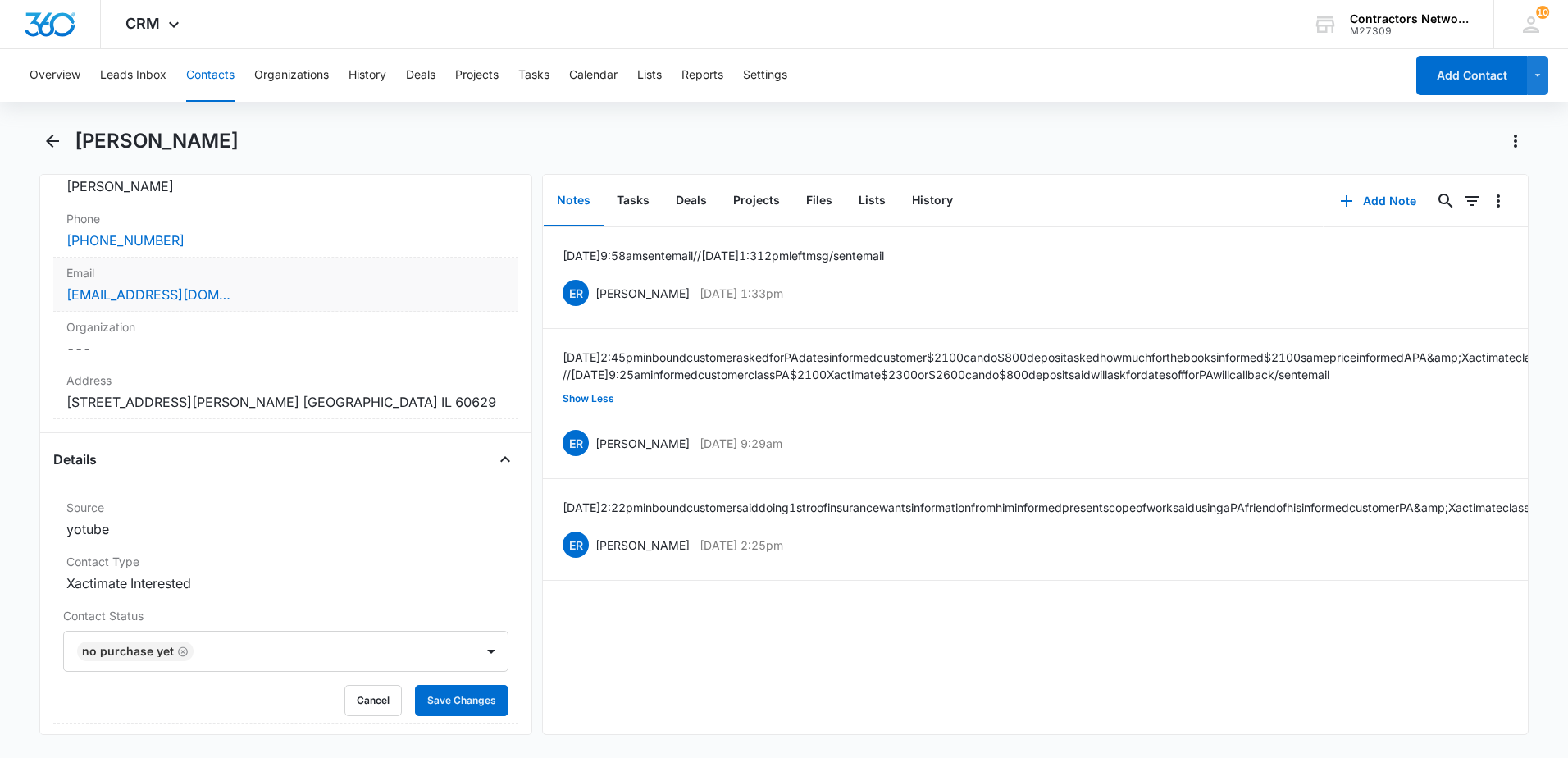
click at [317, 291] on div "[EMAIL_ADDRESS][DOMAIN_NAME]" at bounding box center [286, 294] width 439 height 20
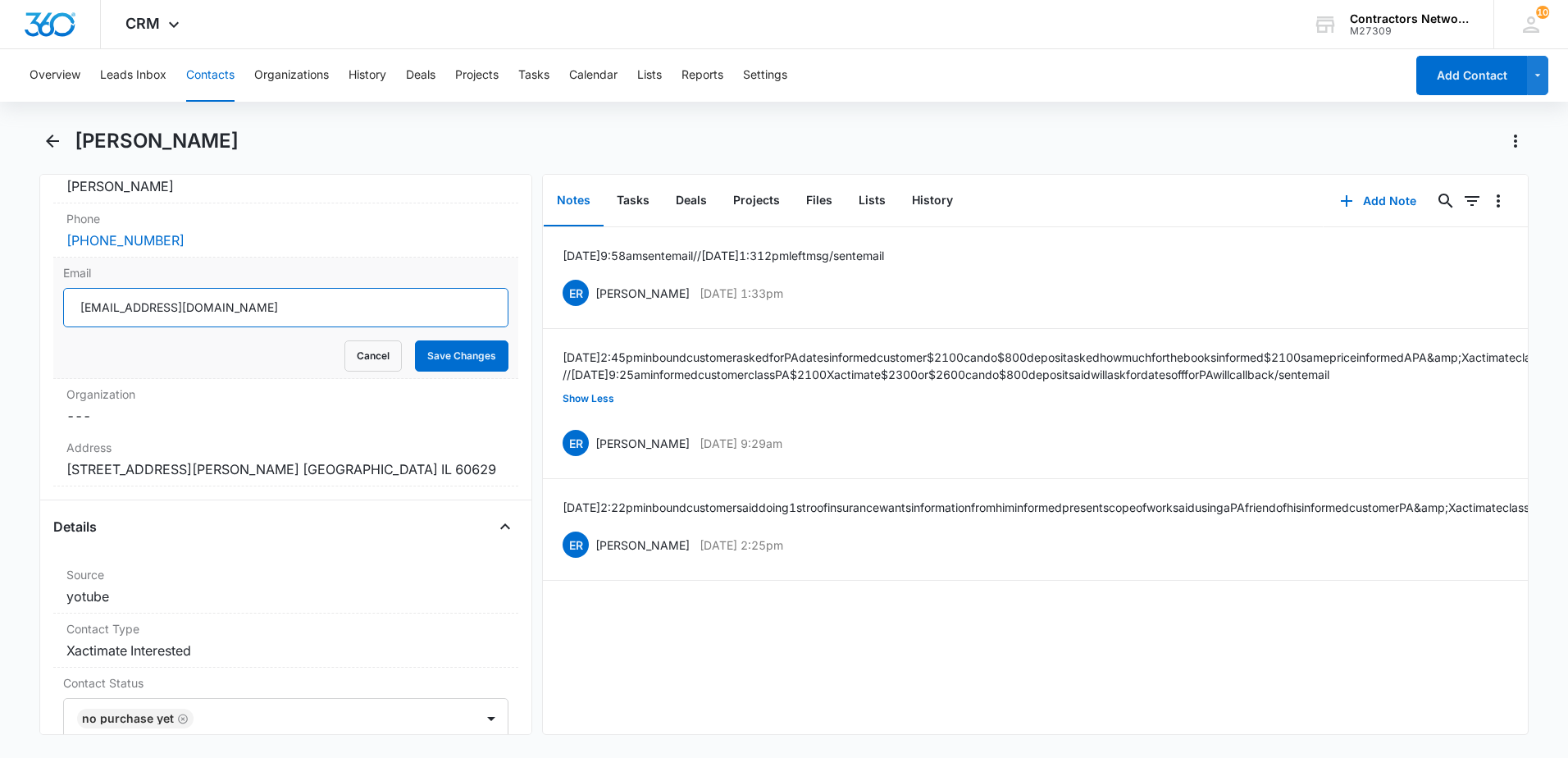
click at [306, 316] on input "[EMAIL_ADDRESS][DOMAIN_NAME]" at bounding box center [285, 308] width 445 height 39
click at [305, 316] on input "[EMAIL_ADDRESS][DOMAIN_NAME]" at bounding box center [285, 308] width 445 height 39
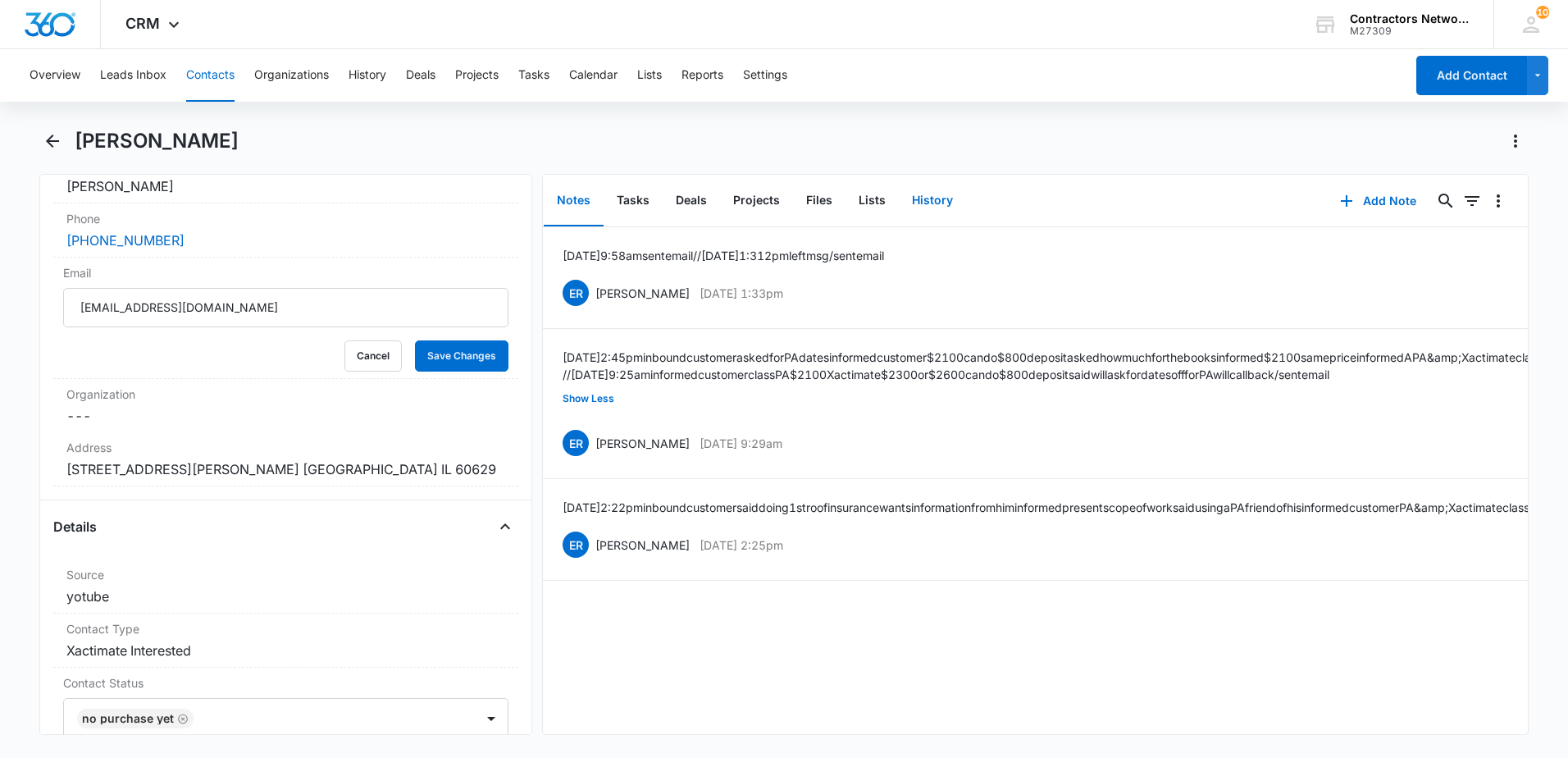
click at [931, 205] on button "History" at bounding box center [932, 201] width 68 height 51
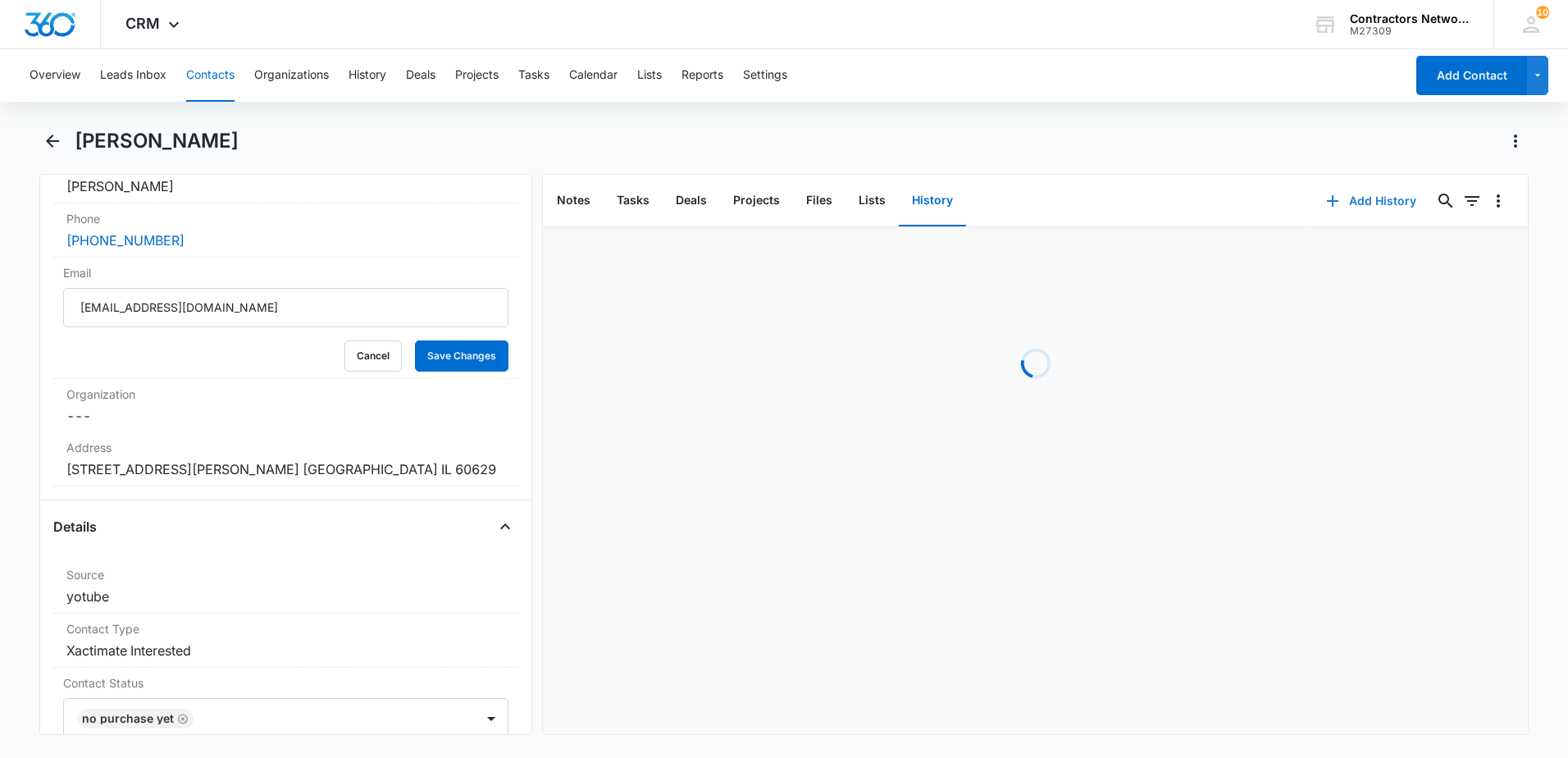
click at [1329, 204] on icon "button" at bounding box center [1333, 201] width 20 height 20
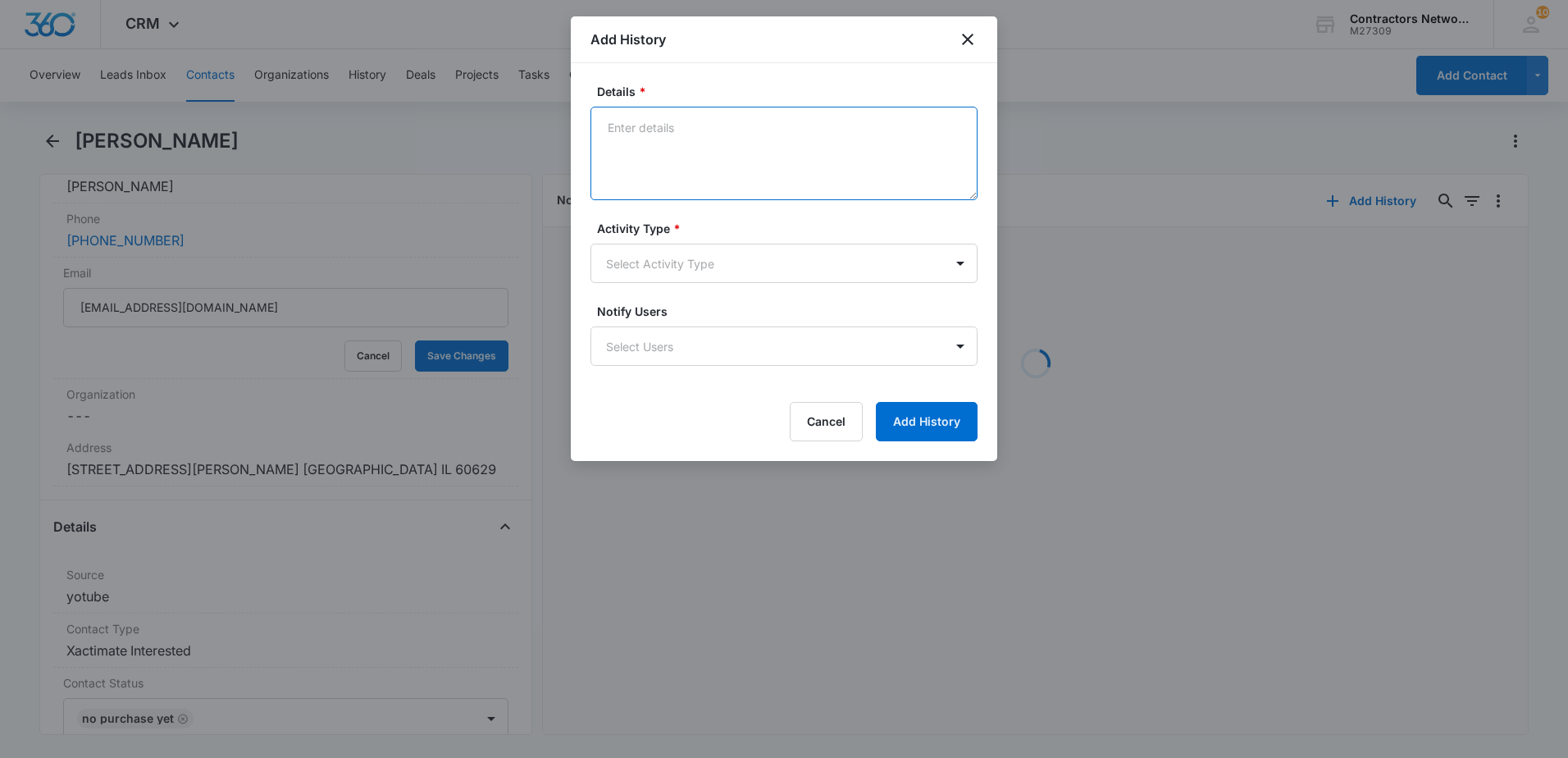
click at [647, 190] on textarea "Details *" at bounding box center [784, 154] width 387 height 94
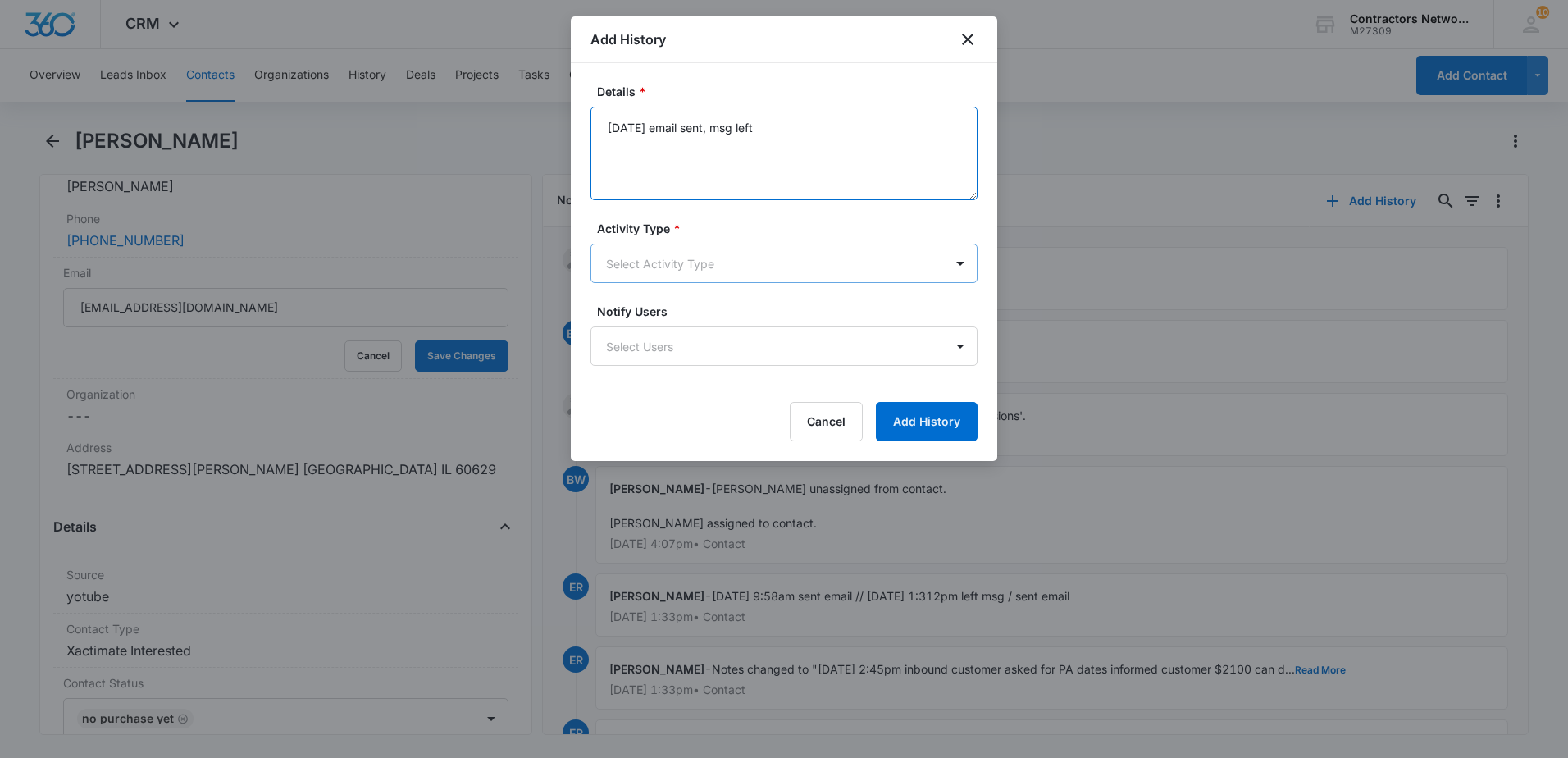
type textarea "[DATE] email sent, msg left"
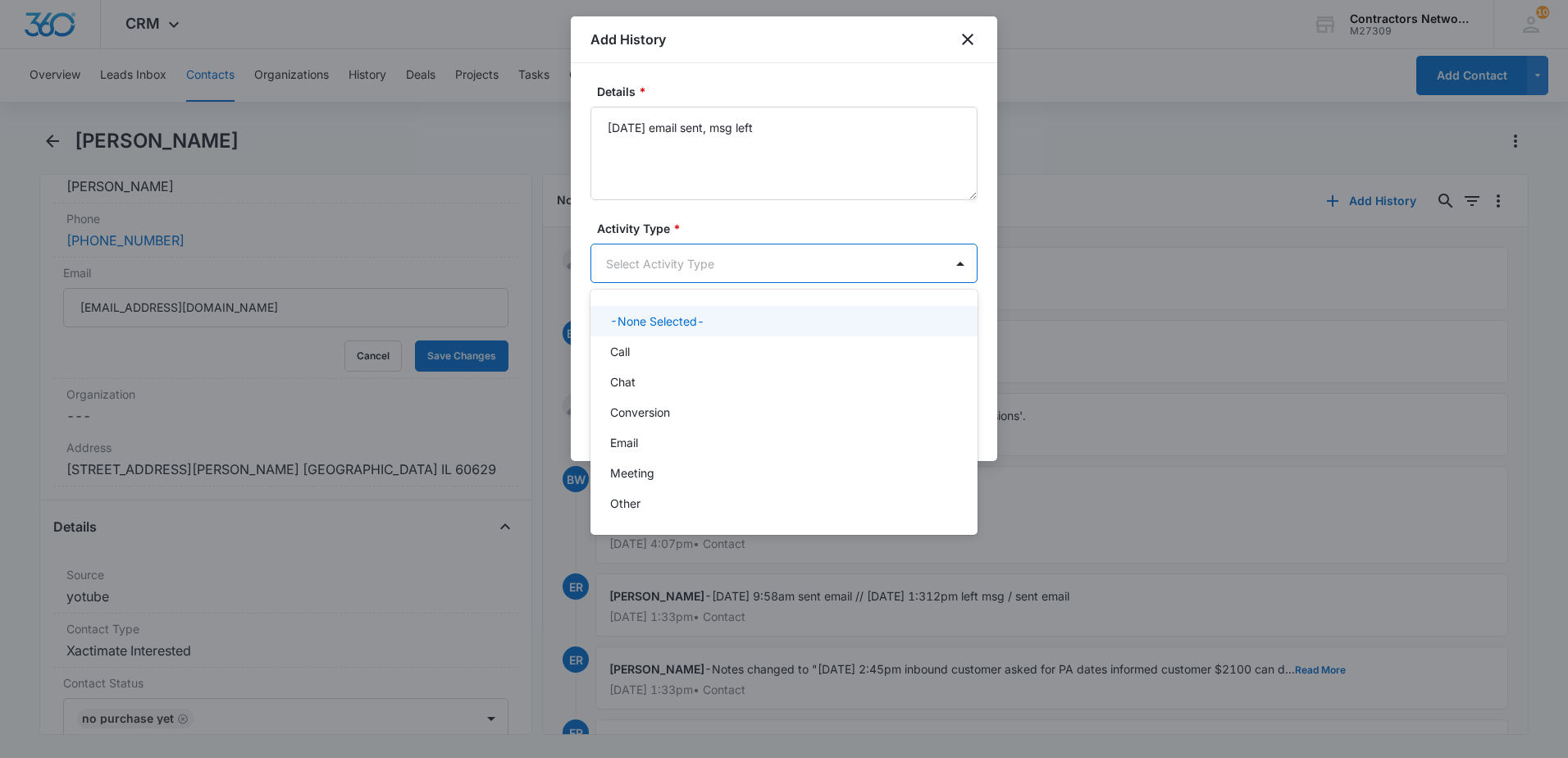
click at [689, 265] on body "CRM Apps Reputation Websites Forms CRM Email Social Shop Payments POS Content A…" at bounding box center [784, 379] width 1568 height 758
click at [650, 358] on div "Call" at bounding box center [782, 352] width 344 height 17
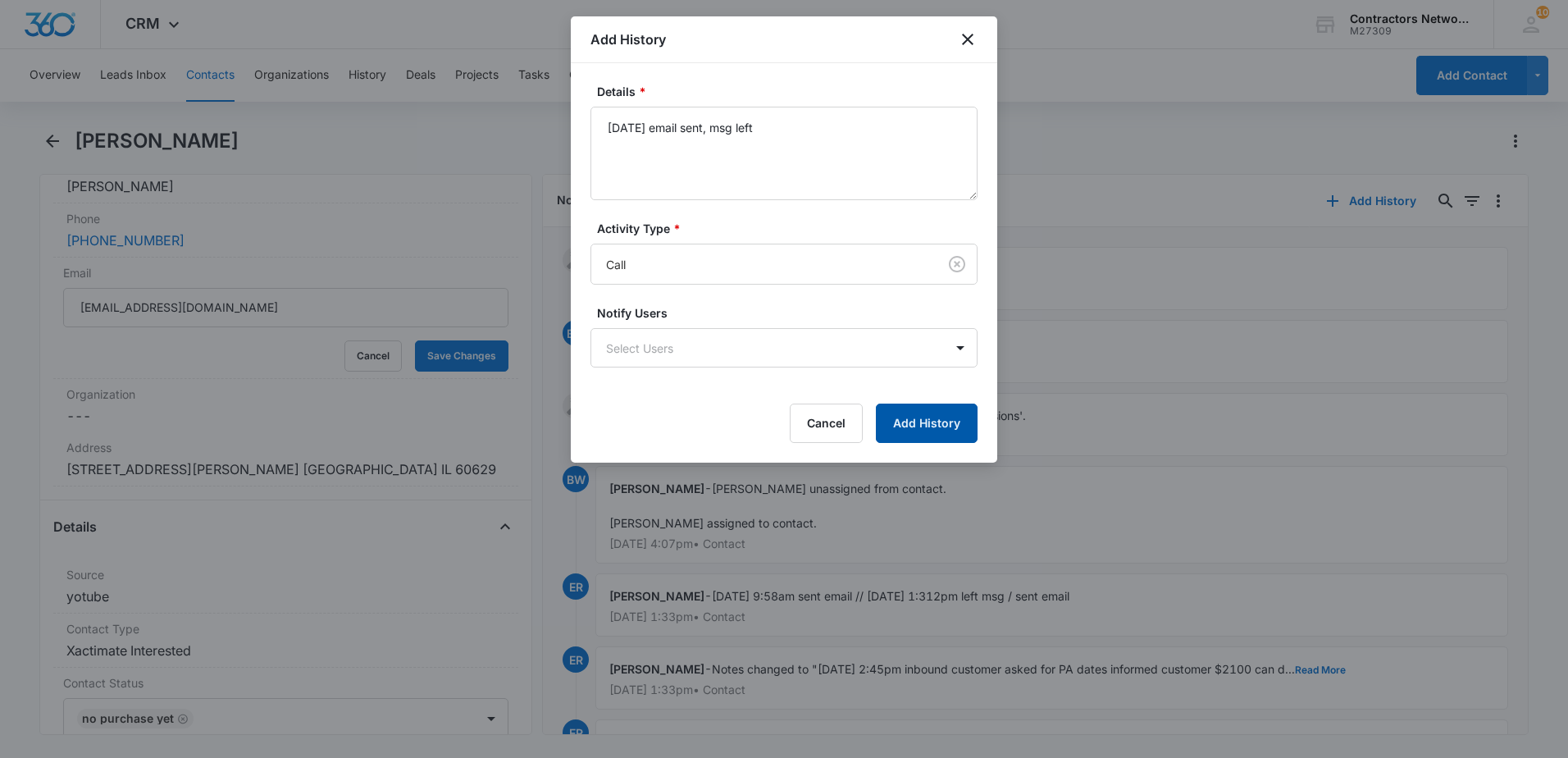
click at [900, 434] on button "Add History" at bounding box center [927, 423] width 101 height 39
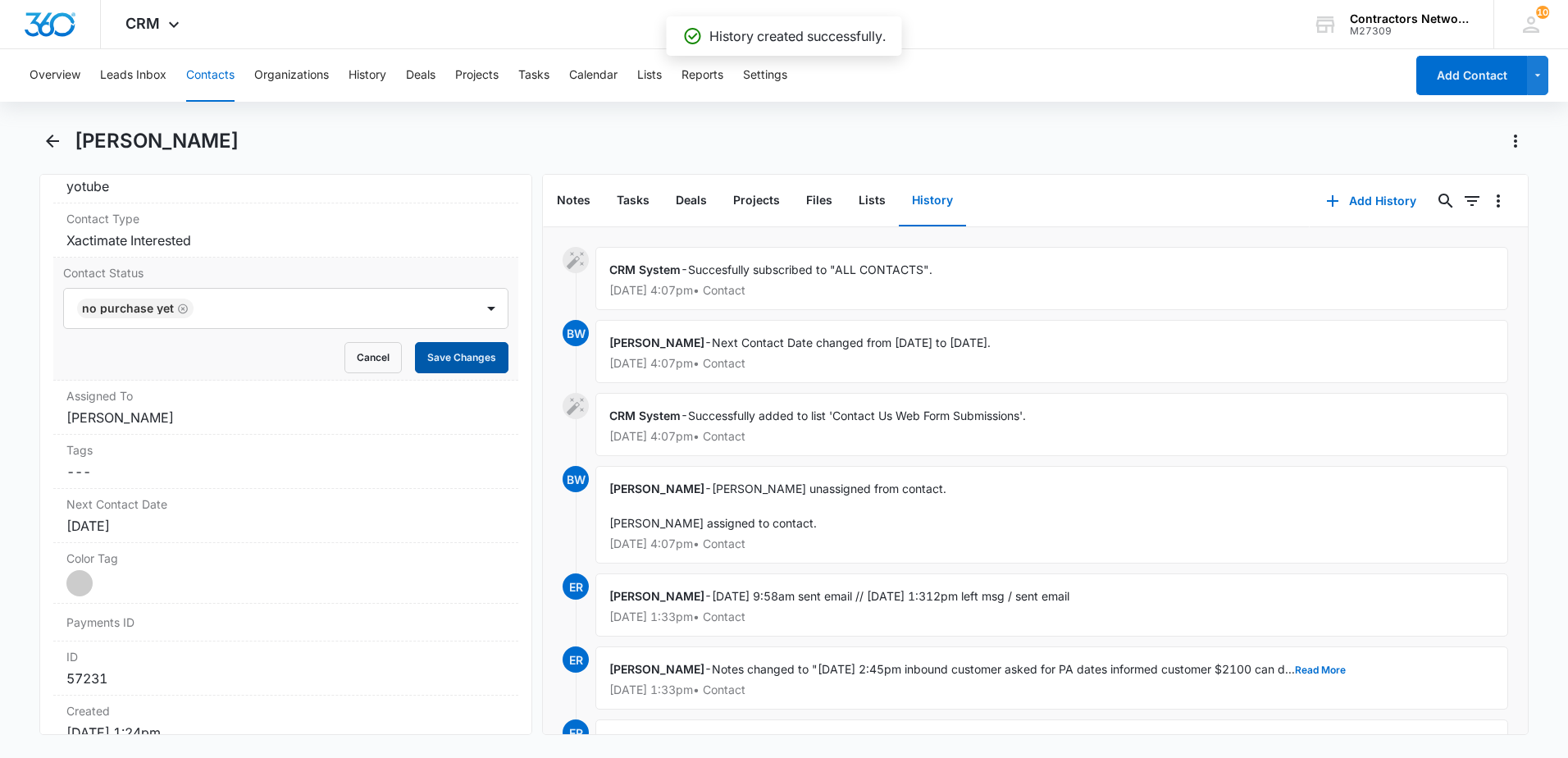
click at [447, 357] on button "Save Changes" at bounding box center [462, 357] width 94 height 31
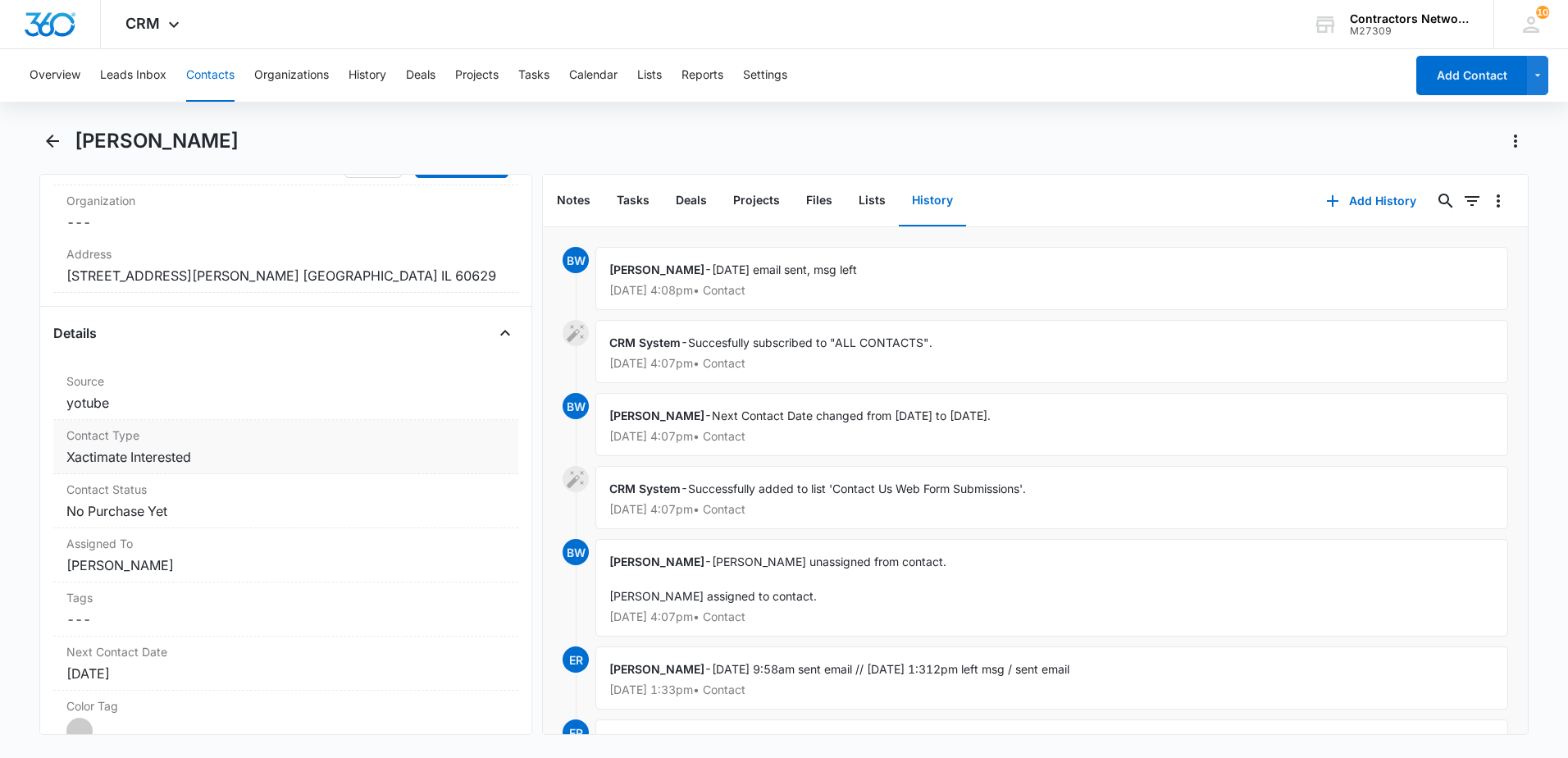
scroll to position [690, 0]
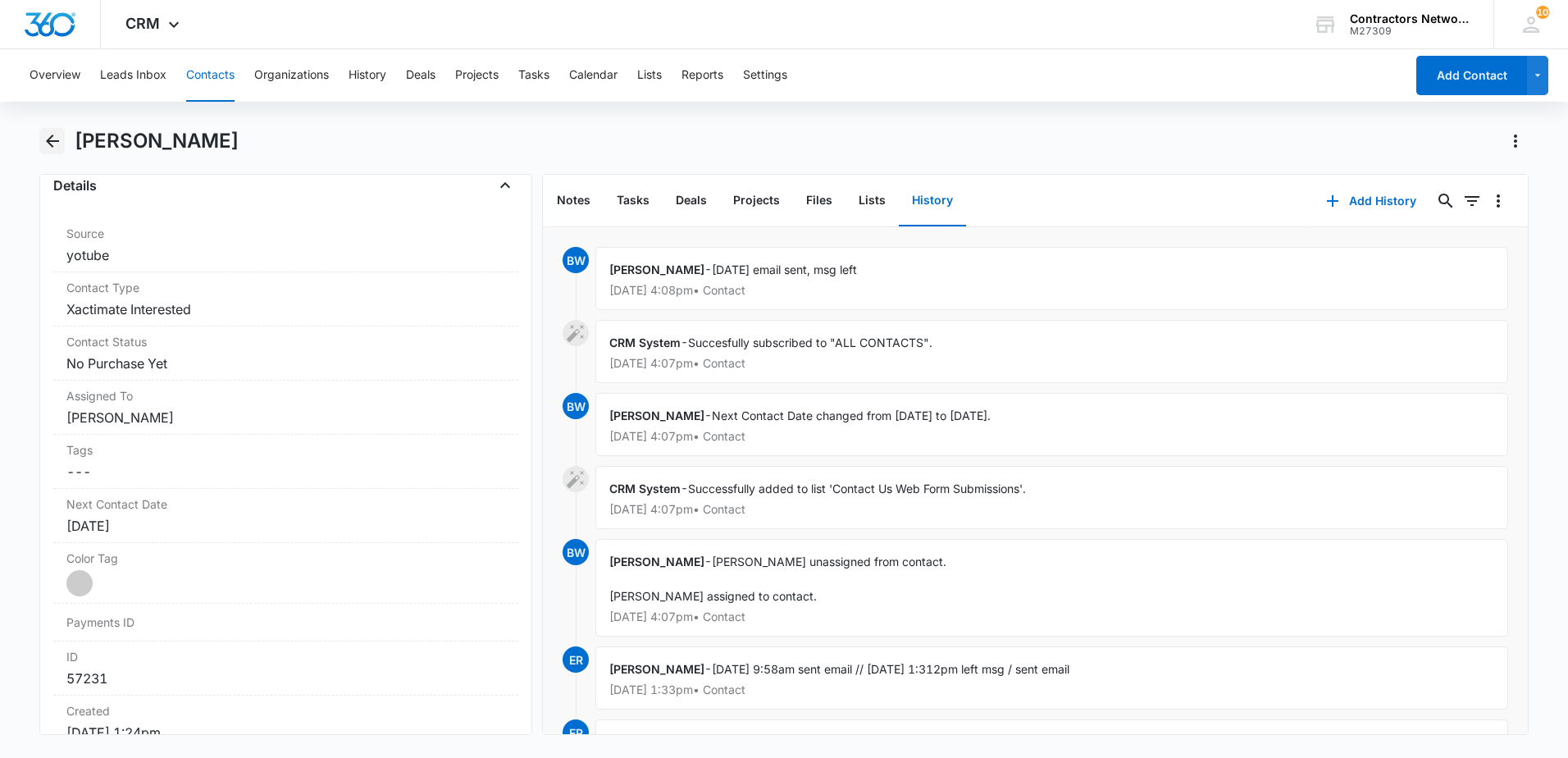
click at [53, 139] on icon "Back" at bounding box center [52, 141] width 20 height 20
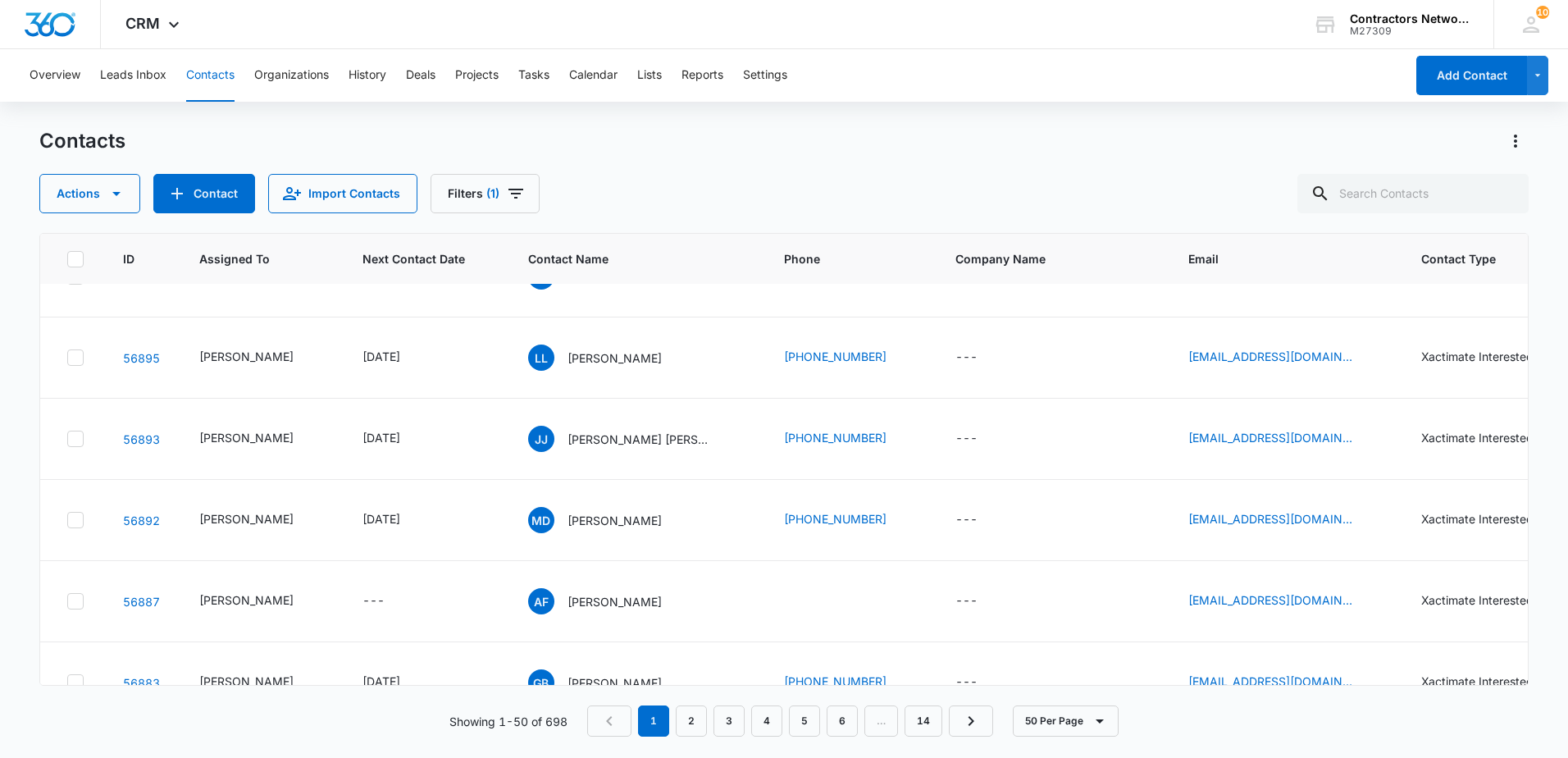
scroll to position [3200, 0]
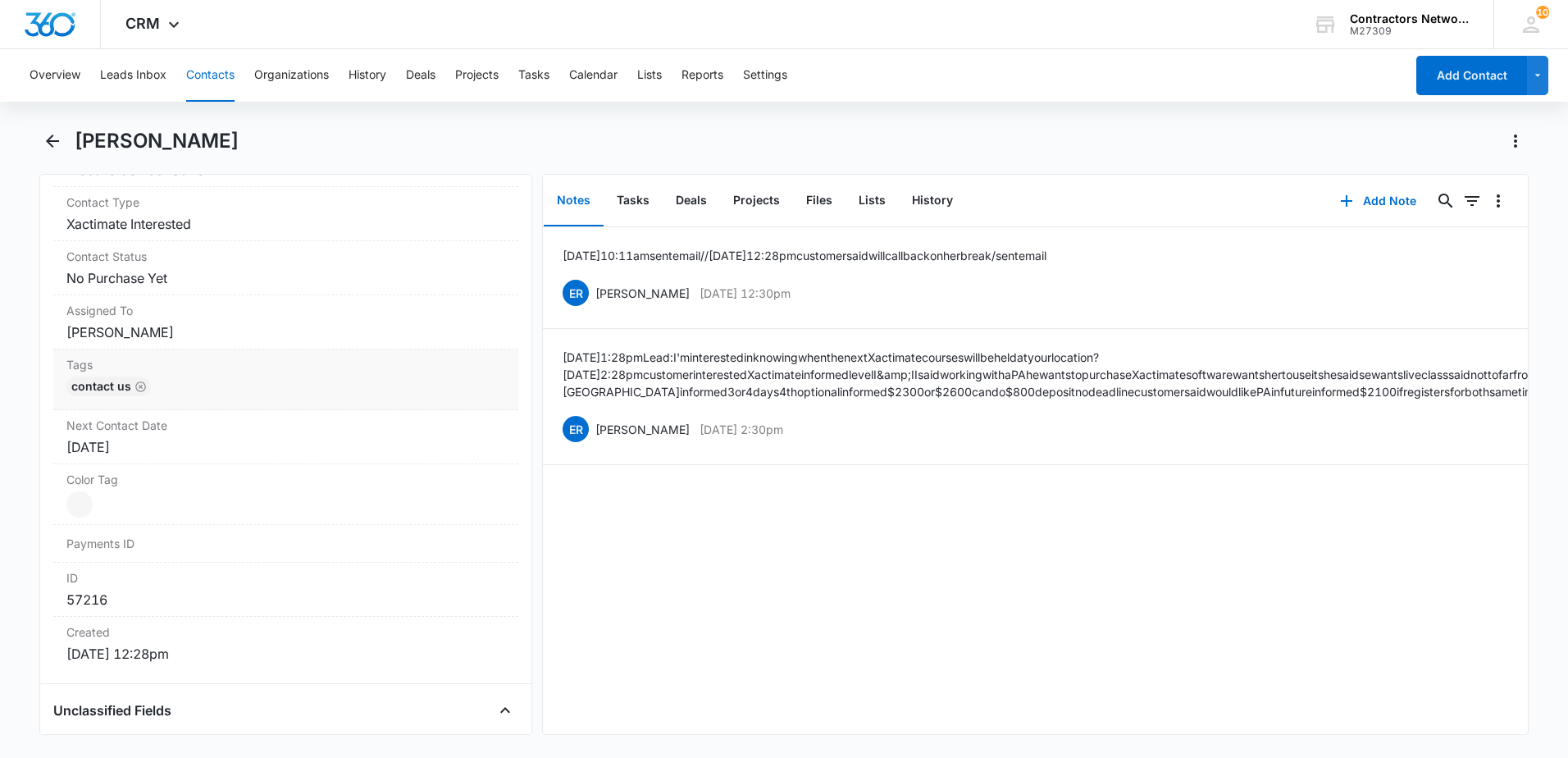
scroll to position [657, 0]
click at [213, 386] on dd "Cancel Save Changes [PERSON_NAME]" at bounding box center [286, 383] width 439 height 20
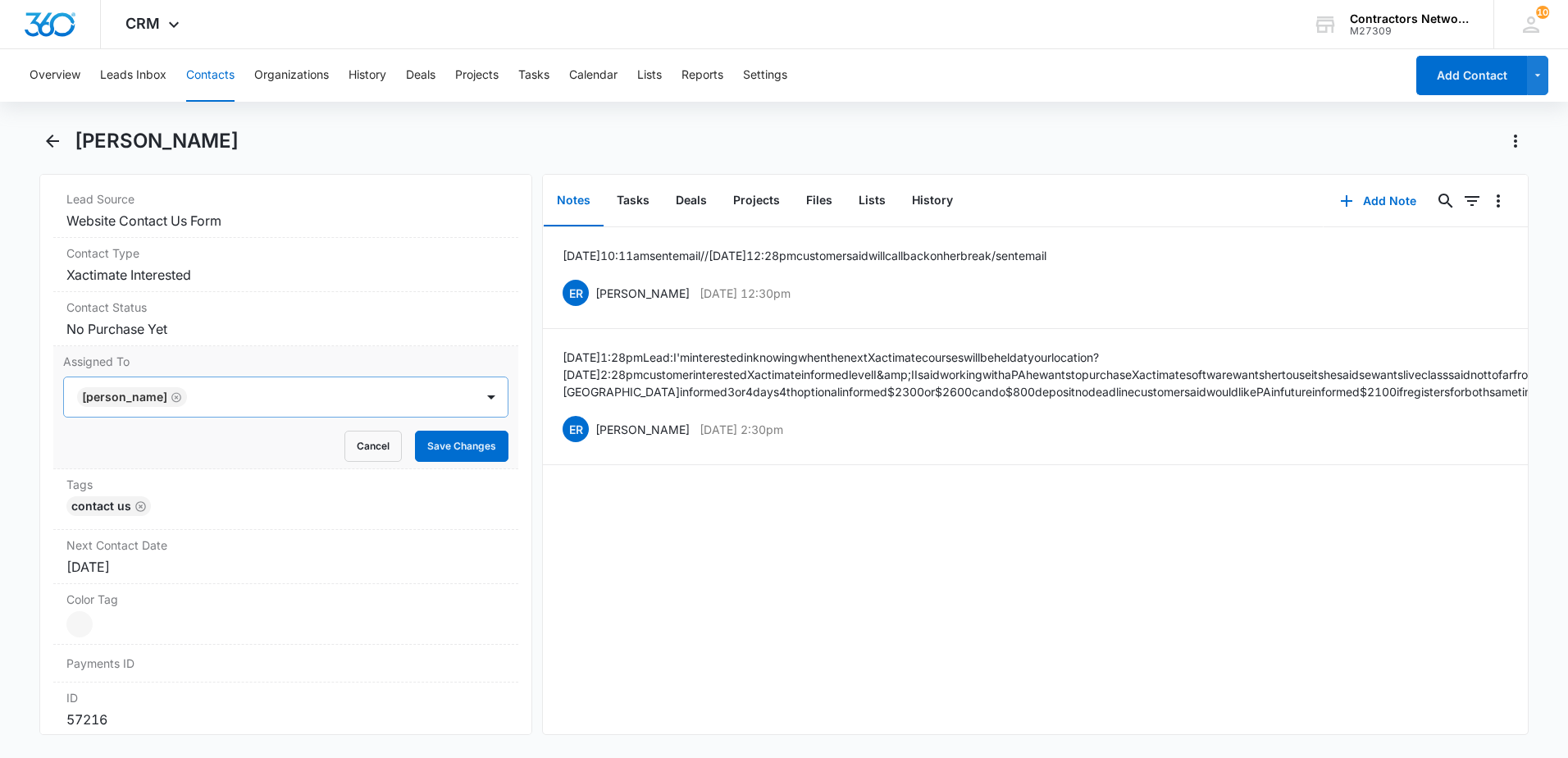
click at [171, 397] on icon "Remove Elvis Ruelas" at bounding box center [176, 397] width 11 height 12
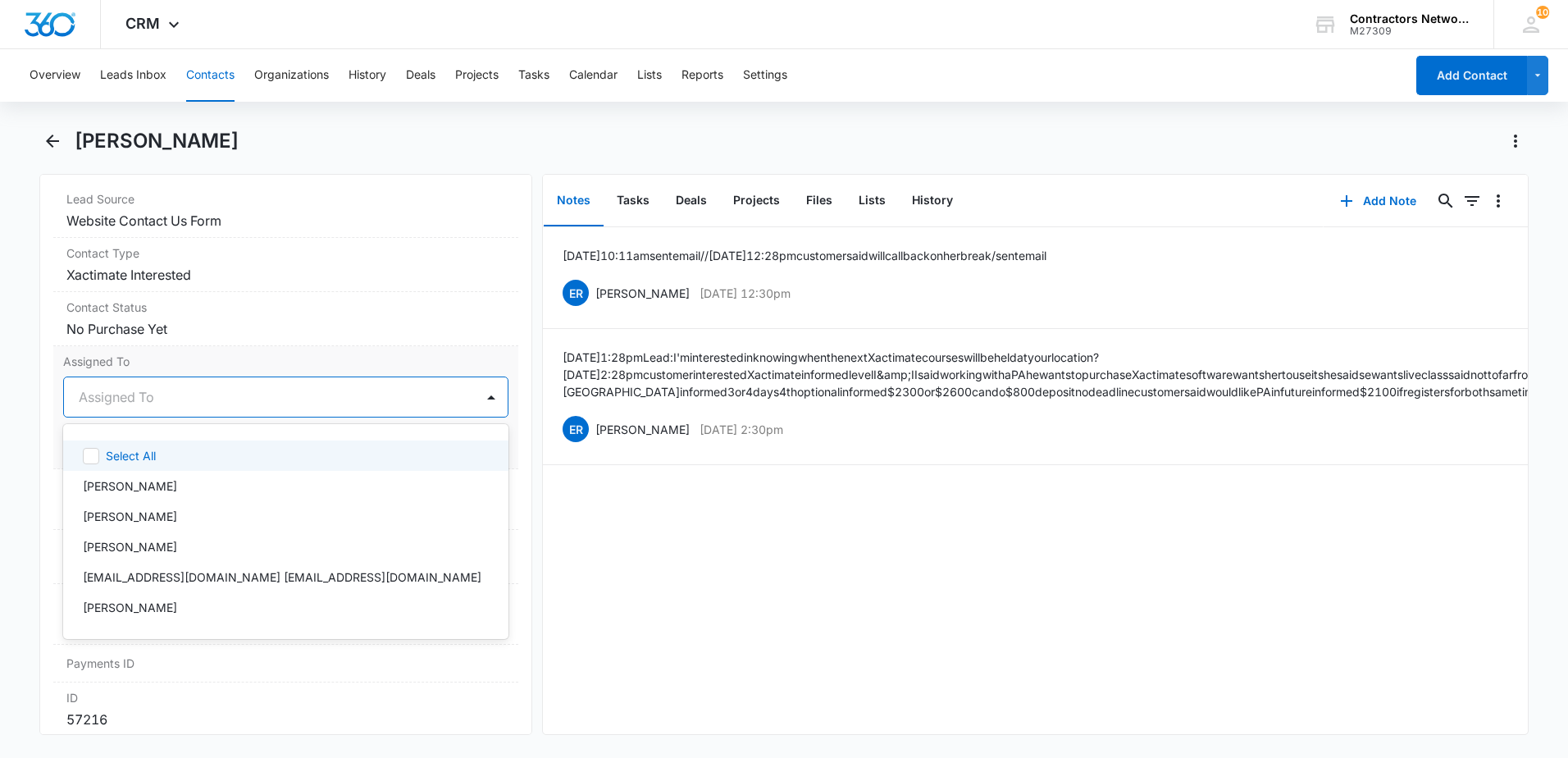
click at [141, 404] on div at bounding box center [266, 397] width 375 height 23
click at [152, 490] on p "[PERSON_NAME]" at bounding box center [129, 486] width 95 height 17
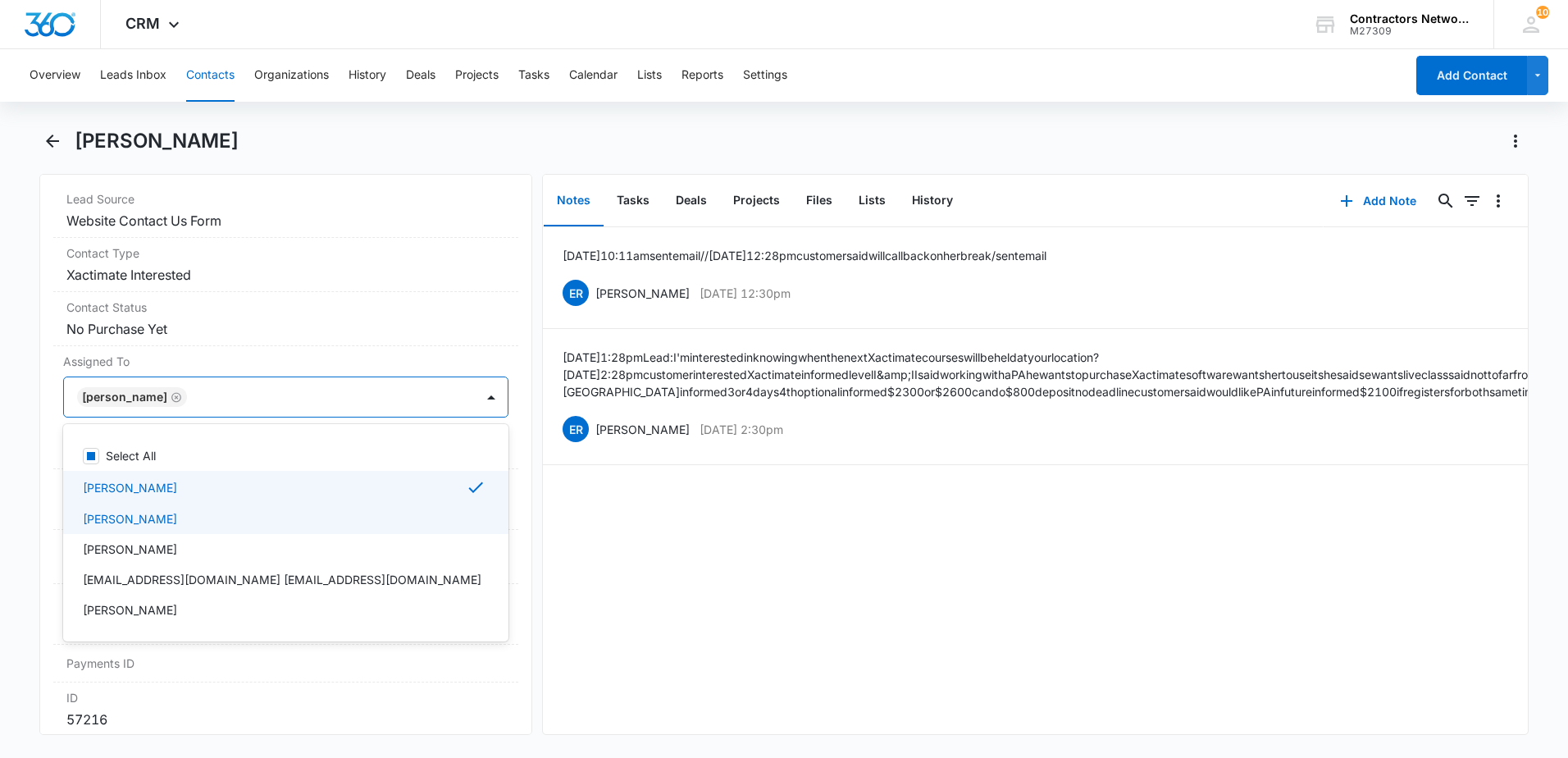
click at [609, 560] on div "[DATE] 10:11am sent email // [DATE] 12:28pm customer said will call back on her…" at bounding box center [1035, 480] width 985 height 507
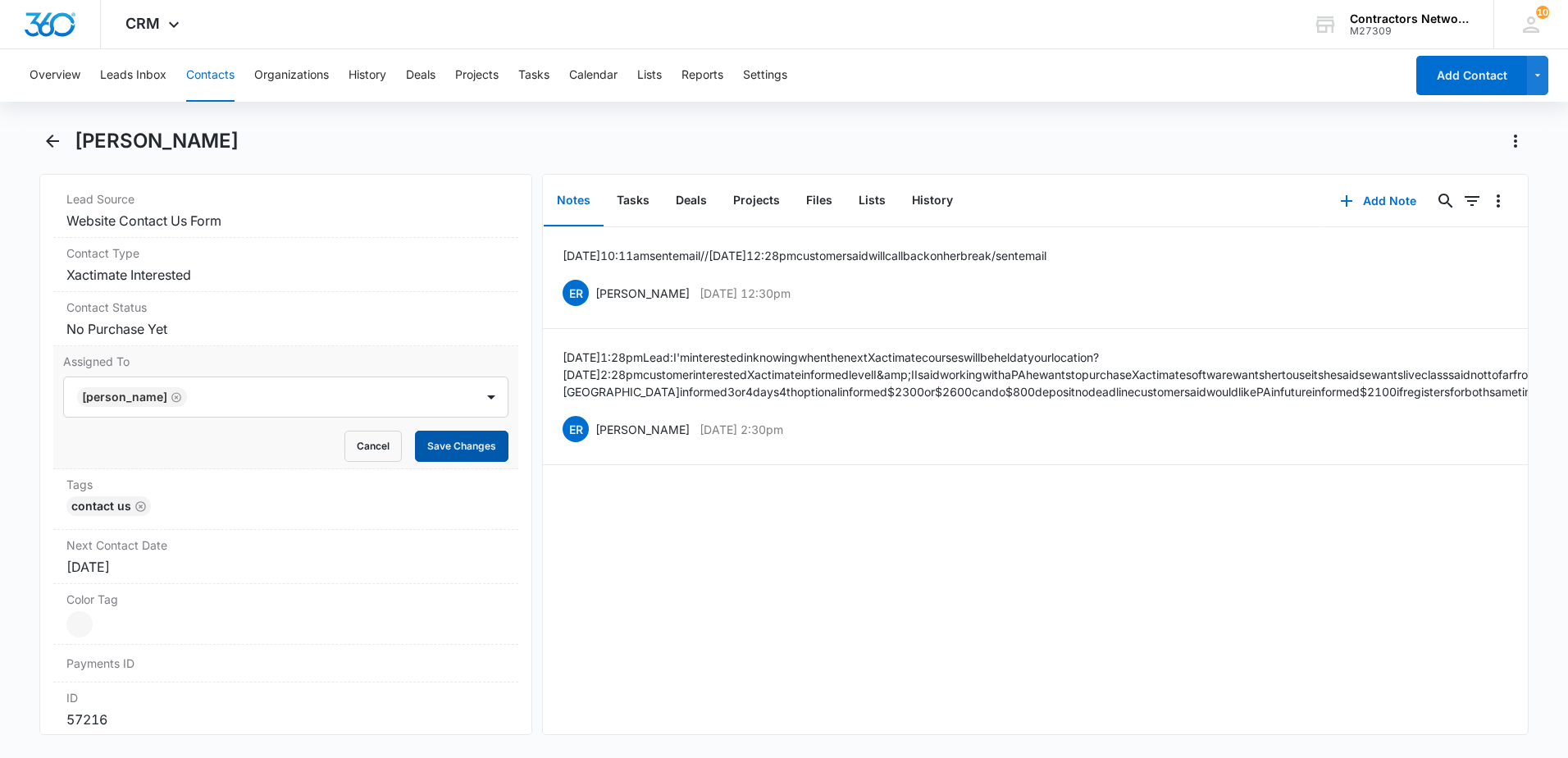
click at [466, 452] on button "Save Changes" at bounding box center [462, 446] width 94 height 31
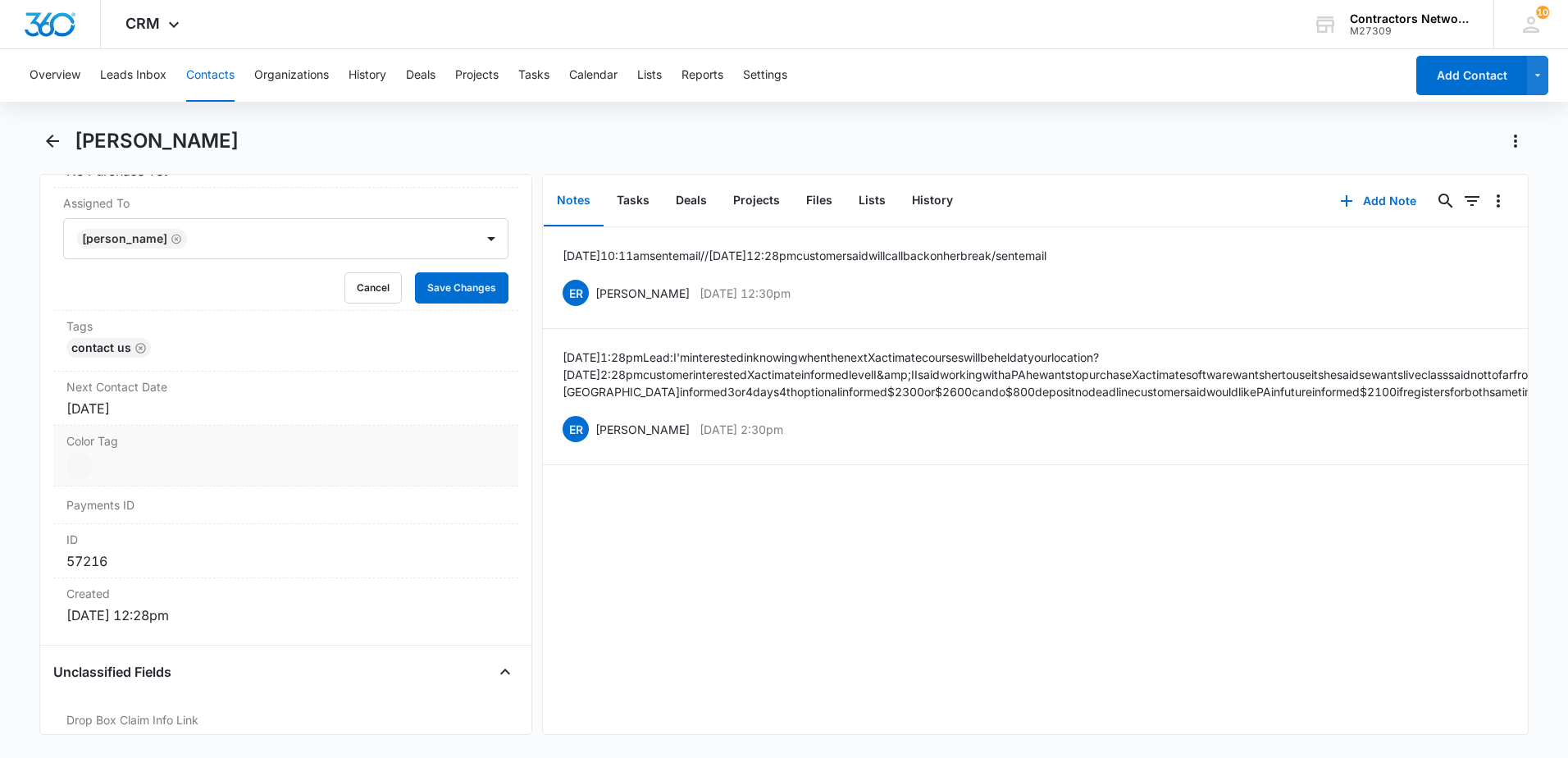
scroll to position [821, 0]
click at [193, 417] on div "Next Contact Date Cancel Save Changes [DATE]" at bounding box center [286, 393] width 465 height 54
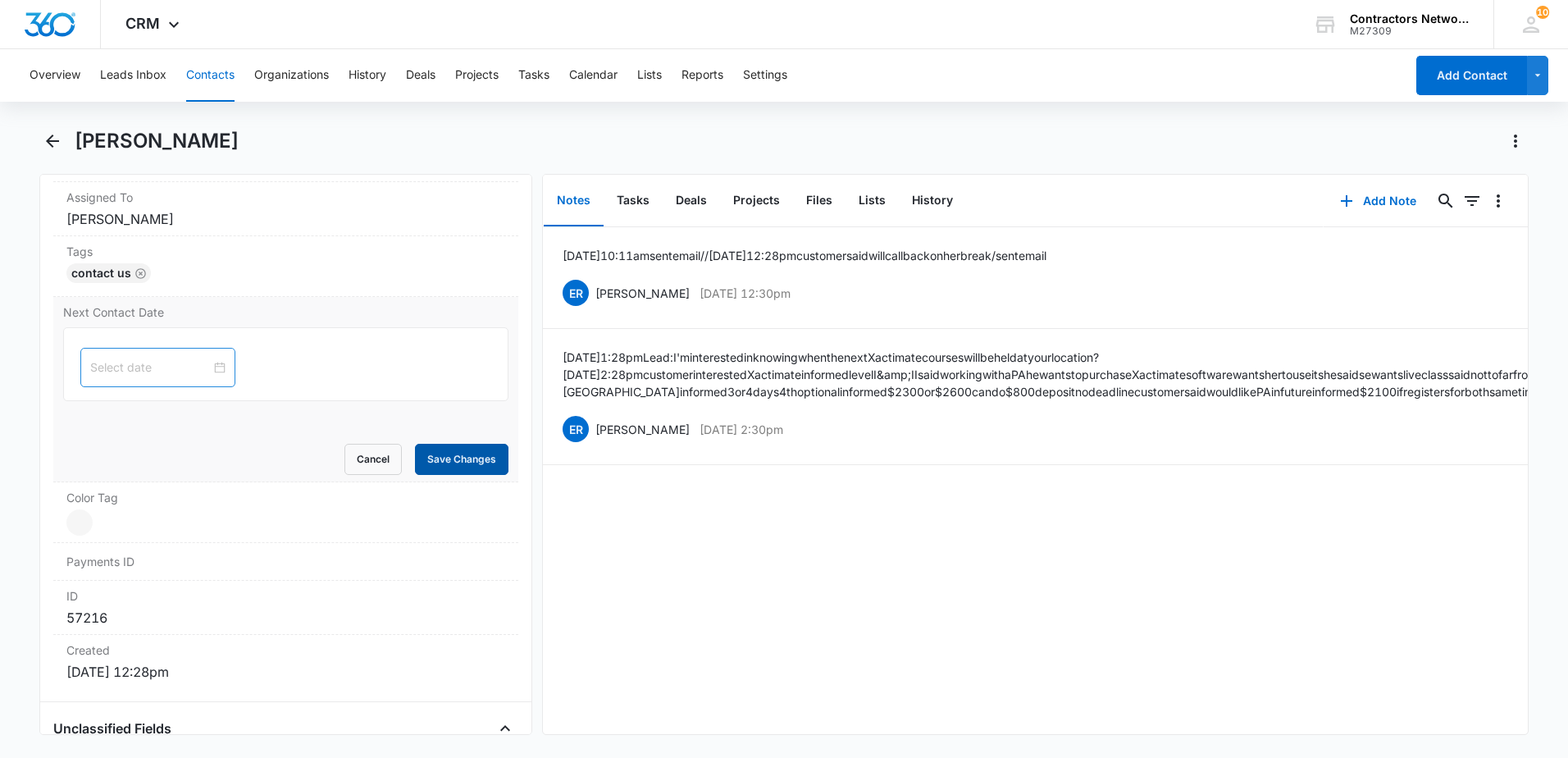
click at [434, 469] on button "Save Changes" at bounding box center [462, 459] width 94 height 31
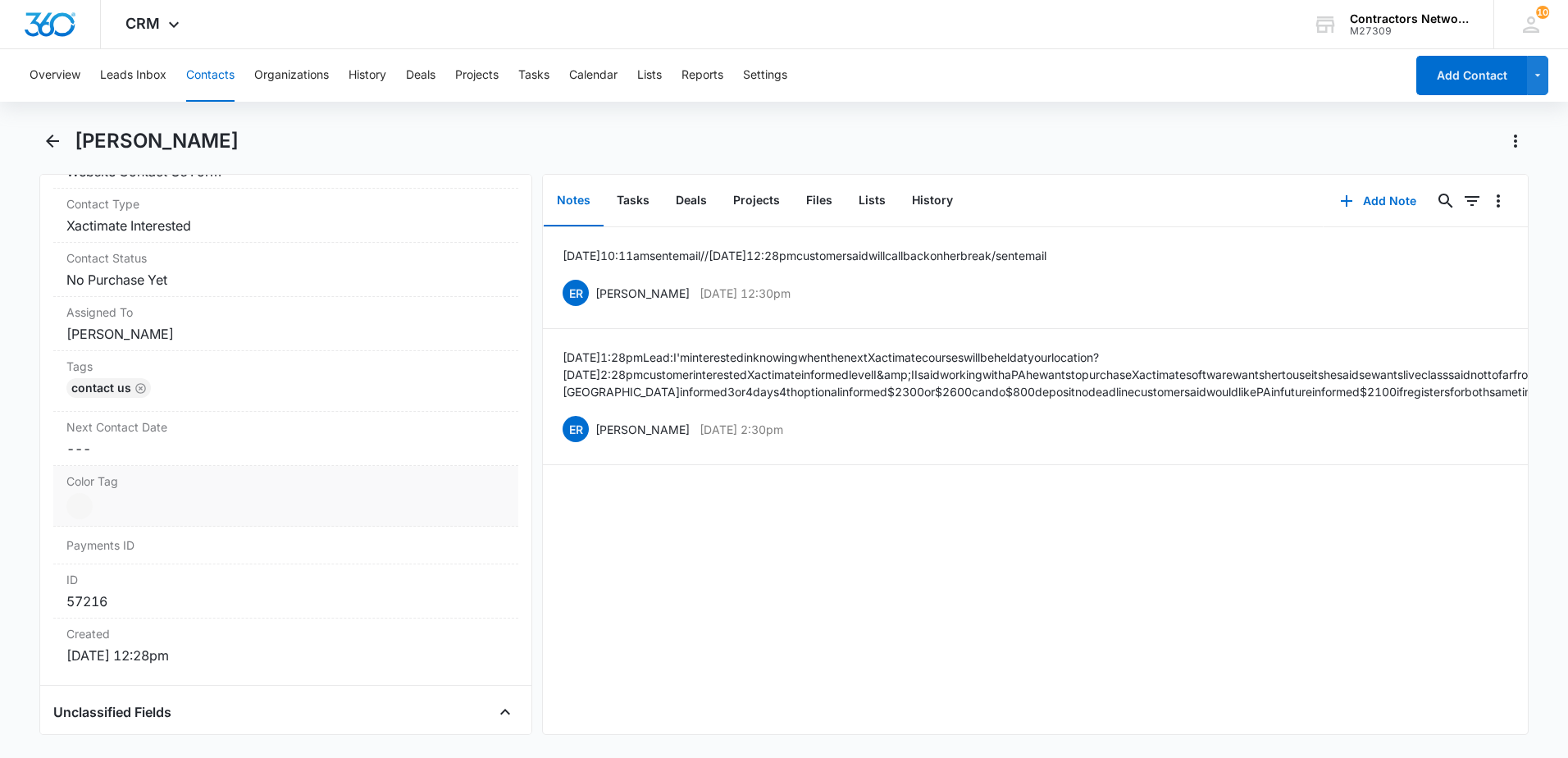
scroll to position [690, 0]
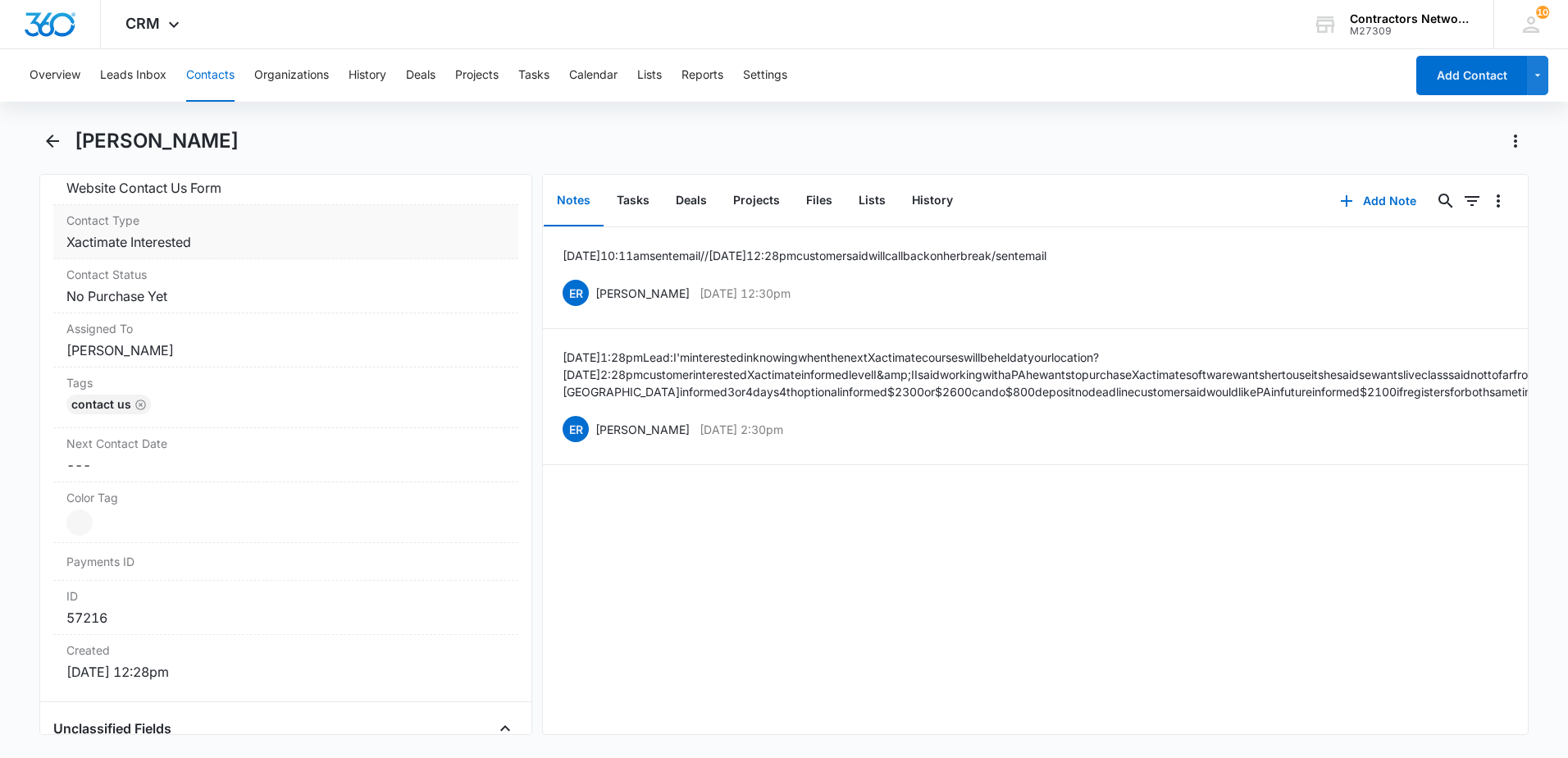
click at [258, 252] on div "Contact Type Cancel Save Changes Xactimate Interested" at bounding box center [286, 233] width 465 height 54
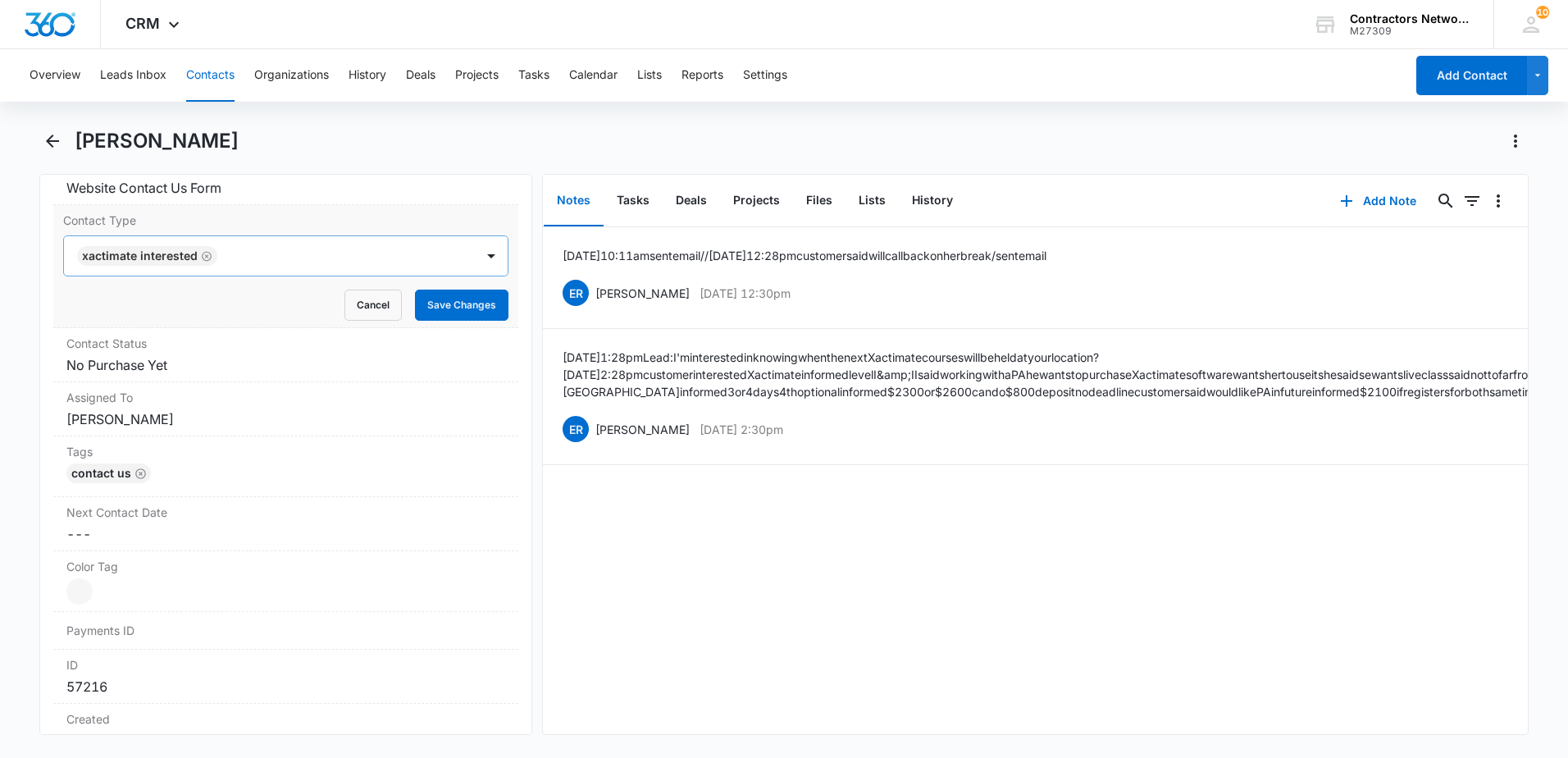
click at [204, 258] on icon "Remove Xactimate Interested" at bounding box center [206, 256] width 11 height 12
click at [200, 258] on div at bounding box center [266, 256] width 375 height 23
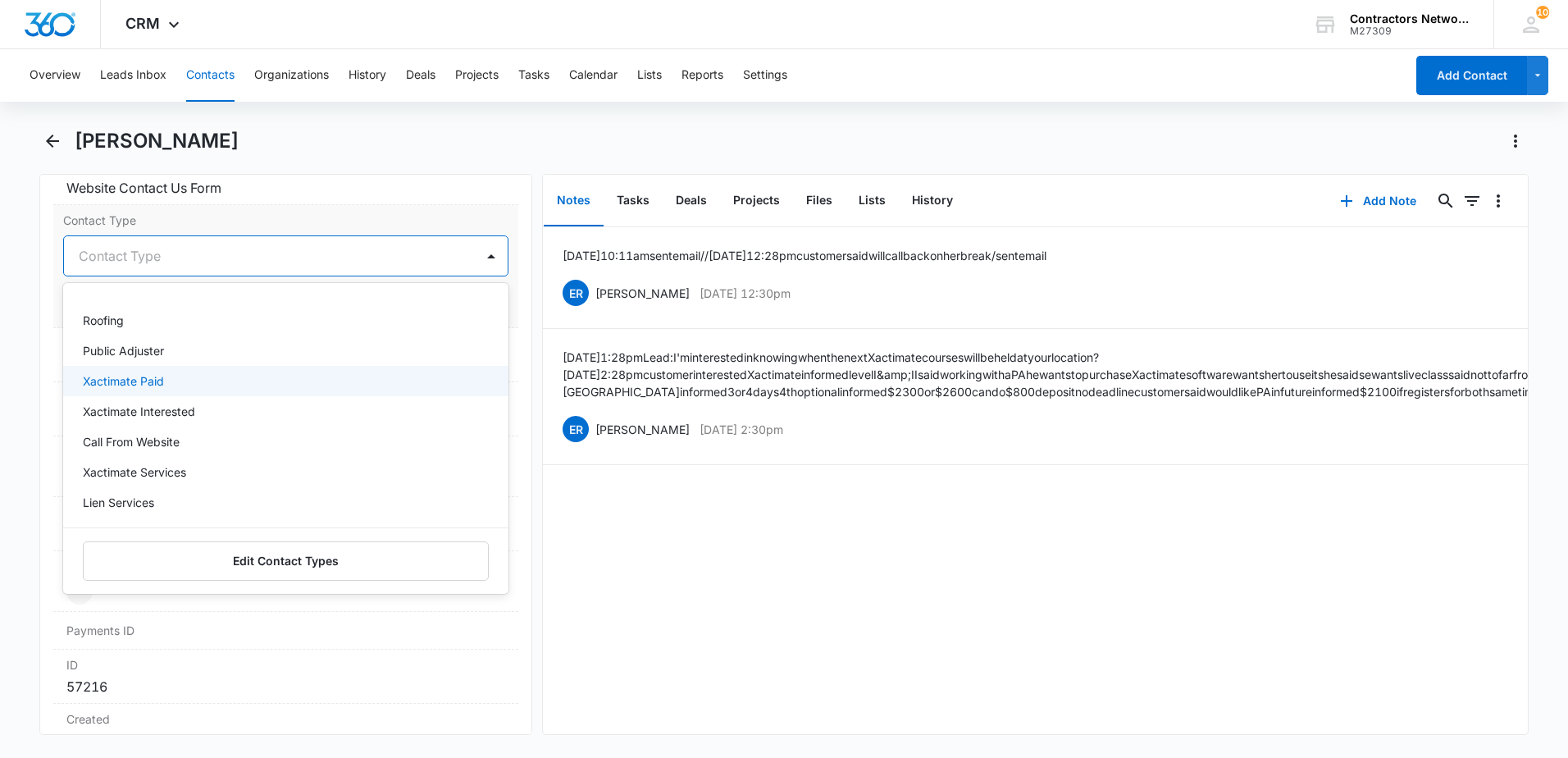
scroll to position [657, 0]
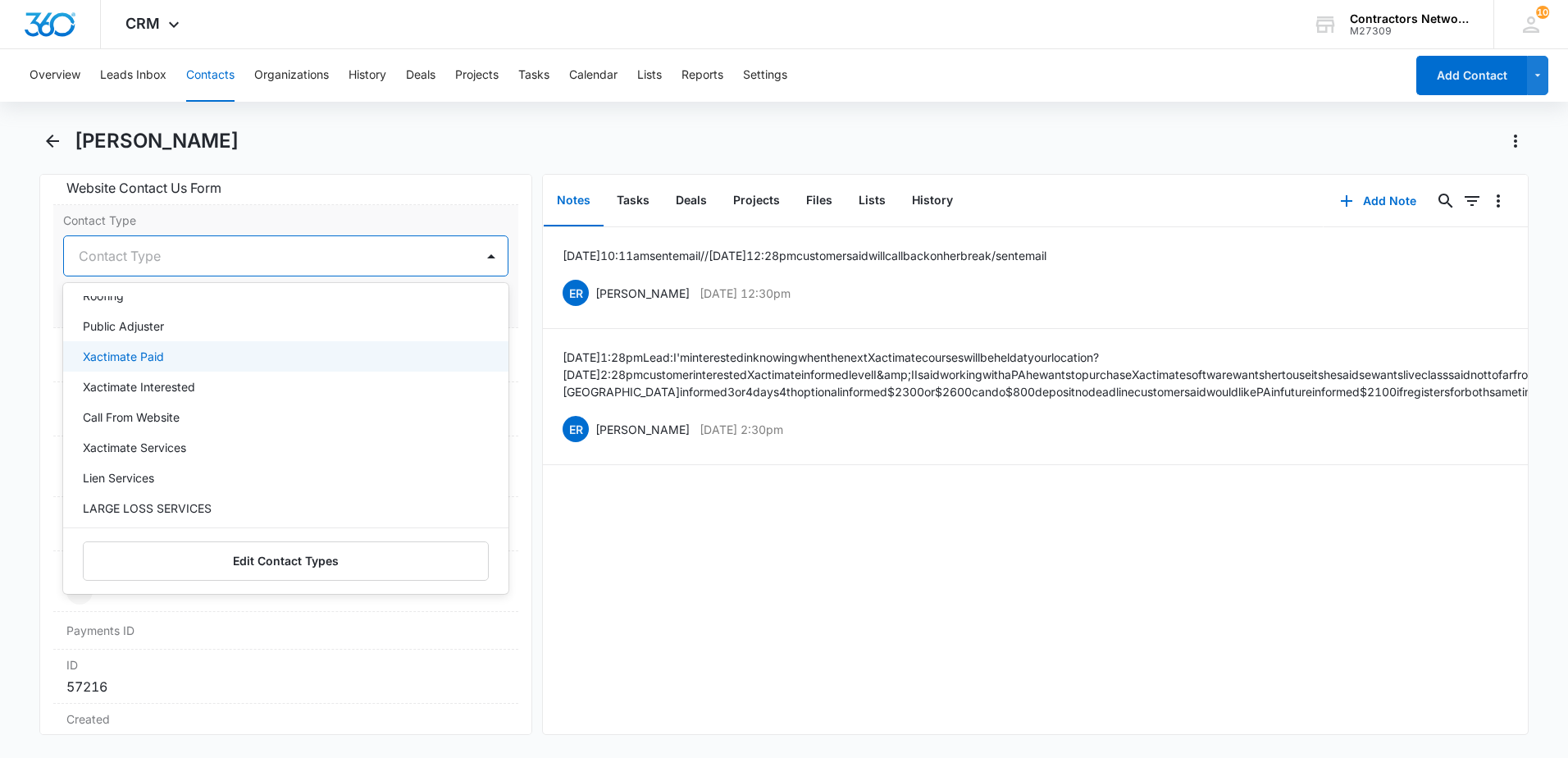
click at [290, 360] on div "Xactimate Paid" at bounding box center [283, 356] width 402 height 17
drag, startPoint x: 664, startPoint y: 575, endPoint x: 656, endPoint y: 560, distance: 17.0
click at [663, 572] on div "[DATE] 10:11am sent email // [DATE] 12:28pm customer said will call back on her…" at bounding box center [1035, 480] width 985 height 507
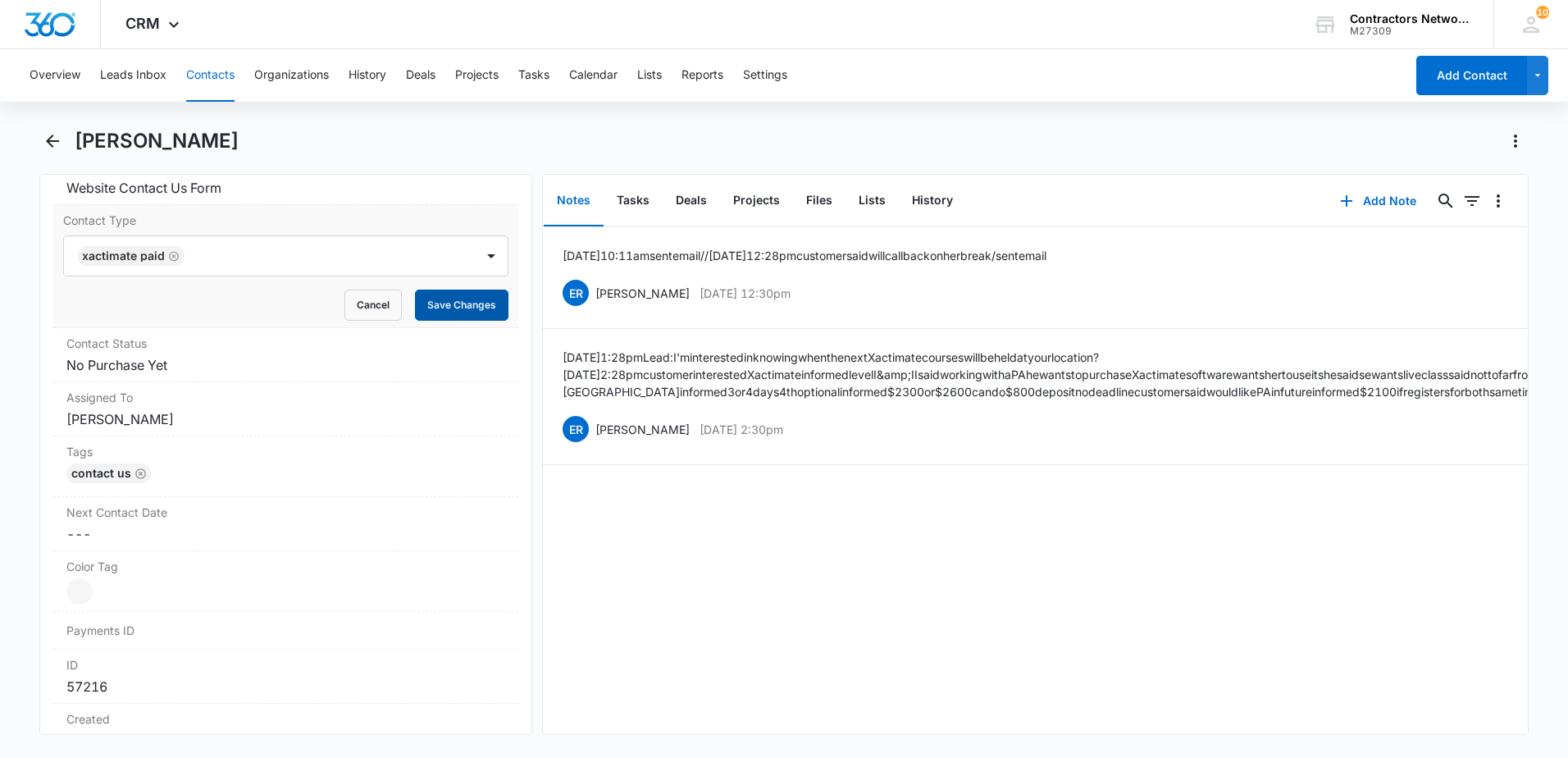
click at [448, 302] on button "Save Changes" at bounding box center [462, 305] width 94 height 31
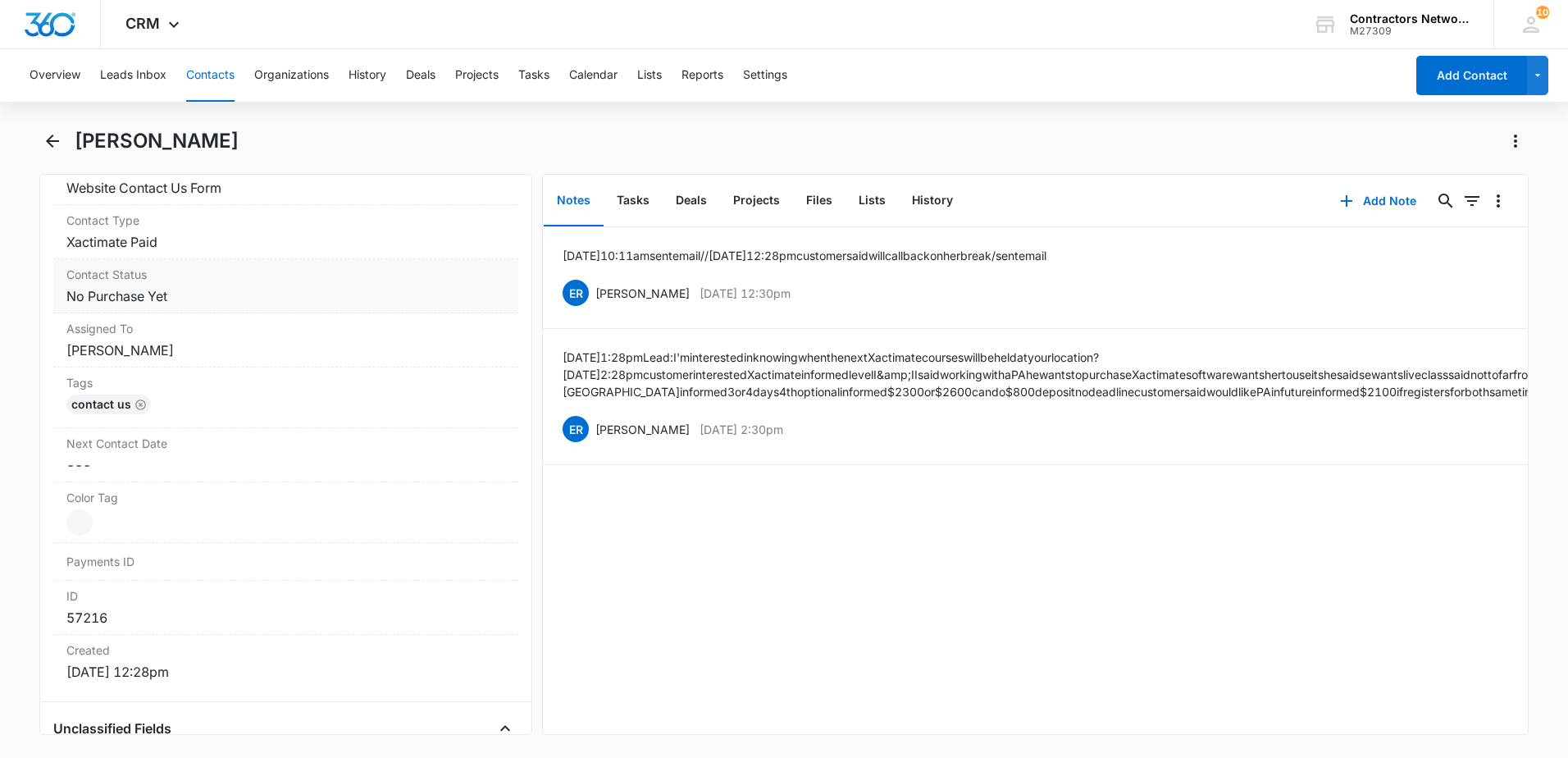
click at [225, 299] on dd "Cancel Save Changes No Purchase Yet" at bounding box center [286, 296] width 439 height 20
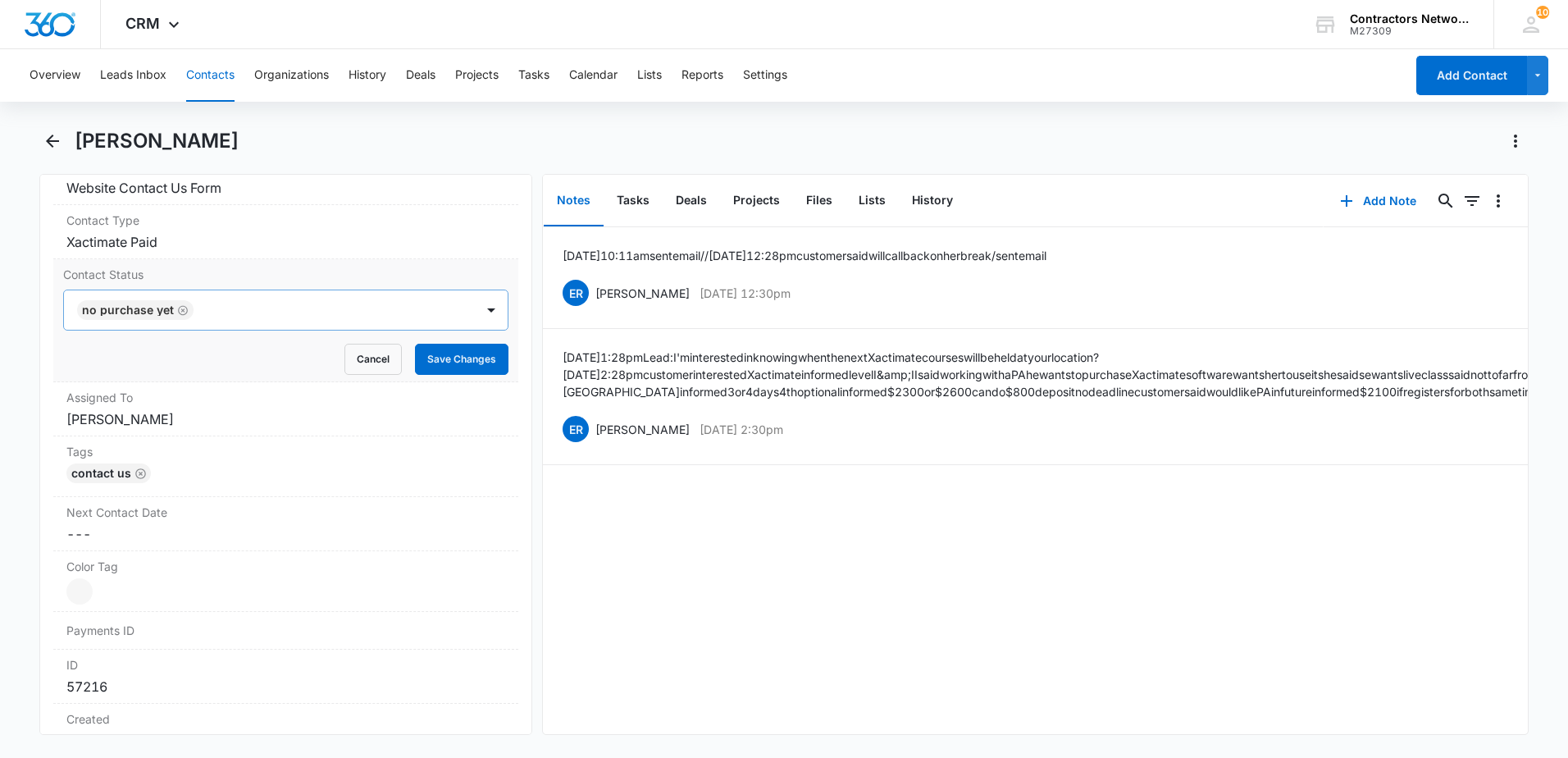
click at [180, 314] on icon "Remove No Purchase Yet" at bounding box center [183, 310] width 9 height 9
click at [176, 317] on div at bounding box center [266, 310] width 375 height 23
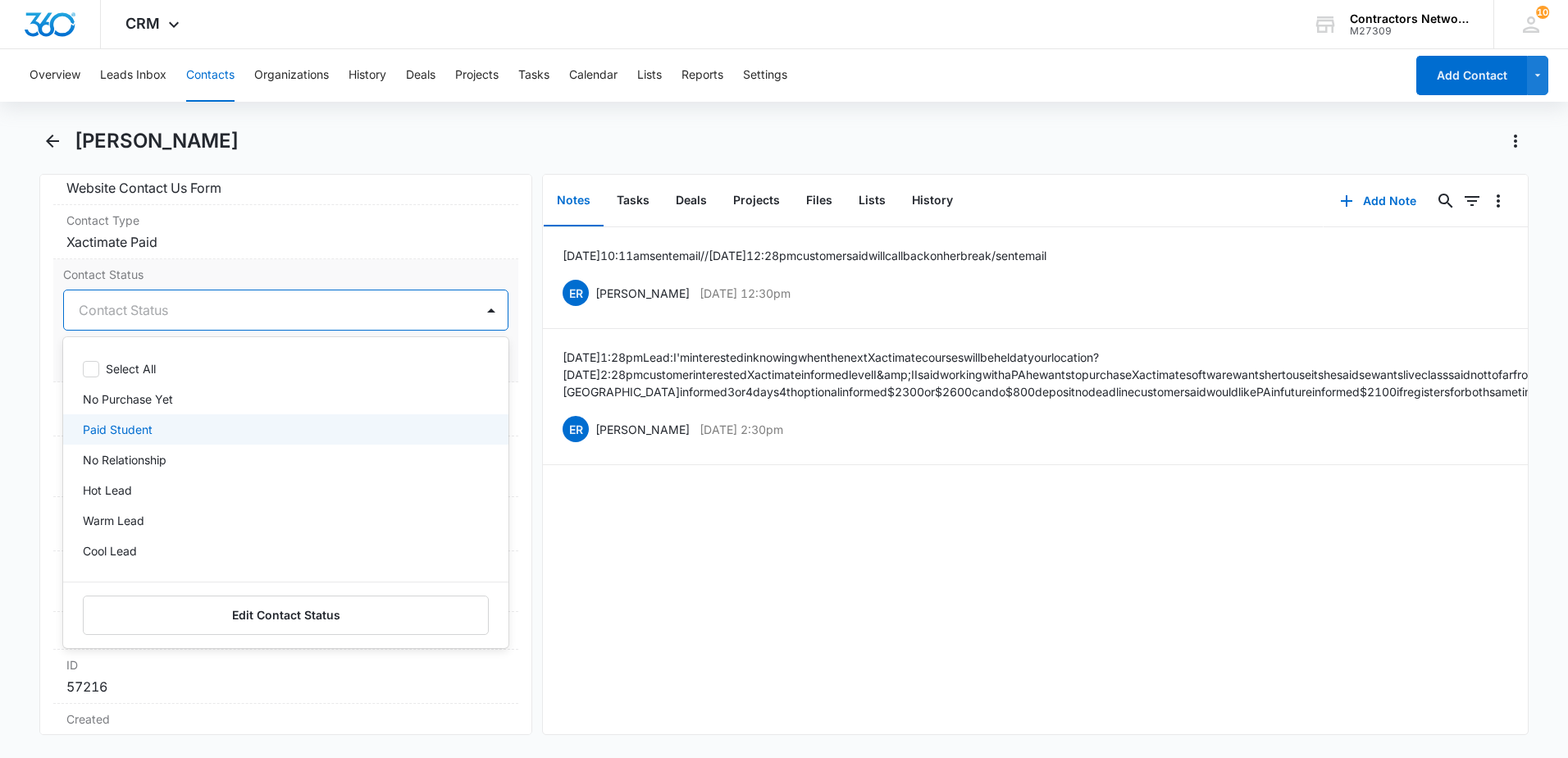
click at [132, 425] on p "Paid Student" at bounding box center [117, 430] width 69 height 17
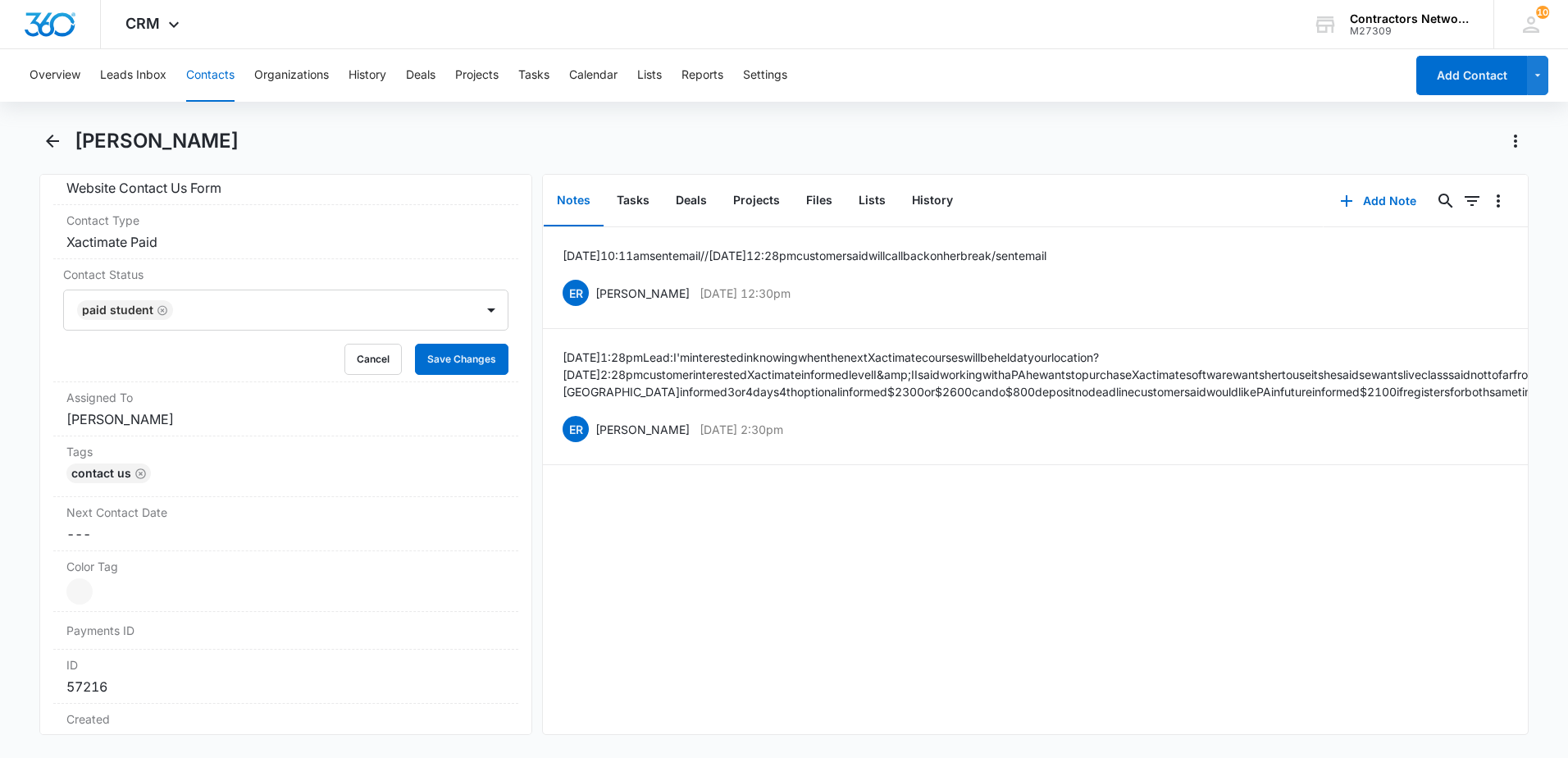
drag, startPoint x: 624, startPoint y: 575, endPoint x: 525, endPoint y: 461, distance: 151.0
click at [623, 572] on div "[DATE] 10:11am sent email // [DATE] 12:28pm customer said will call back on her…" at bounding box center [1035, 480] width 985 height 507
click at [462, 363] on button "Save Changes" at bounding box center [462, 358] width 94 height 31
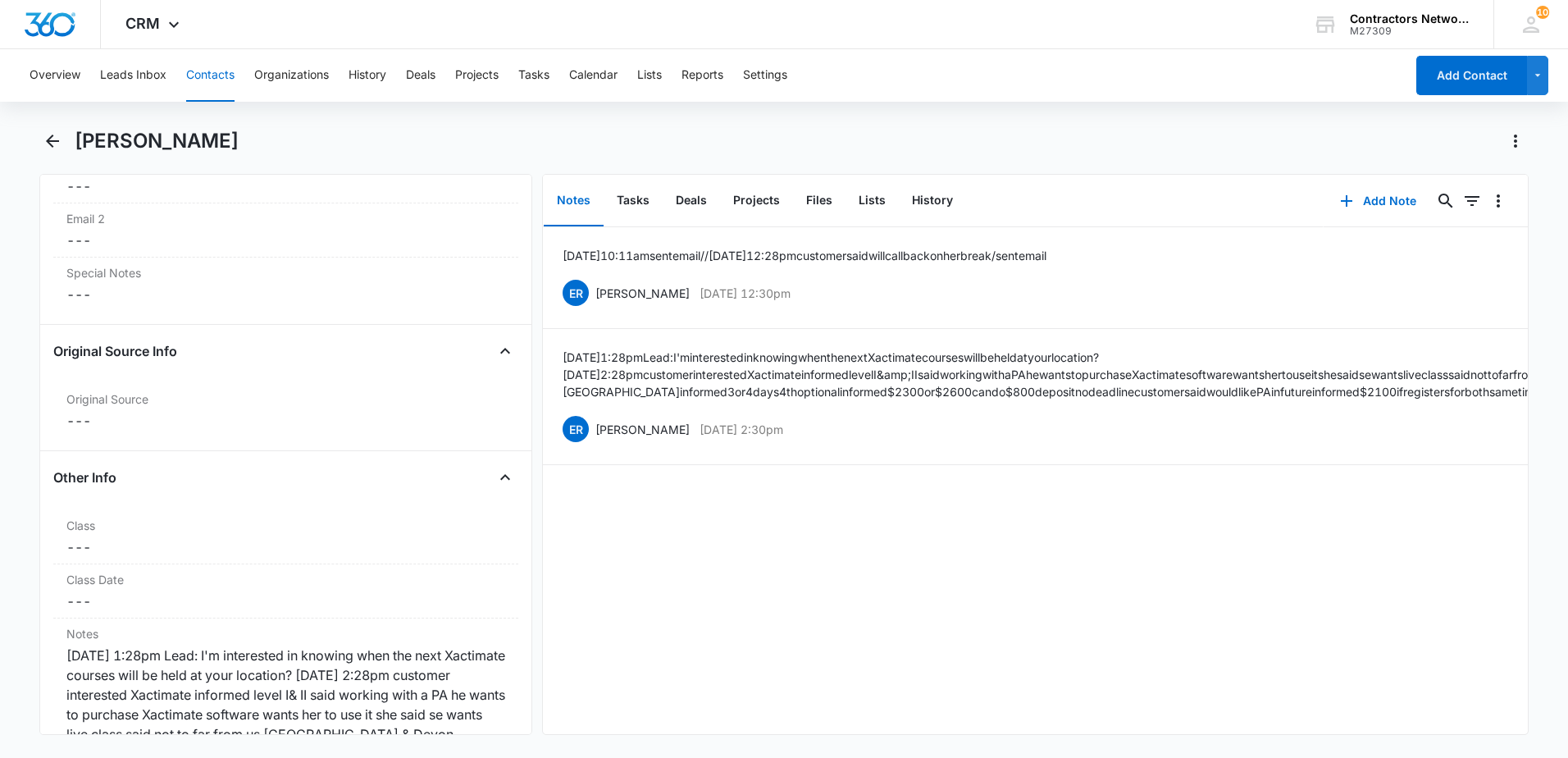
scroll to position [1592, 0]
click at [145, 534] on div "Class Cancel Save Changes ---" at bounding box center [286, 536] width 465 height 54
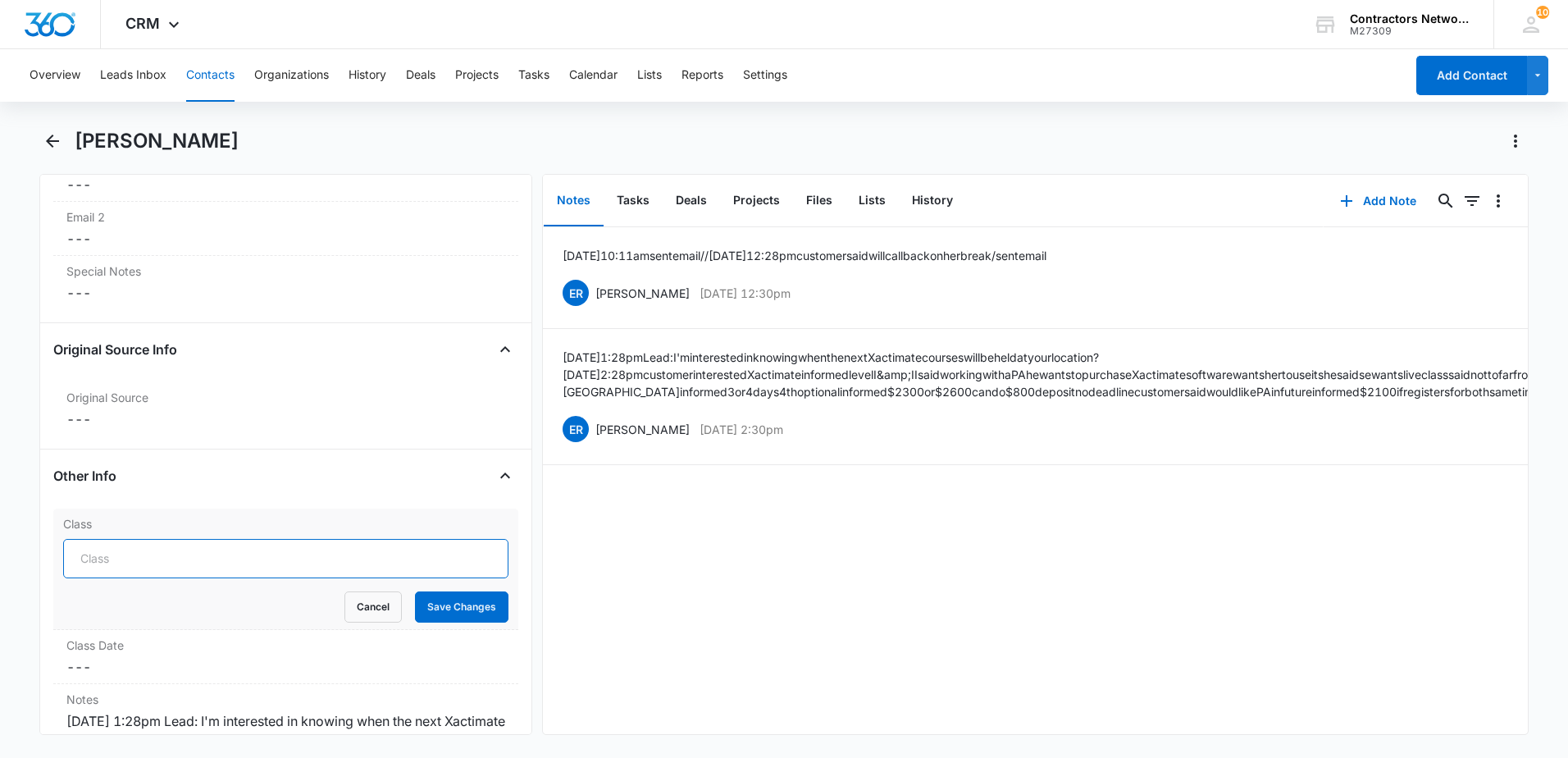
click at [160, 571] on input "Class" at bounding box center [285, 559] width 445 height 39
type input "XACTIMATE [DATE]"
click at [475, 611] on button "Save Changes" at bounding box center [462, 607] width 94 height 31
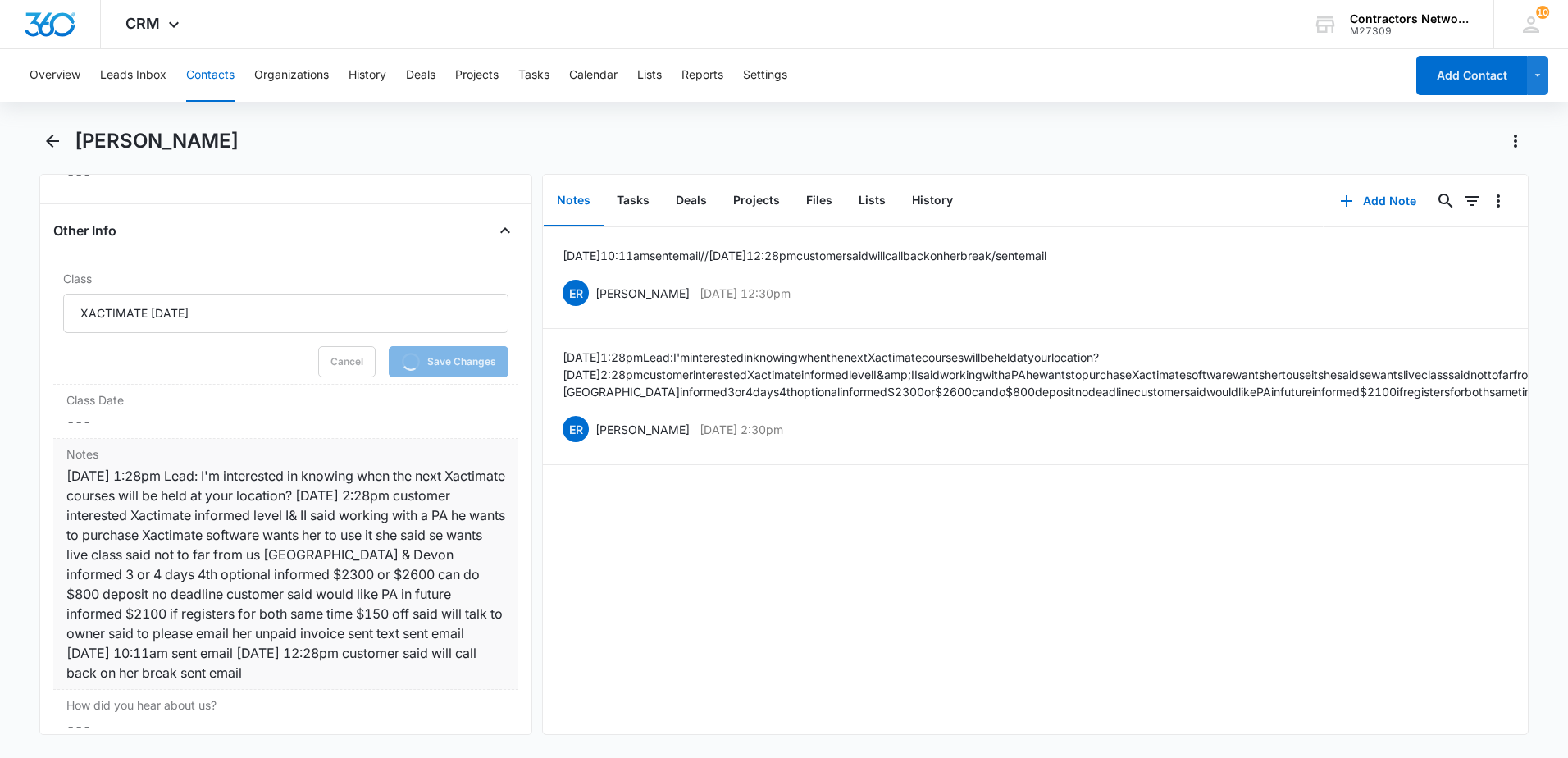
scroll to position [1838, 0]
click at [126, 419] on dd "Cancel Save Changes ---" at bounding box center [286, 420] width 439 height 20
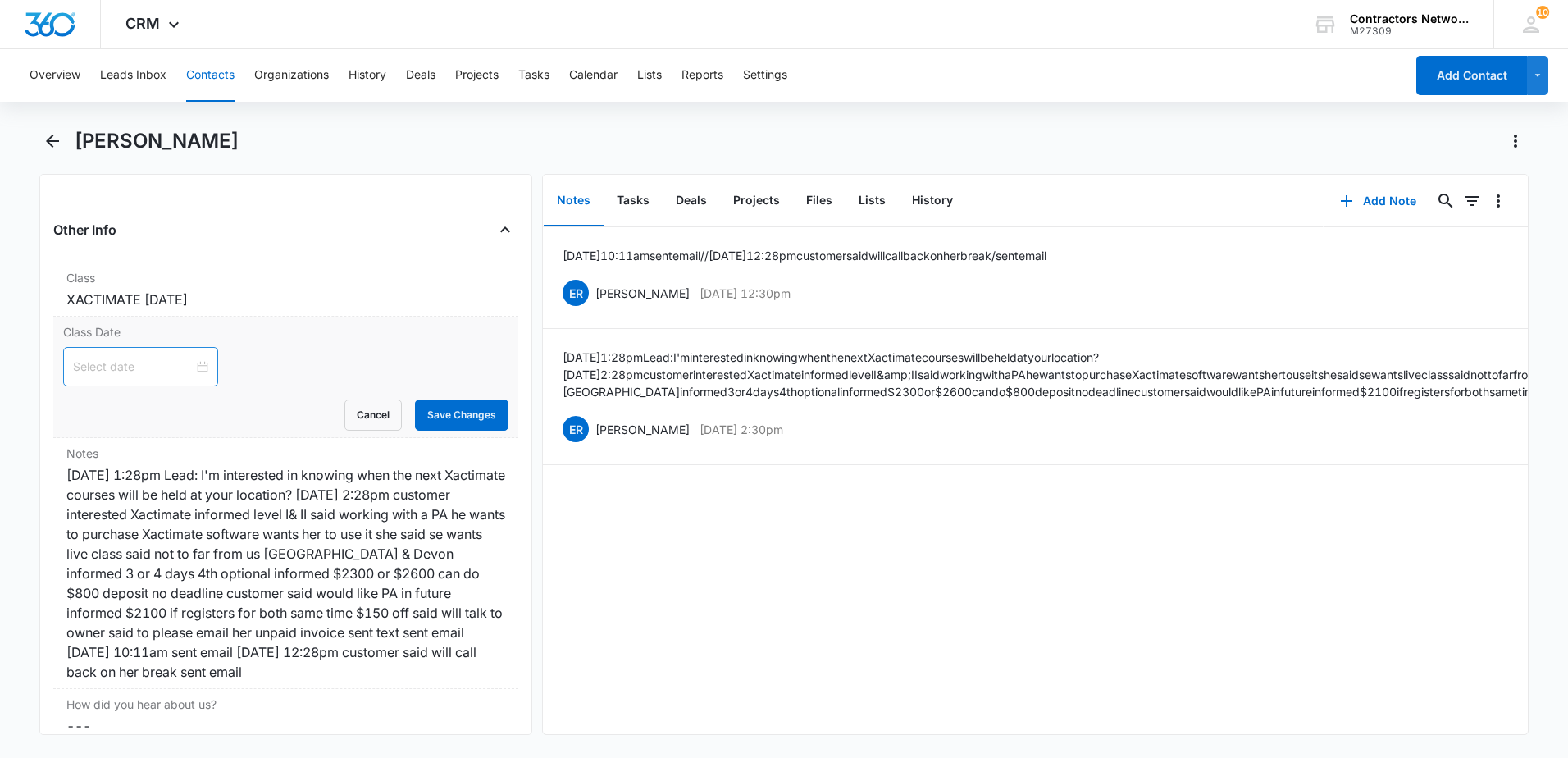
click at [120, 376] on div at bounding box center [140, 367] width 155 height 39
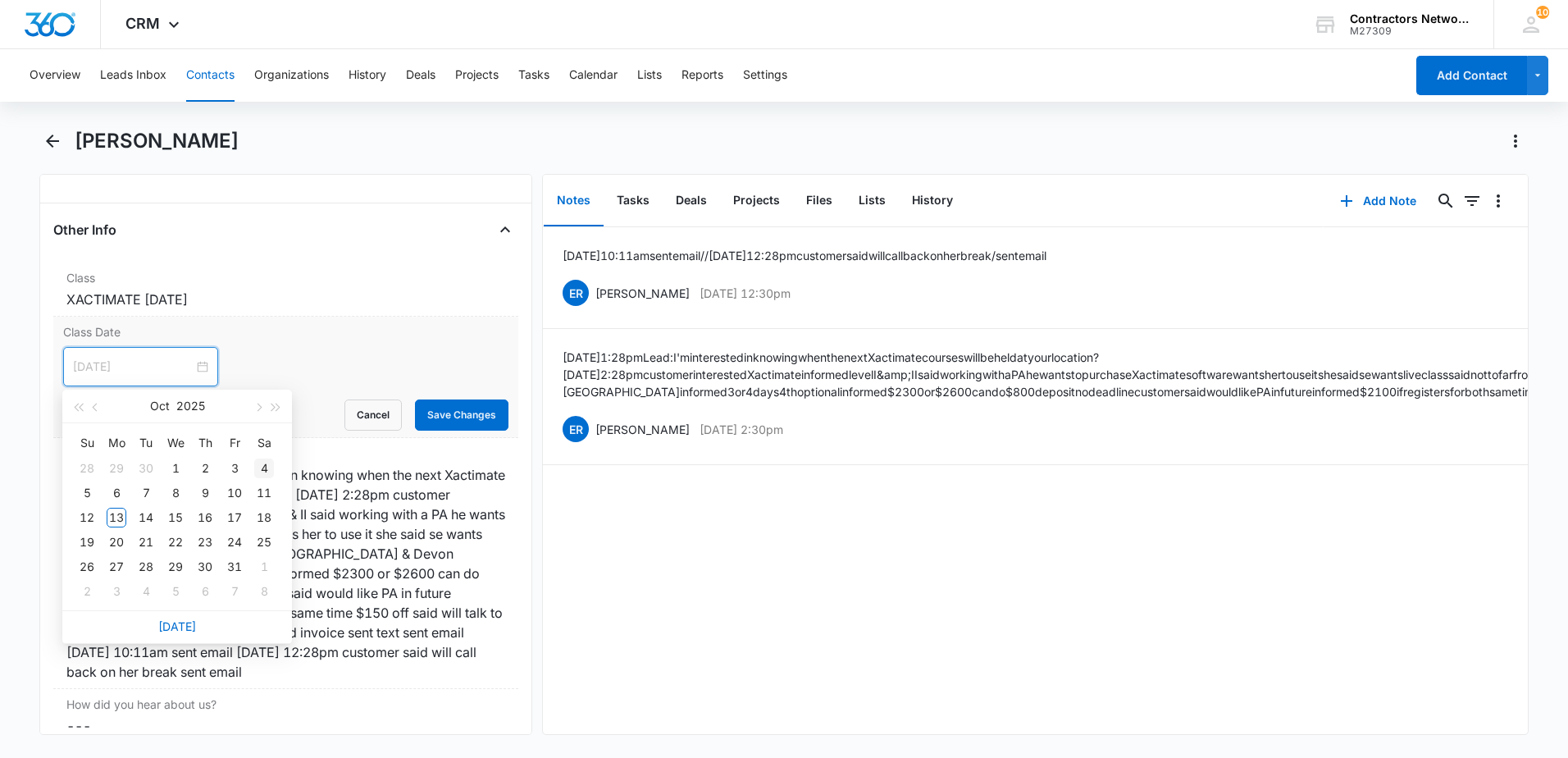
type input "[DATE]"
click at [258, 406] on span "button" at bounding box center [257, 407] width 8 height 8
type input "[DATE]"
click at [122, 540] on div "17" at bounding box center [116, 542] width 20 height 20
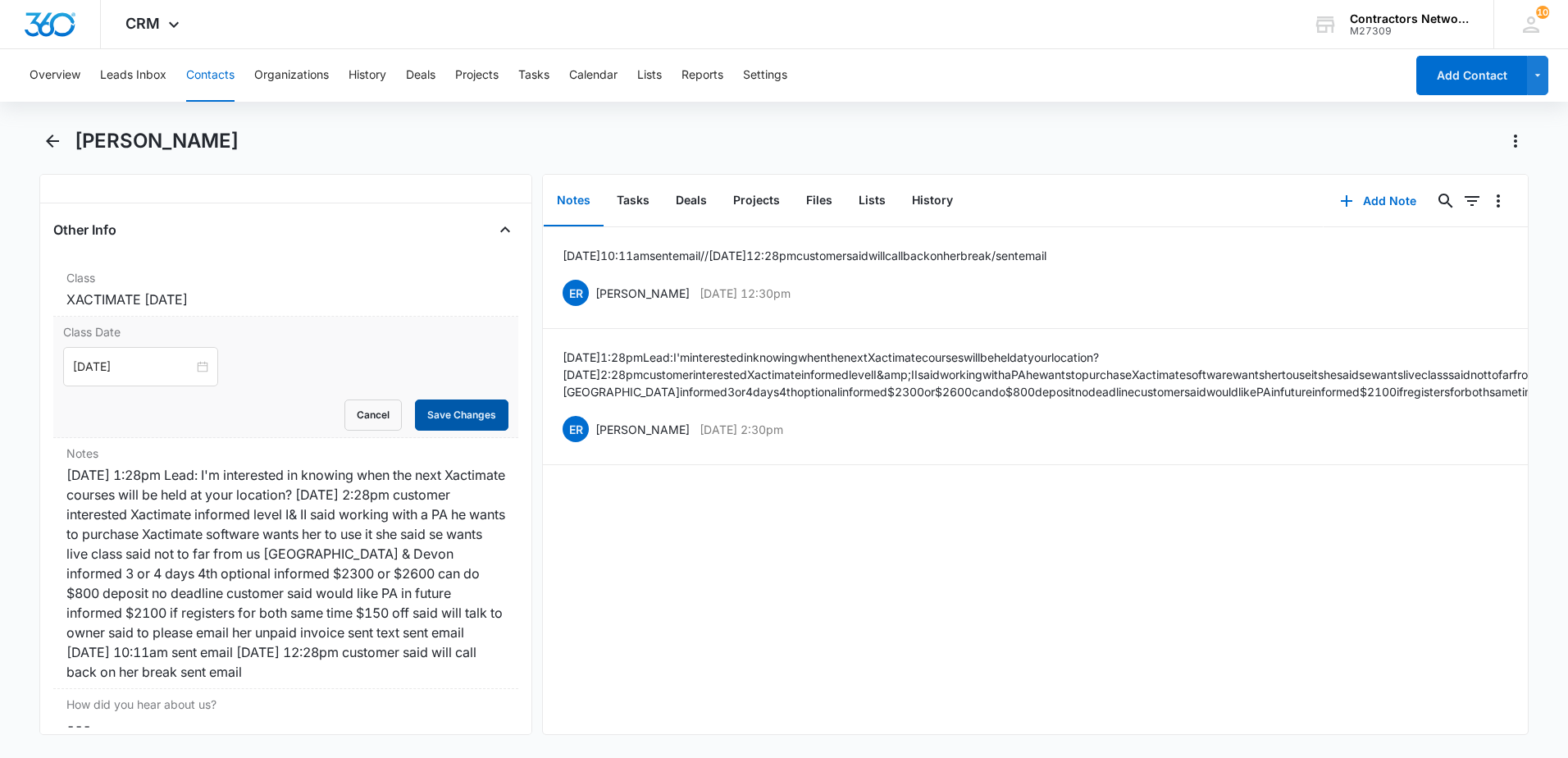
click at [447, 419] on button "Save Changes" at bounding box center [462, 415] width 94 height 31
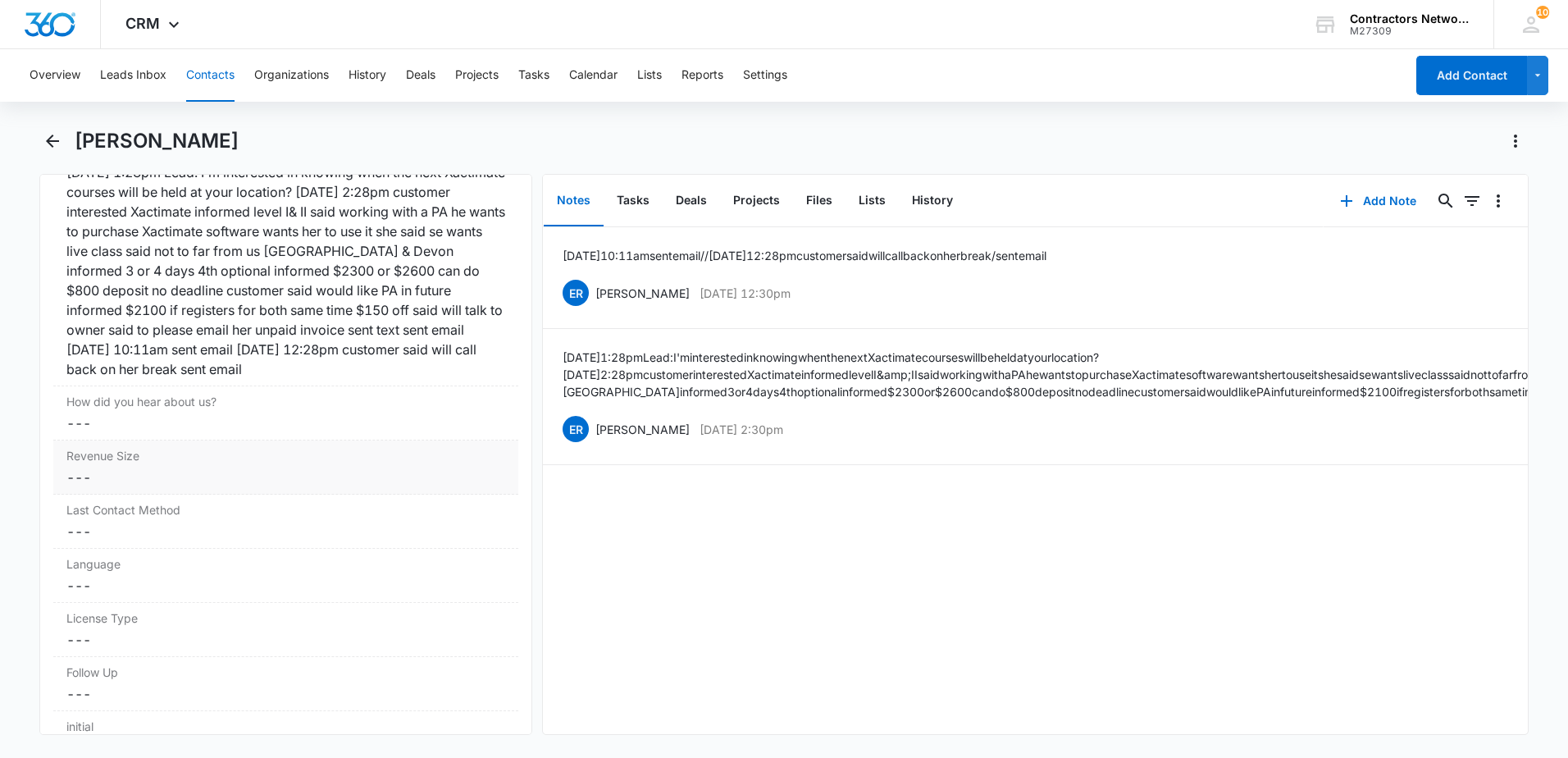
scroll to position [2166, 0]
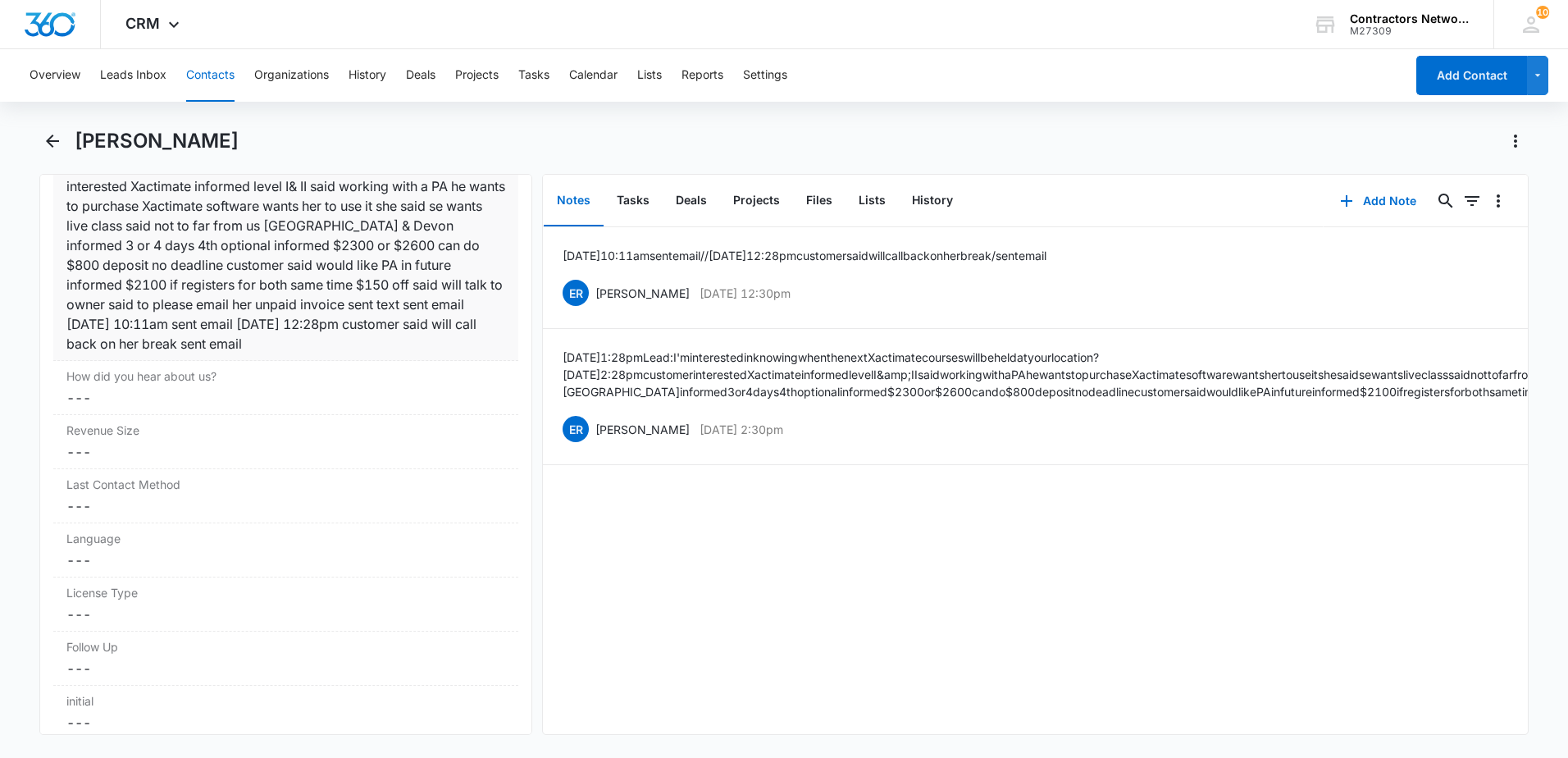
click at [363, 347] on div "[DATE] 1:28pm Lead: I'm interested in knowing when the next Xactimate courses w…" at bounding box center [286, 245] width 439 height 217
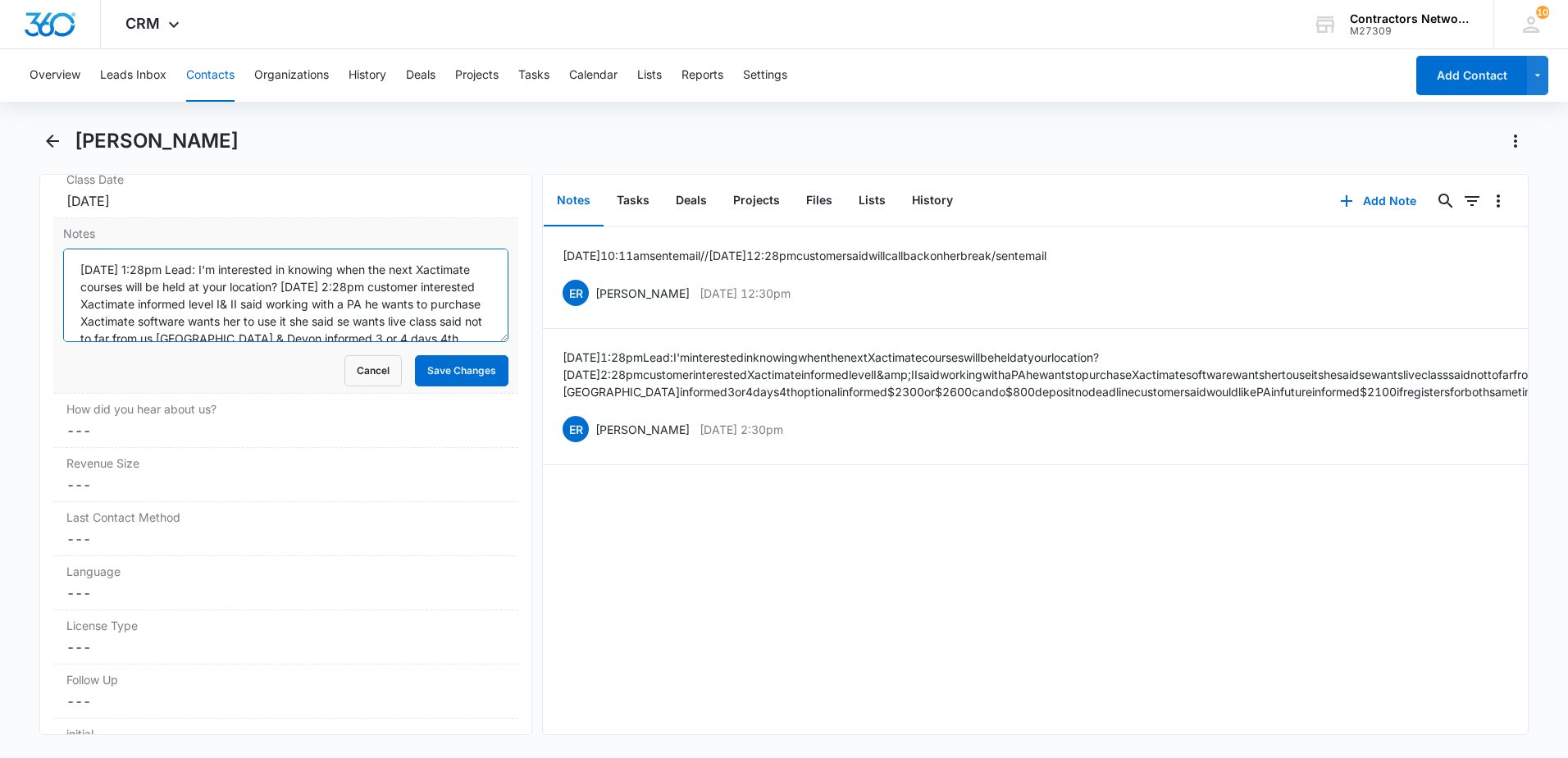
scroll to position [121, 0]
drag, startPoint x: 475, startPoint y: 329, endPoint x: 467, endPoint y: 328, distance: 8.1
click at [473, 329] on textarea "[DATE] 1:28pm Lead: I'm interested in knowing when the next Xactimate courses w…" at bounding box center [285, 296] width 445 height 94
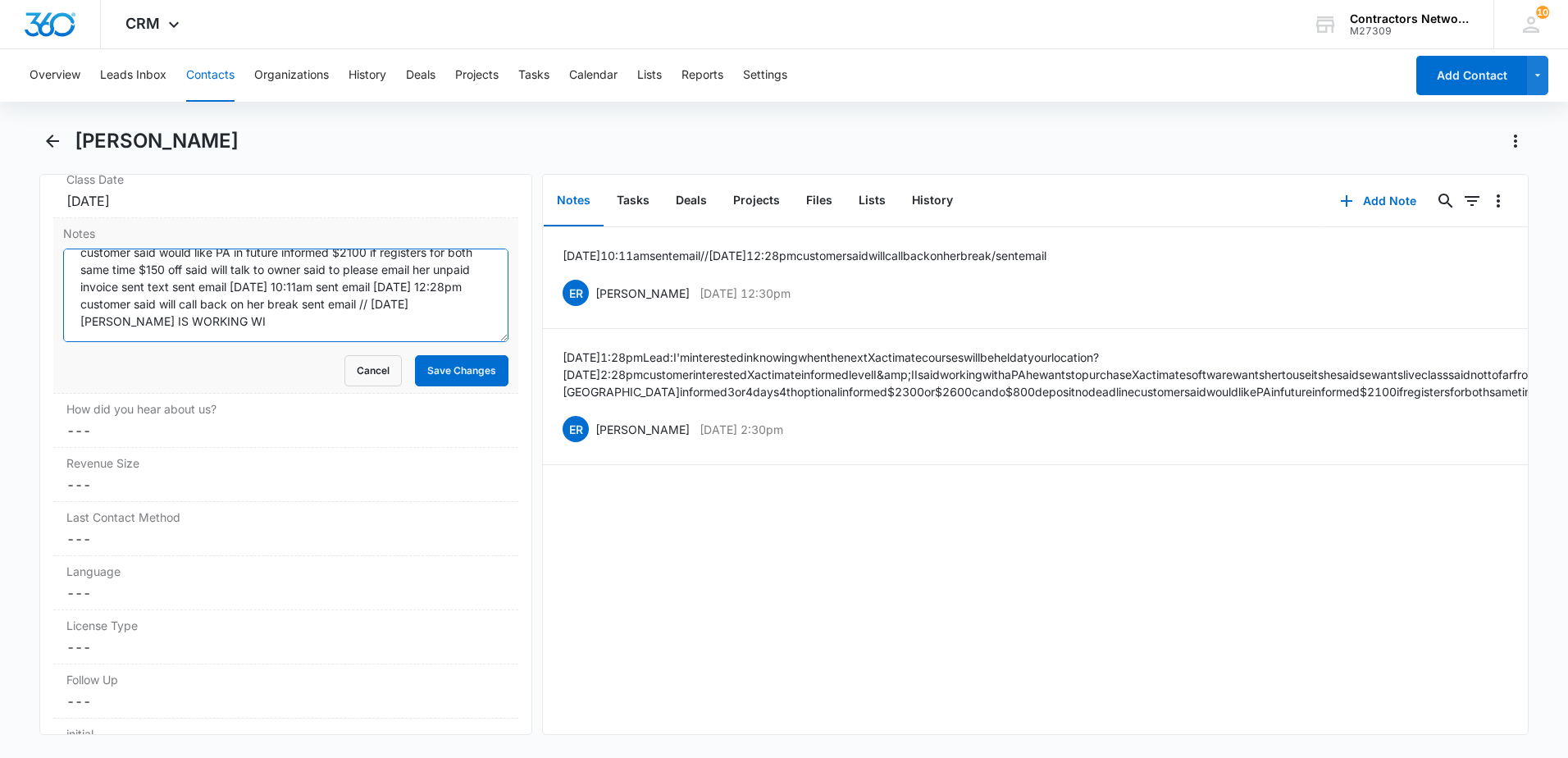
scroll to position [125, 0]
type textarea "[DATE] 1:28pm Lead: I'm interested in knowing when the next Xactimate courses w…"
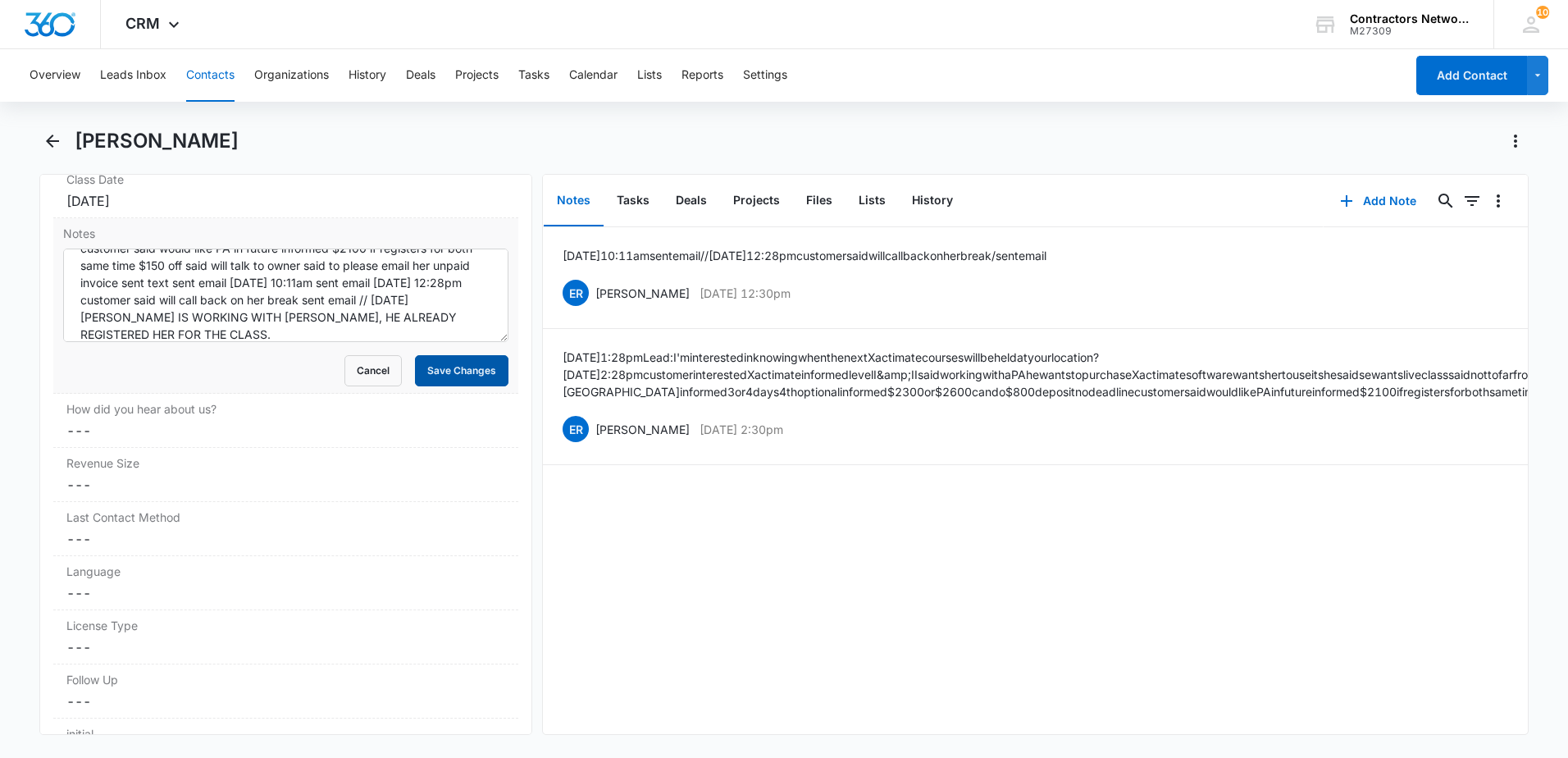
click at [441, 373] on button "Save Changes" at bounding box center [462, 371] width 94 height 31
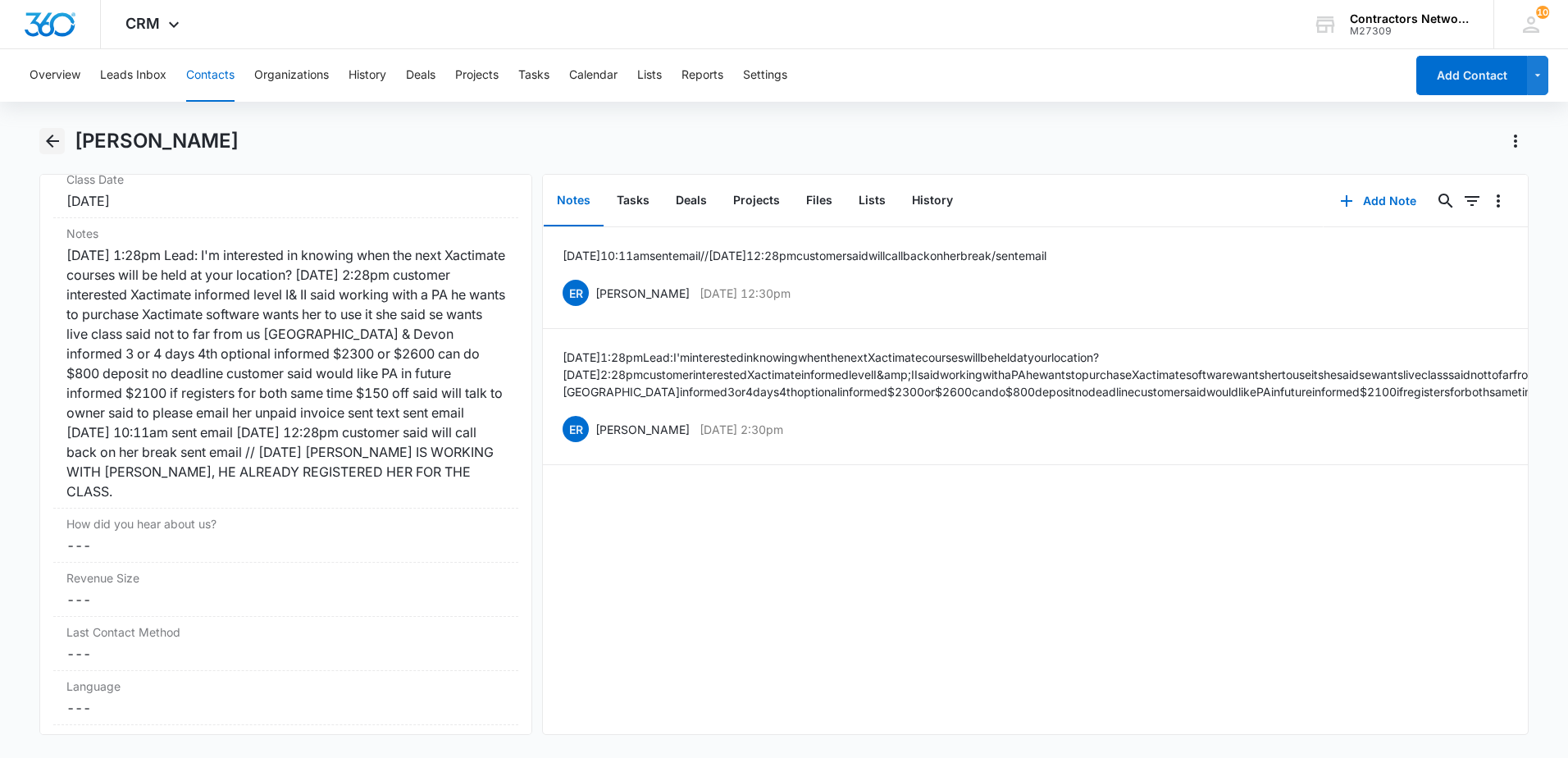
click at [51, 144] on icon "Back" at bounding box center [53, 141] width 13 height 13
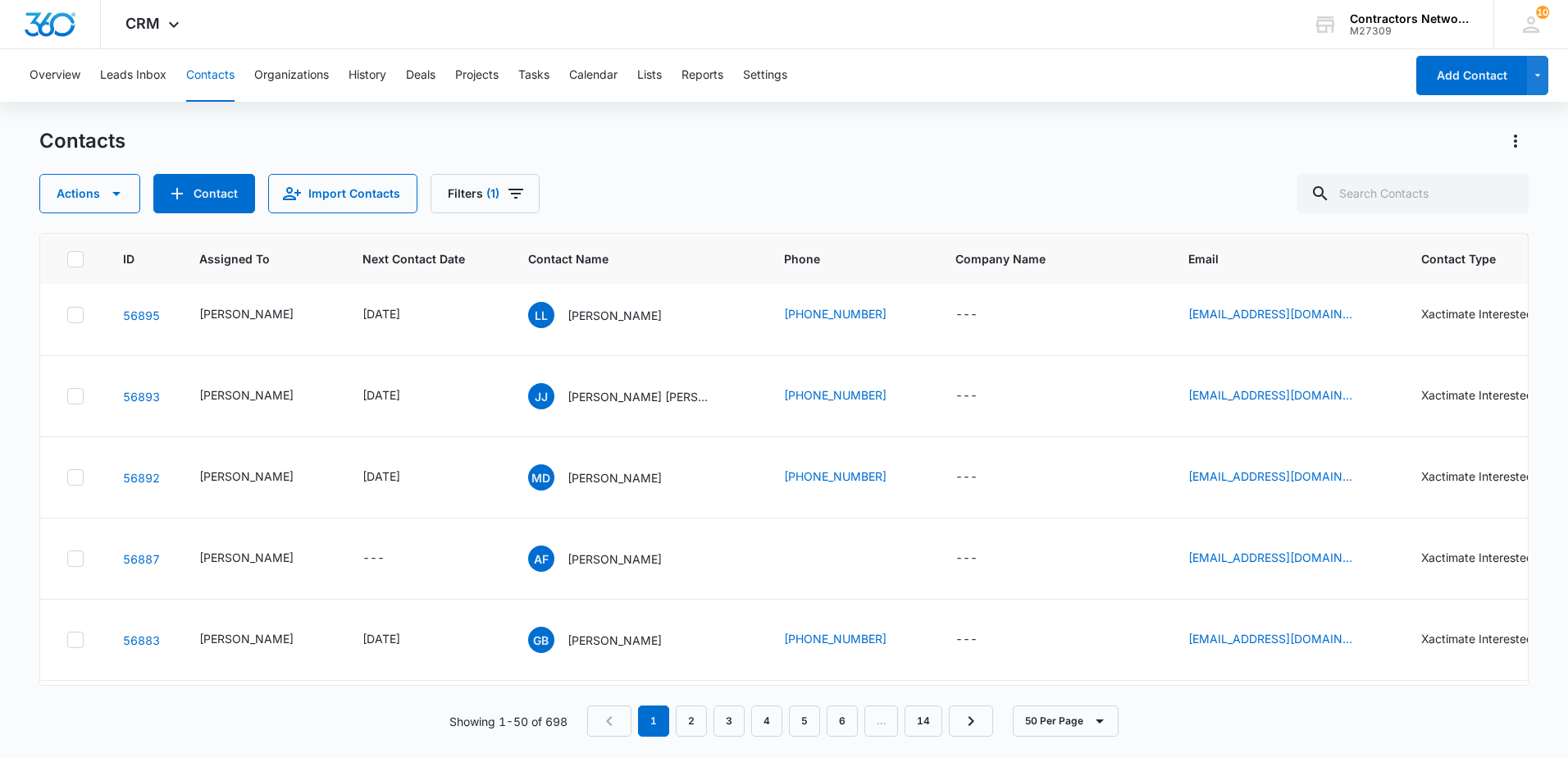
scroll to position [3282, 0]
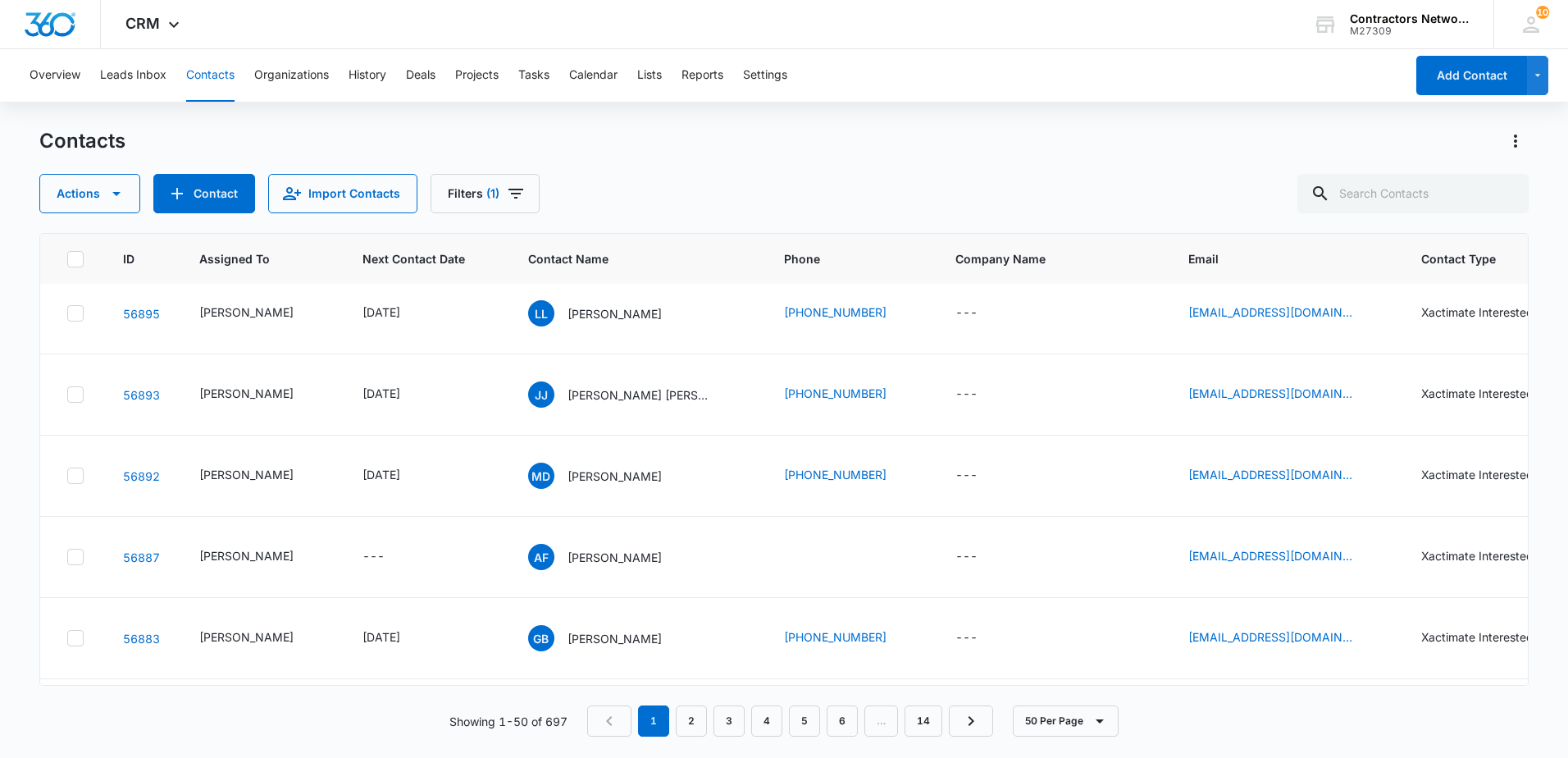
scroll to position [3200, 0]
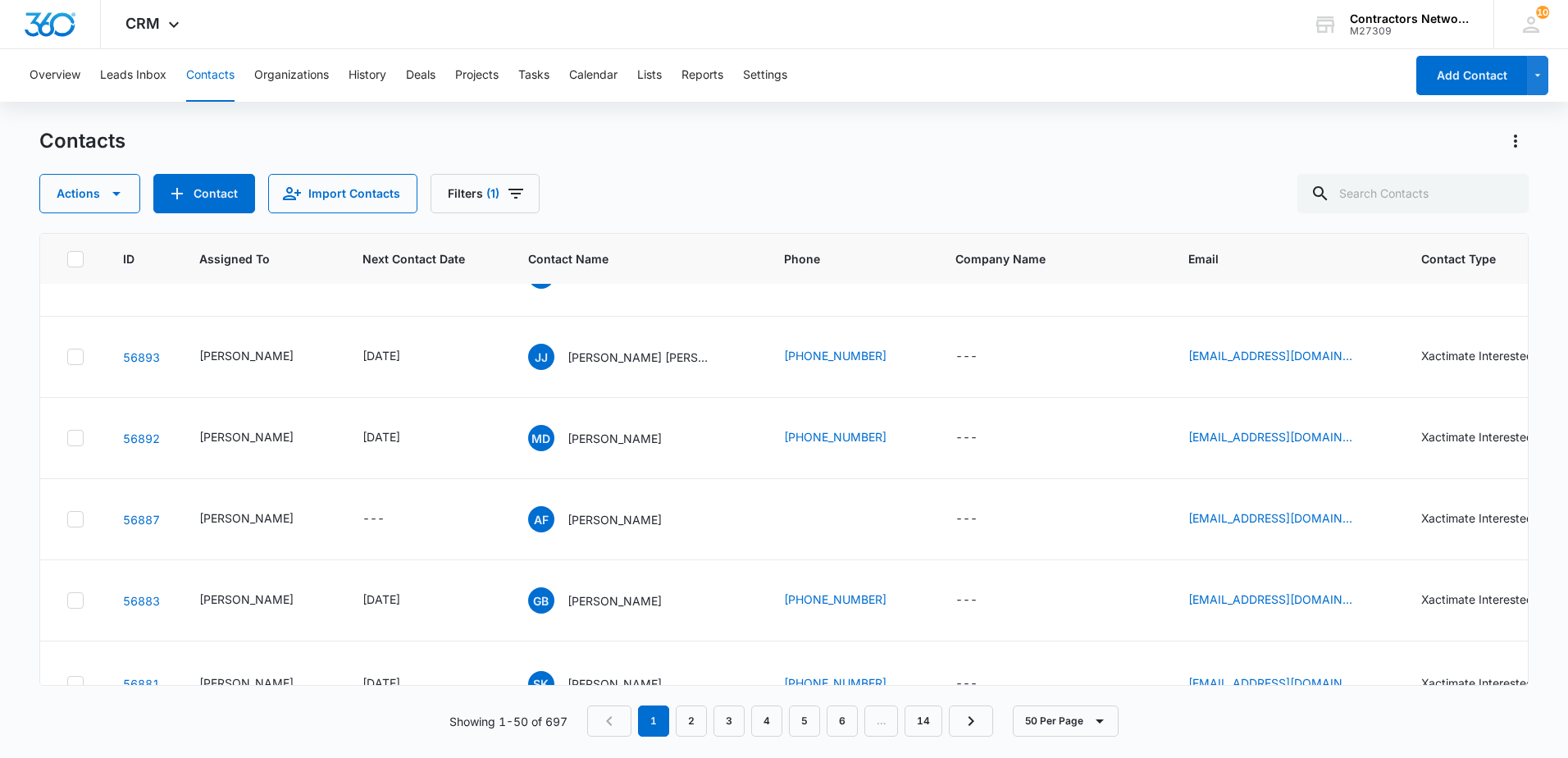
click at [1326, 359] on div "Email [PERSON_NAME][EMAIL_ADDRESS][PERSON_NAME][DOMAIN_NAME] Cancel Save" at bounding box center [1270, 350] width 246 height 150
click at [1326, 354] on input "[PERSON_NAME][EMAIL_ADDRESS][PERSON_NAME][DOMAIN_NAME]" at bounding box center [1270, 338] width 206 height 39
click at [1326, 352] on input "[PERSON_NAME][EMAIL_ADDRESS][PERSON_NAME][DOMAIN_NAME]" at bounding box center [1270, 338] width 206 height 39
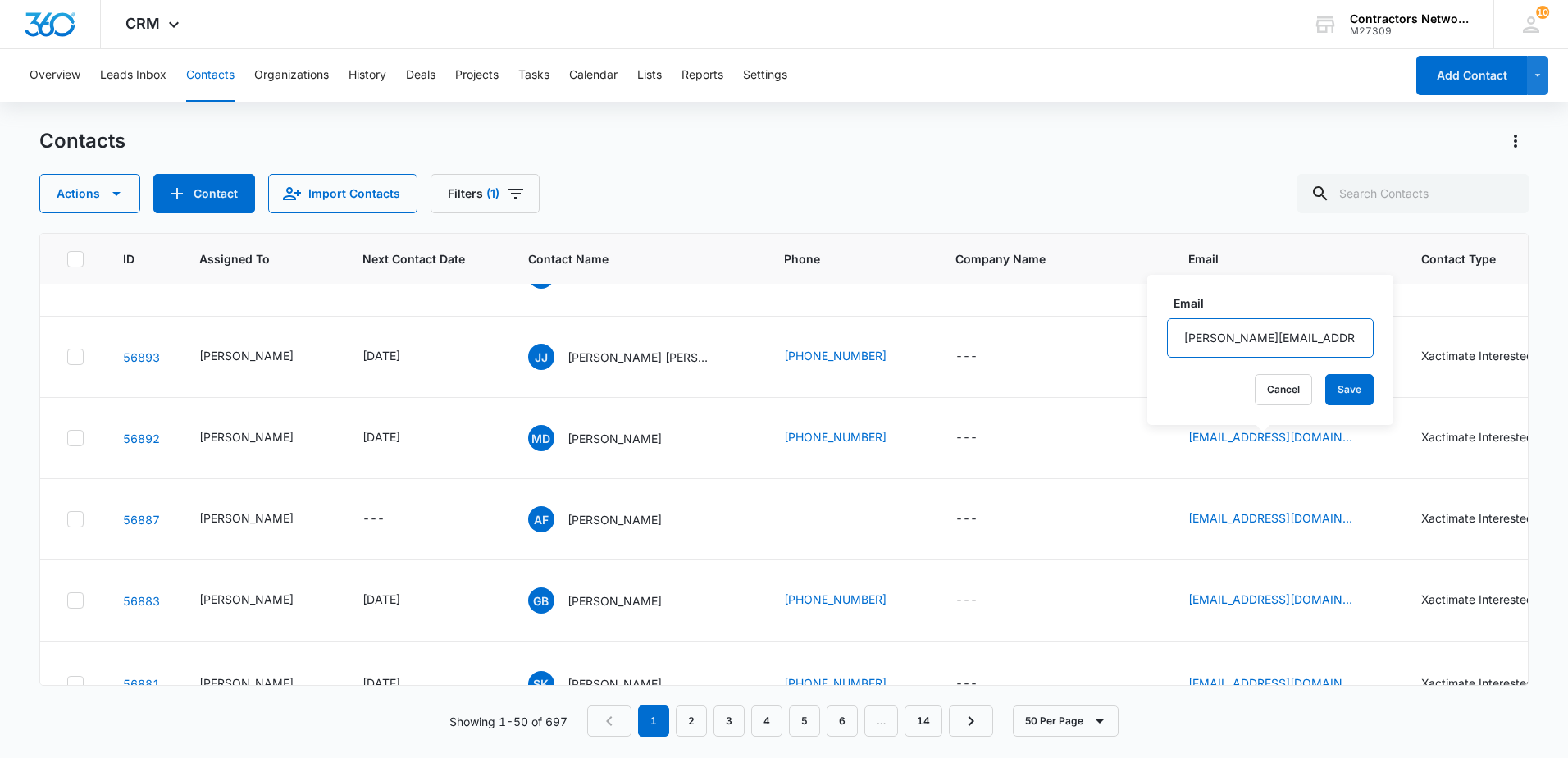
click at [1325, 352] on input "[PERSON_NAME][EMAIL_ADDRESS][PERSON_NAME][DOMAIN_NAME]" at bounding box center [1270, 338] width 206 height 39
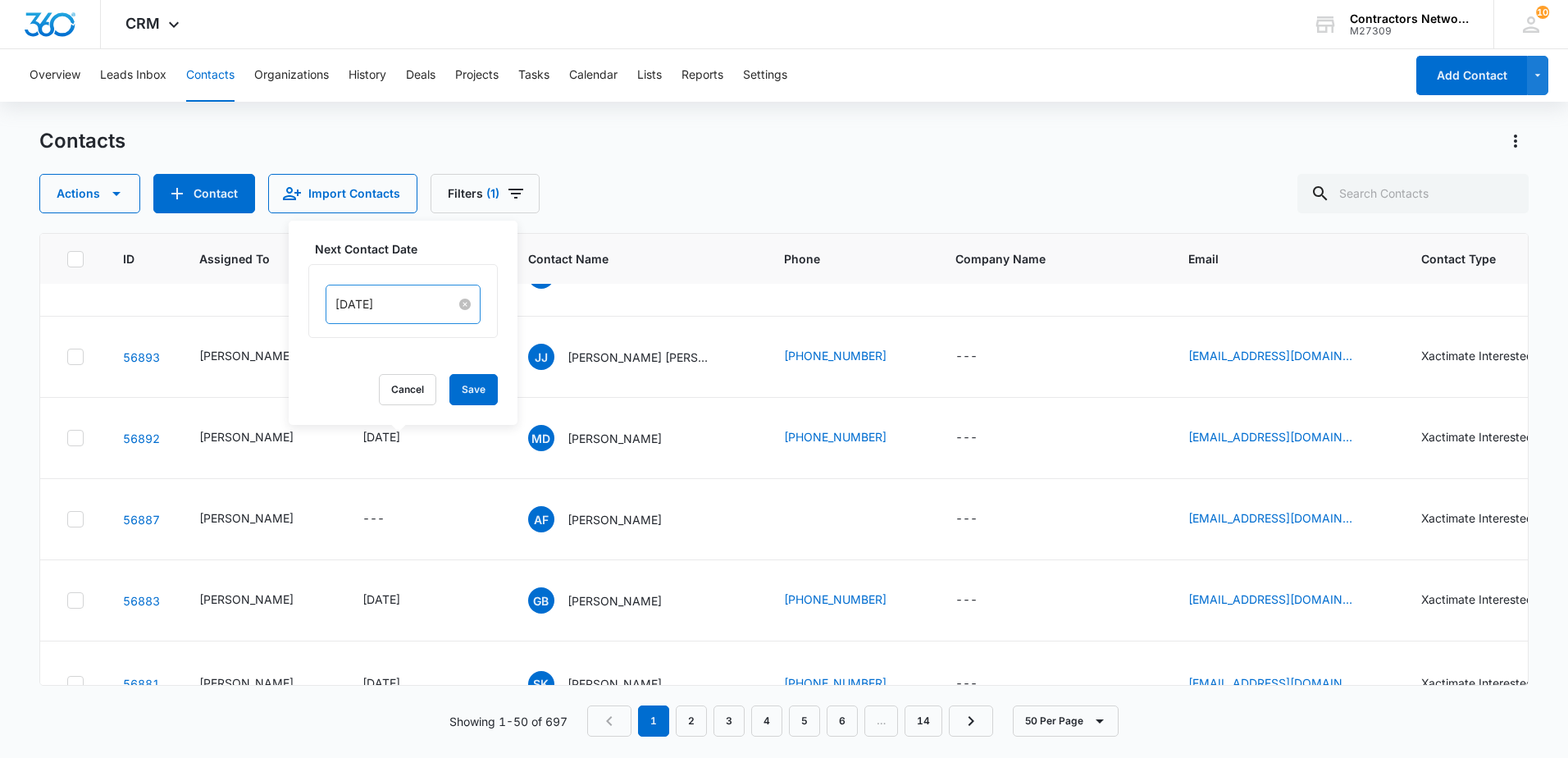
drag, startPoint x: 452, startPoint y: 304, endPoint x: 420, endPoint y: 308, distance: 32.2
click at [446, 305] on div "[DATE]" at bounding box center [403, 304] width 135 height 18
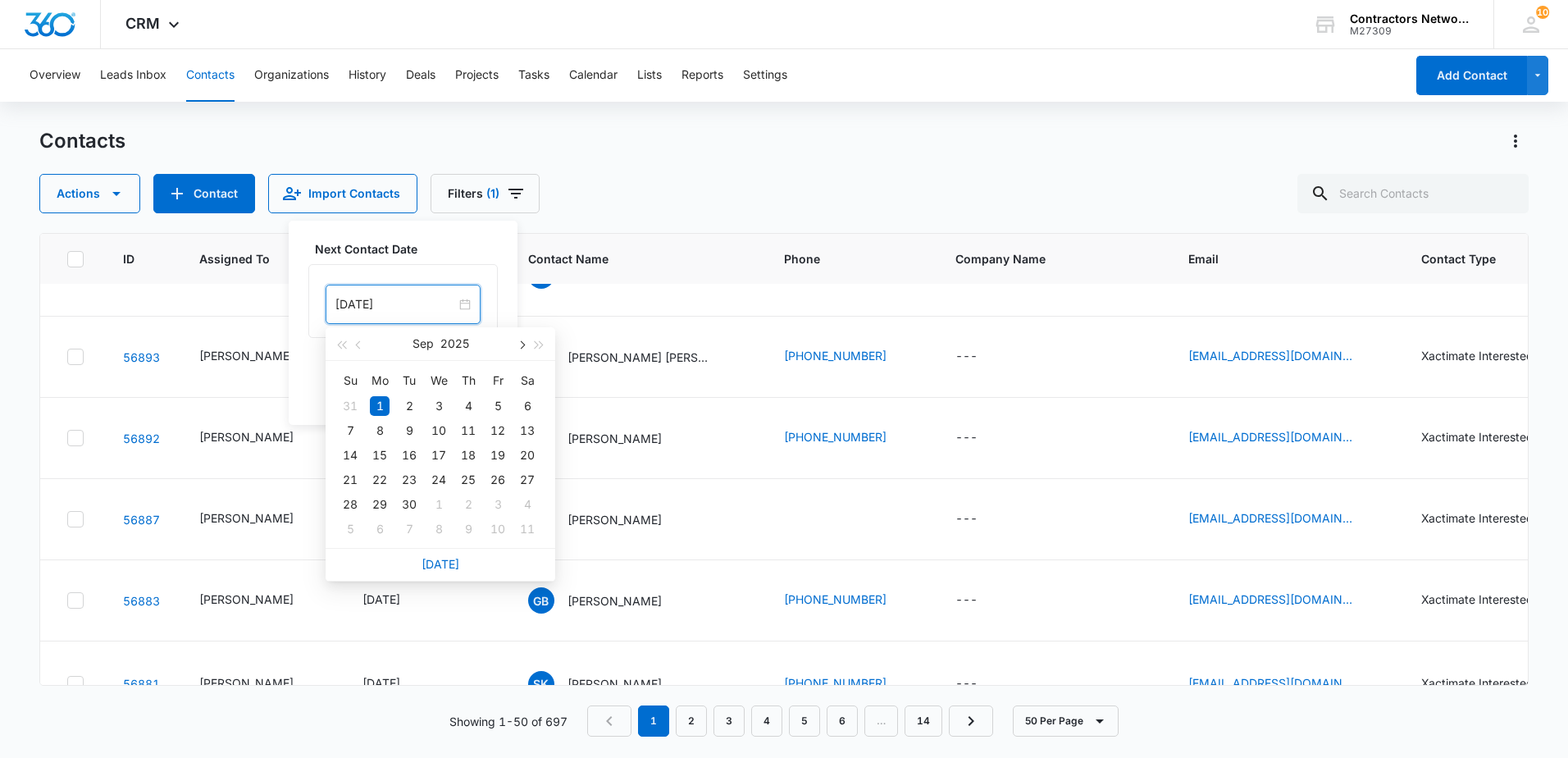
click at [516, 343] on button "button" at bounding box center [520, 343] width 18 height 33
type input "[DATE]"
drag, startPoint x: 380, startPoint y: 527, endPoint x: 412, endPoint y: 447, distance: 86.2
click at [380, 526] on div "3" at bounding box center [379, 529] width 20 height 20
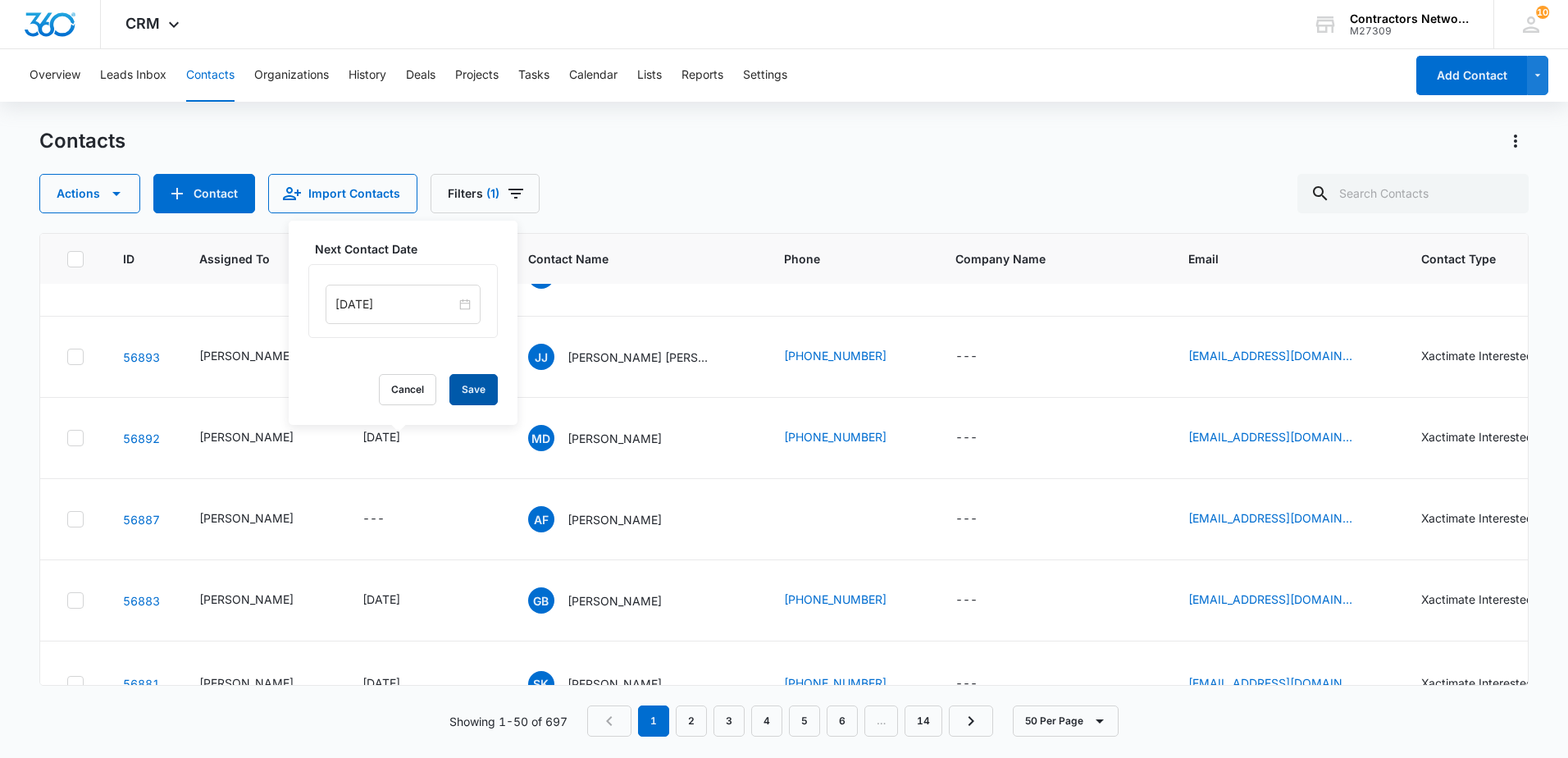
click at [470, 384] on button "Save" at bounding box center [474, 389] width 49 height 31
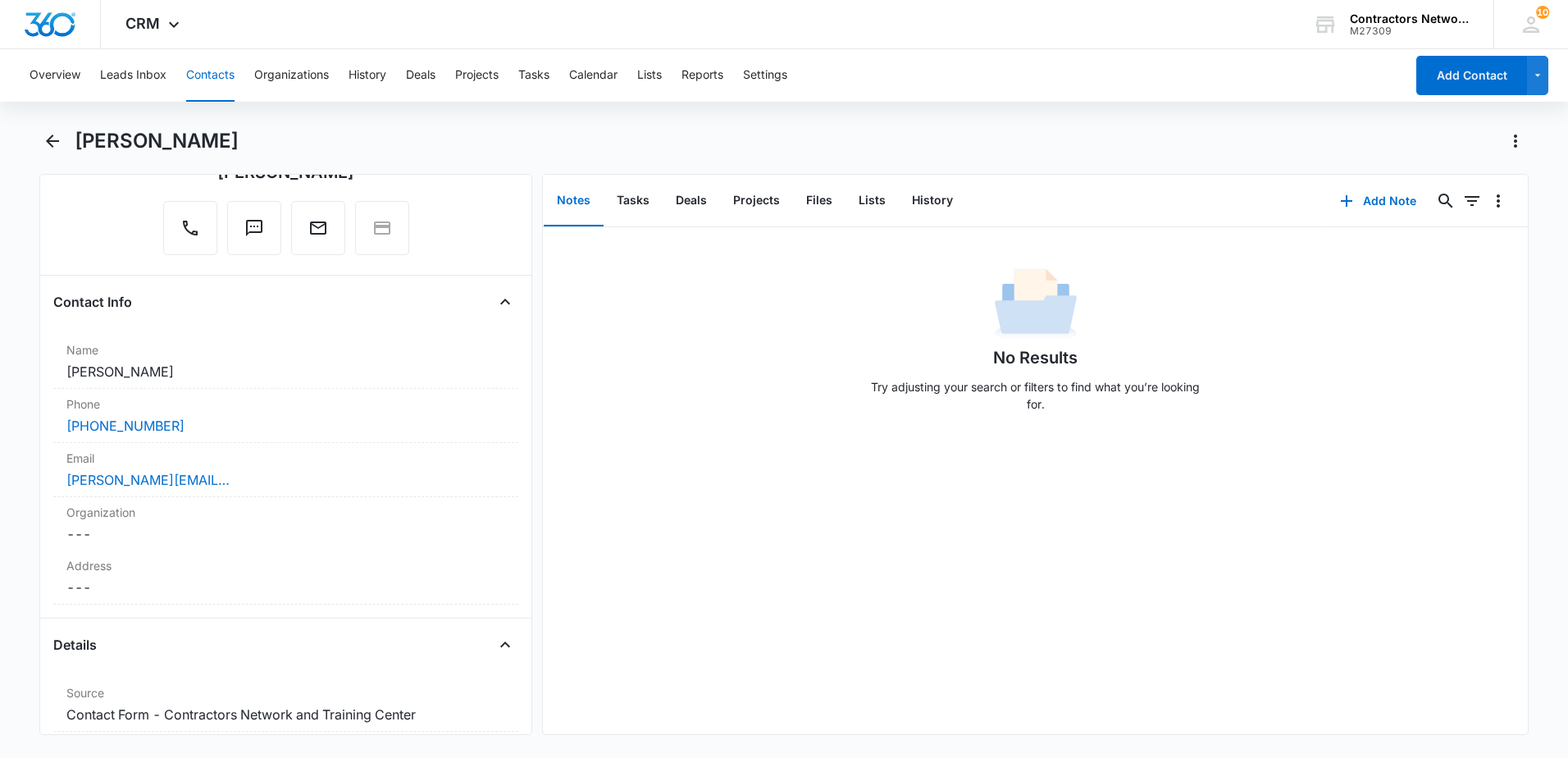
scroll to position [164, 0]
click at [921, 209] on button "History" at bounding box center [932, 201] width 68 height 51
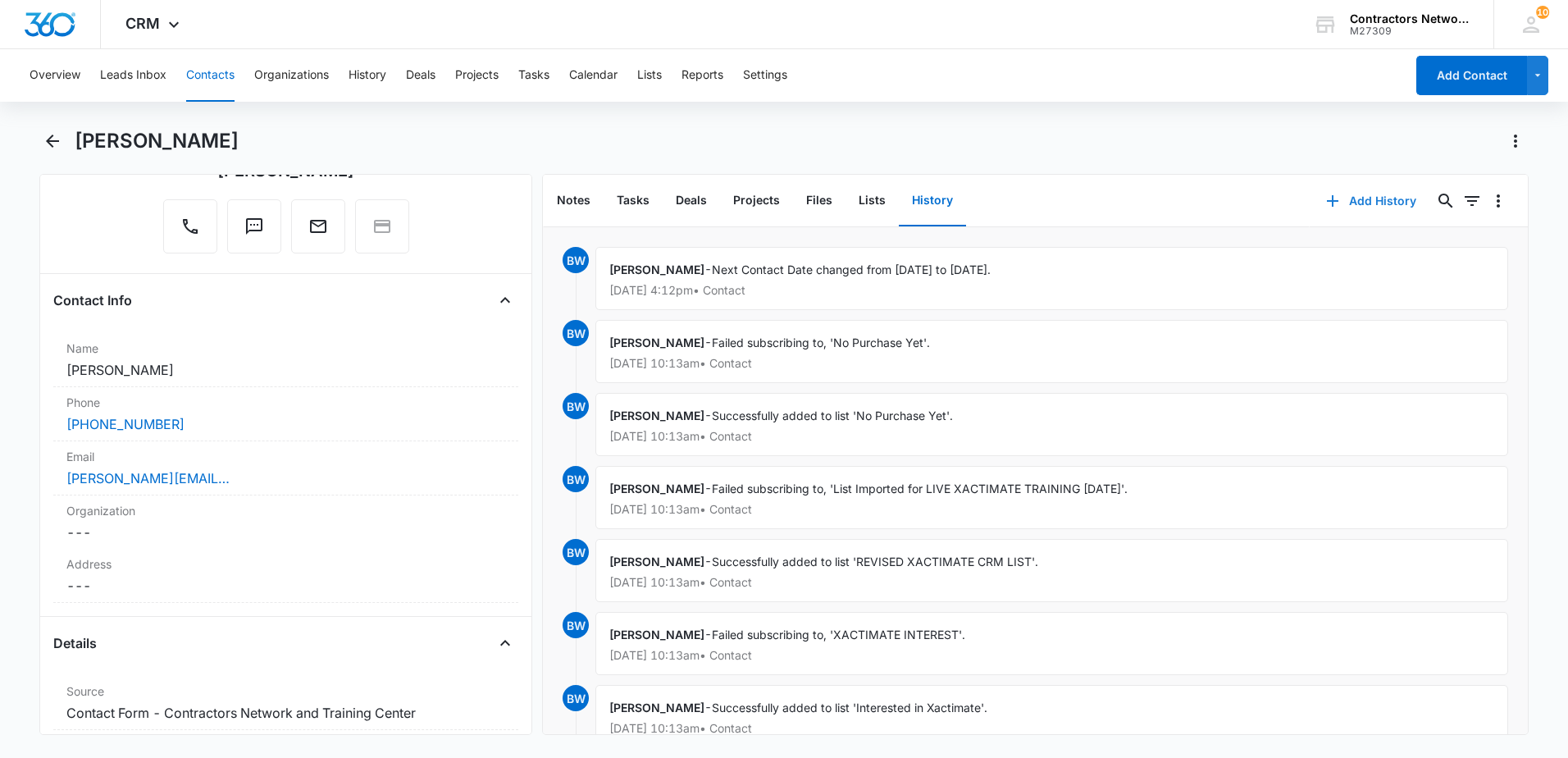
click at [1327, 200] on icon "button" at bounding box center [1333, 201] width 11 height 11
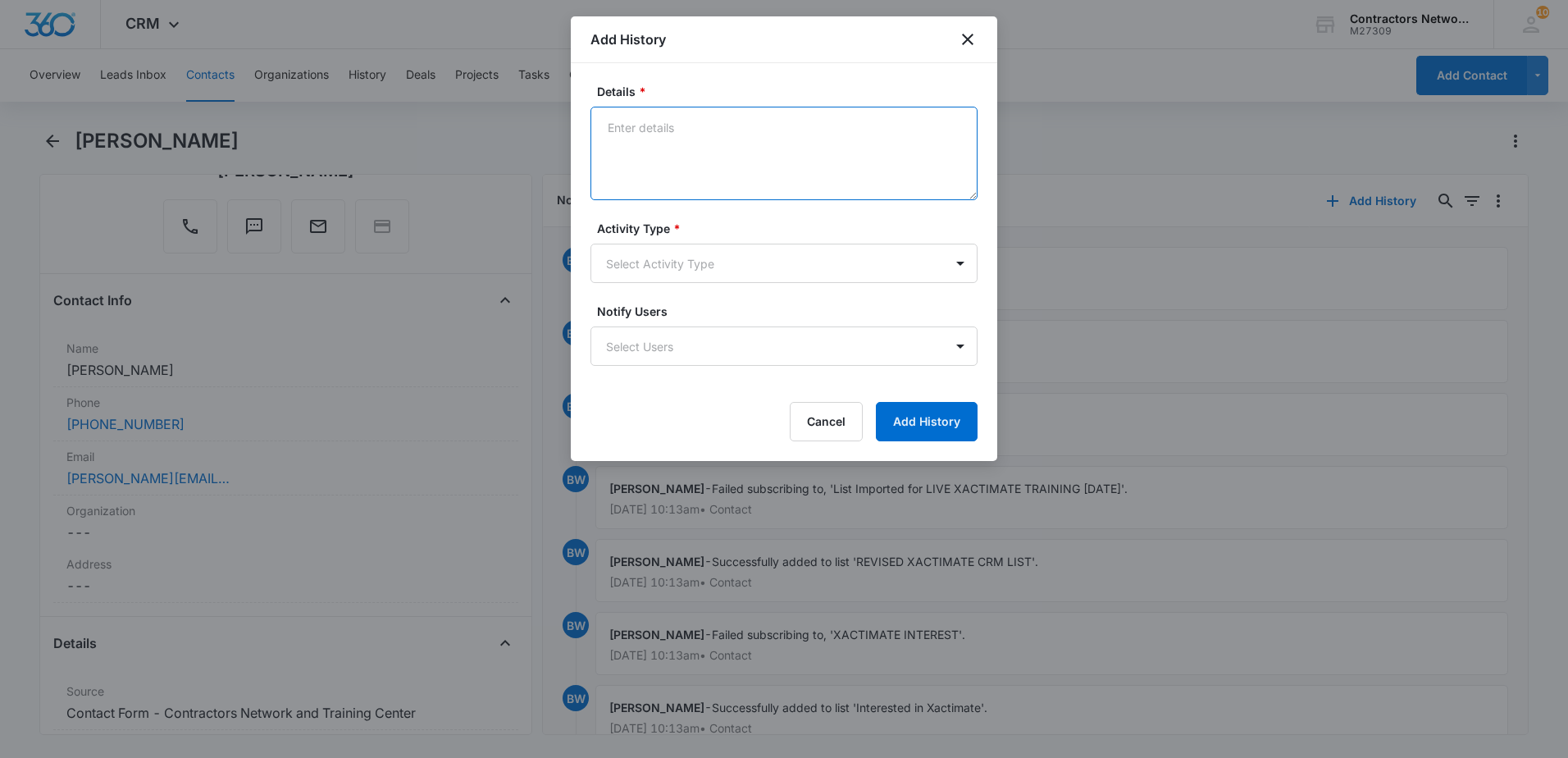
drag, startPoint x: 691, startPoint y: 187, endPoint x: 699, endPoint y: 178, distance: 12.0
click at [697, 180] on textarea "Details *" at bounding box center [784, 154] width 387 height 94
type textarea "[DATE] EMAIL SENT, MSG LEFT"
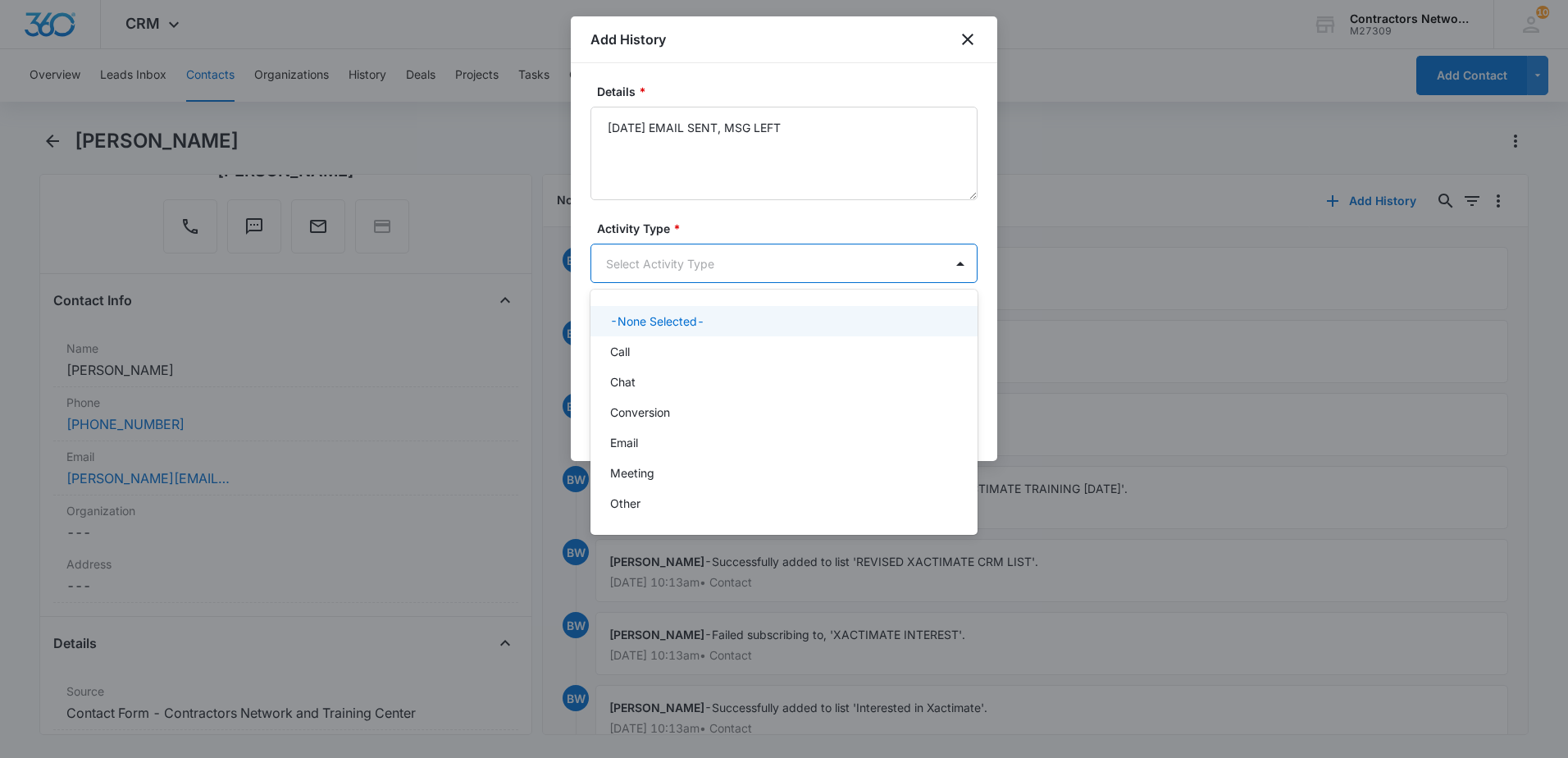
click at [673, 268] on body "CRM Apps Reputation Websites Forms CRM Email Social Shop Payments POS Content A…" at bounding box center [784, 379] width 1568 height 758
click at [634, 345] on div "Call" at bounding box center [782, 352] width 344 height 17
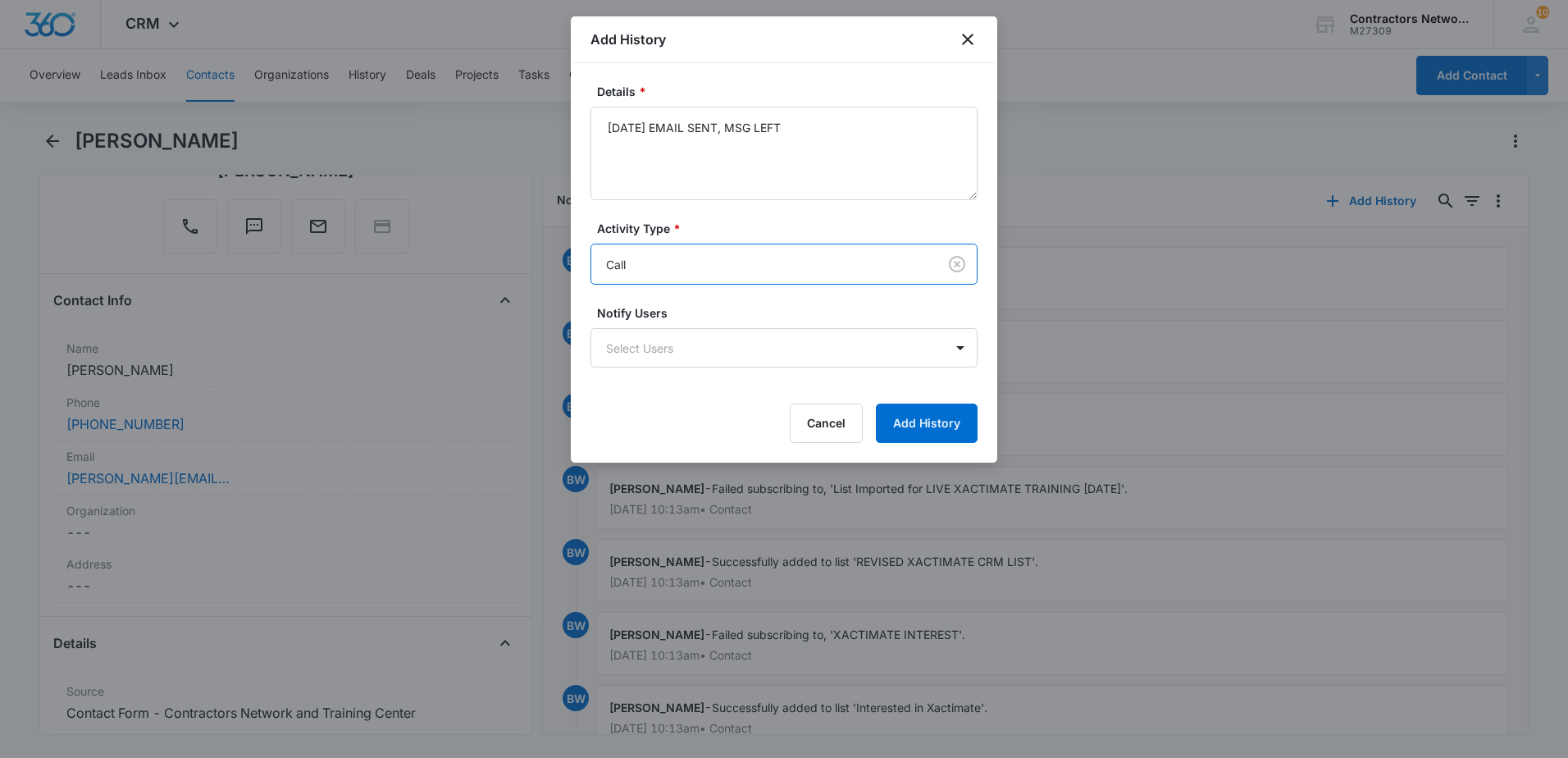
click at [746, 217] on form "Details * [DATE] EMAIL SENT, MSG LEFT Activity Type * option Call, selected. Ca…" at bounding box center [784, 263] width 387 height 360
click at [949, 407] on button "Add History" at bounding box center [927, 423] width 101 height 39
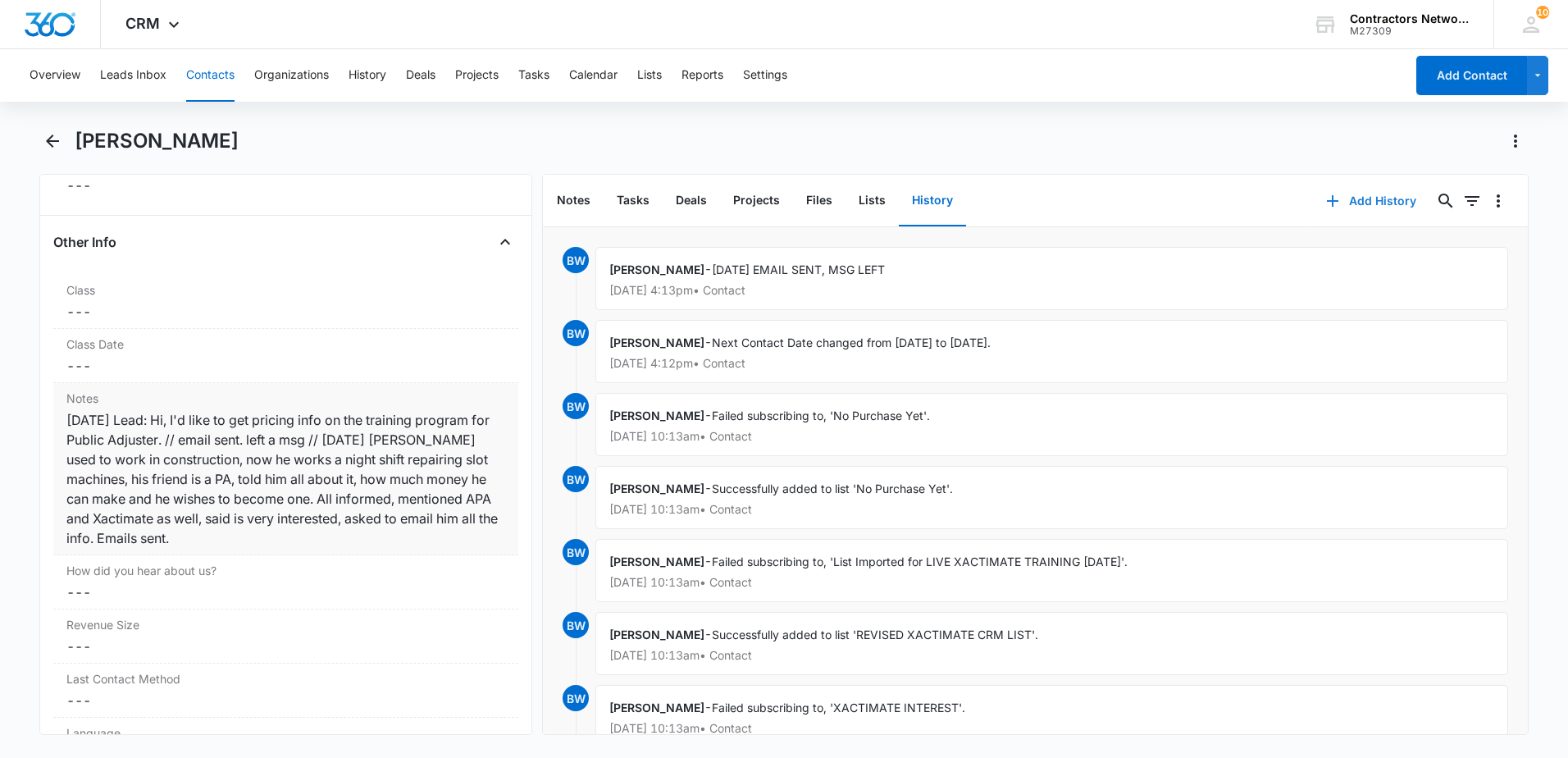
scroll to position [1887, 0]
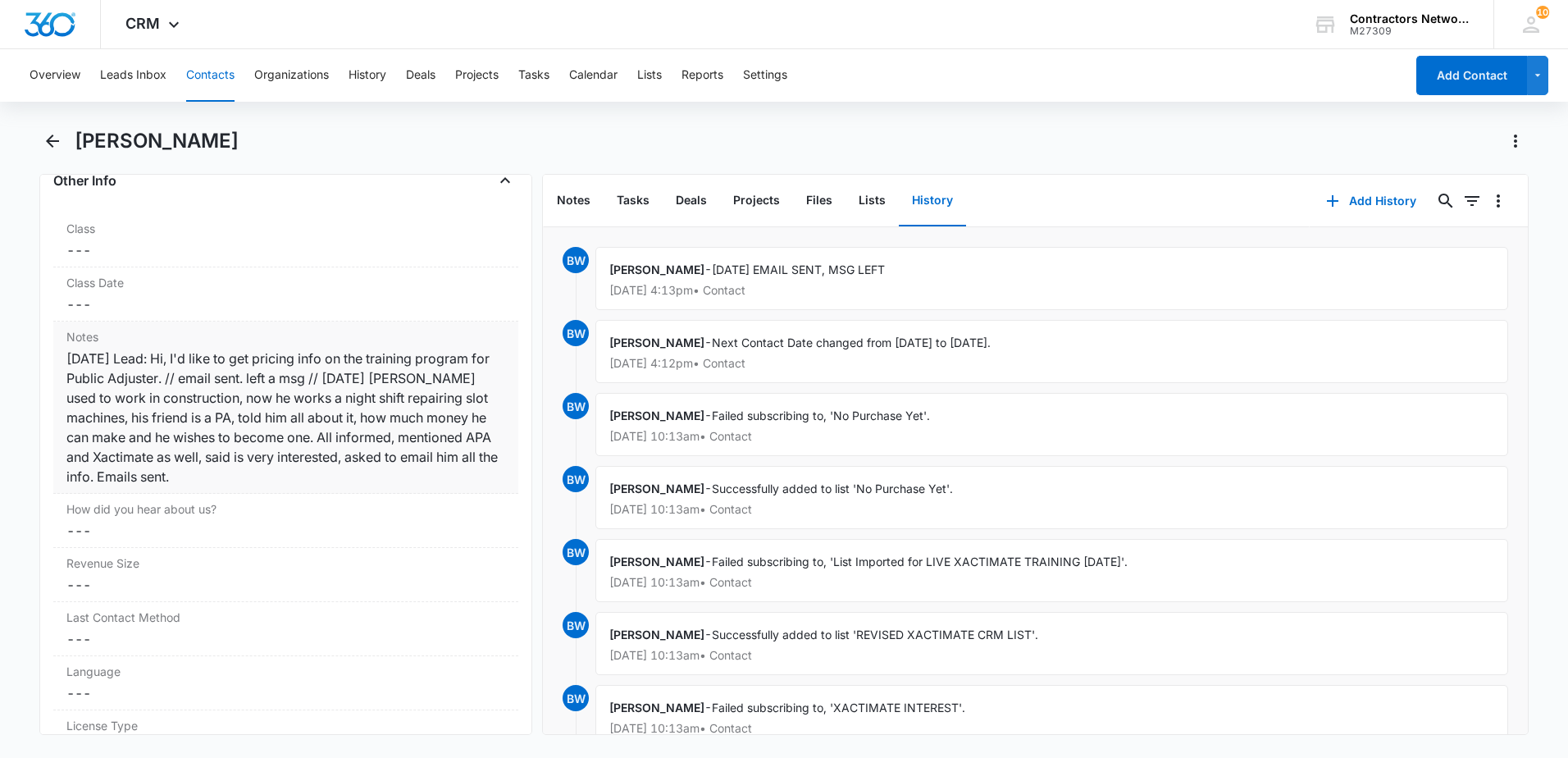
click at [387, 472] on div "[DATE] Lead: Hi, I'd like to get pricing info on the training program for Publi…" at bounding box center [286, 417] width 439 height 138
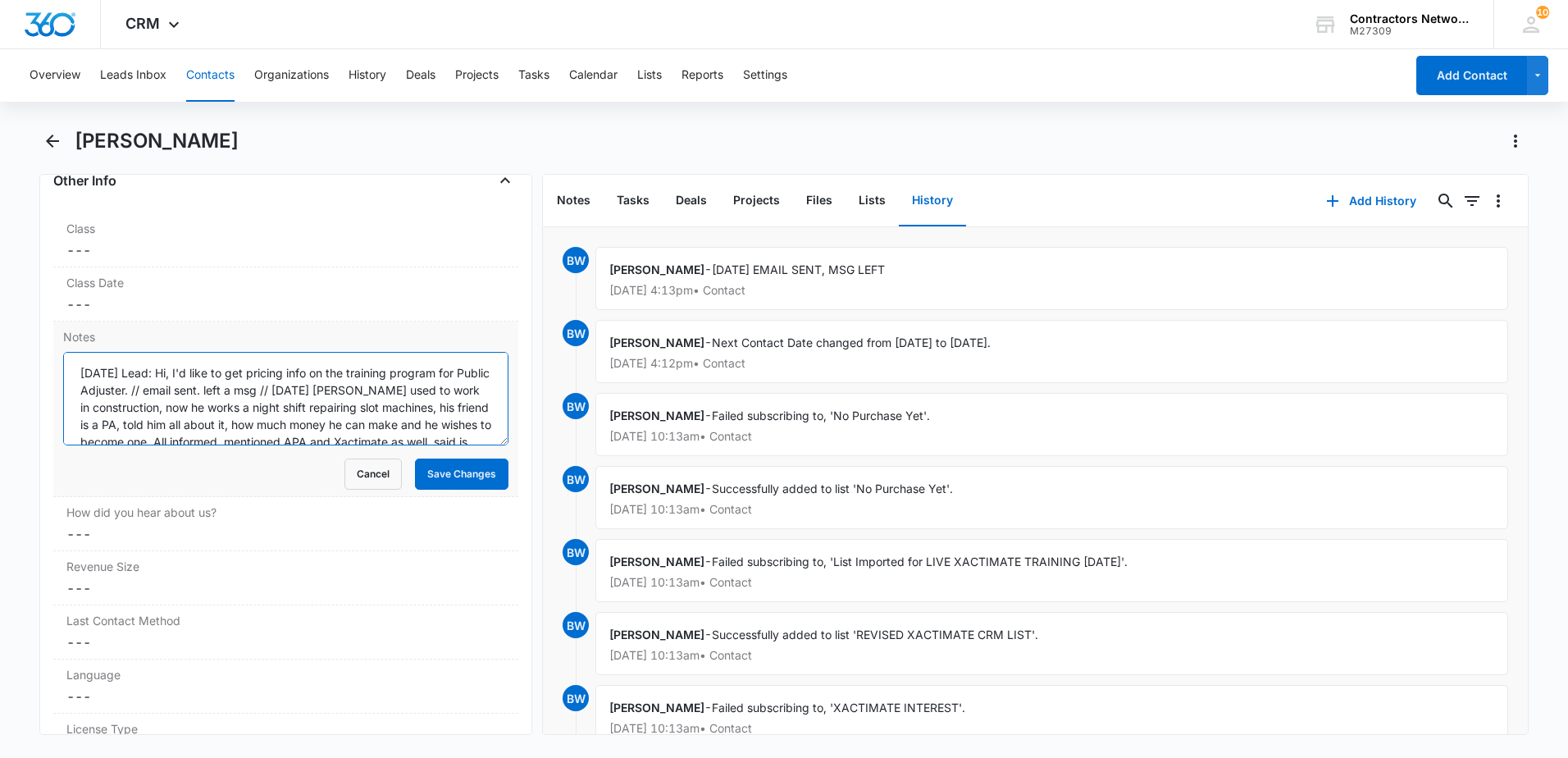
scroll to position [52, 0]
click at [442, 430] on textarea "[DATE] Lead: Hi, I'd like to get pricing info on the training program for Publi…" at bounding box center [285, 399] width 445 height 94
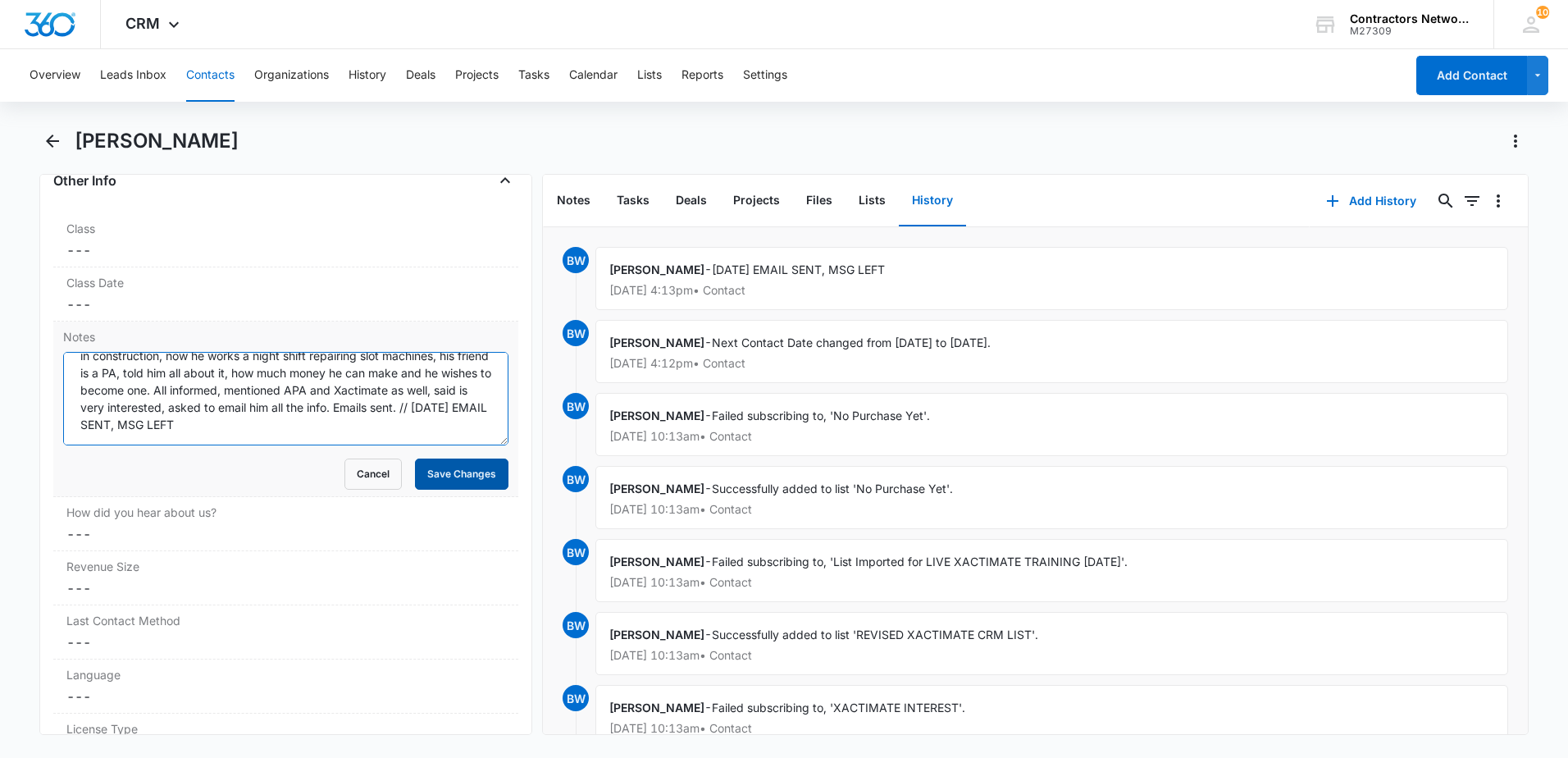
type textarea "[DATE] Lead: Hi, I'd like to get pricing info on the training program for Publi…"
click at [448, 464] on button "Save Changes" at bounding box center [462, 474] width 94 height 31
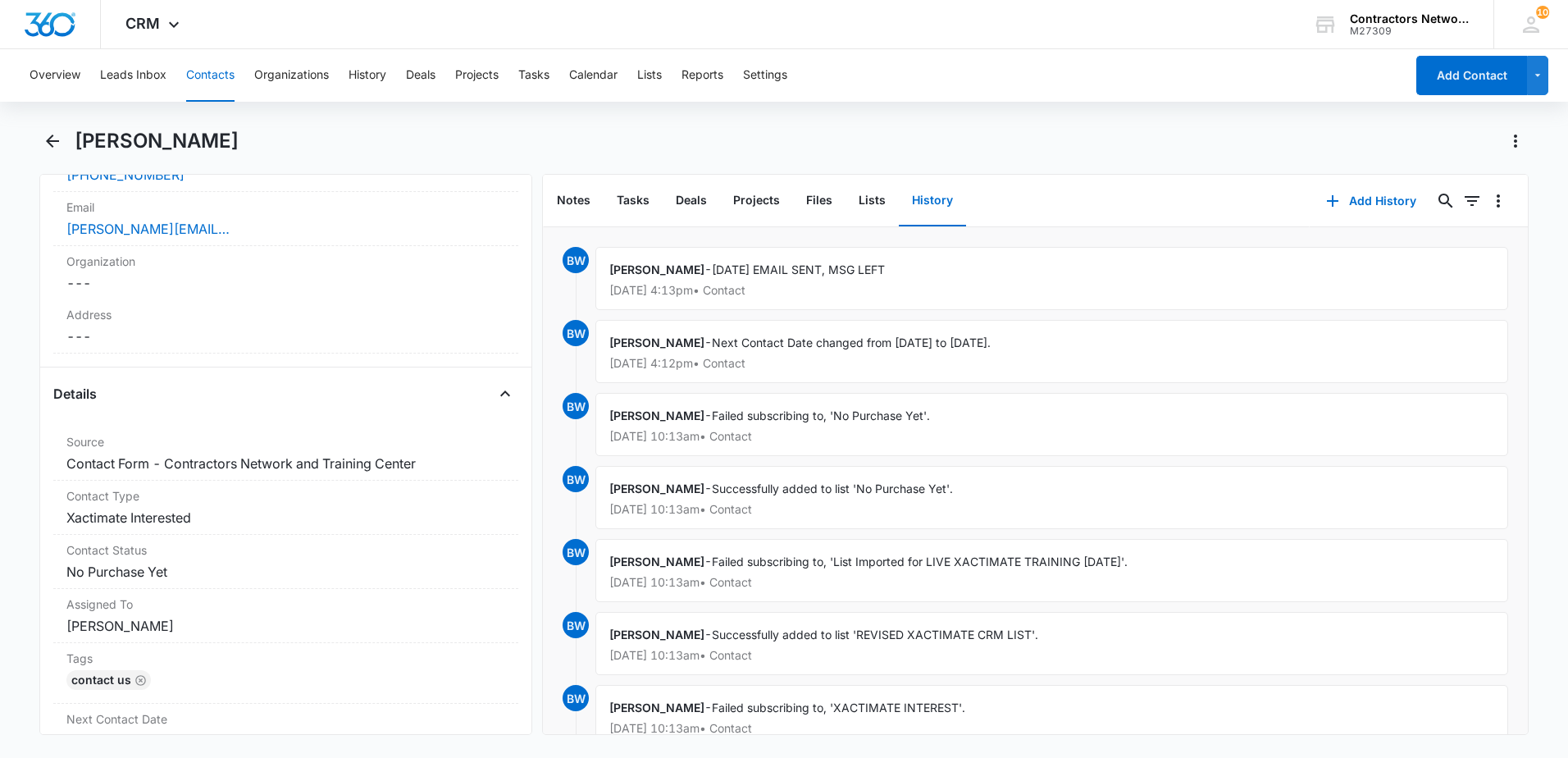
scroll to position [410, 0]
click at [369, 238] on div "[PERSON_NAME][EMAIL_ADDRESS][PERSON_NAME][DOMAIN_NAME]" at bounding box center [286, 232] width 439 height 20
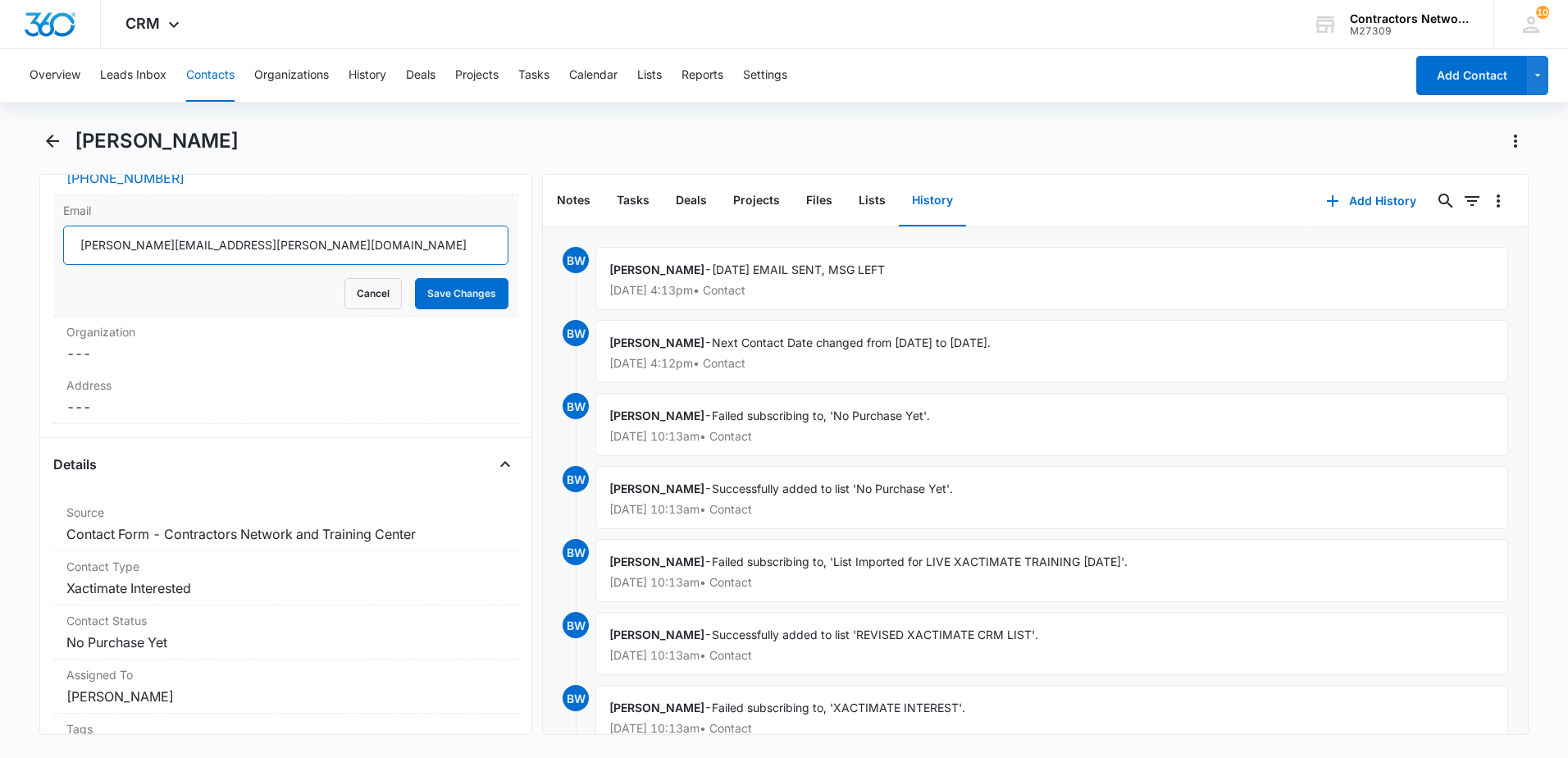
click at [294, 250] on input "[PERSON_NAME][EMAIL_ADDRESS][PERSON_NAME][DOMAIN_NAME]" at bounding box center [285, 245] width 445 height 39
click at [294, 249] on input "[PERSON_NAME][EMAIL_ADDRESS][PERSON_NAME][DOMAIN_NAME]" at bounding box center [285, 245] width 445 height 39
click at [272, 252] on input "[PERSON_NAME][EMAIL_ADDRESS][PERSON_NAME][DOMAIN_NAME]" at bounding box center [285, 245] width 445 height 39
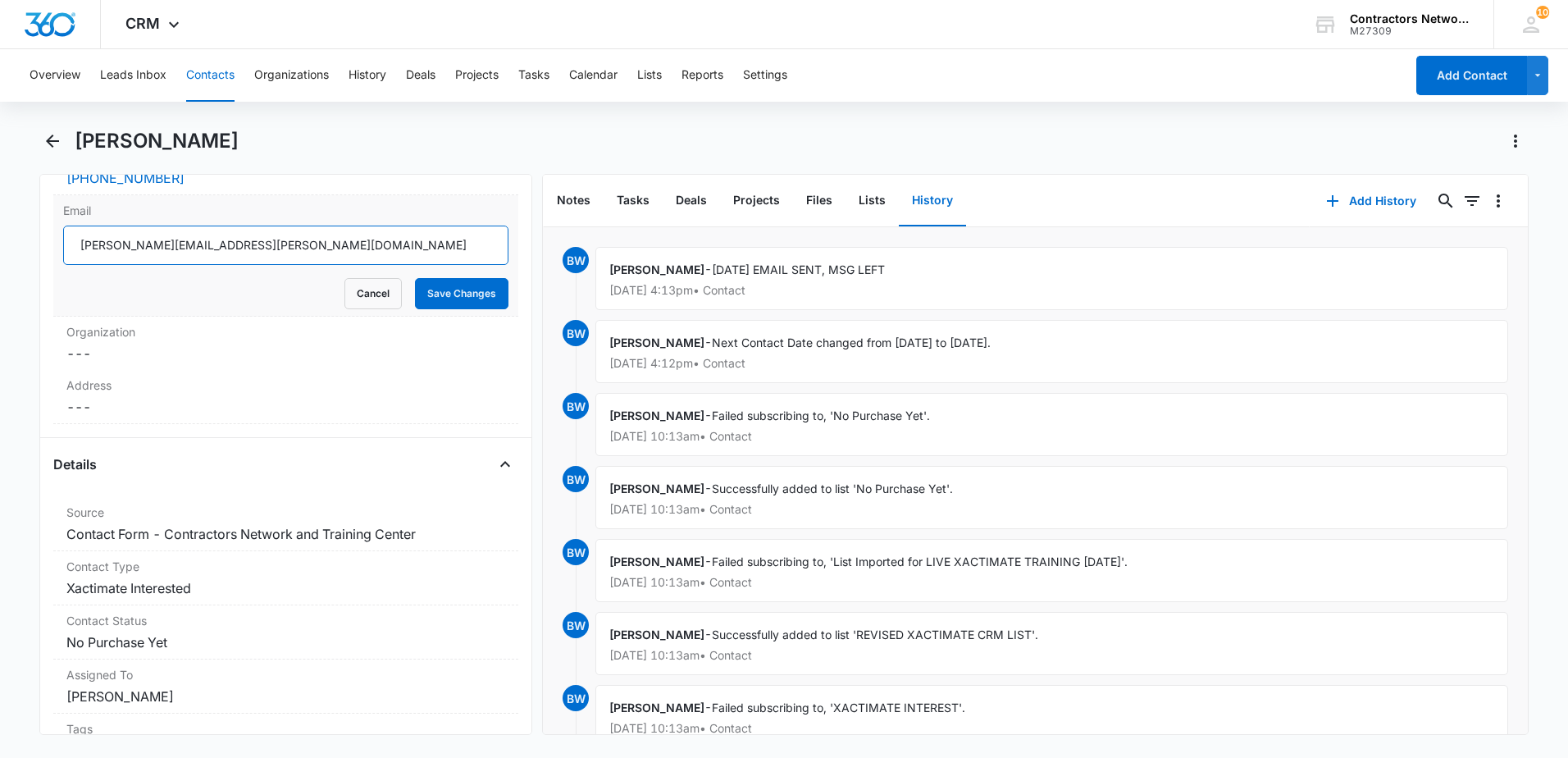
click at [272, 252] on input "[PERSON_NAME][EMAIL_ADDRESS][PERSON_NAME][DOMAIN_NAME]" at bounding box center [285, 245] width 445 height 39
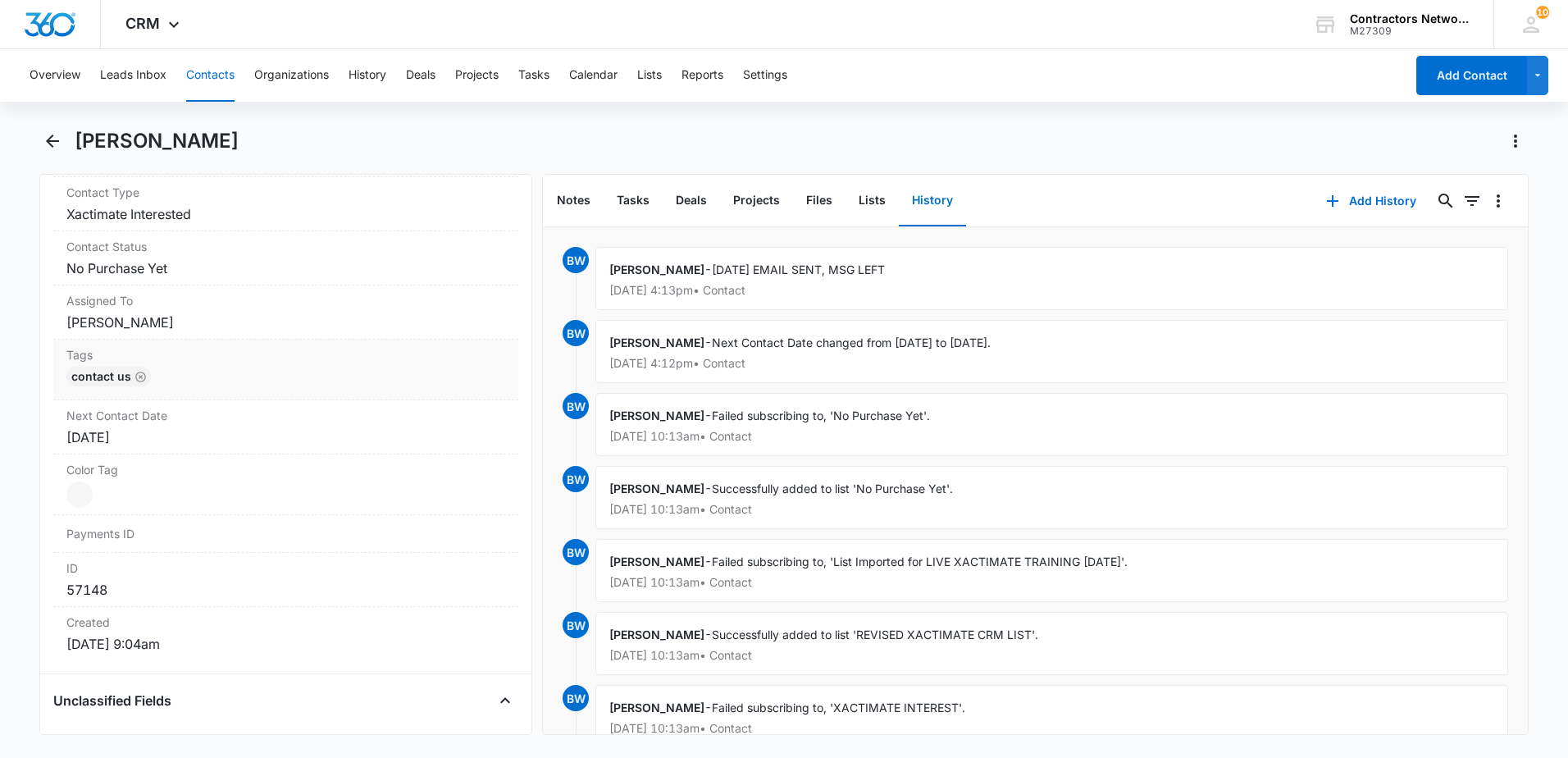
scroll to position [821, 0]
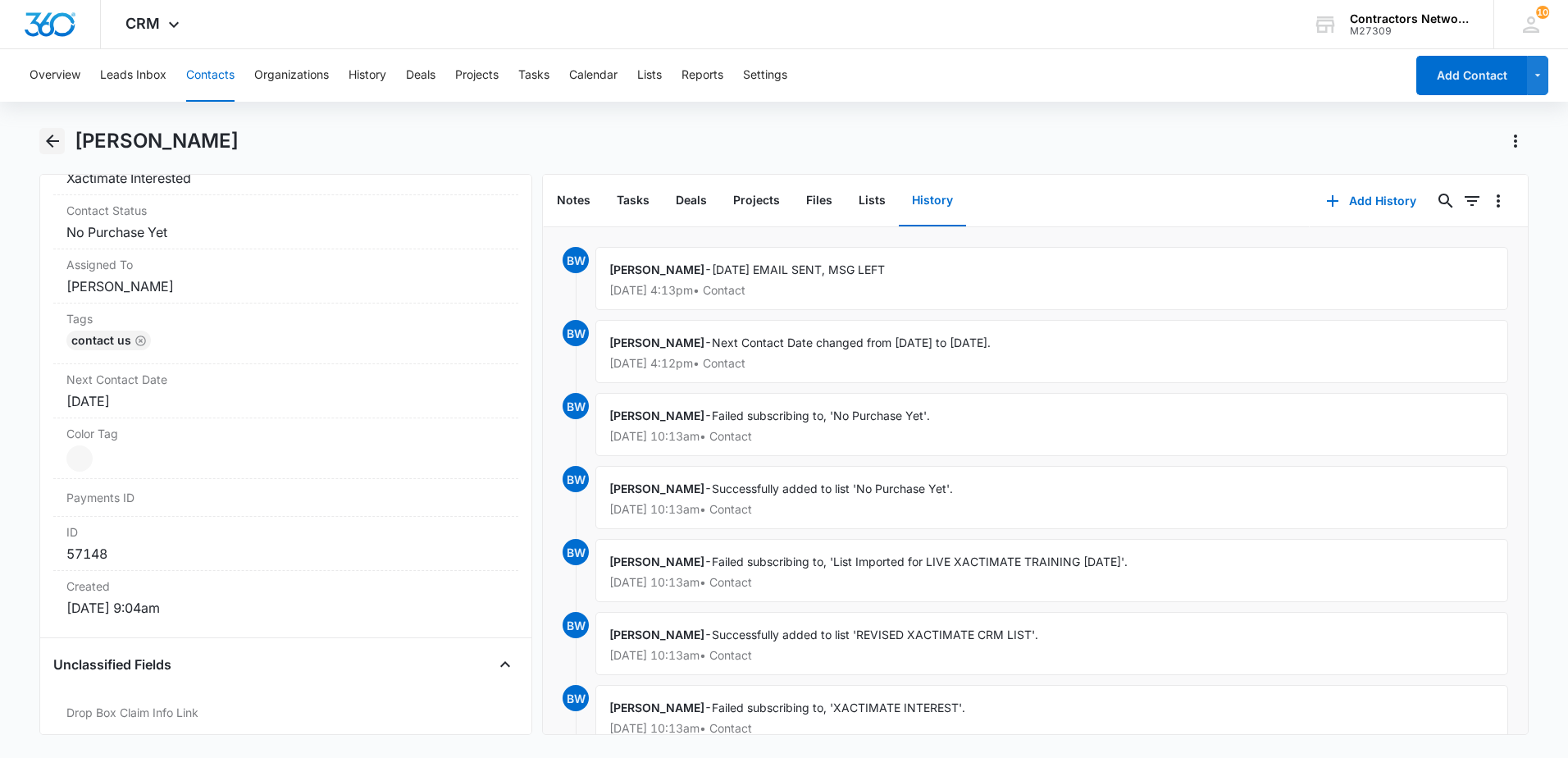
click at [52, 142] on icon "Back" at bounding box center [53, 141] width 13 height 13
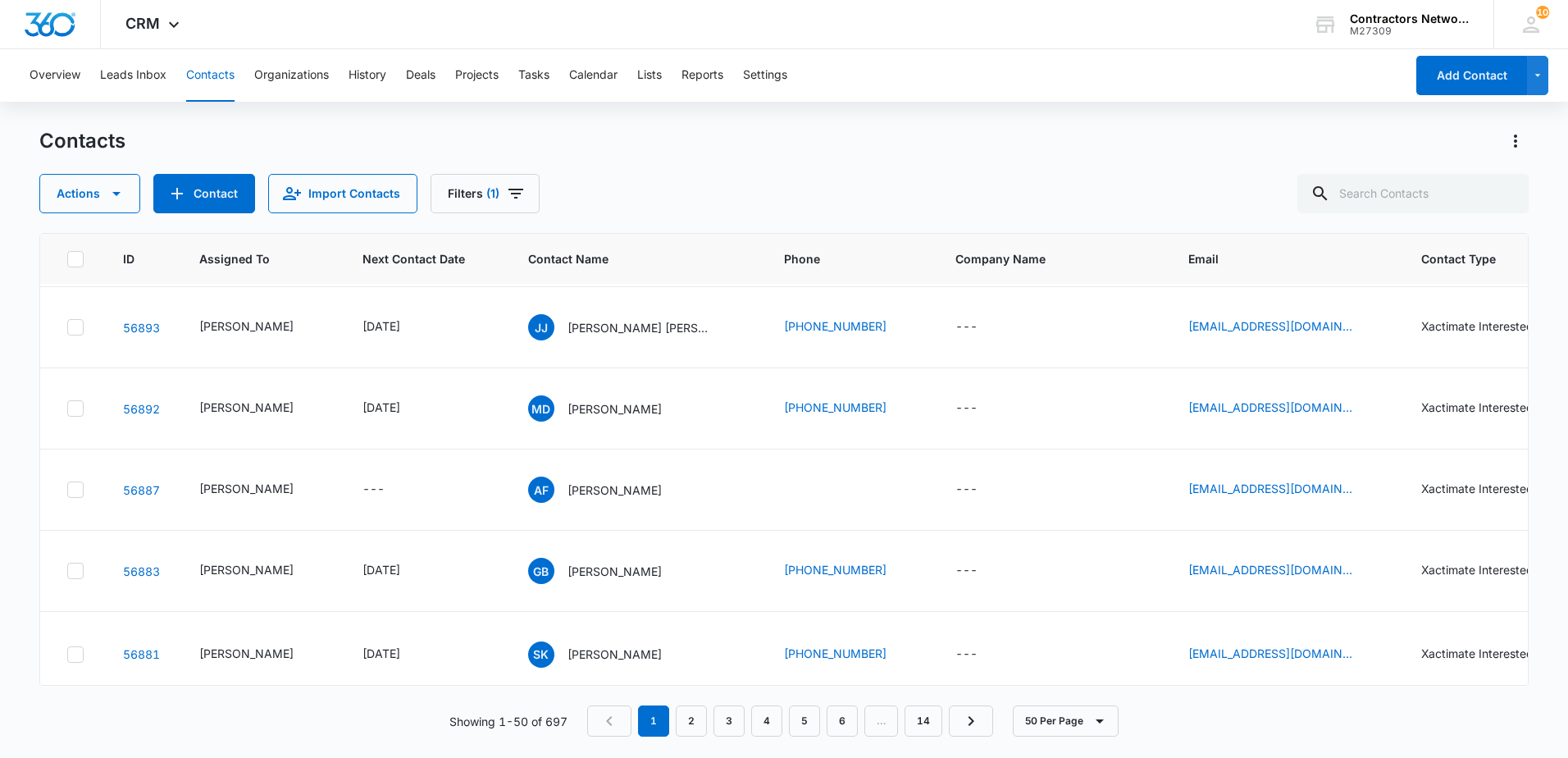
scroll to position [3282, 0]
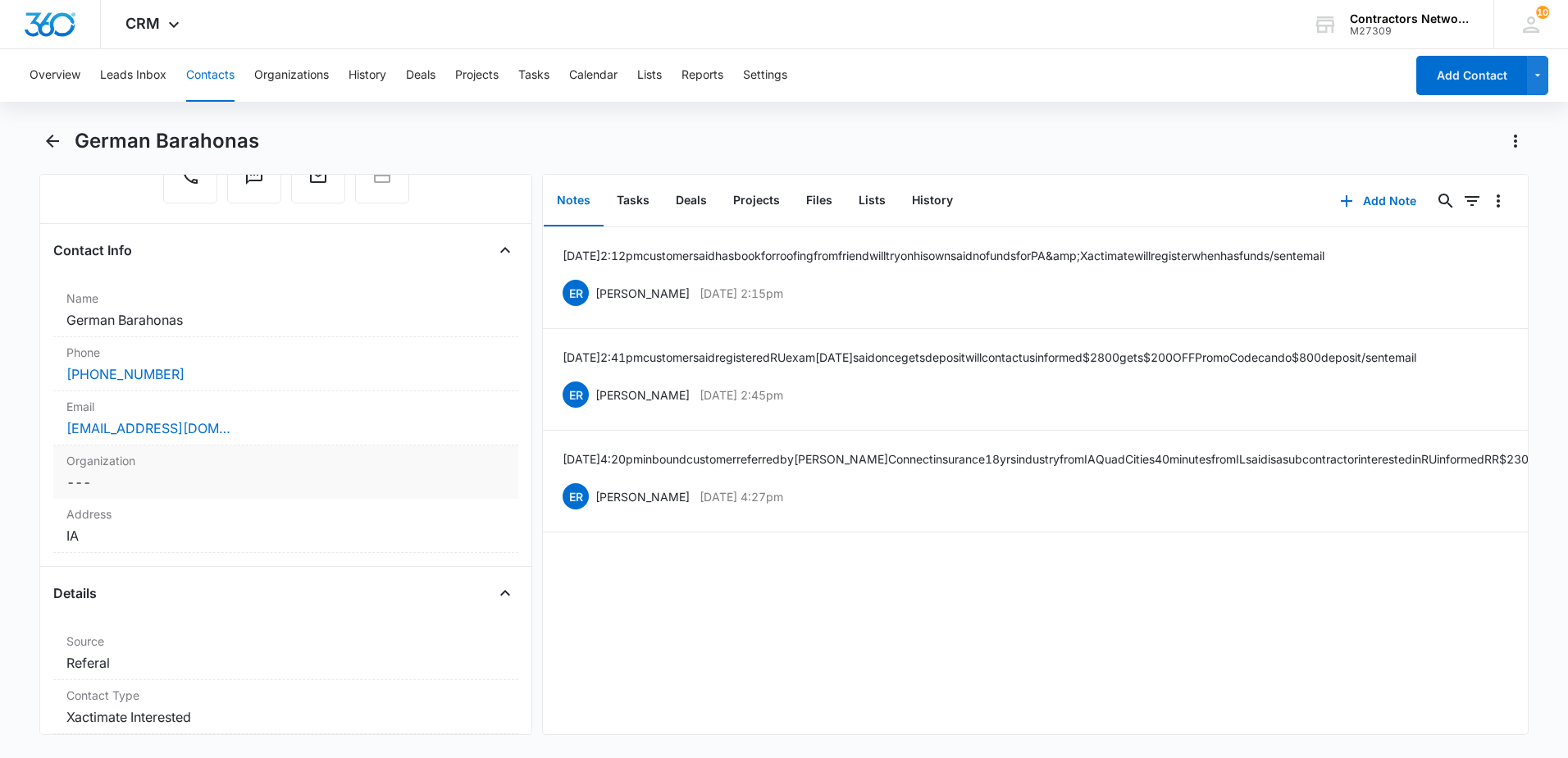
scroll to position [246, 0]
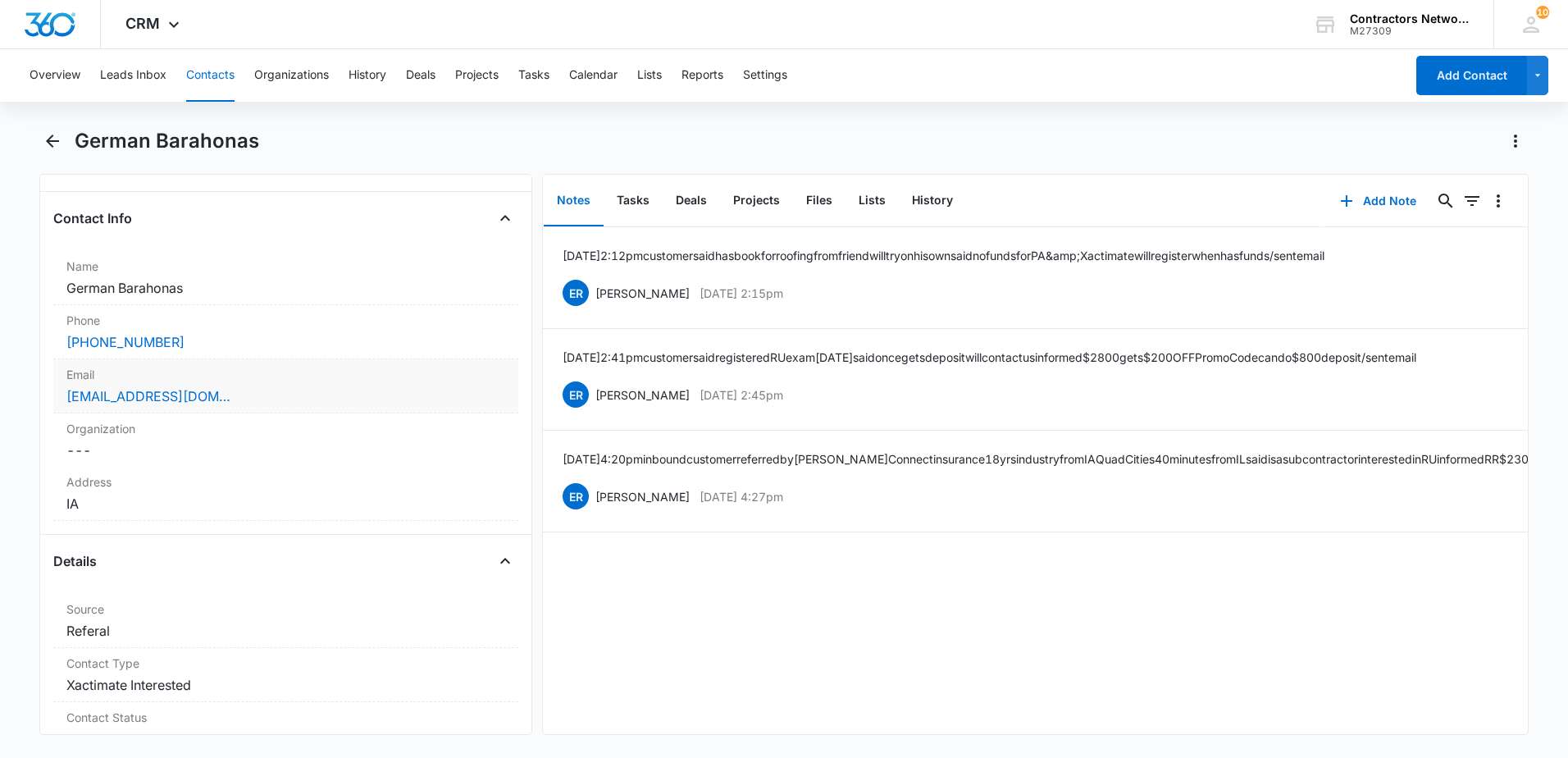
click at [319, 413] on div "Email Cancel Save Changes [EMAIL_ADDRESS][DOMAIN_NAME]" at bounding box center [286, 387] width 465 height 54
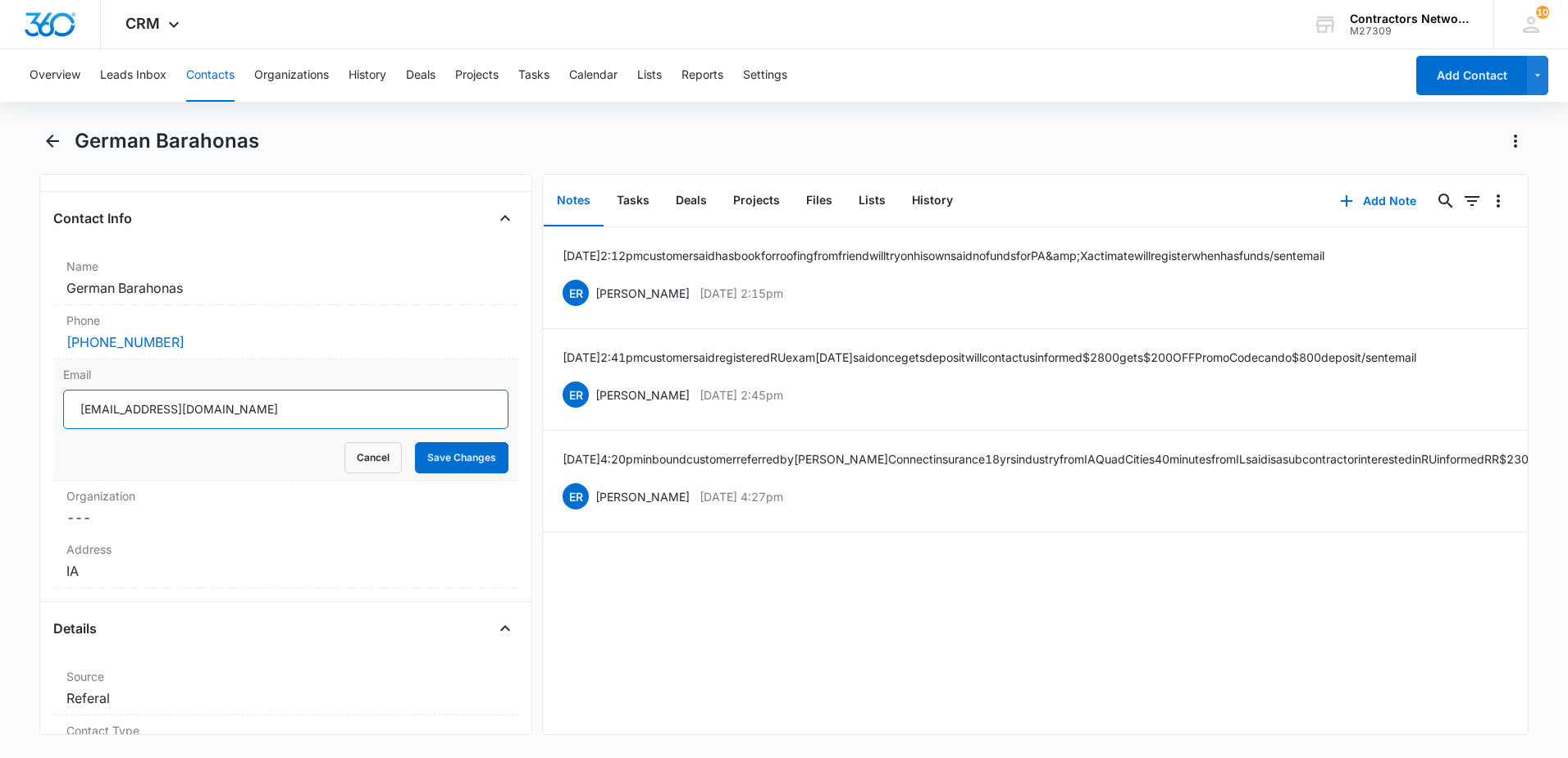
click at [324, 421] on input "[EMAIL_ADDRESS][DOMAIN_NAME]" at bounding box center [285, 409] width 445 height 39
click at [324, 416] on input "[EMAIL_ADDRESS][DOMAIN_NAME]" at bounding box center [285, 409] width 445 height 39
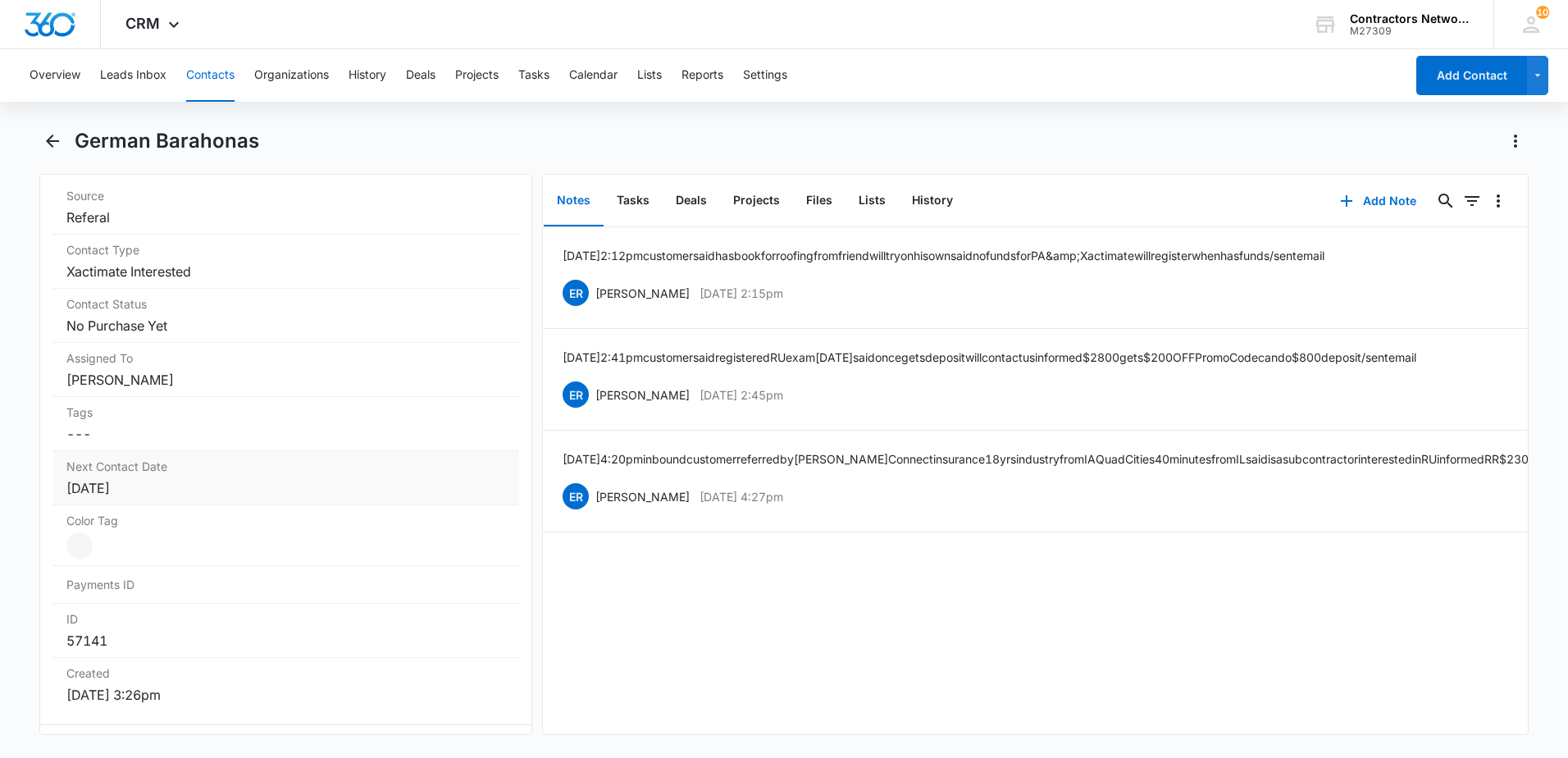
scroll to position [821, 0]
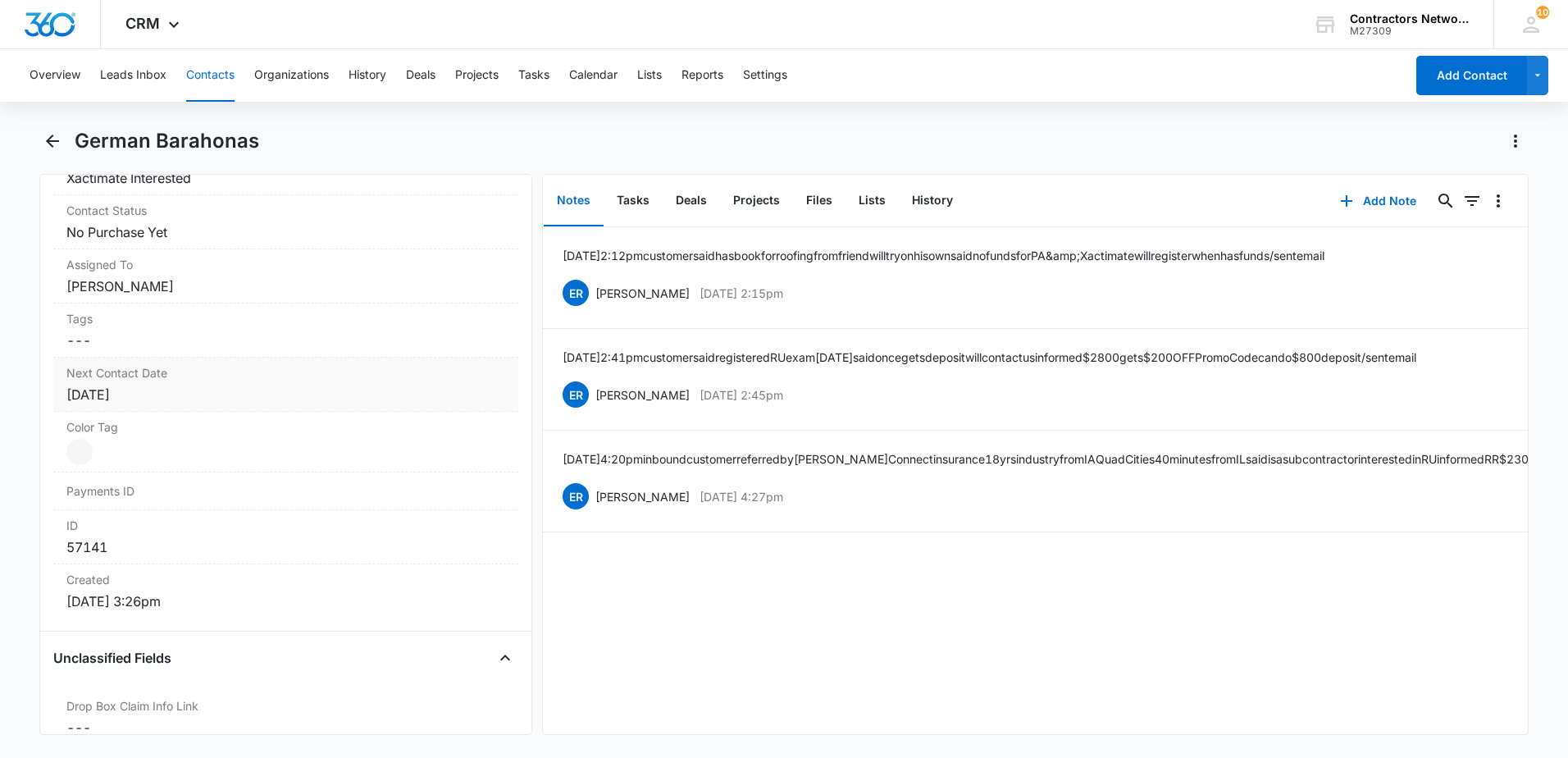
click at [162, 393] on div "[DATE]" at bounding box center [286, 394] width 439 height 20
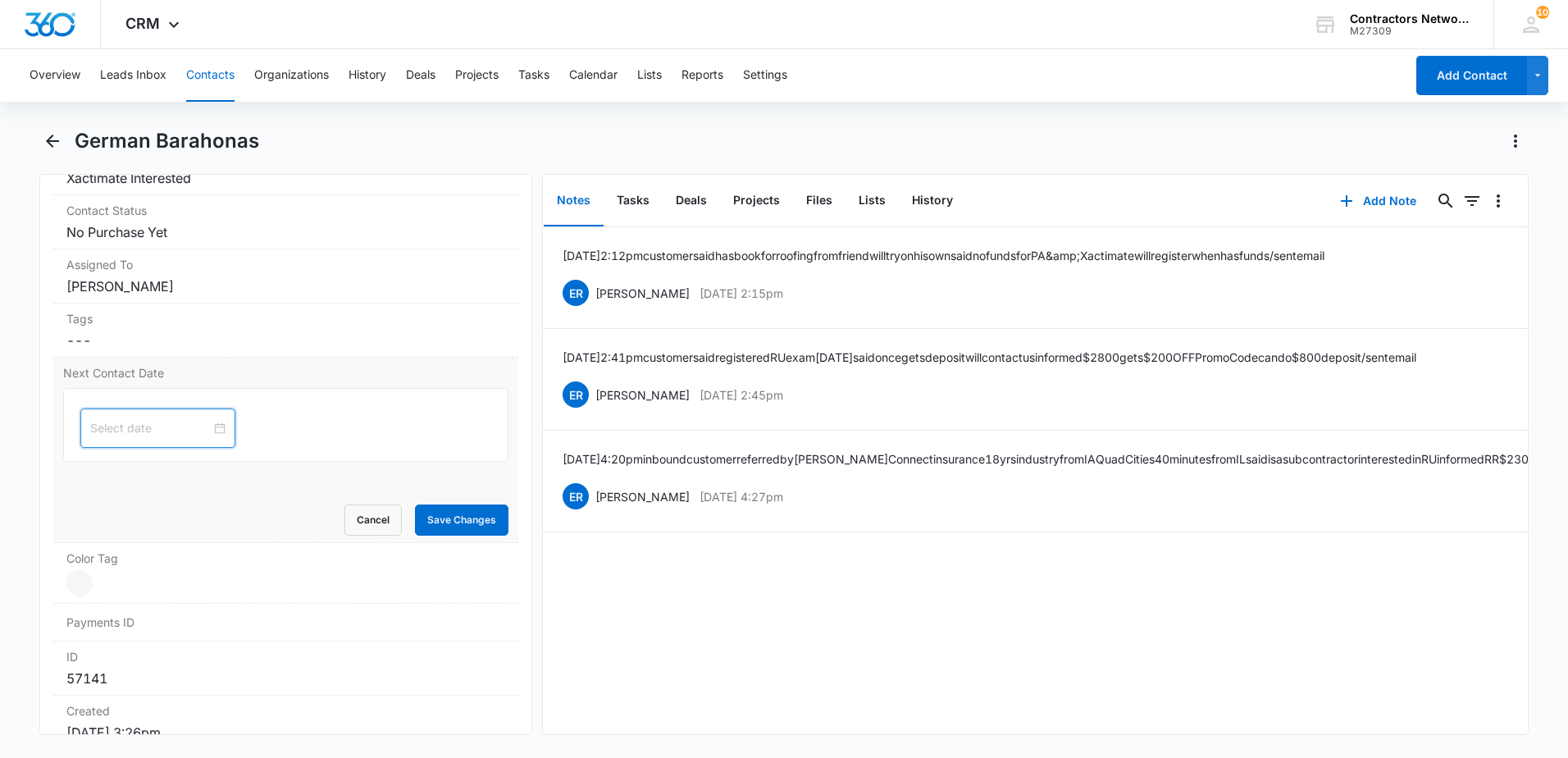
click at [163, 433] on input at bounding box center [150, 428] width 121 height 18
click at [278, 474] on button "button" at bounding box center [274, 467] width 18 height 33
click at [154, 549] on tr "2 3 4 5 6 7 8" at bounding box center [192, 554] width 206 height 24
type input "[DATE]"
click at [132, 553] on div "3" at bounding box center [133, 554] width 20 height 20
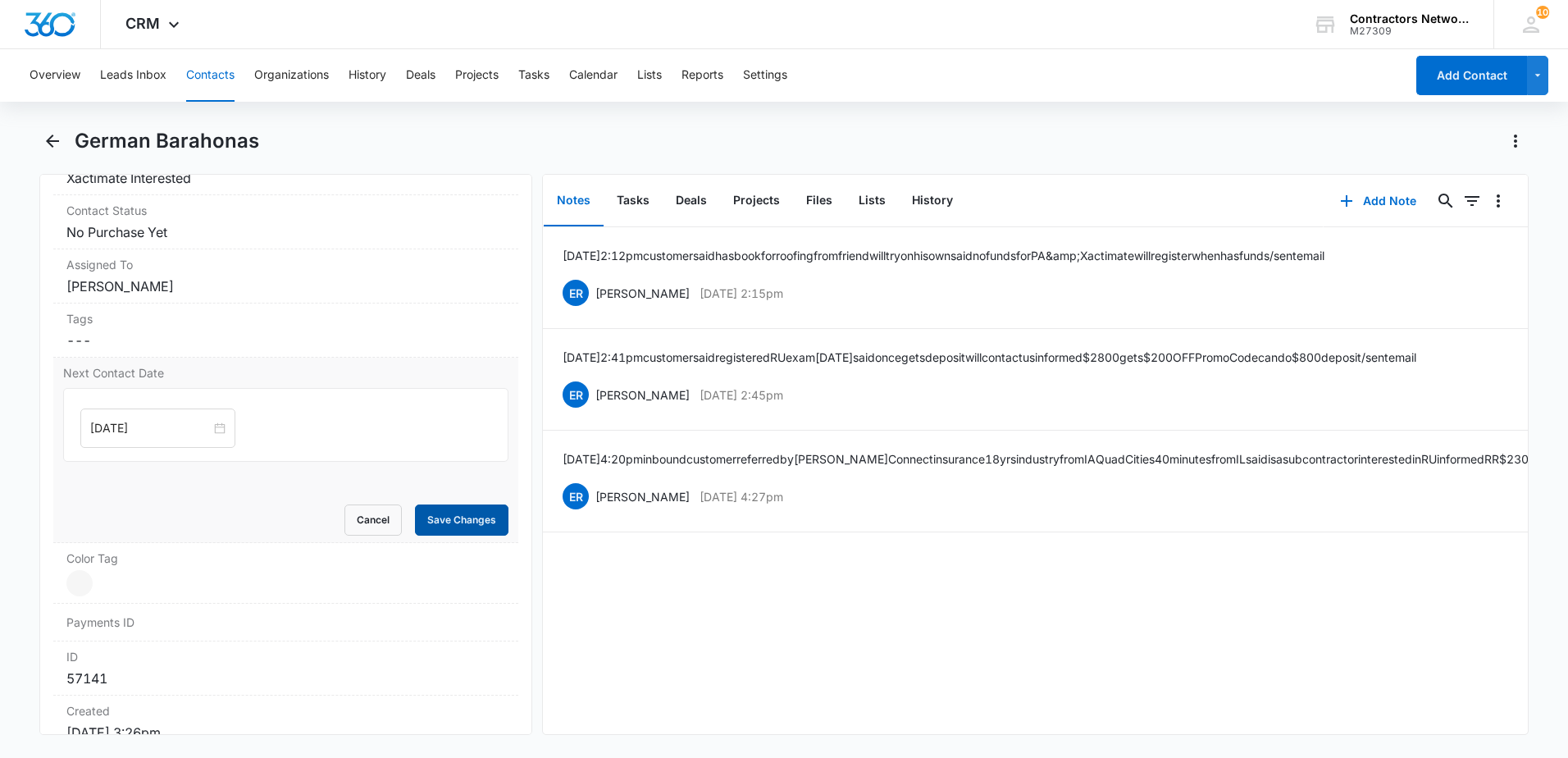
click at [467, 514] on button "Save Changes" at bounding box center [462, 520] width 94 height 31
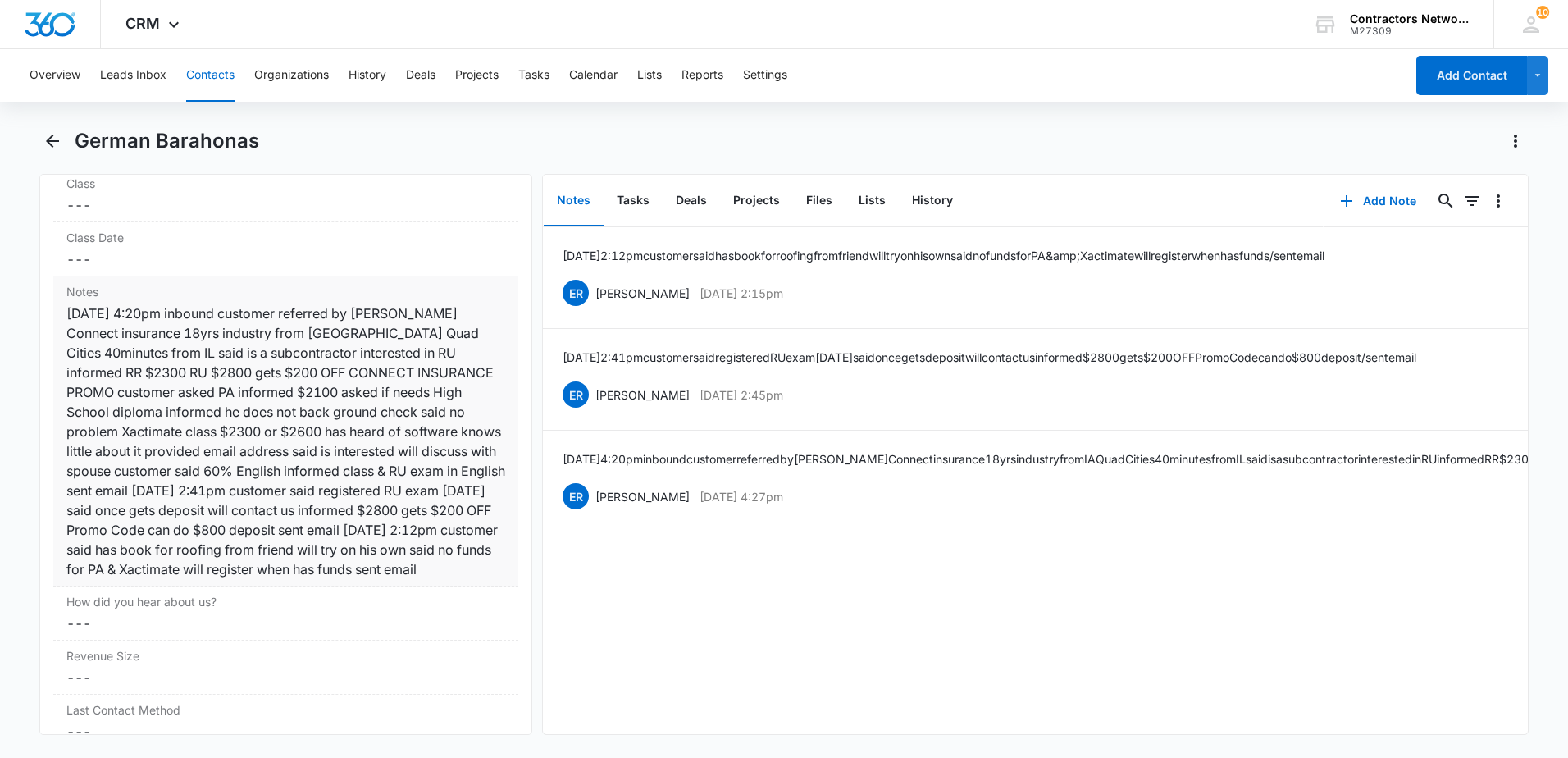
scroll to position [2020, 0]
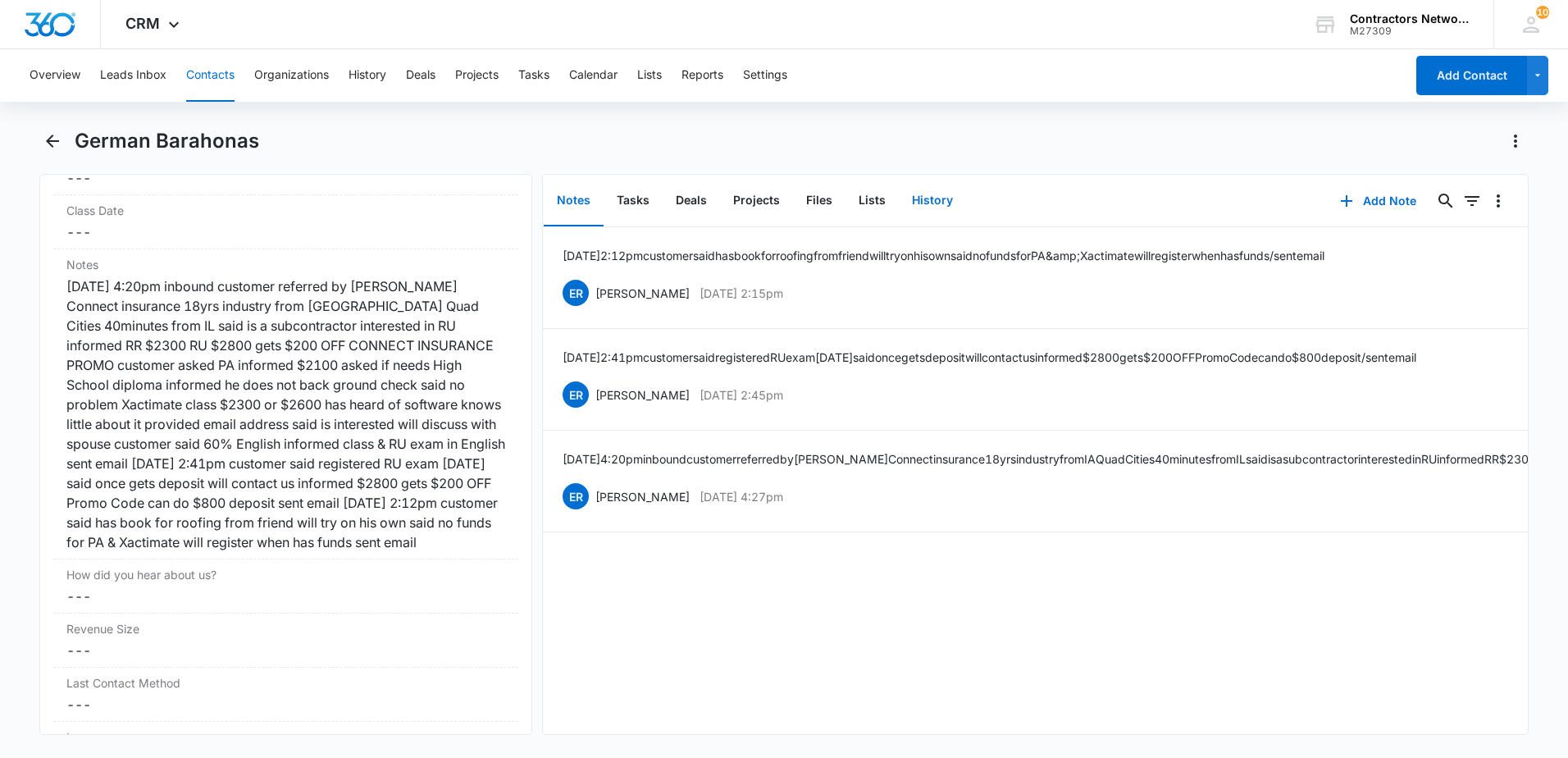
click at [932, 186] on button "History" at bounding box center [932, 201] width 68 height 51
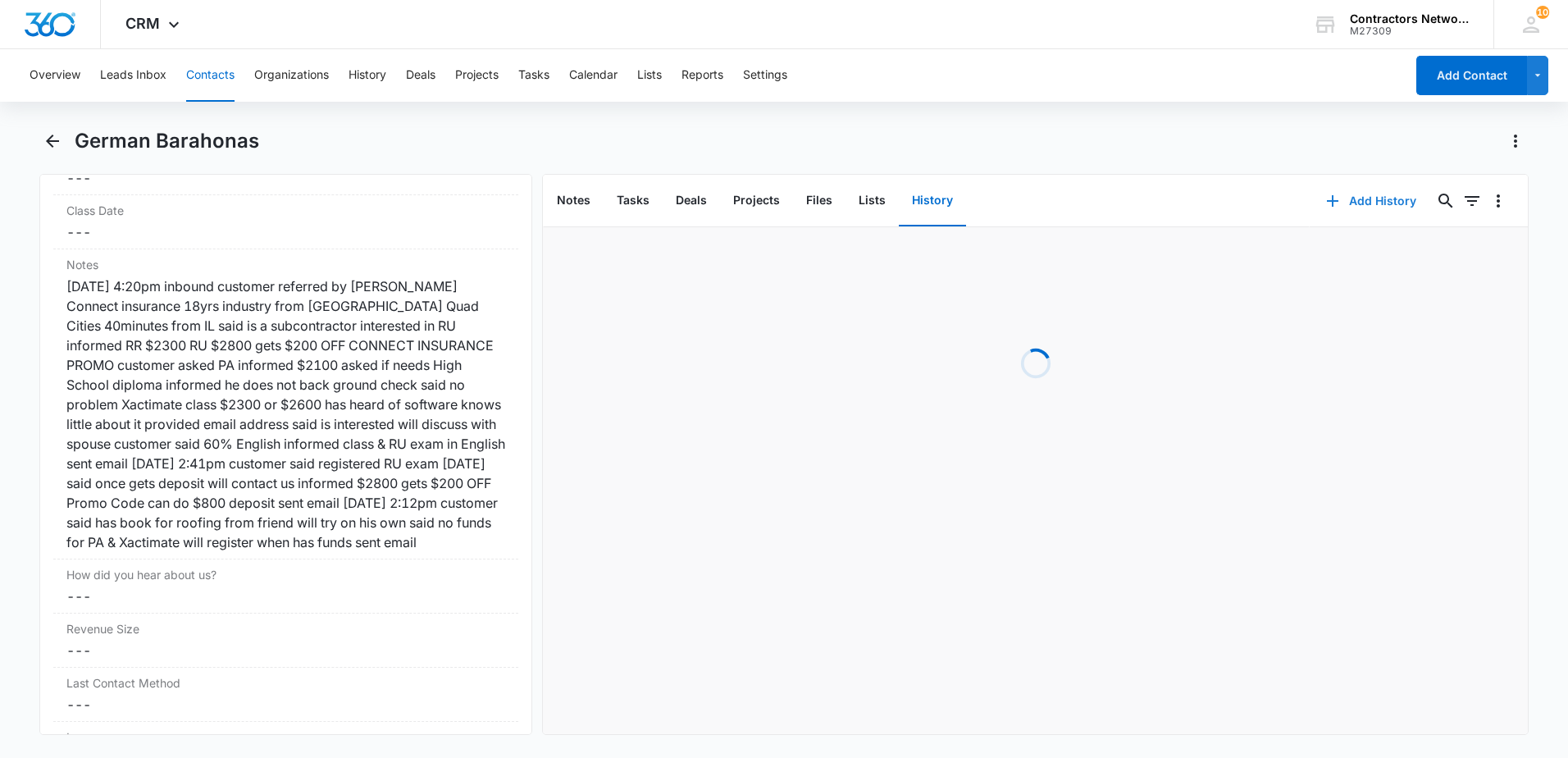
click at [1323, 200] on icon "button" at bounding box center [1333, 201] width 20 height 20
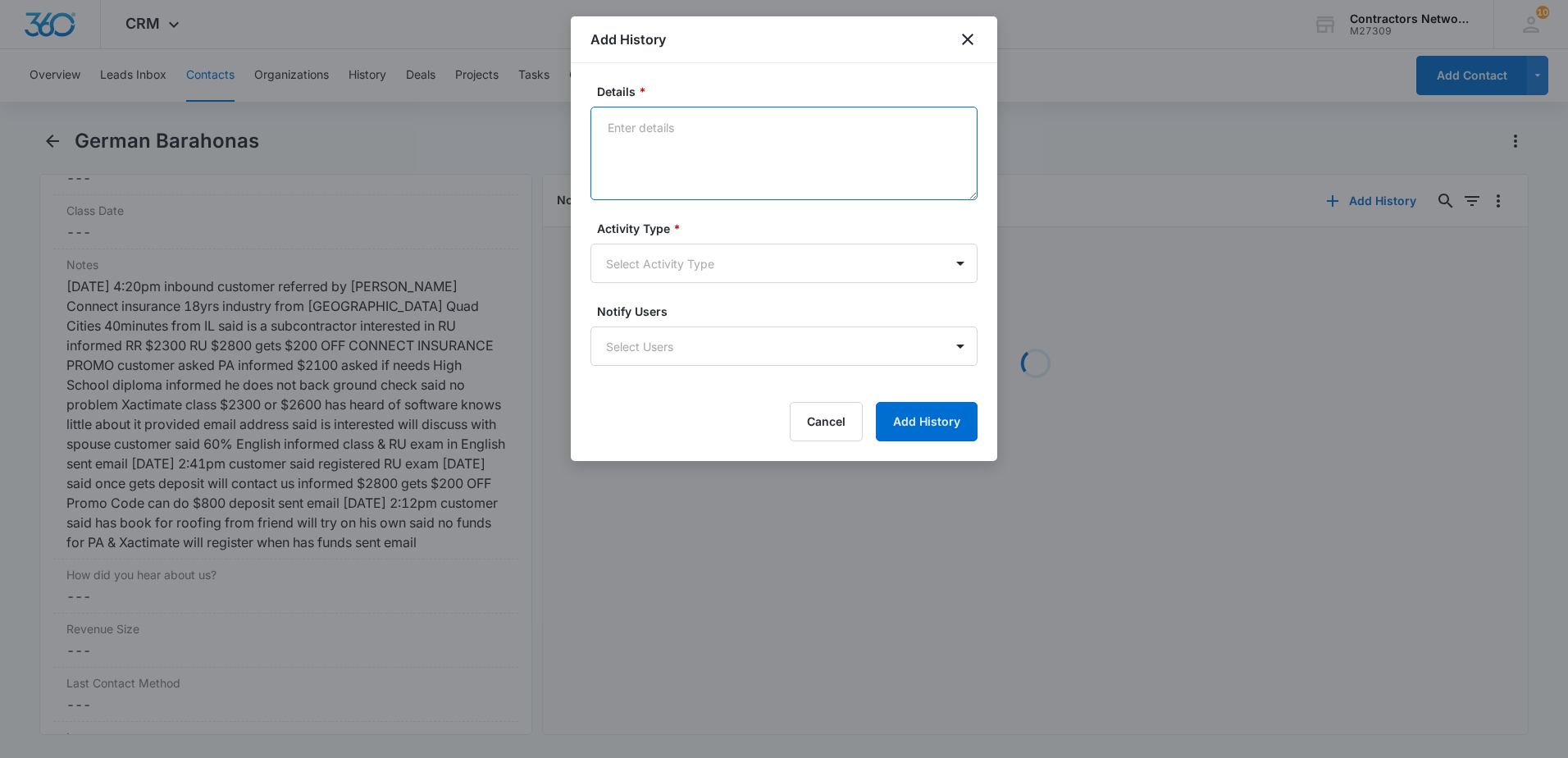
click at [701, 162] on textarea "Details *" at bounding box center [784, 154] width 387 height 94
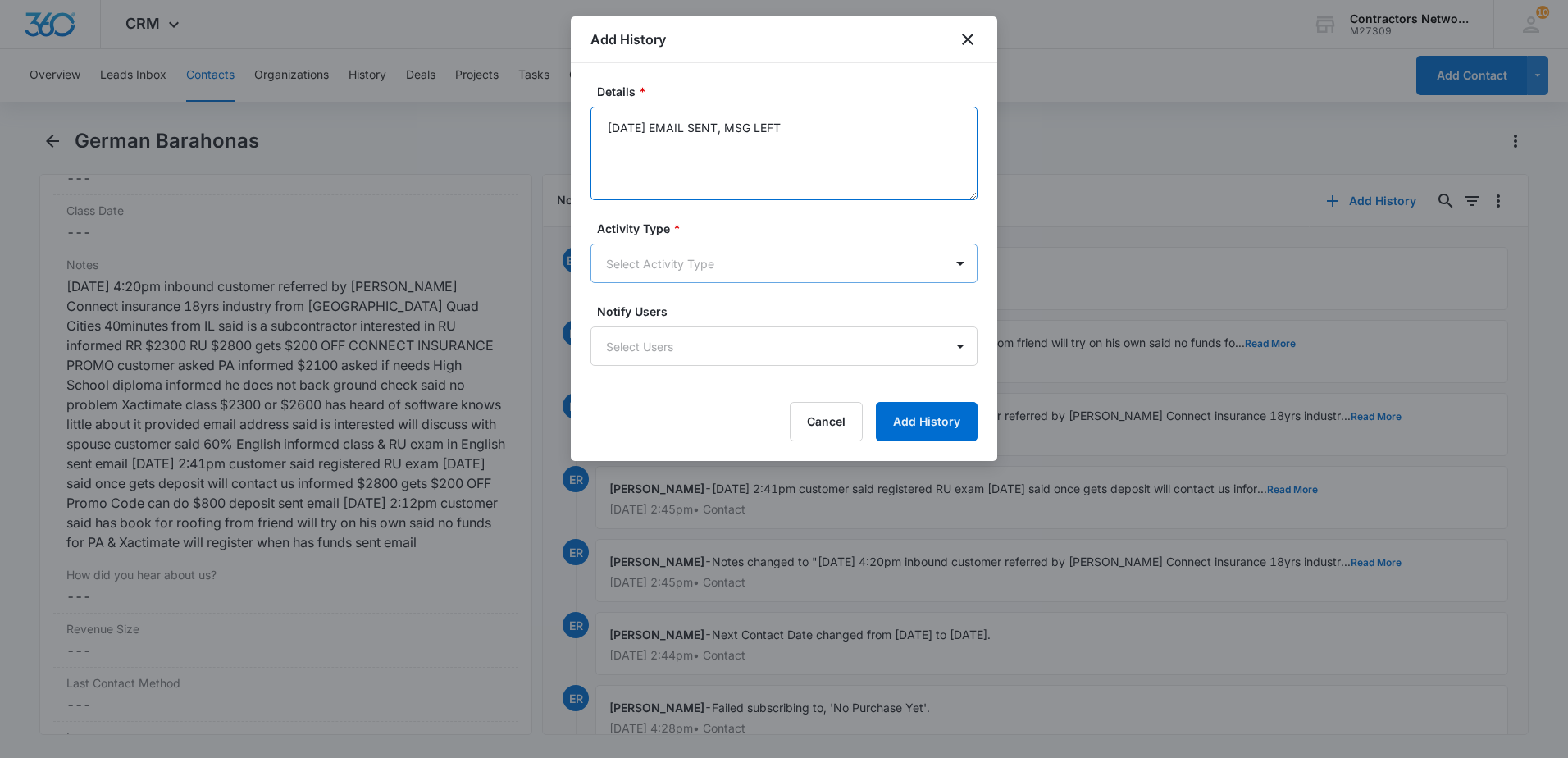
type textarea "[DATE] EMAIL SENT, MSG LEFT"
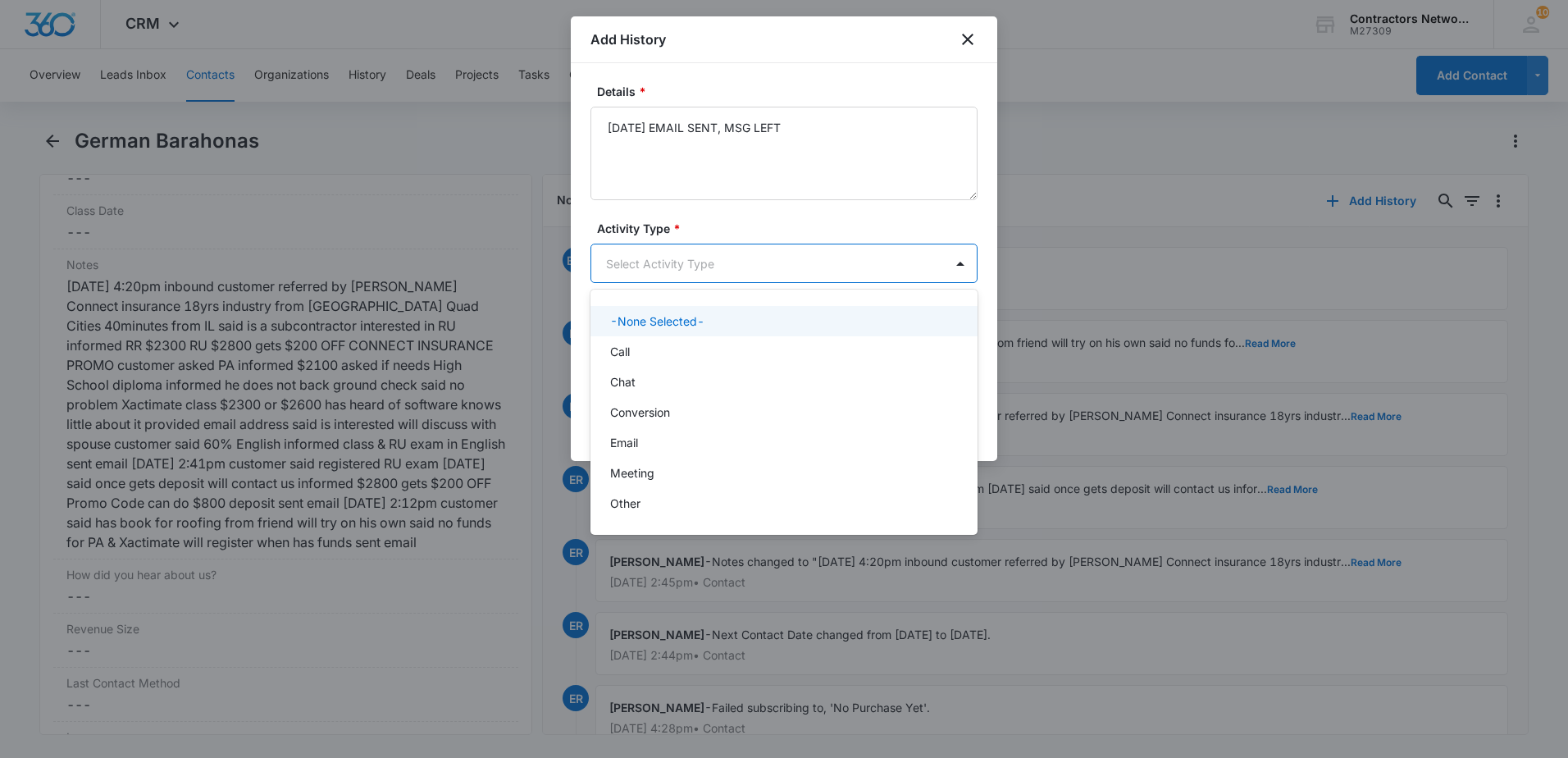
click at [683, 266] on body "CRM Apps Reputation Websites Forms CRM Email Social Shop Payments POS Content A…" at bounding box center [784, 379] width 1568 height 758
click at [645, 356] on div "Call" at bounding box center [782, 352] width 344 height 17
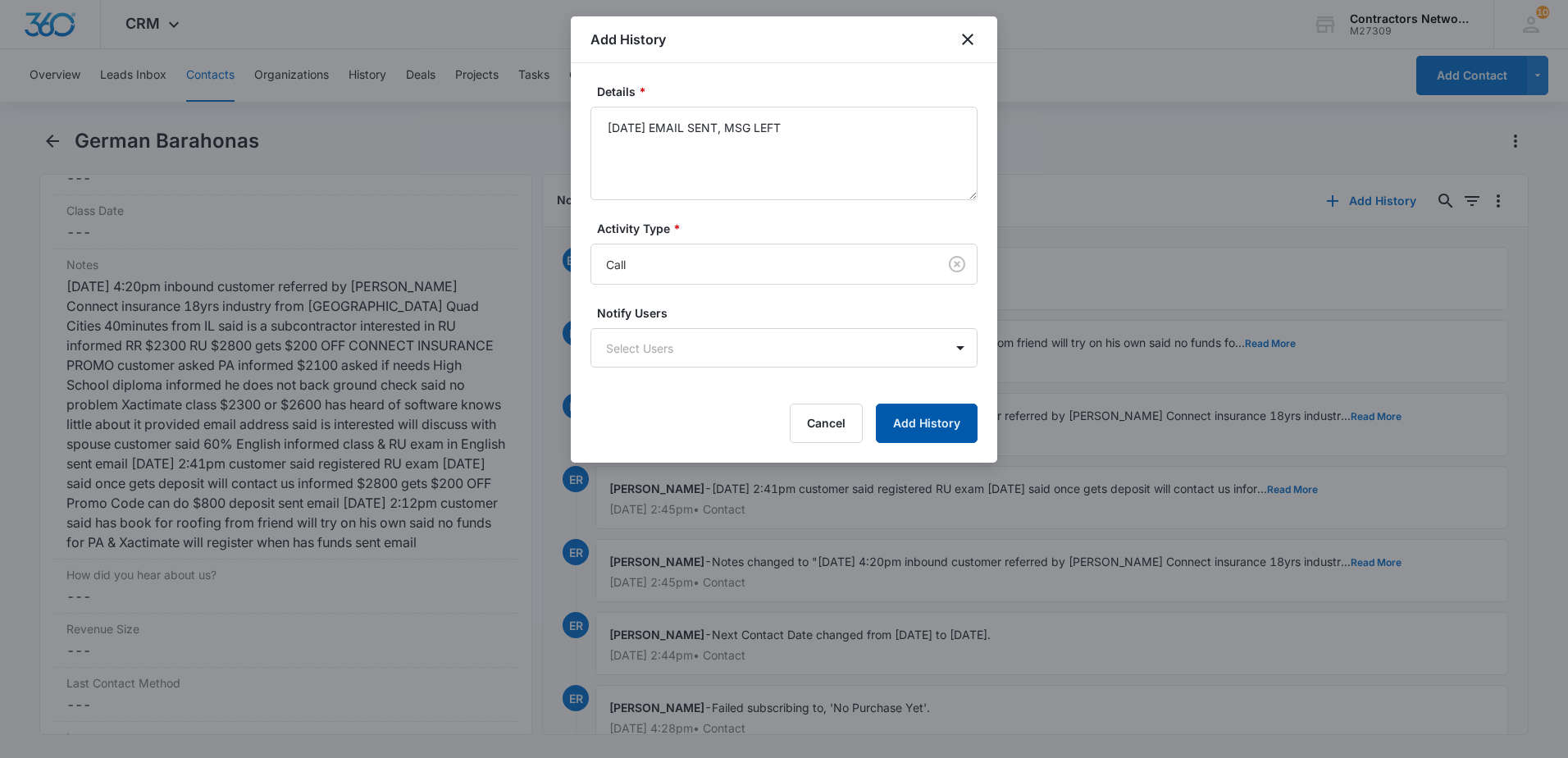
click at [914, 439] on button "Add History" at bounding box center [927, 423] width 101 height 39
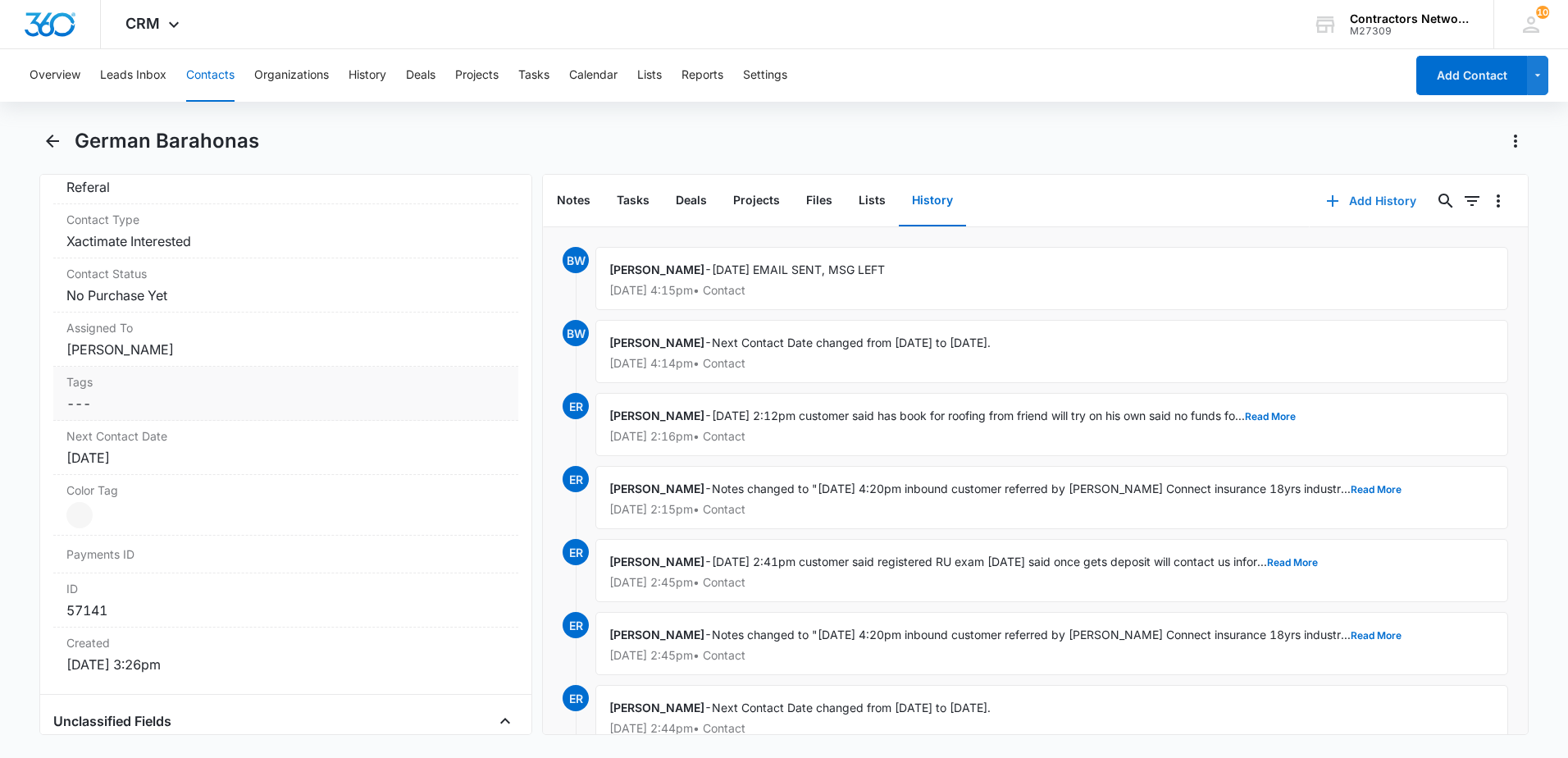
scroll to position [789, 0]
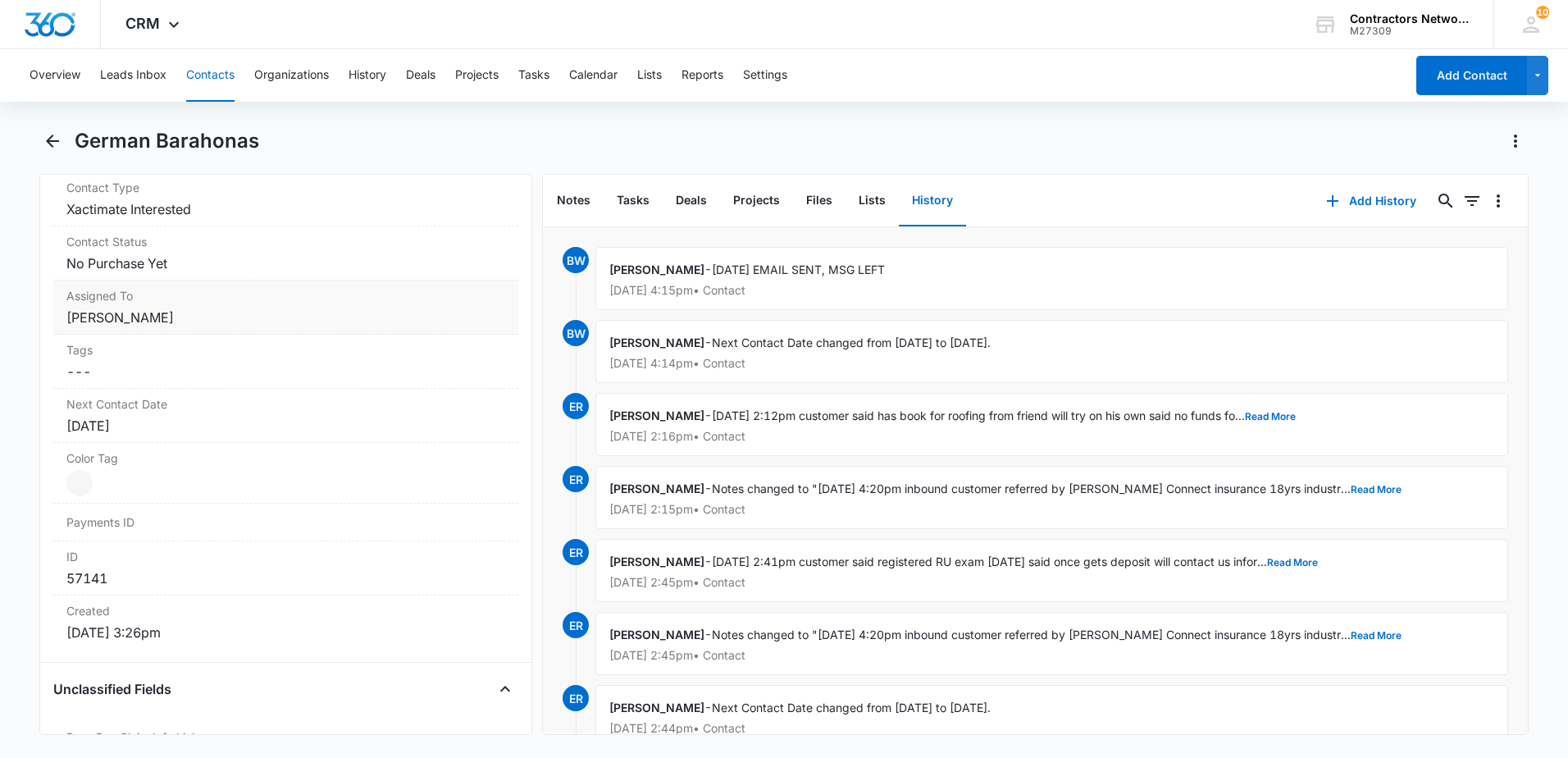
click at [216, 329] on div "Assigned To Cancel Save Changes [PERSON_NAME]" at bounding box center [286, 308] width 465 height 54
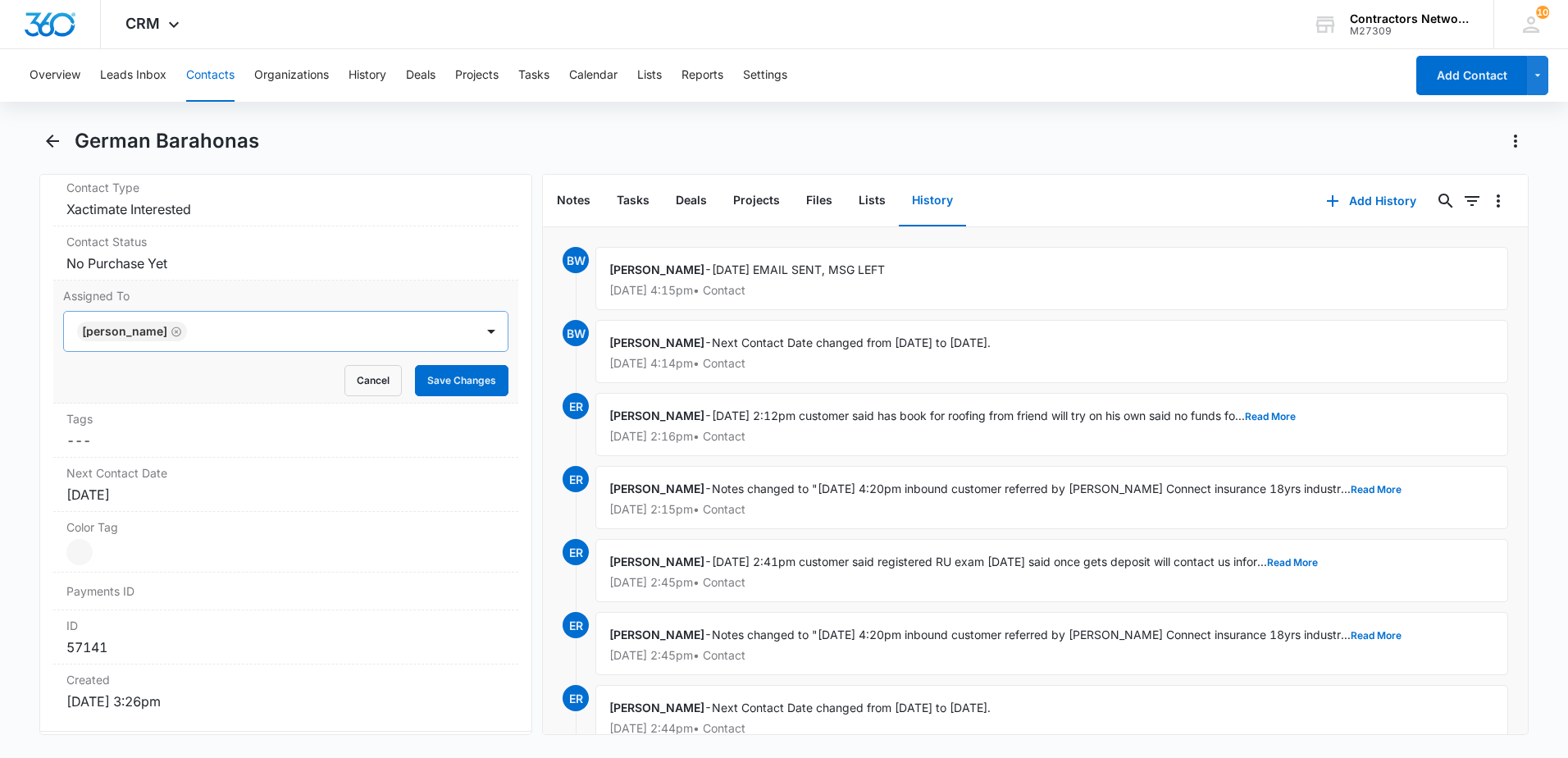
click at [171, 334] on icon "Remove Elvis Ruelas" at bounding box center [176, 331] width 11 height 12
click at [134, 340] on div "Assigned To" at bounding box center [269, 331] width 411 height 39
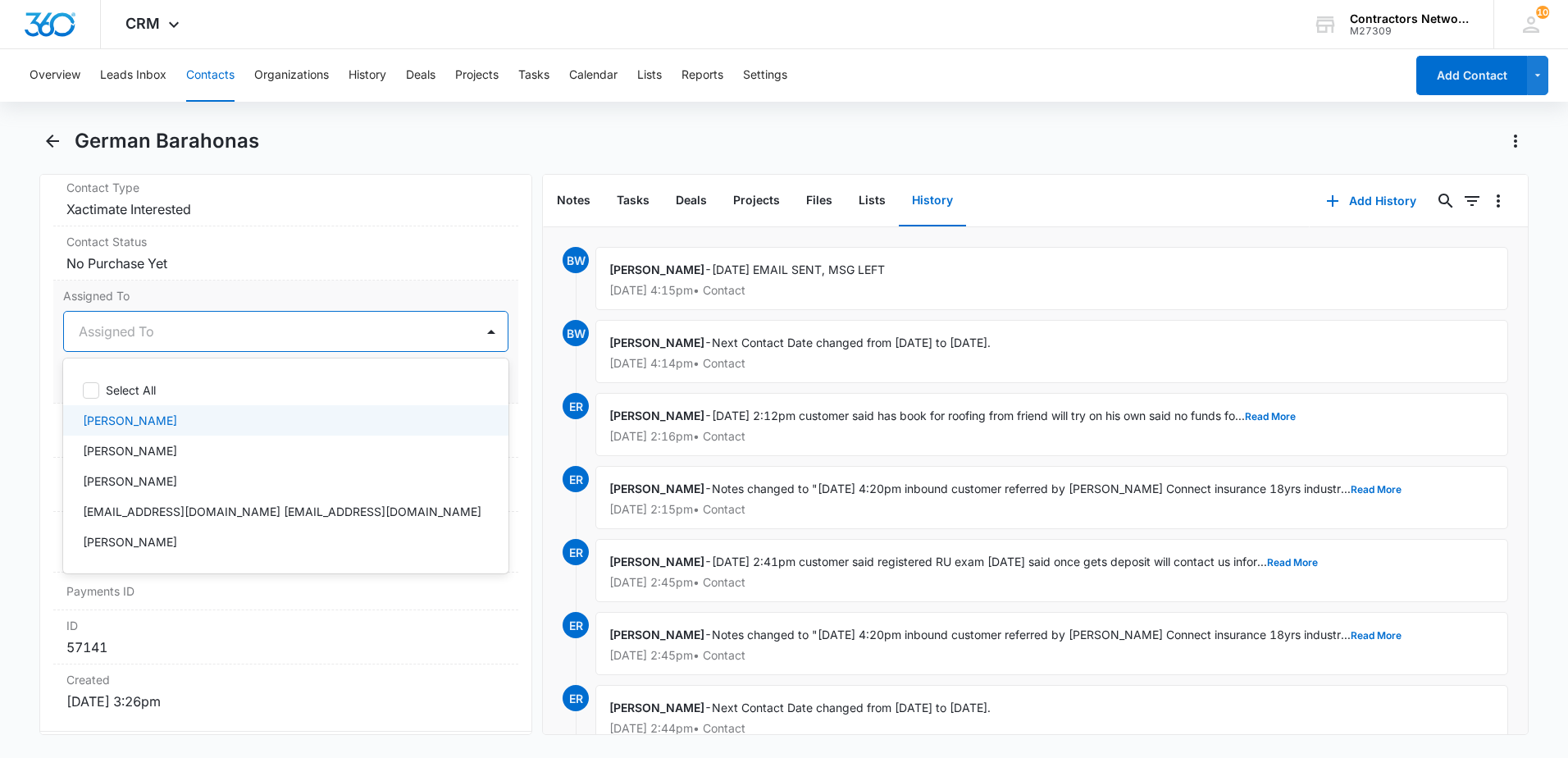
click at [133, 428] on p "[PERSON_NAME]" at bounding box center [129, 420] width 95 height 17
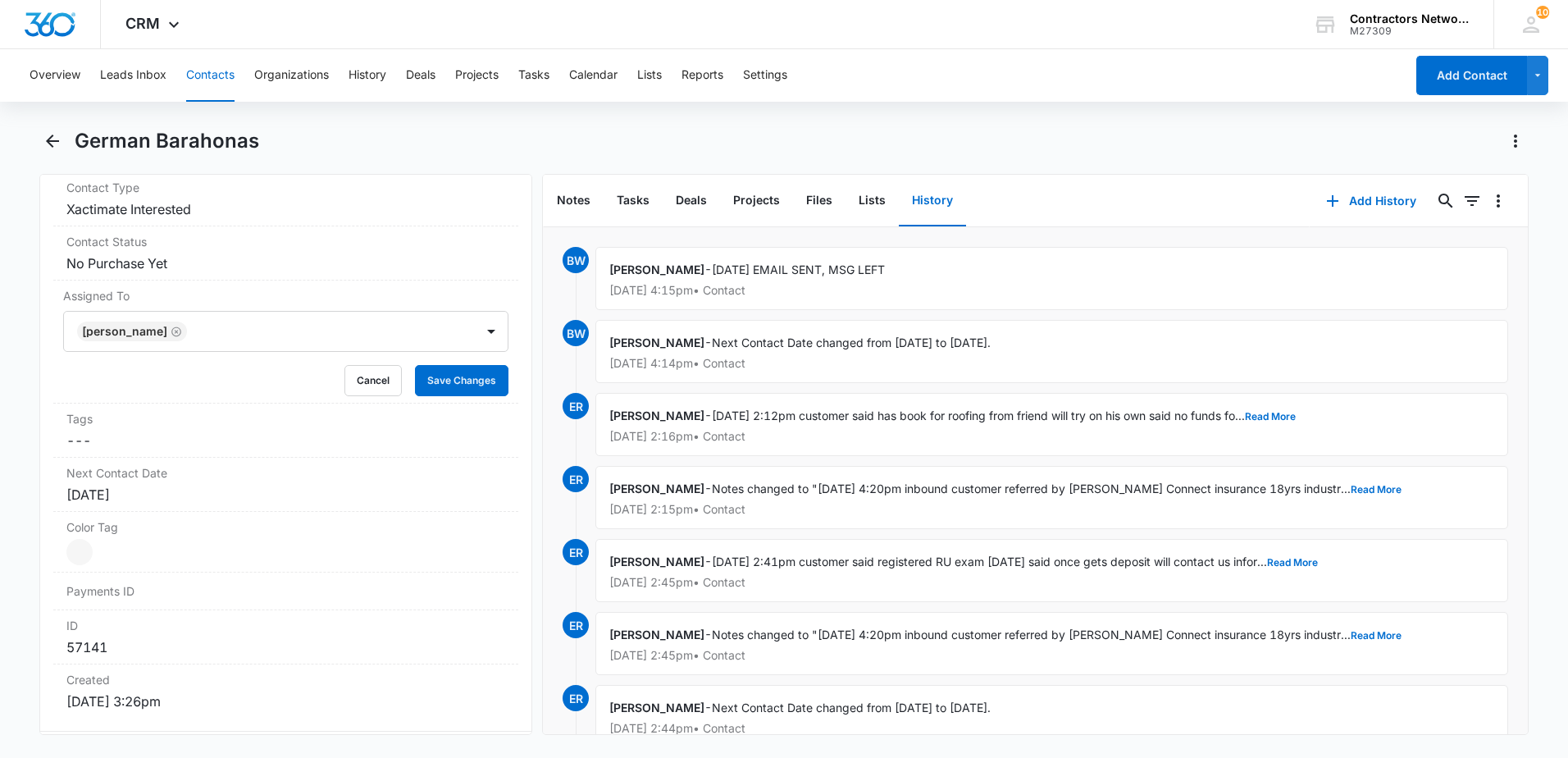
click at [49, 434] on div "Remove GB German Barahonas Contact Info Name Cancel Save Changes German Barahon…" at bounding box center [286, 454] width 493 height 561
click at [433, 389] on button "Save Changes" at bounding box center [462, 380] width 94 height 31
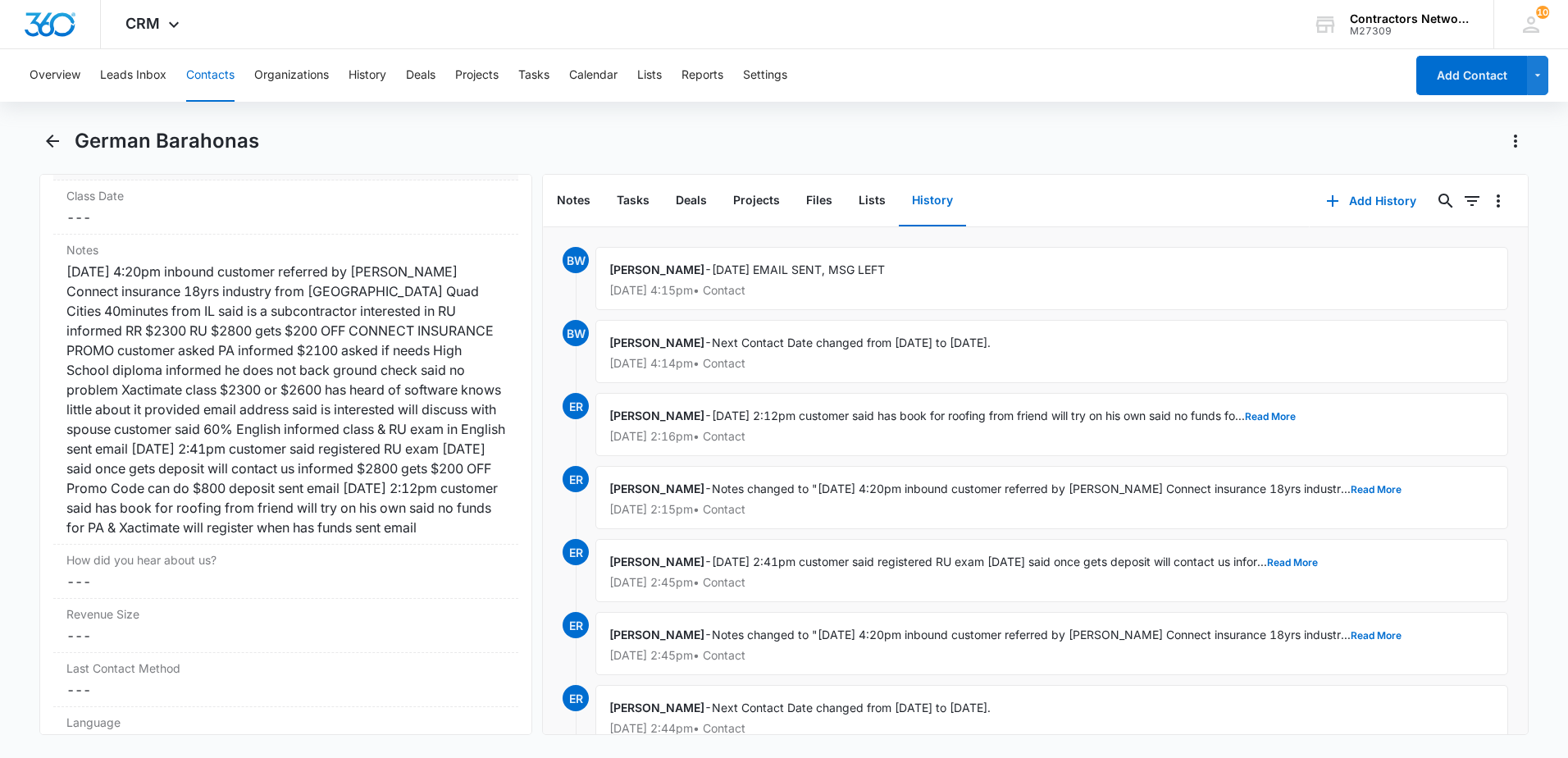
scroll to position [2033, 0]
click at [46, 141] on icon "Back" at bounding box center [52, 141] width 20 height 20
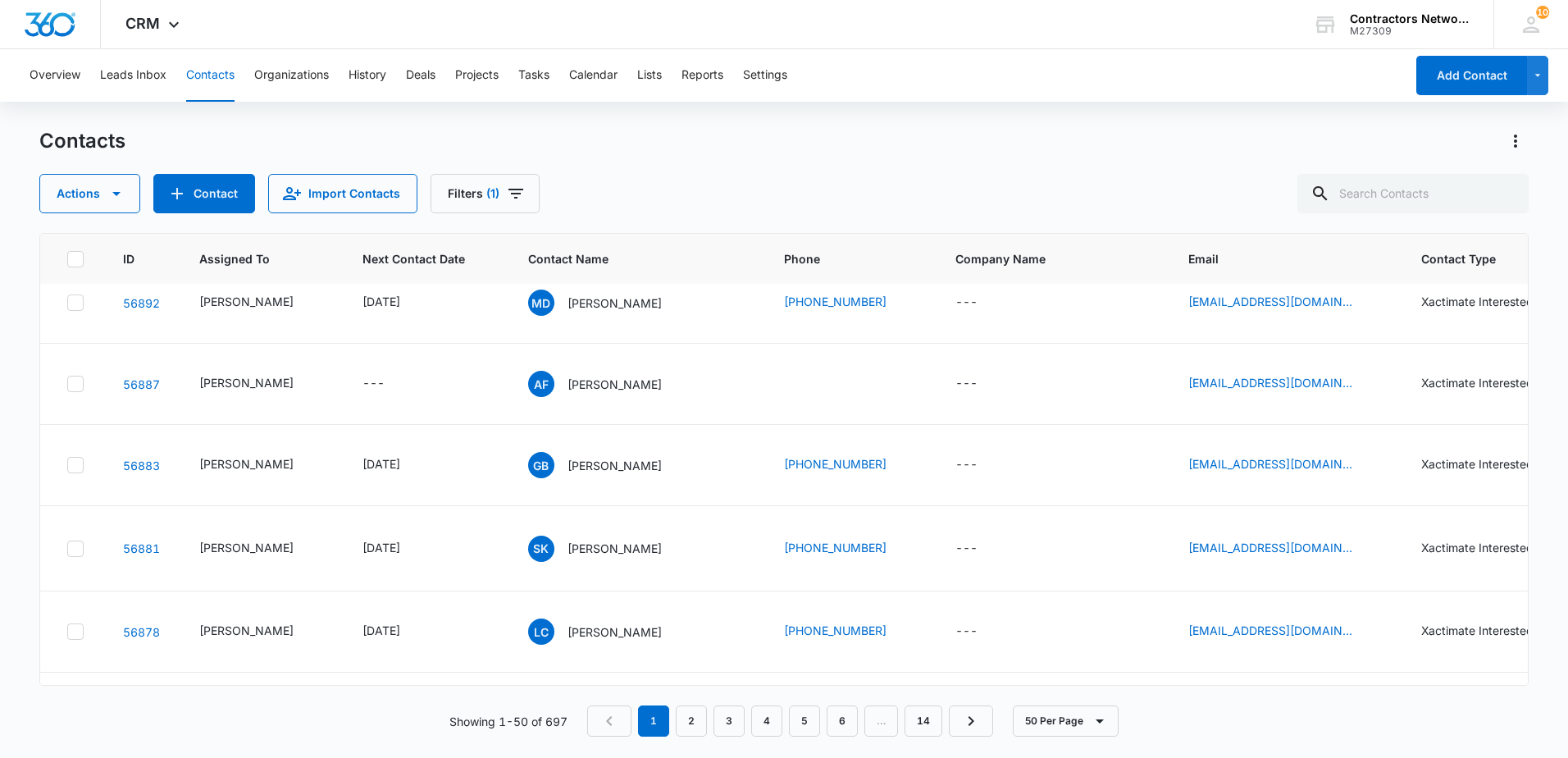
scroll to position [3363, 0]
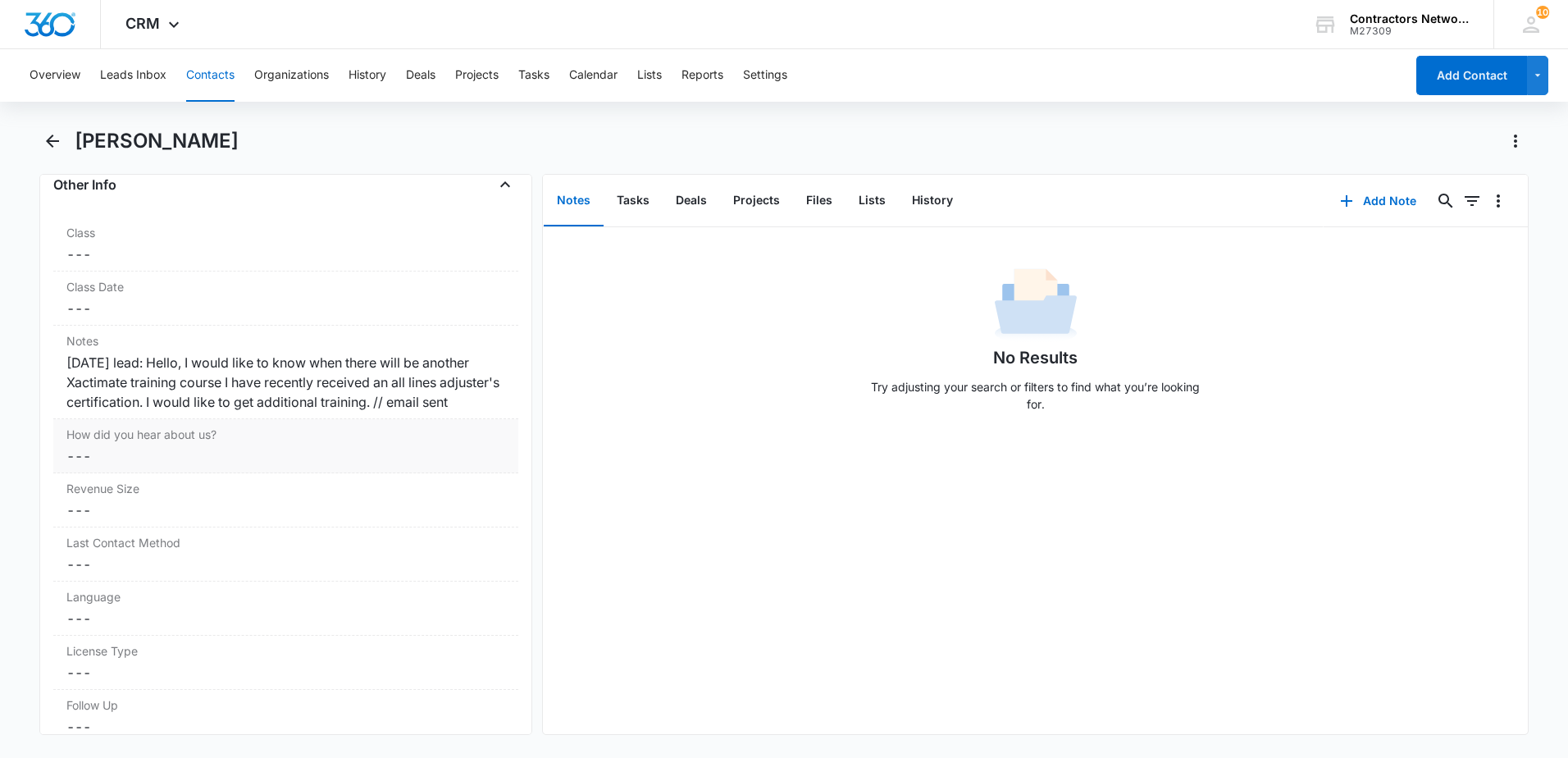
scroll to position [1887, 0]
drag, startPoint x: 926, startPoint y: 200, endPoint x: 937, endPoint y: 197, distance: 11.4
click at [937, 197] on button "History" at bounding box center [932, 201] width 68 height 51
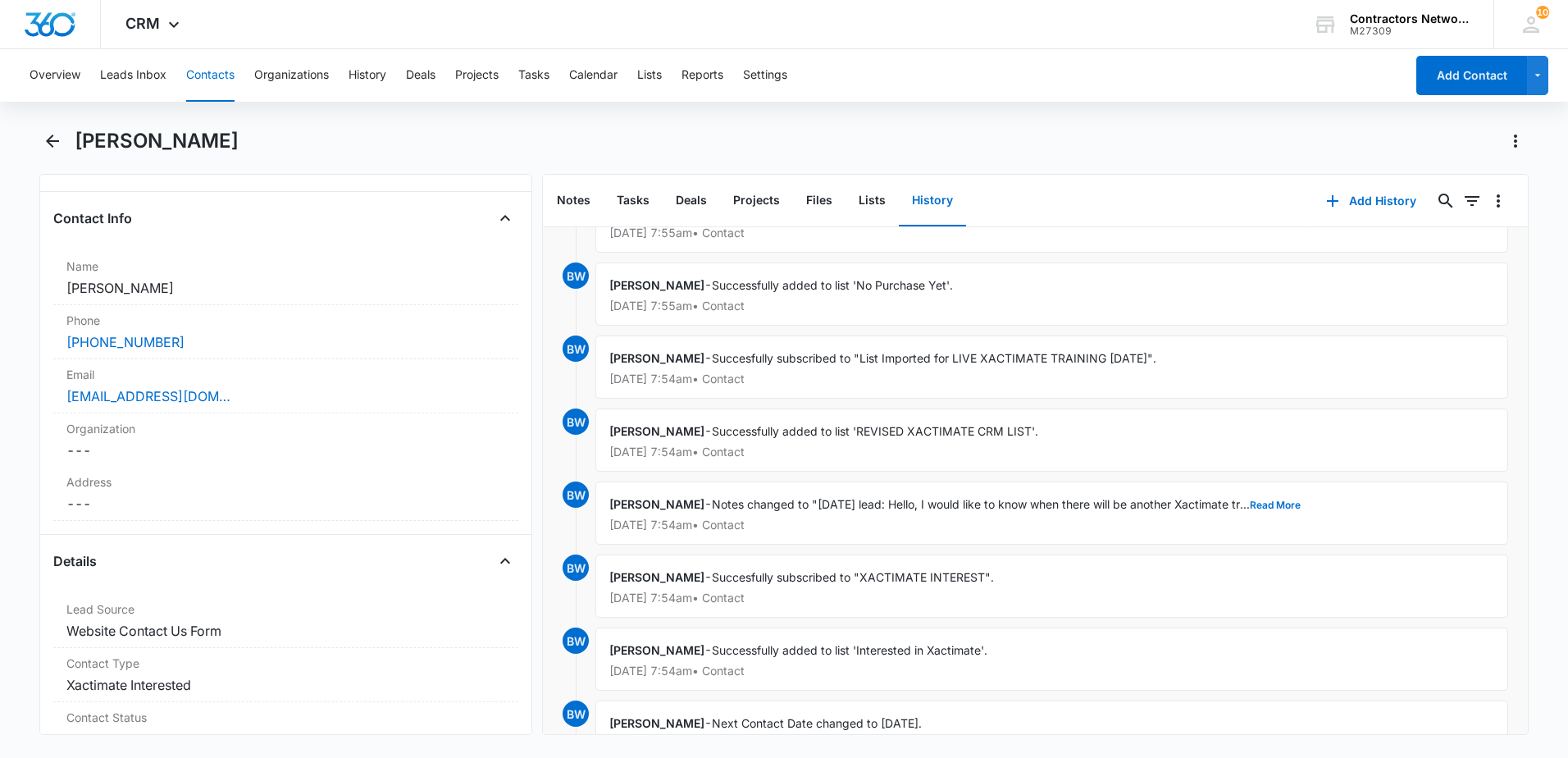
scroll to position [164, 0]
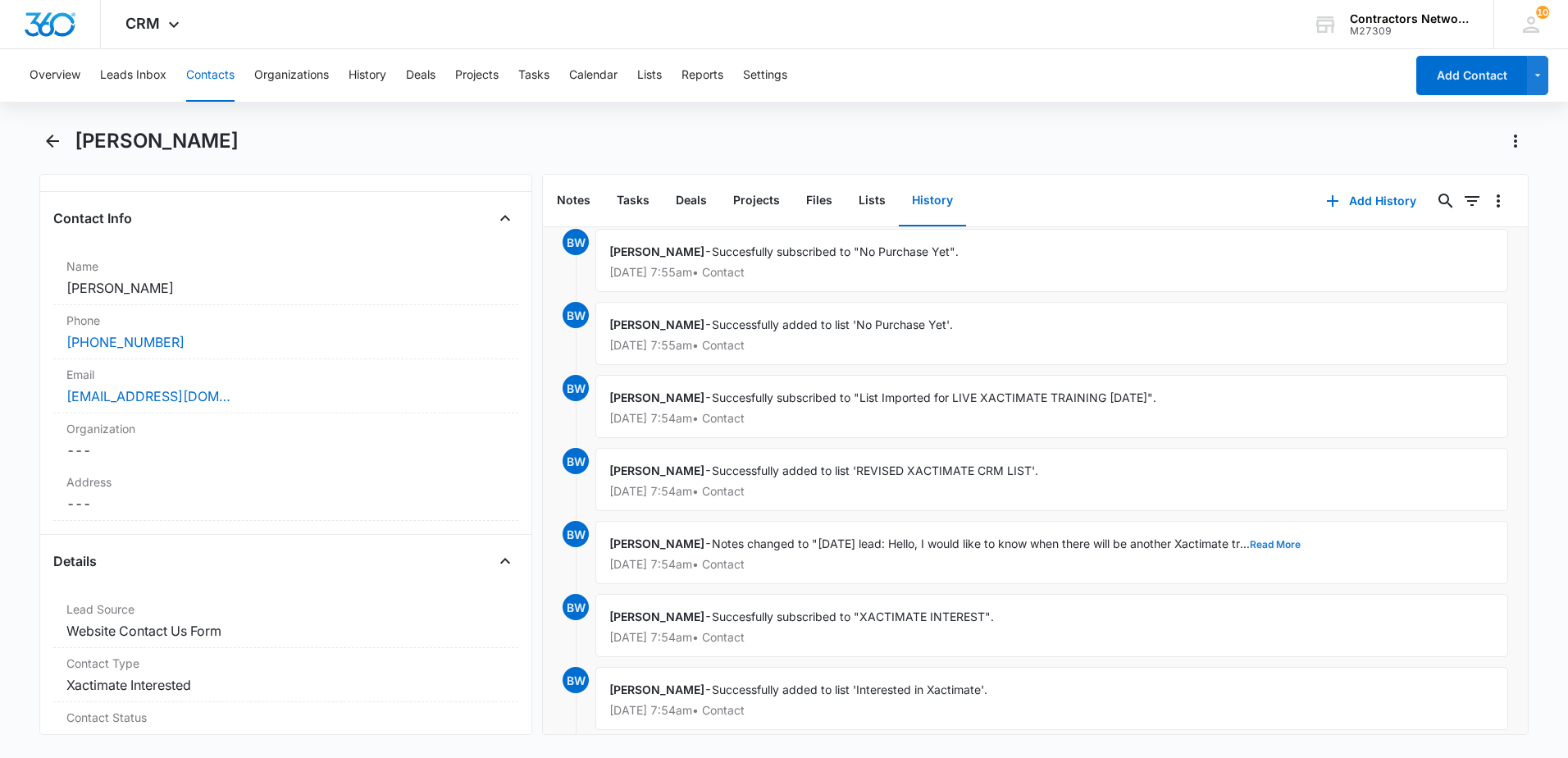
click at [1295, 546] on button "Read More" at bounding box center [1275, 544] width 51 height 9
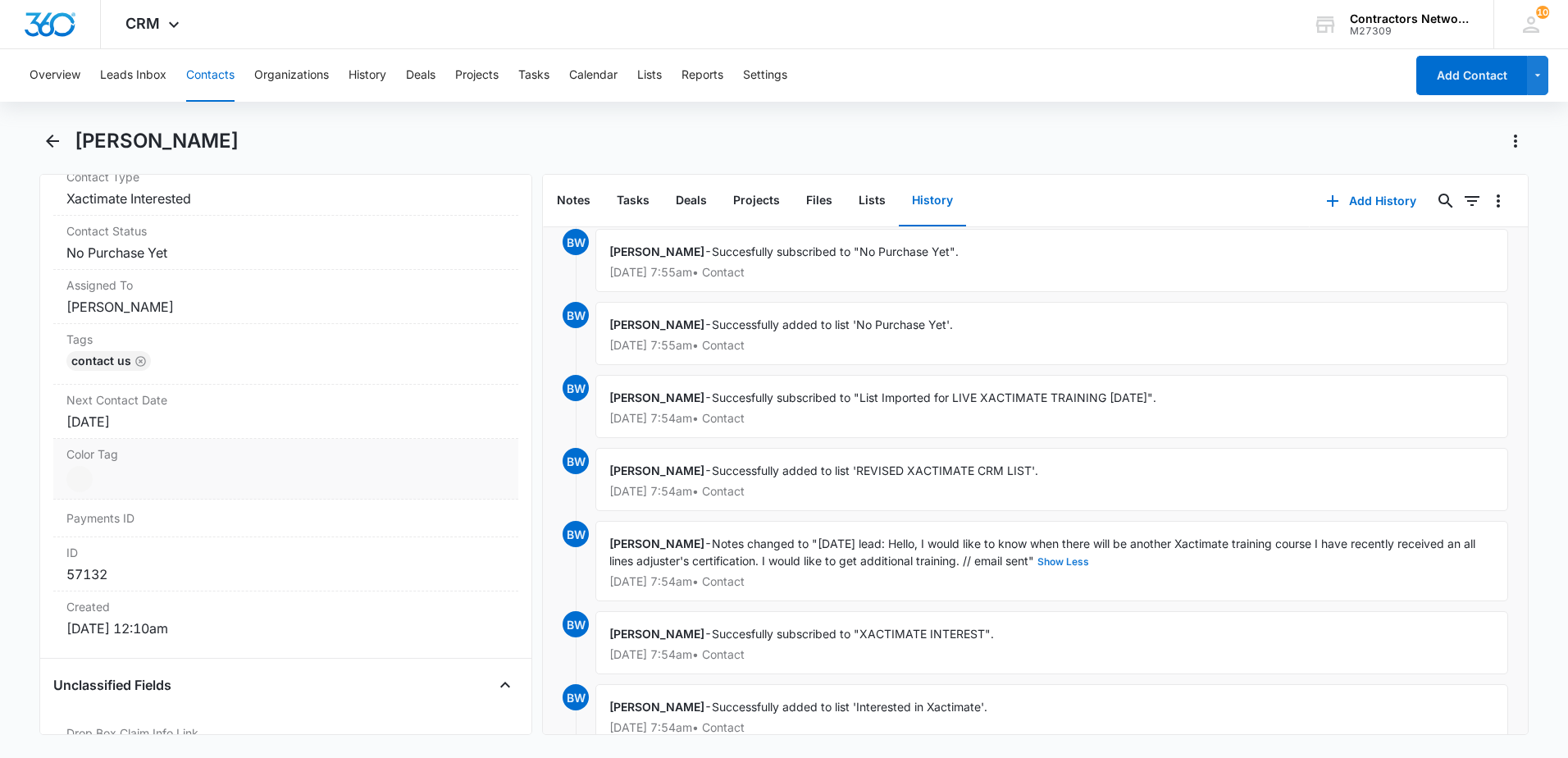
scroll to position [738, 0]
click at [232, 418] on div "[DATE]" at bounding box center [286, 416] width 439 height 20
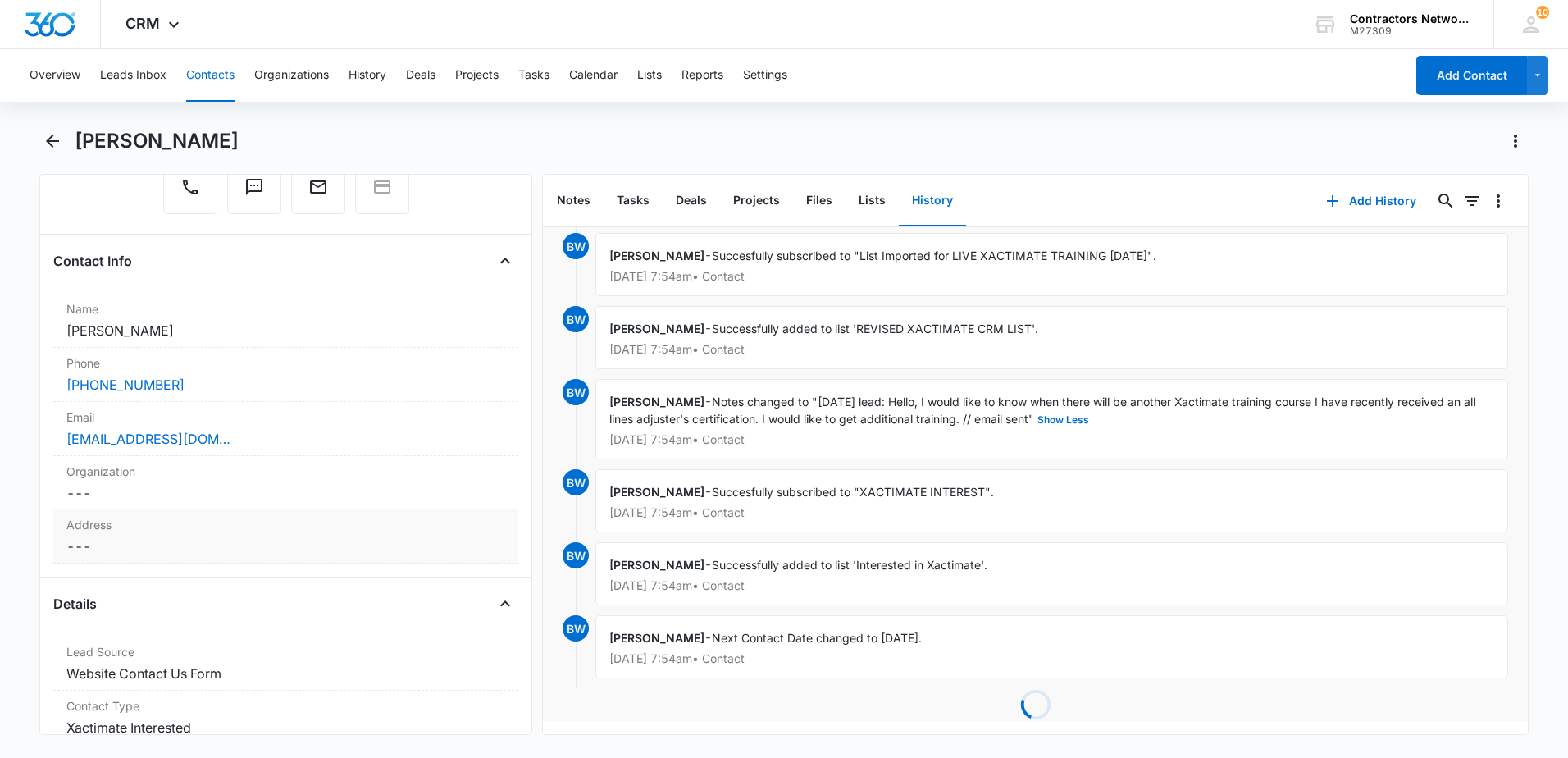
scroll to position [246, 0]
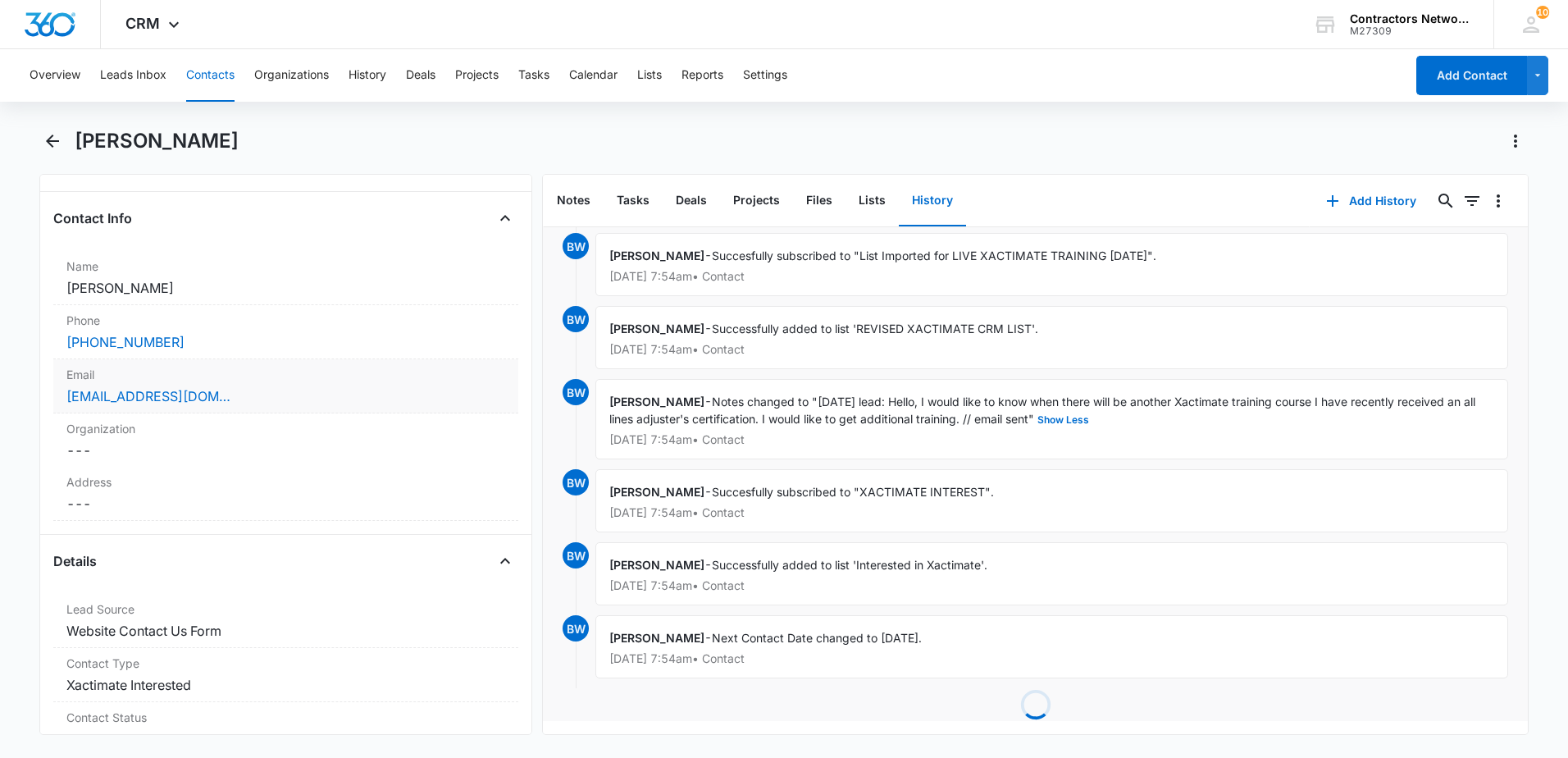
click at [325, 408] on div "Email Cancel Save Changes [EMAIL_ADDRESS][DOMAIN_NAME]" at bounding box center [286, 387] width 465 height 54
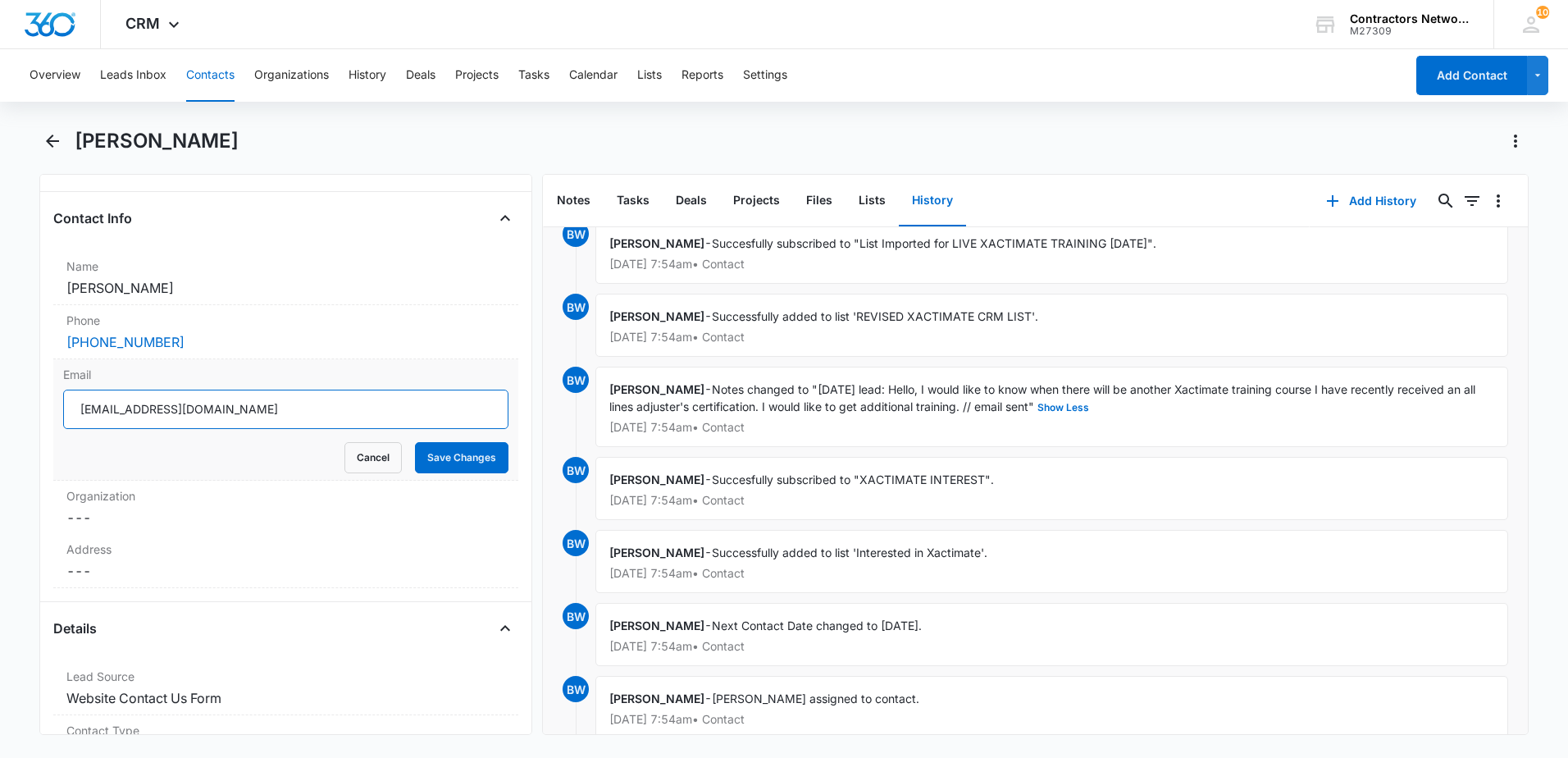
click at [328, 417] on input "[EMAIL_ADDRESS][DOMAIN_NAME]" at bounding box center [285, 409] width 445 height 39
click at [326, 417] on input "[EMAIL_ADDRESS][DOMAIN_NAME]" at bounding box center [285, 409] width 445 height 39
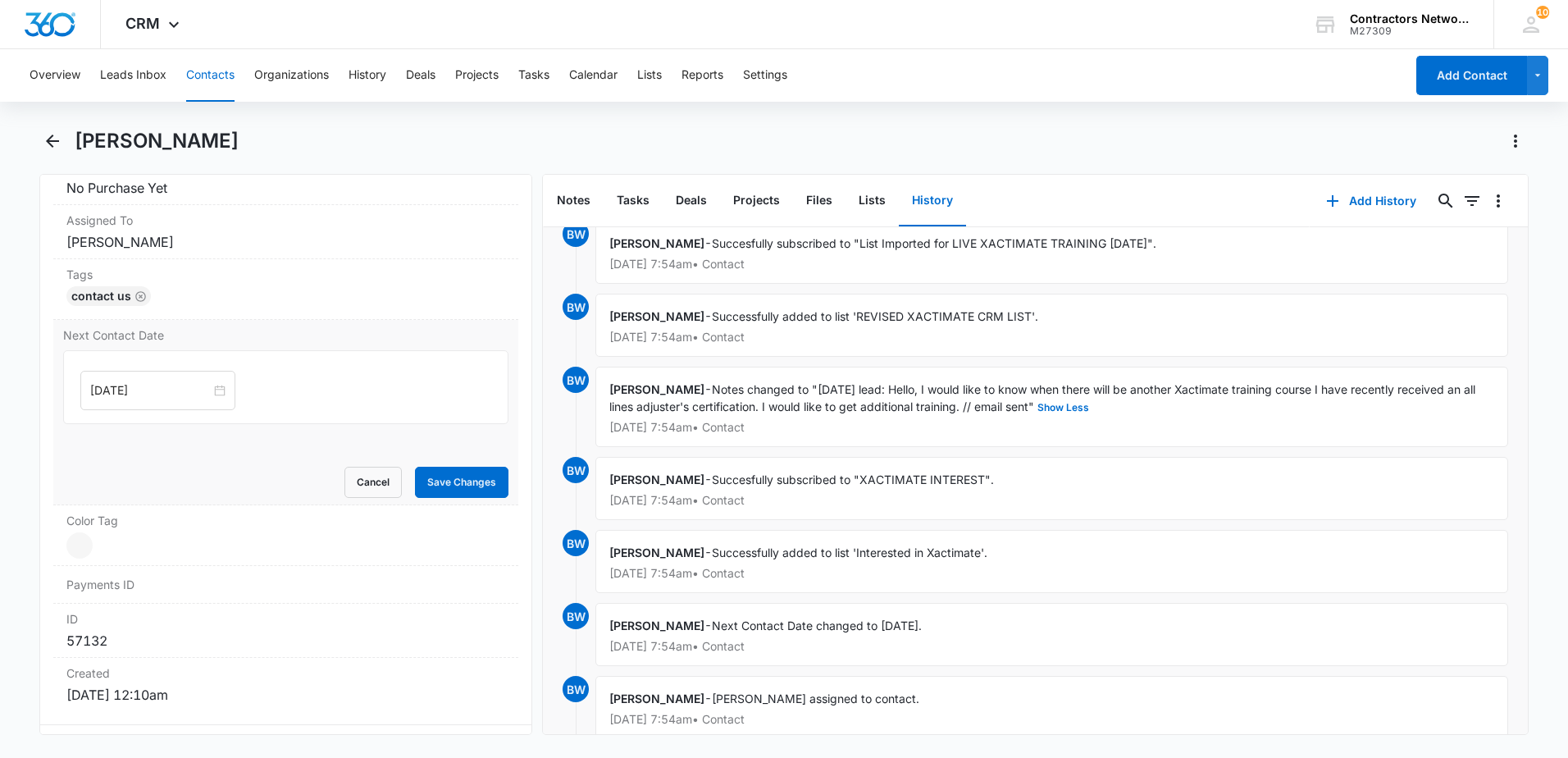
scroll to position [902, 0]
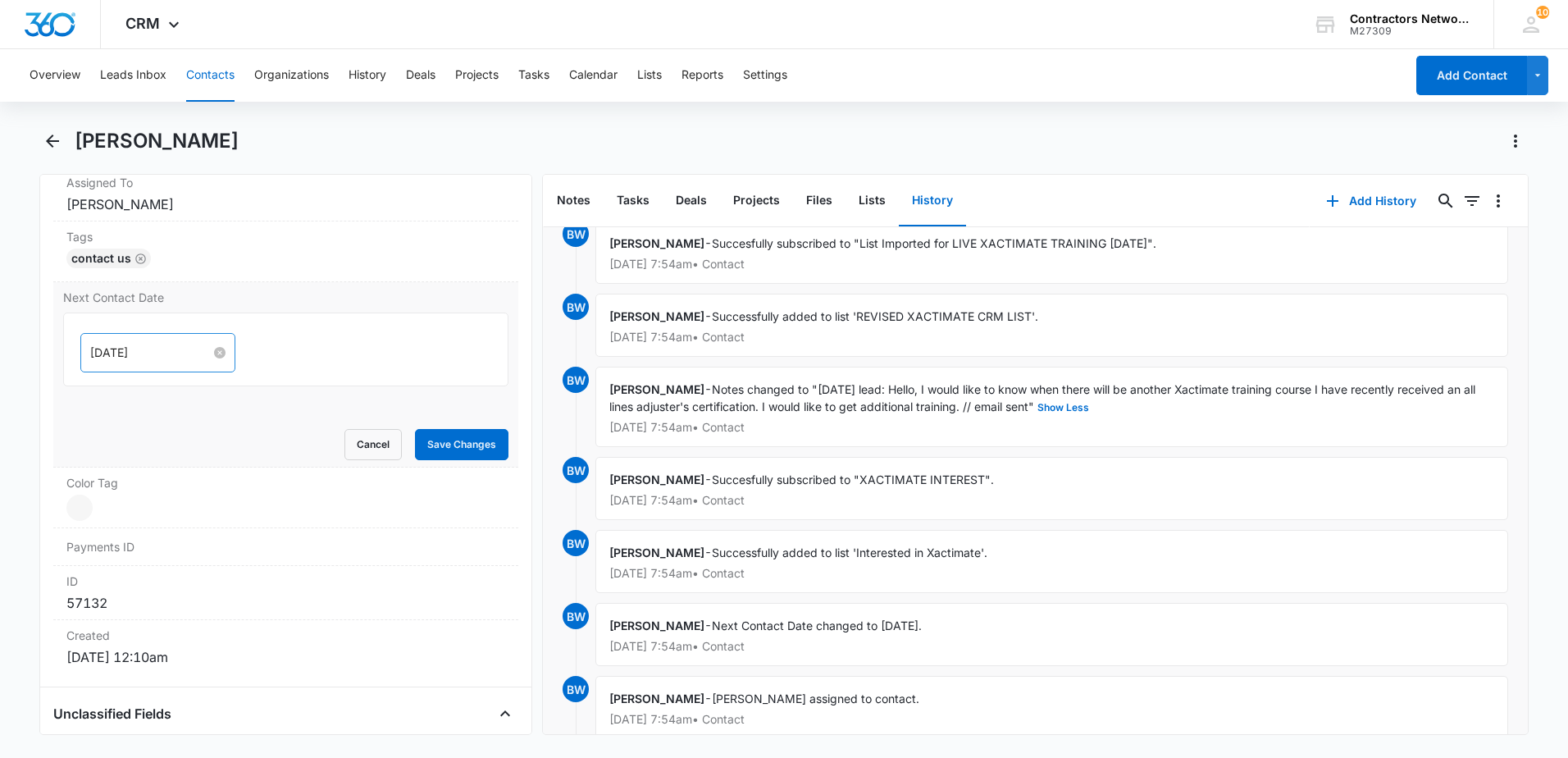
click at [174, 351] on input "[DATE]" at bounding box center [150, 352] width 121 height 18
click at [192, 616] on link "[DATE]" at bounding box center [194, 612] width 38 height 14
click at [163, 351] on input "[DATE]" at bounding box center [150, 352] width 121 height 18
click at [272, 398] on button "button" at bounding box center [274, 392] width 18 height 33
type input "[DATE]"
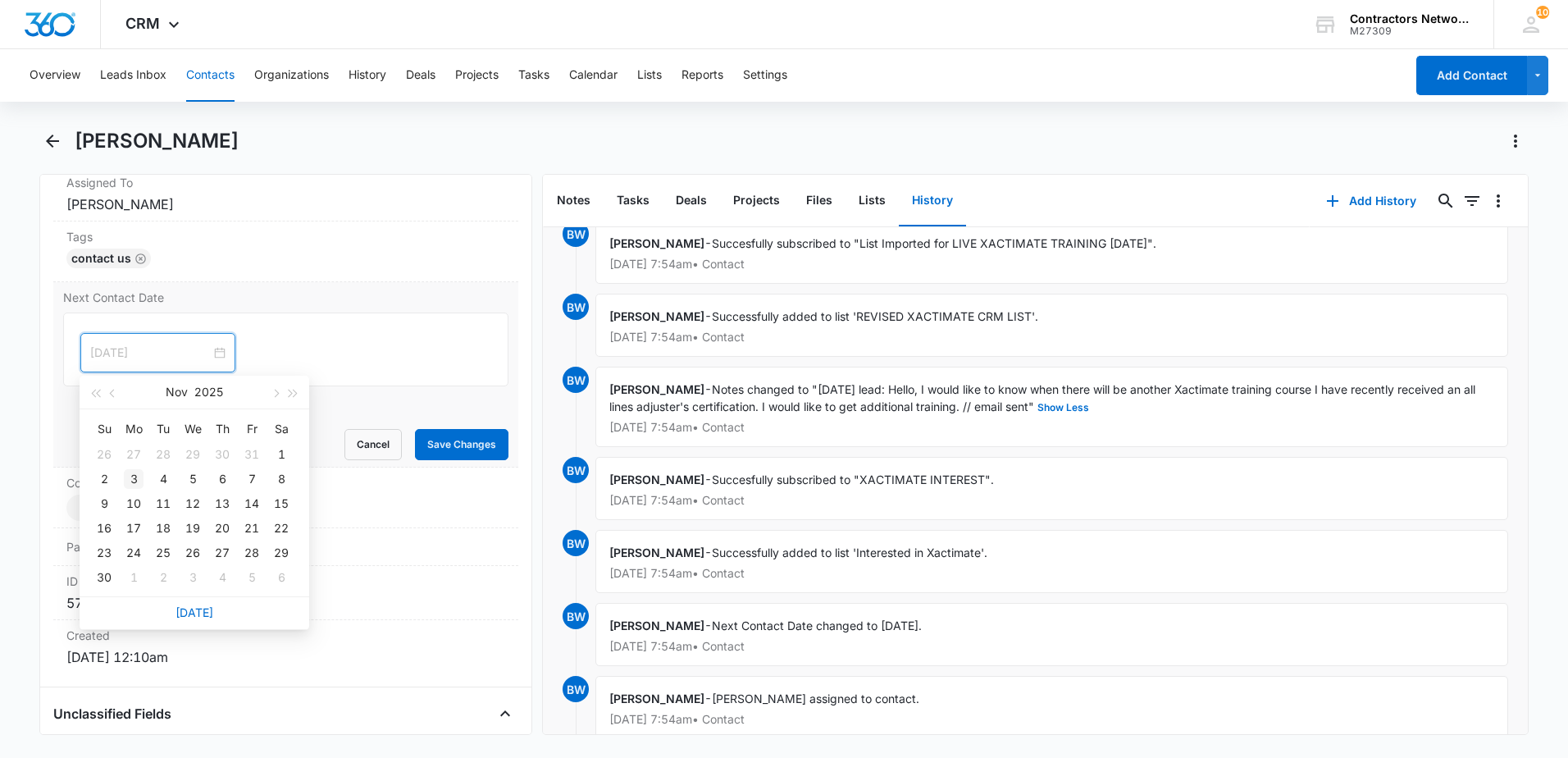
click at [133, 477] on div "3" at bounding box center [133, 478] width 20 height 20
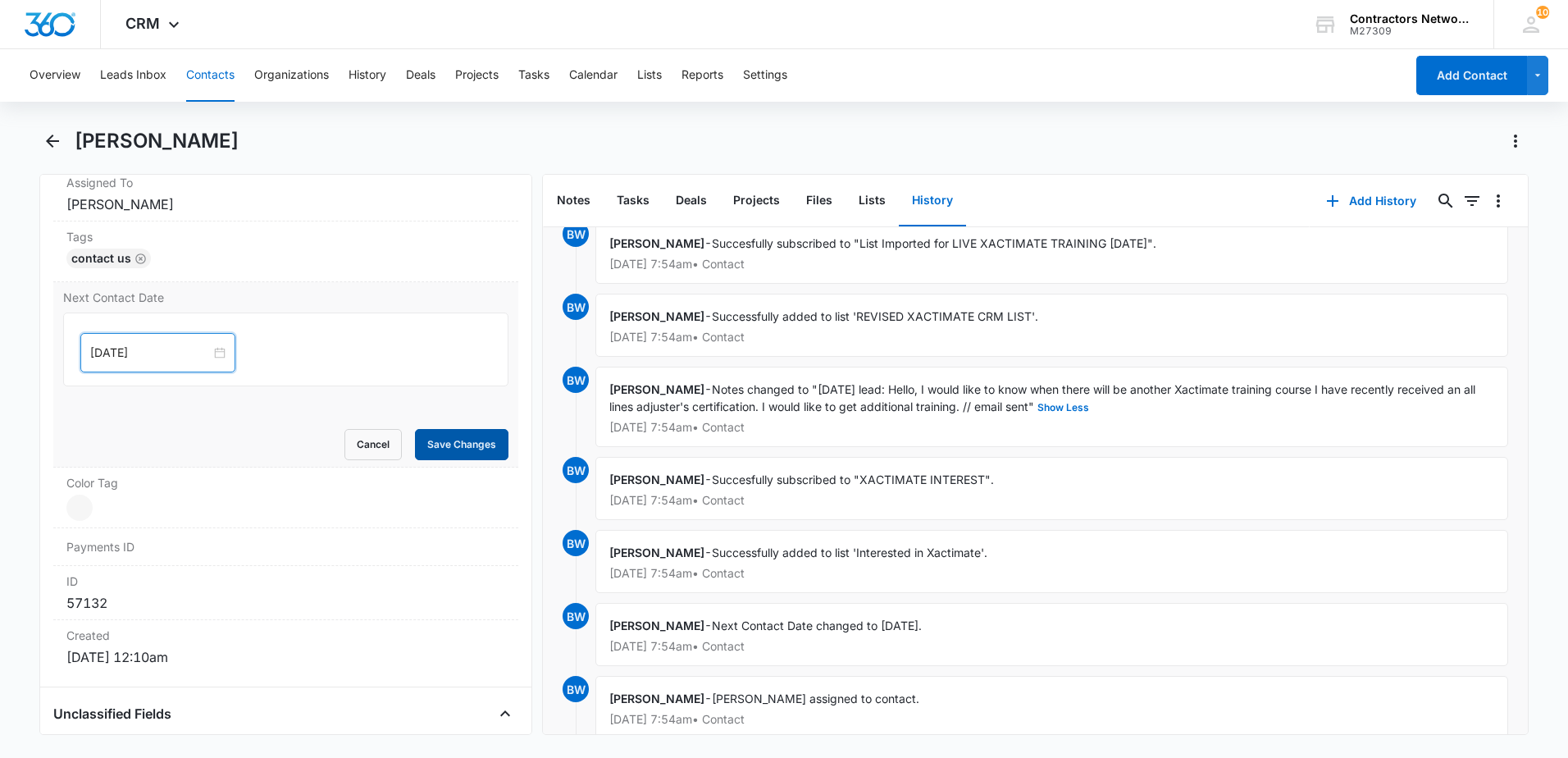
click at [436, 445] on button "Save Changes" at bounding box center [462, 444] width 94 height 31
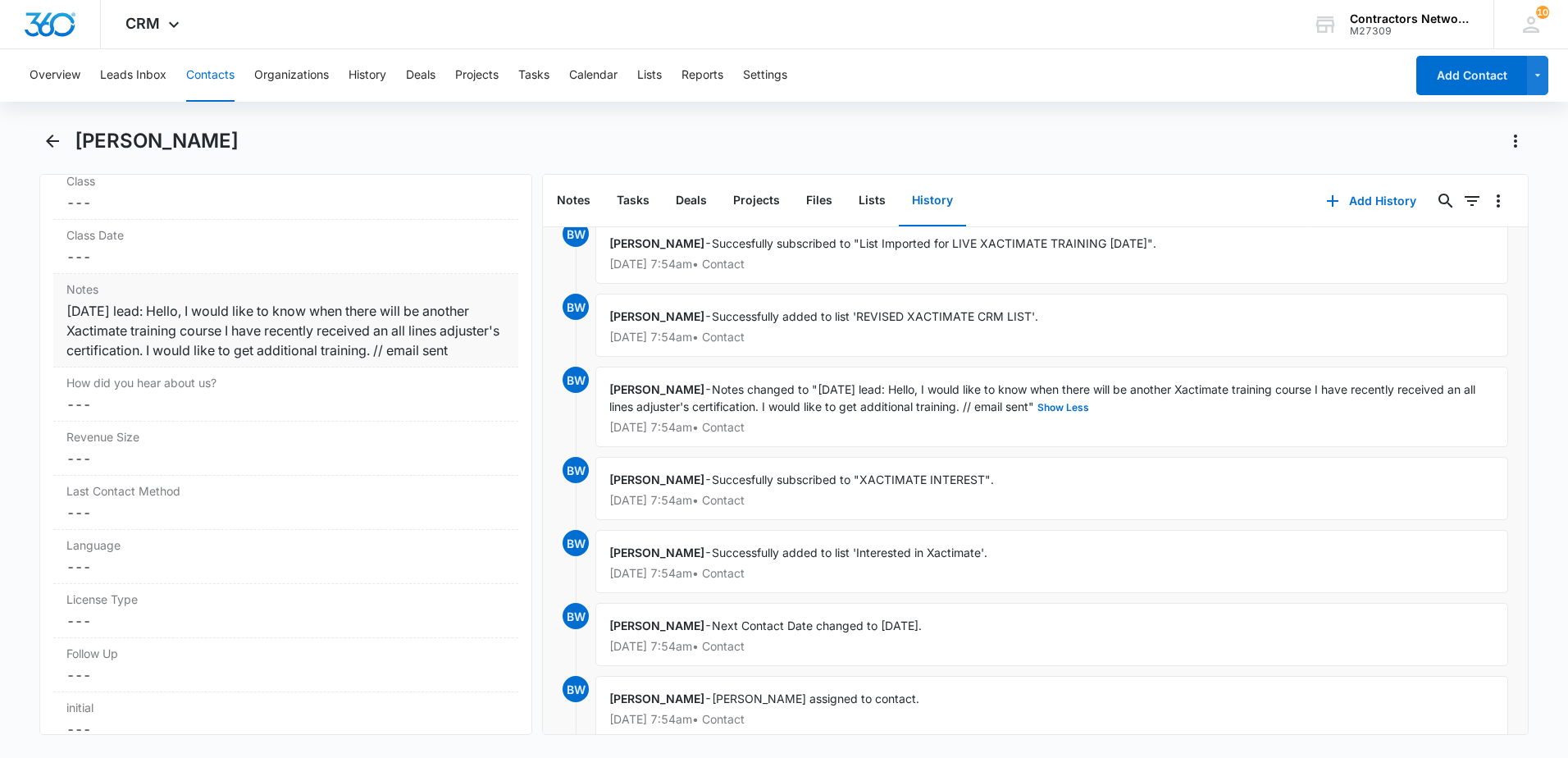
click at [217, 360] on div "[DATE] lead: Hello, I would like to know when there will be another Xactimate t…" at bounding box center [286, 330] width 439 height 59
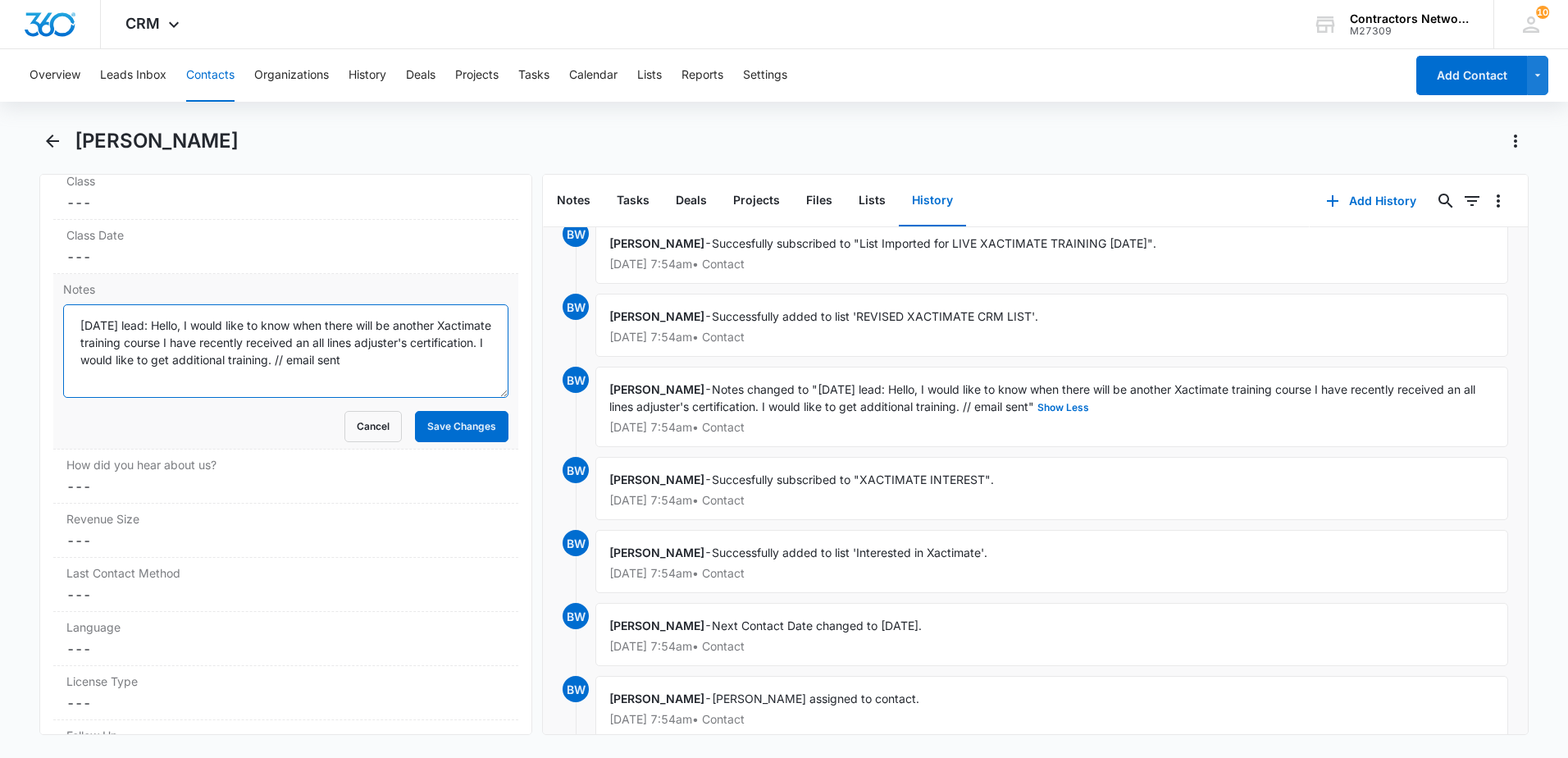
click at [466, 373] on textarea "[DATE] lead: Hello, I would like to know when there will be another Xactimate t…" at bounding box center [285, 351] width 445 height 94
type textarea "[DATE] lead: Hello, I would like to know when there will be another Xactimate t…"
click at [430, 421] on button "Save Changes" at bounding box center [462, 426] width 94 height 31
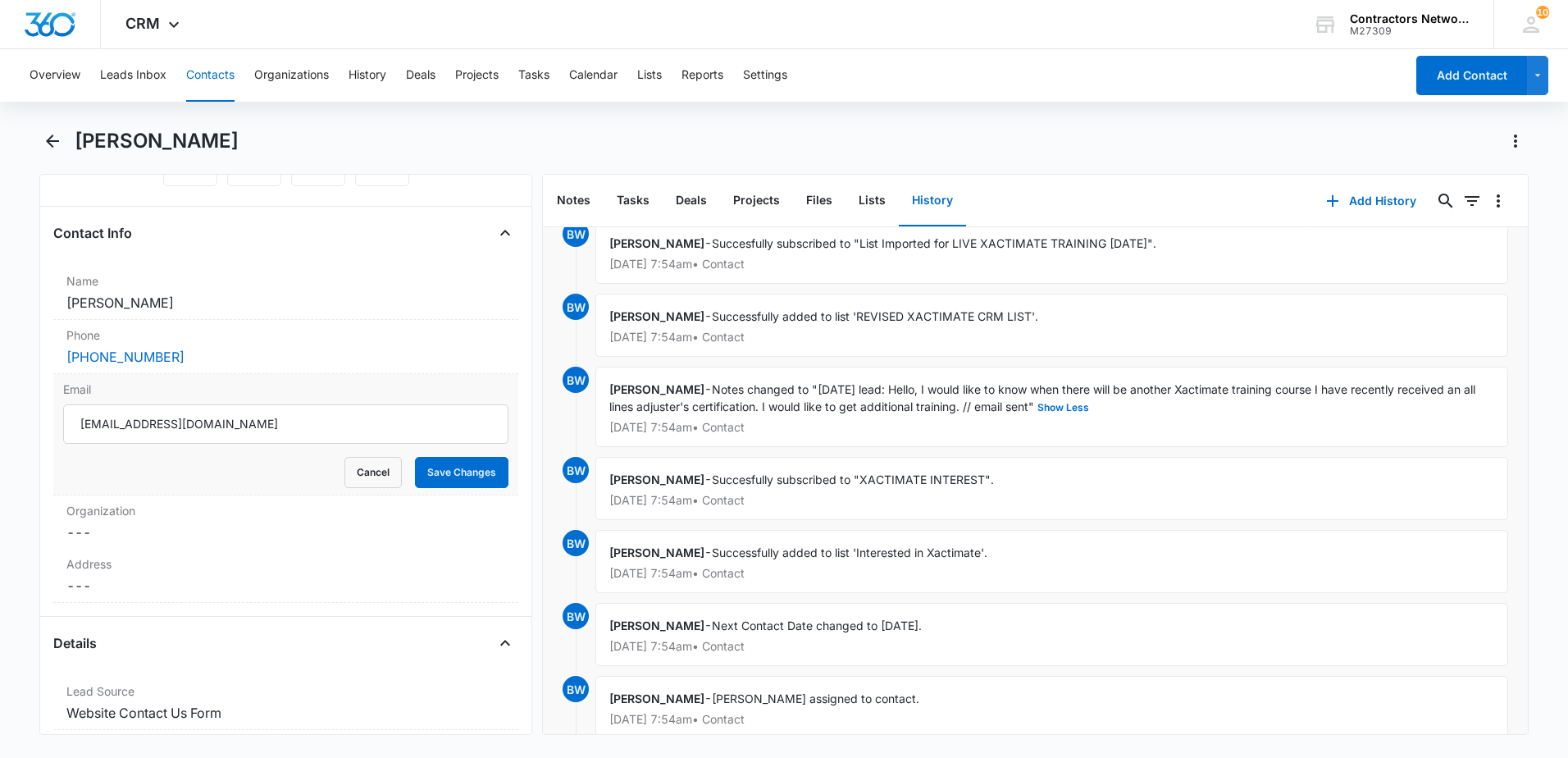
scroll to position [197, 0]
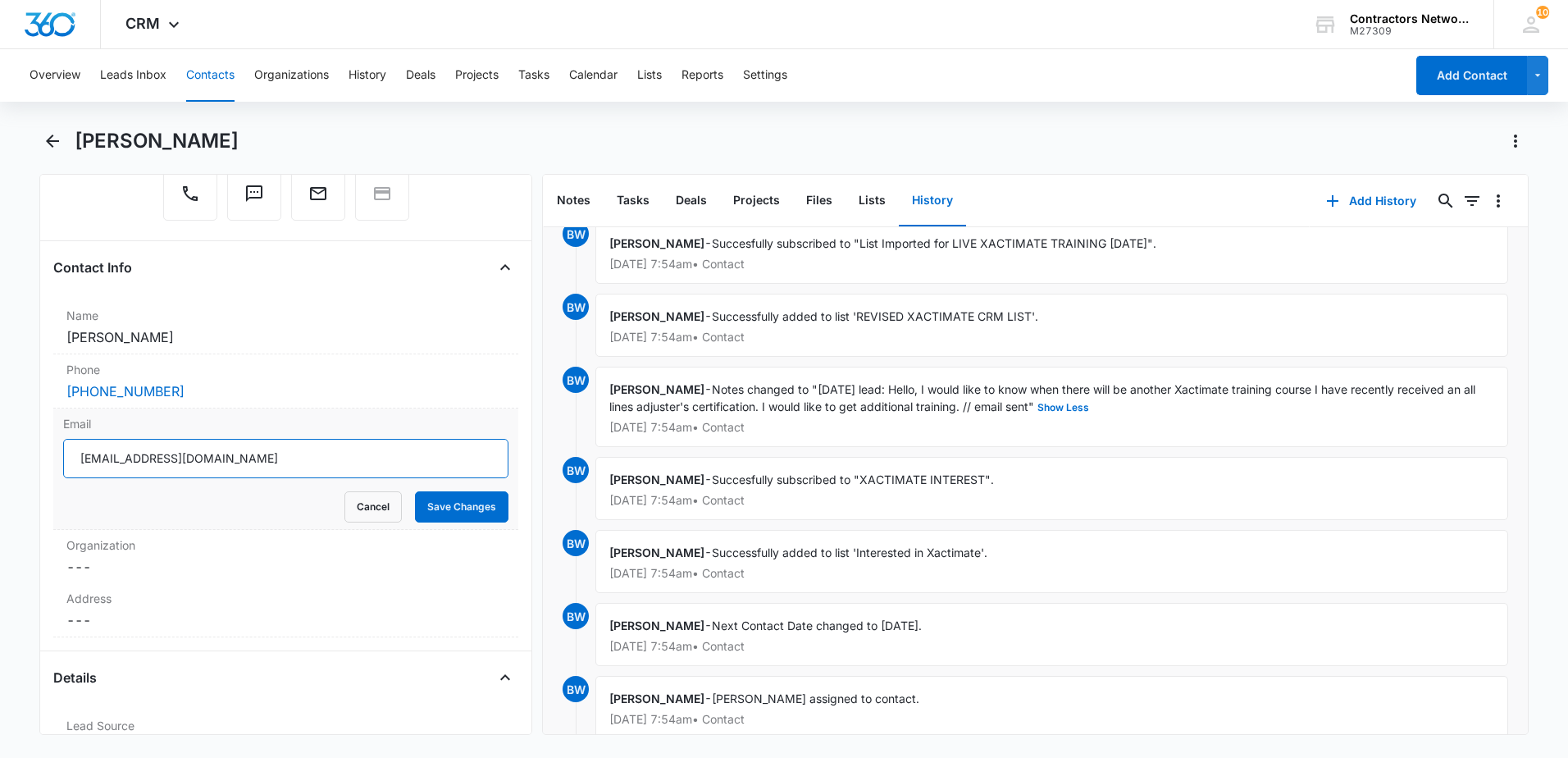
click at [239, 460] on input "[EMAIL_ADDRESS][DOMAIN_NAME]" at bounding box center [285, 459] width 445 height 39
click at [56, 140] on icon "Back" at bounding box center [52, 141] width 20 height 20
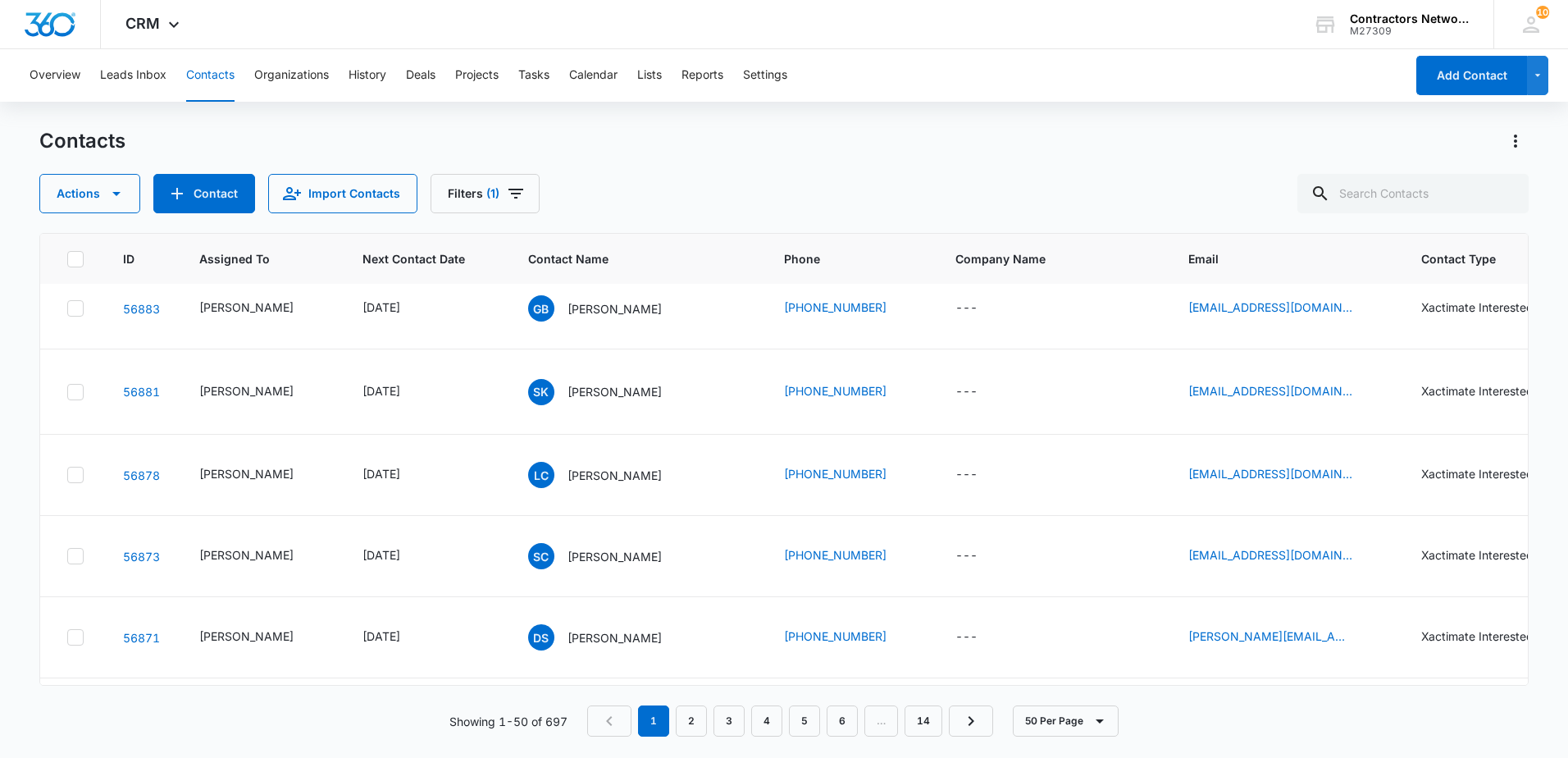
scroll to position [3527, 0]
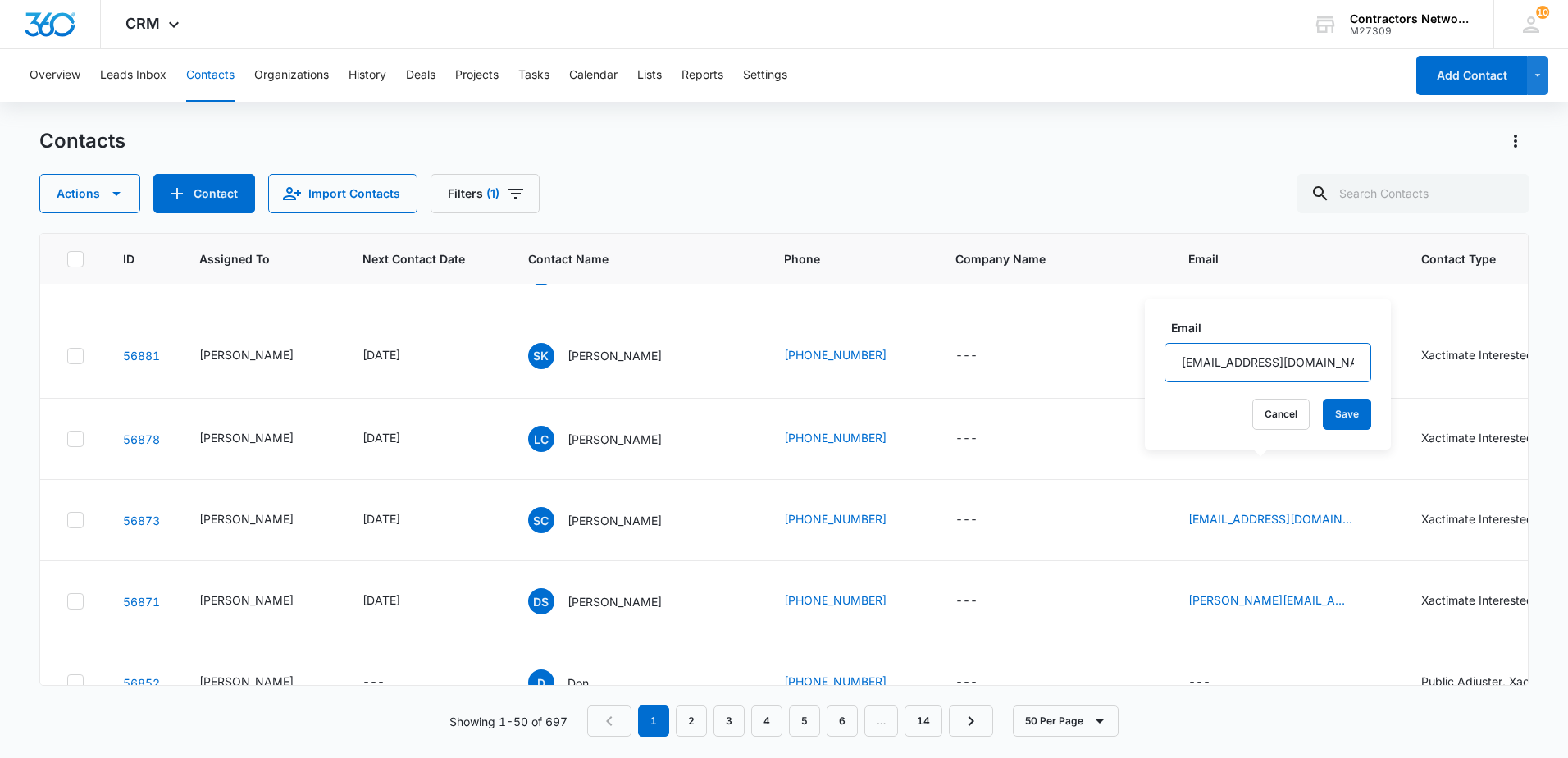
click at [1304, 363] on input "[EMAIL_ADDRESS][DOMAIN_NAME]" at bounding box center [1268, 363] width 206 height 39
click at [1304, 356] on input "[EMAIL_ADDRESS][DOMAIN_NAME]" at bounding box center [1268, 363] width 206 height 39
drag, startPoint x: 1304, startPoint y: 356, endPoint x: 1297, endPoint y: 370, distance: 15.7
click at [1297, 370] on input "[EMAIL_ADDRESS][DOMAIN_NAME]" at bounding box center [1268, 363] width 206 height 39
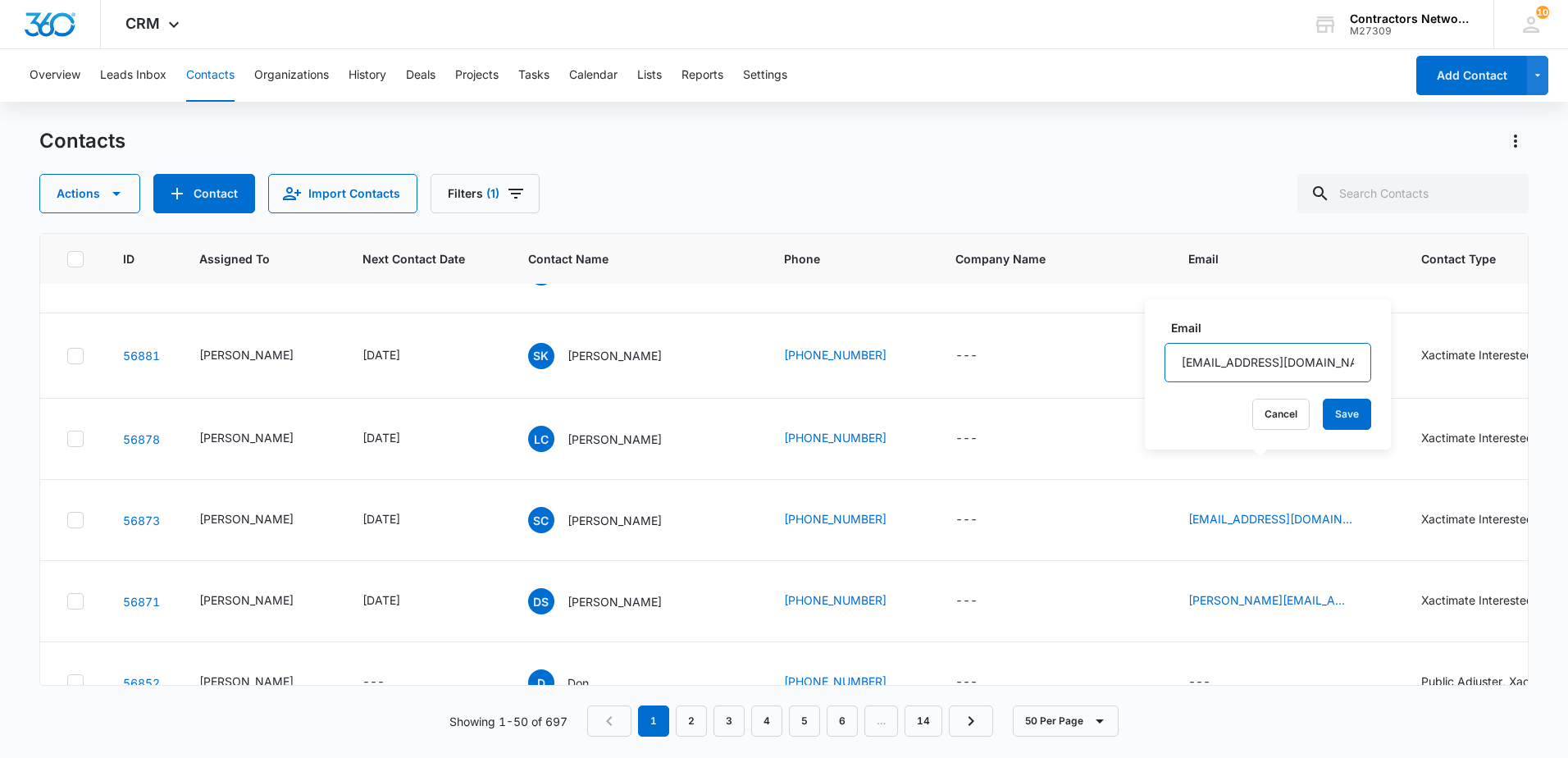
click at [1297, 369] on input "[EMAIL_ADDRESS][DOMAIN_NAME]" at bounding box center [1268, 363] width 206 height 39
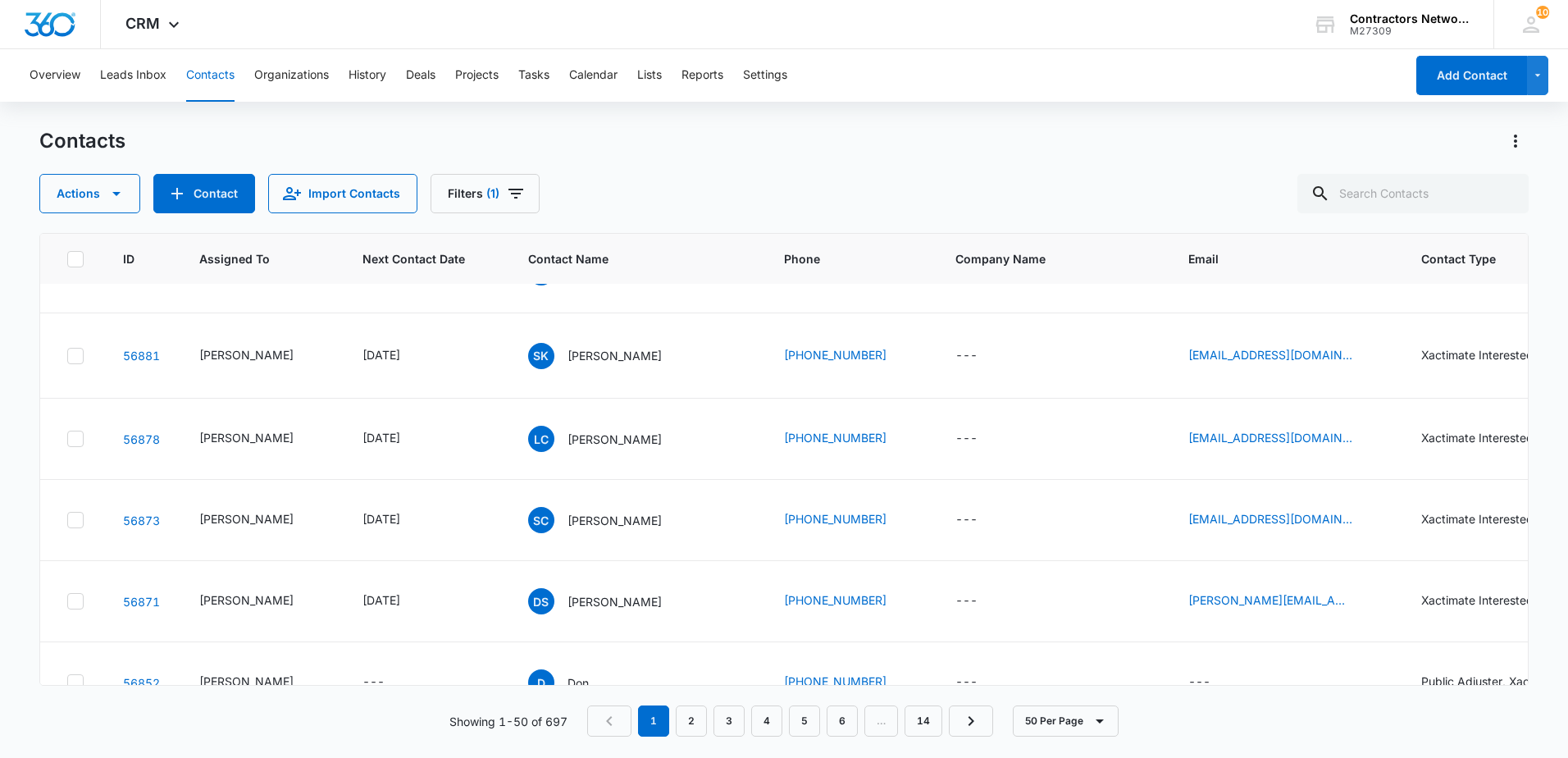
click at [1290, 456] on icon "Remove Xactimate Interested" at bounding box center [1296, 454] width 11 height 12
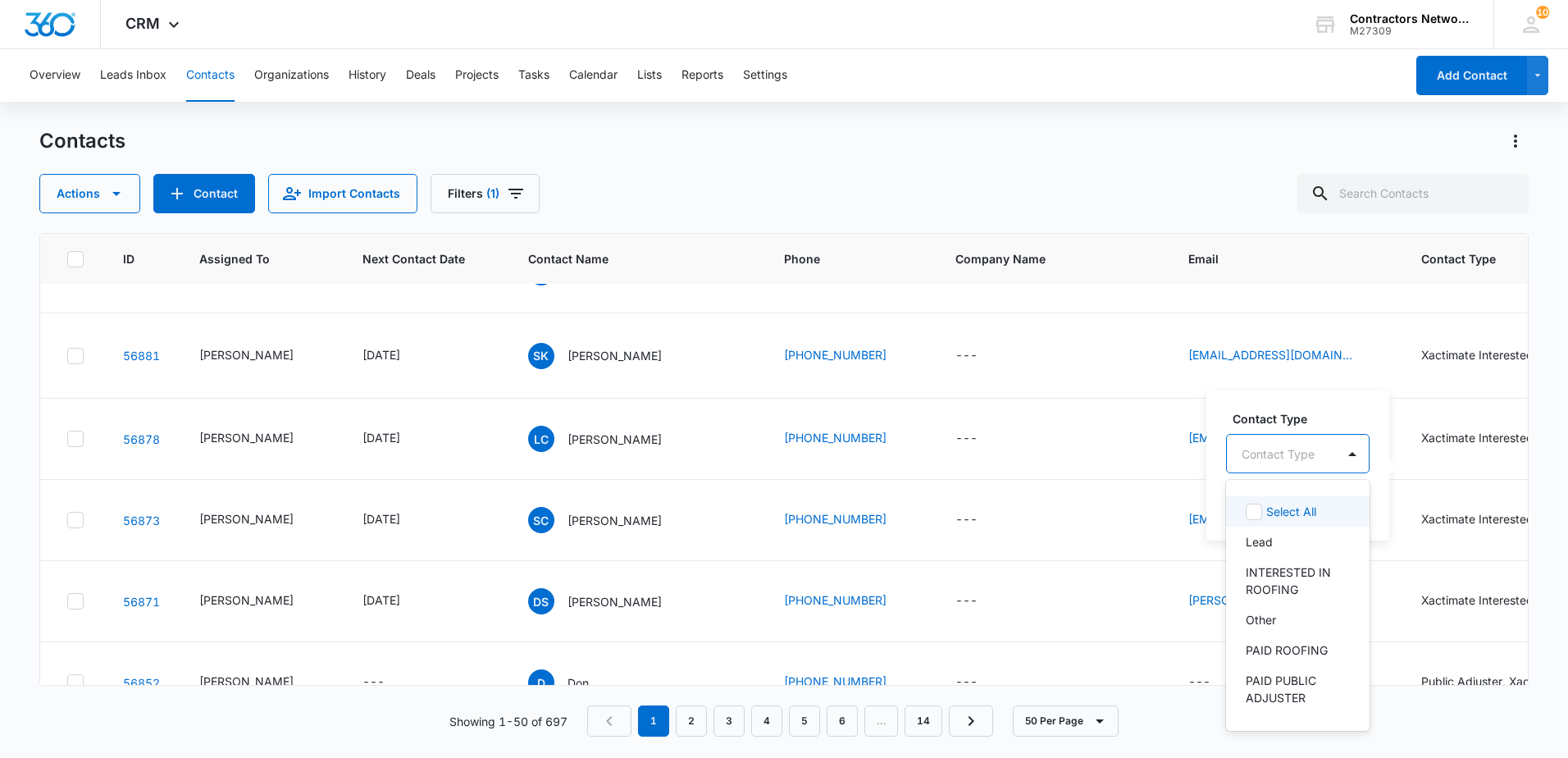
drag, startPoint x: 1265, startPoint y: 454, endPoint x: 1265, endPoint y: 463, distance: 9.0
click at [1264, 454] on div at bounding box center [1278, 454] width 73 height 21
click at [1302, 493] on p "Xactimate Paid" at bounding box center [1286, 483] width 82 height 17
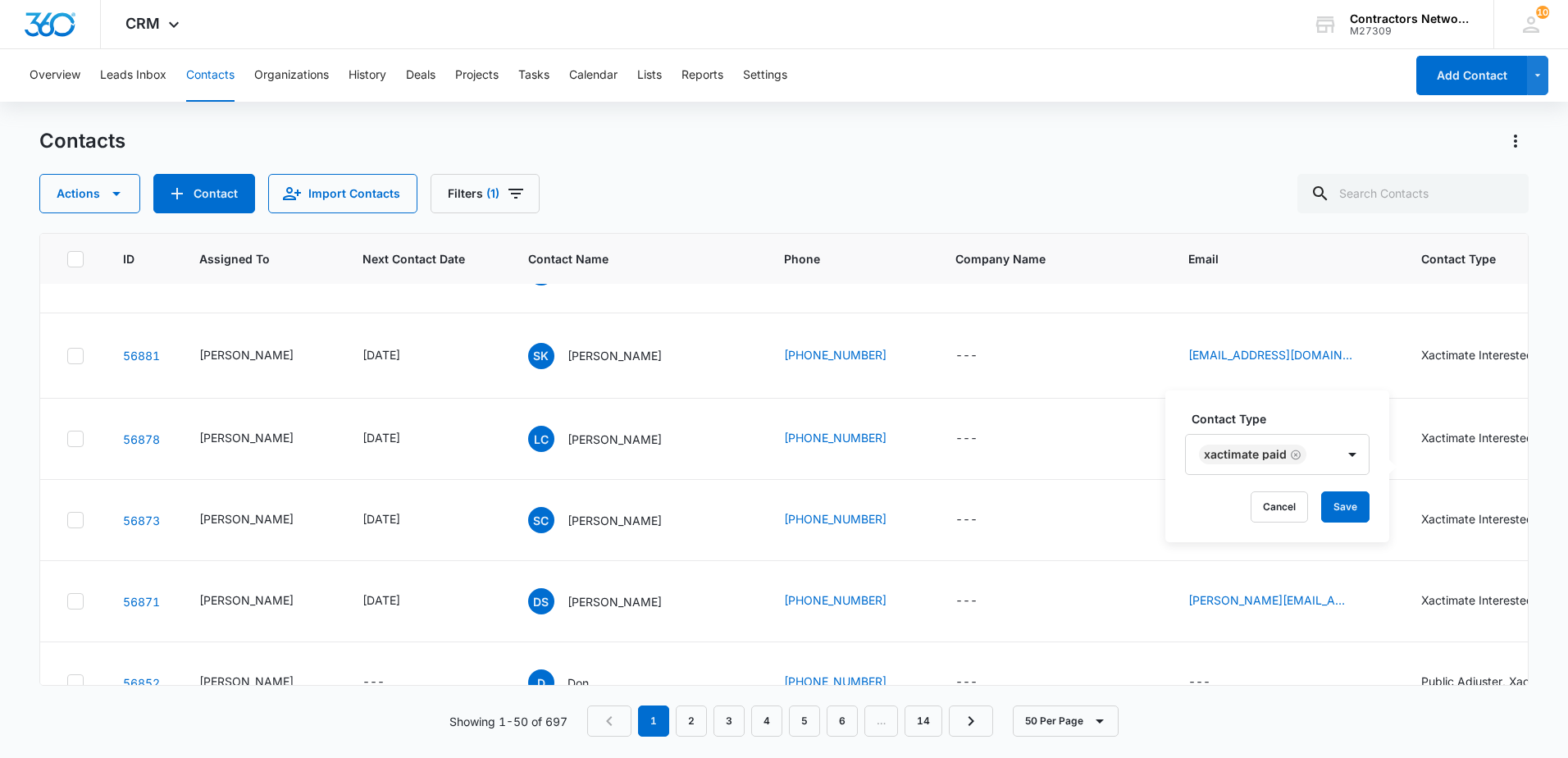
click at [1376, 526] on div "Contact Type Xactimate Paid Cancel Save" at bounding box center [1277, 466] width 224 height 152
click at [1349, 505] on button "Save" at bounding box center [1346, 507] width 49 height 31
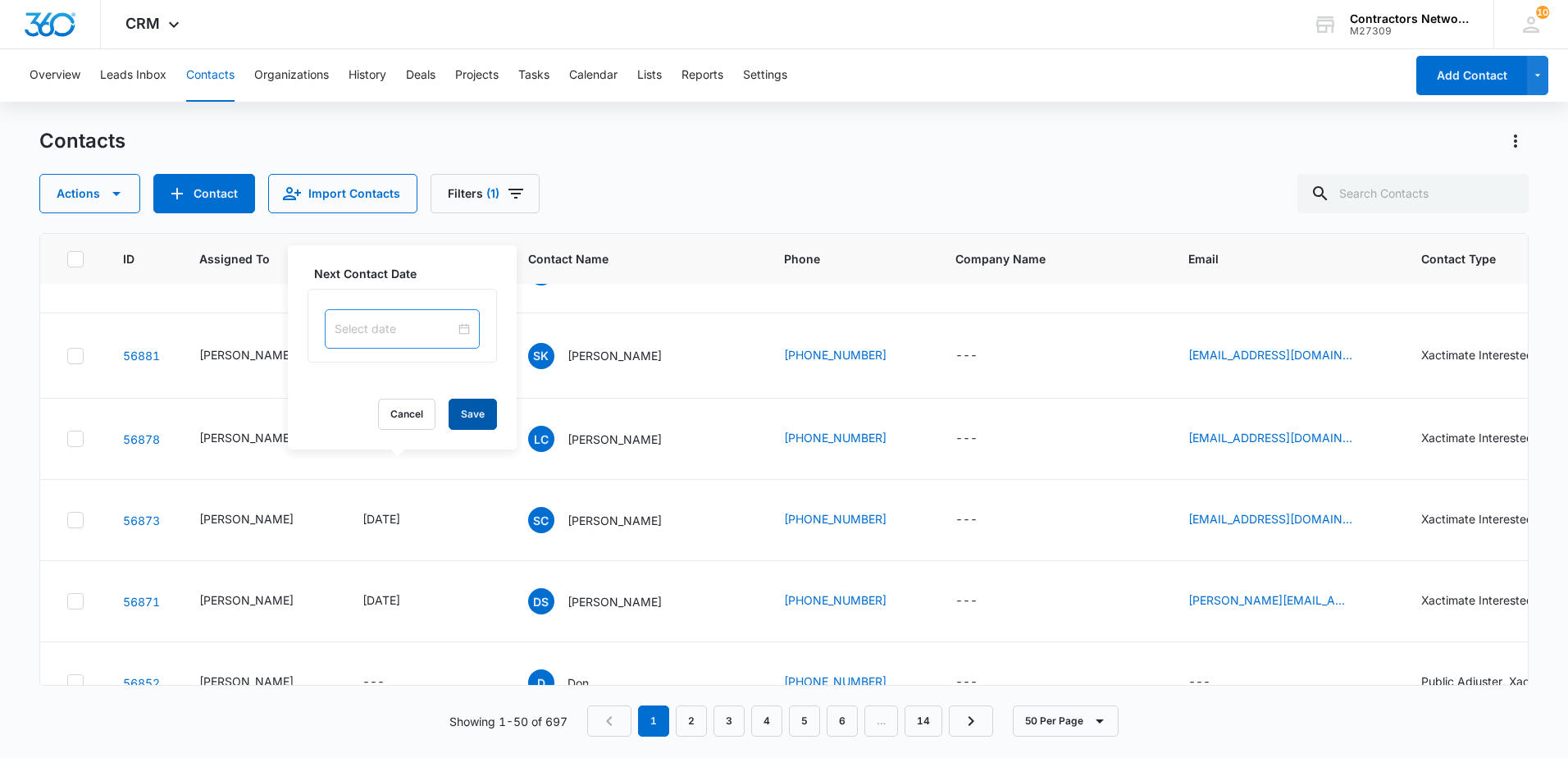
click at [459, 413] on button "Save" at bounding box center [473, 414] width 49 height 31
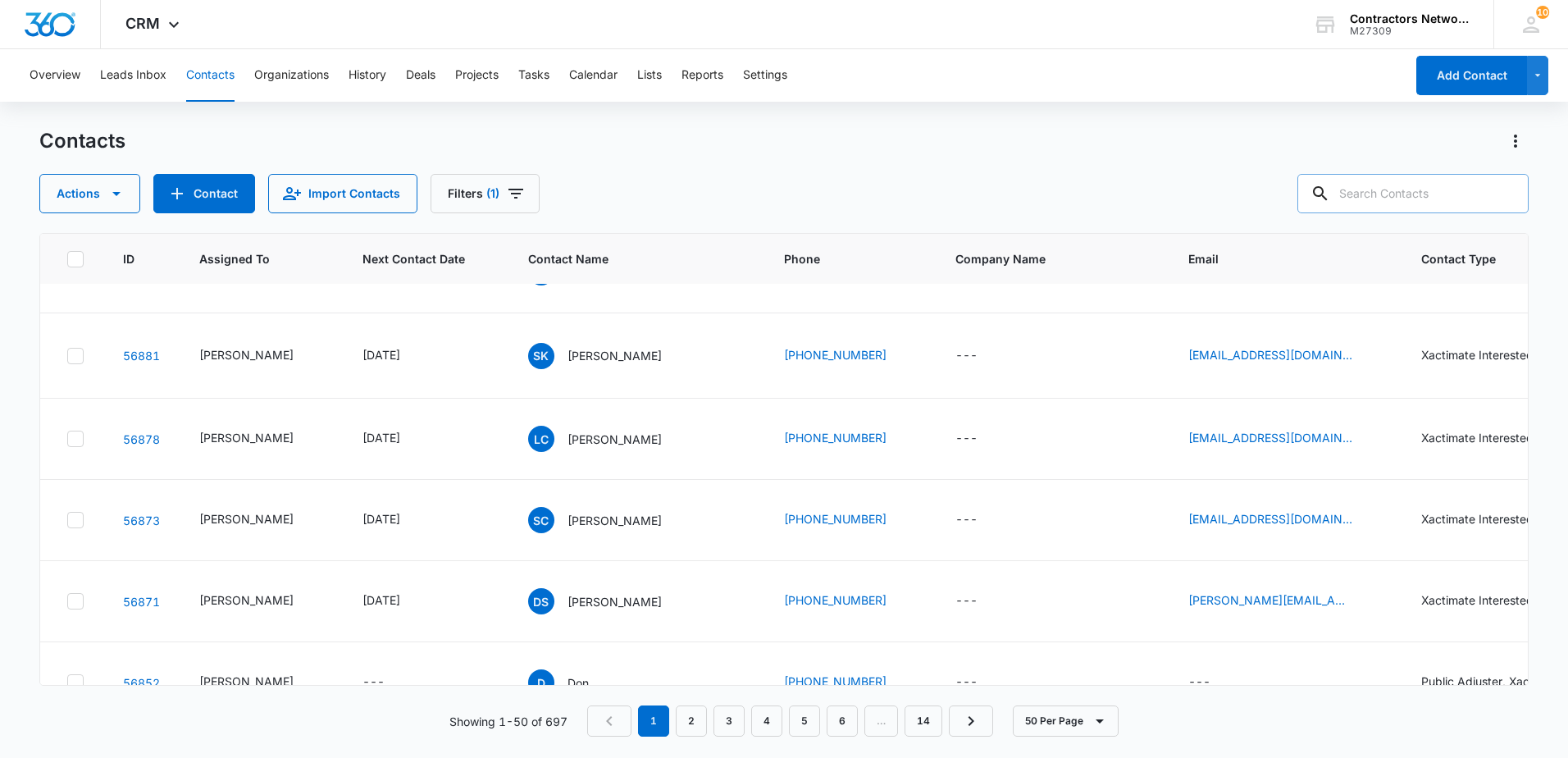
click at [1462, 202] on input "text" at bounding box center [1412, 193] width 232 height 39
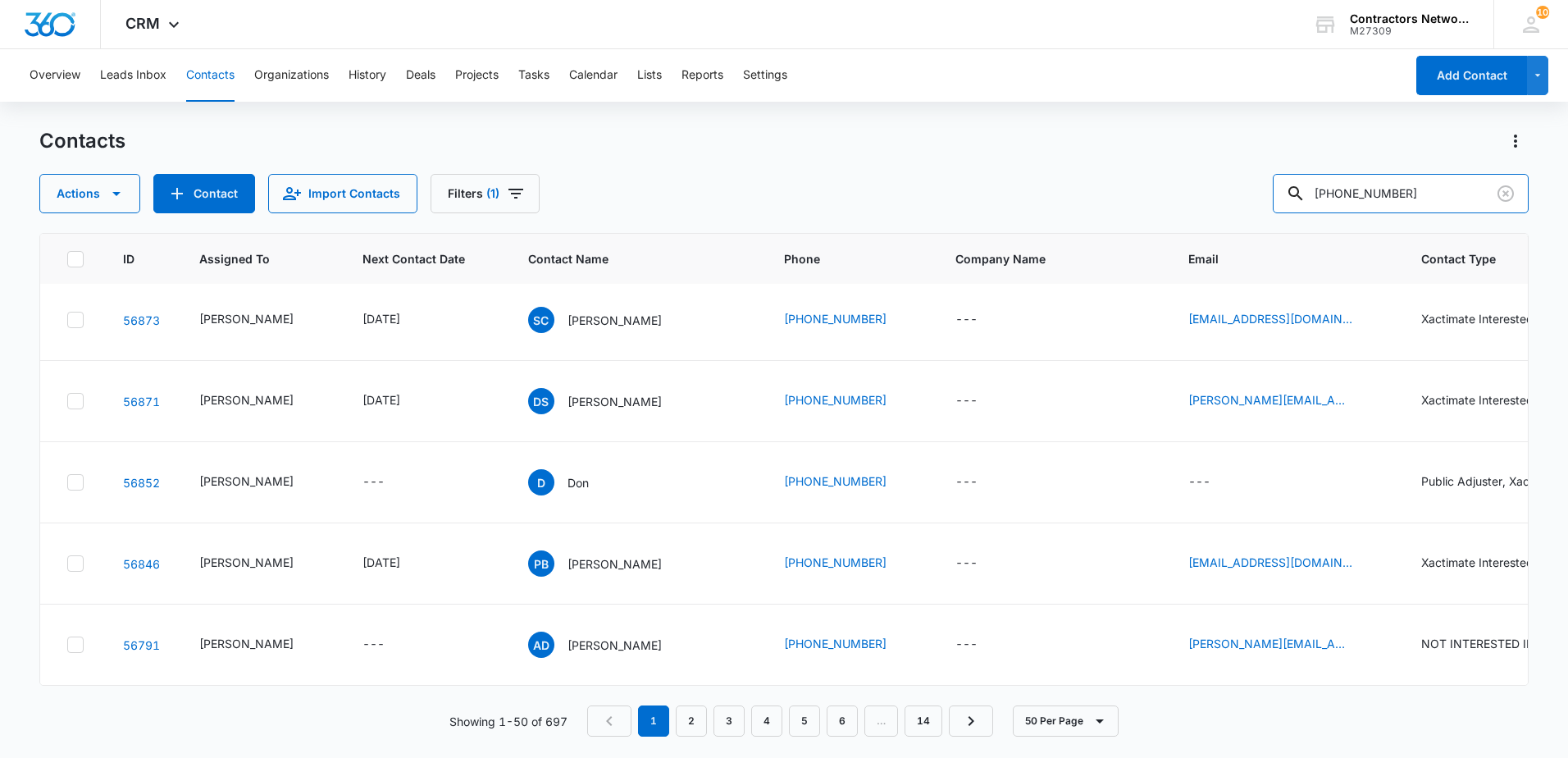
scroll to position [4259, 0]
type input "[PHONE_NUMBER]"
click at [510, 199] on icon "Filters" at bounding box center [516, 193] width 15 height 9
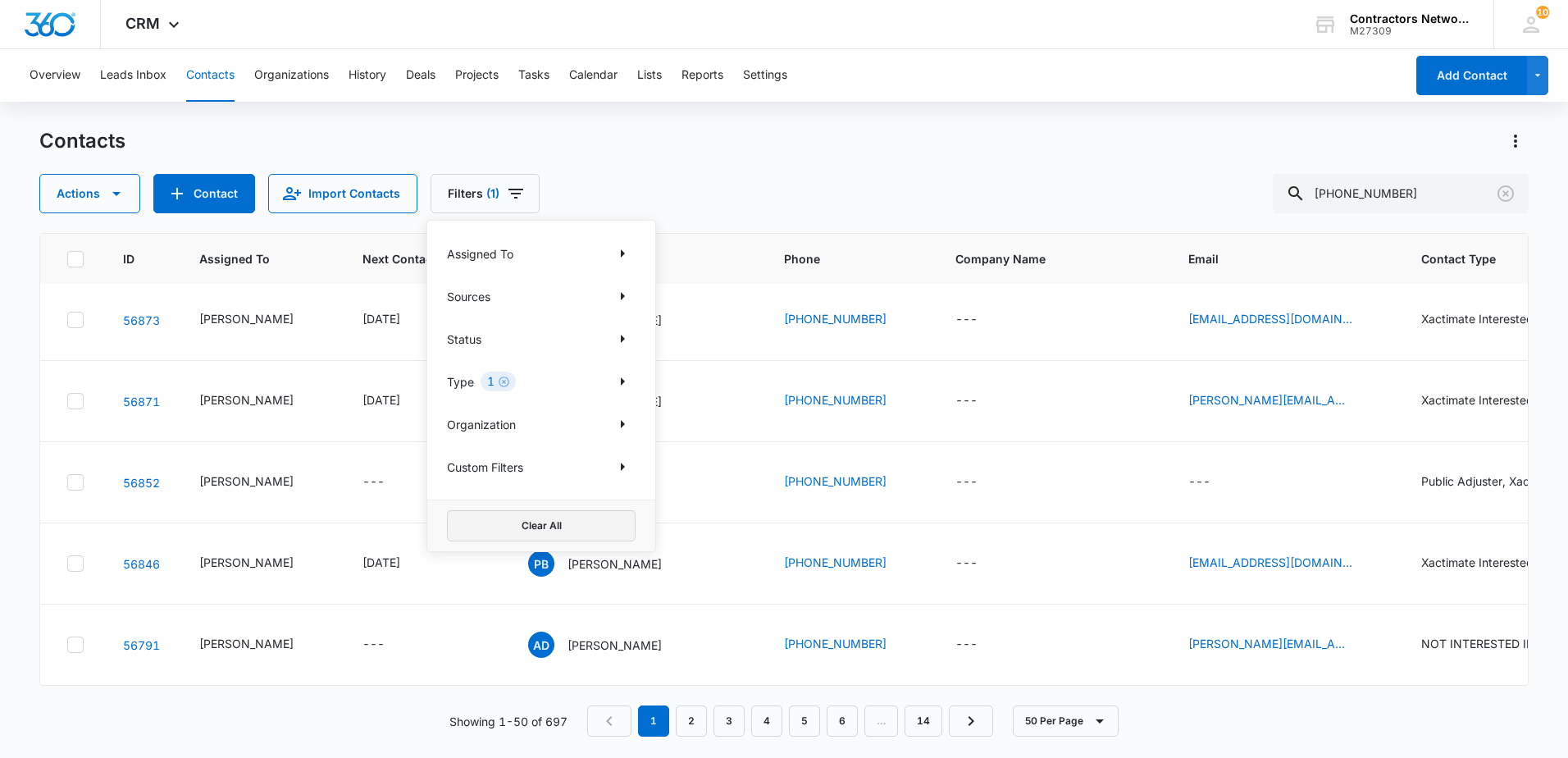
click at [506, 530] on button "Clear All" at bounding box center [541, 525] width 188 height 31
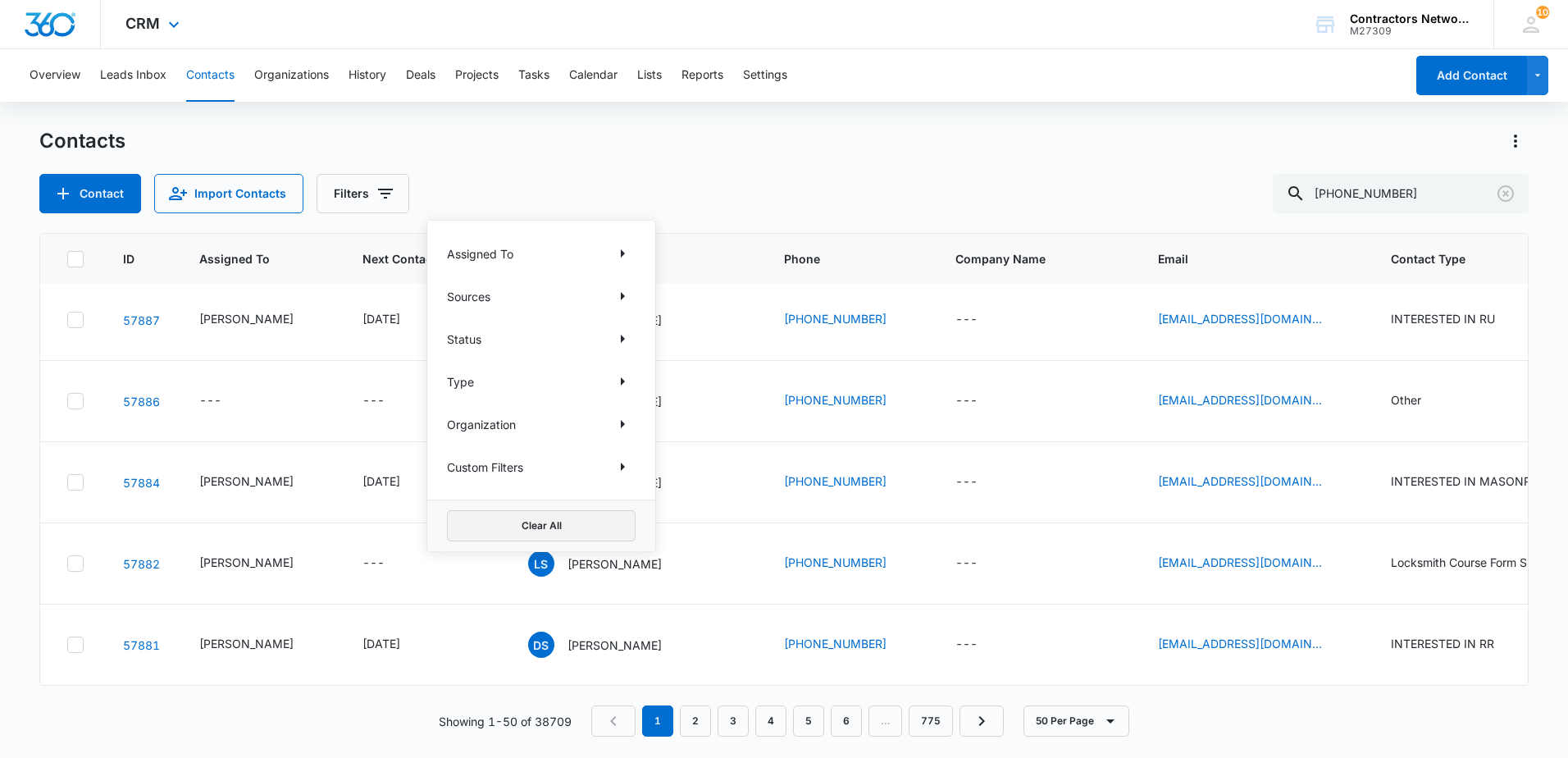
scroll to position [0, 0]
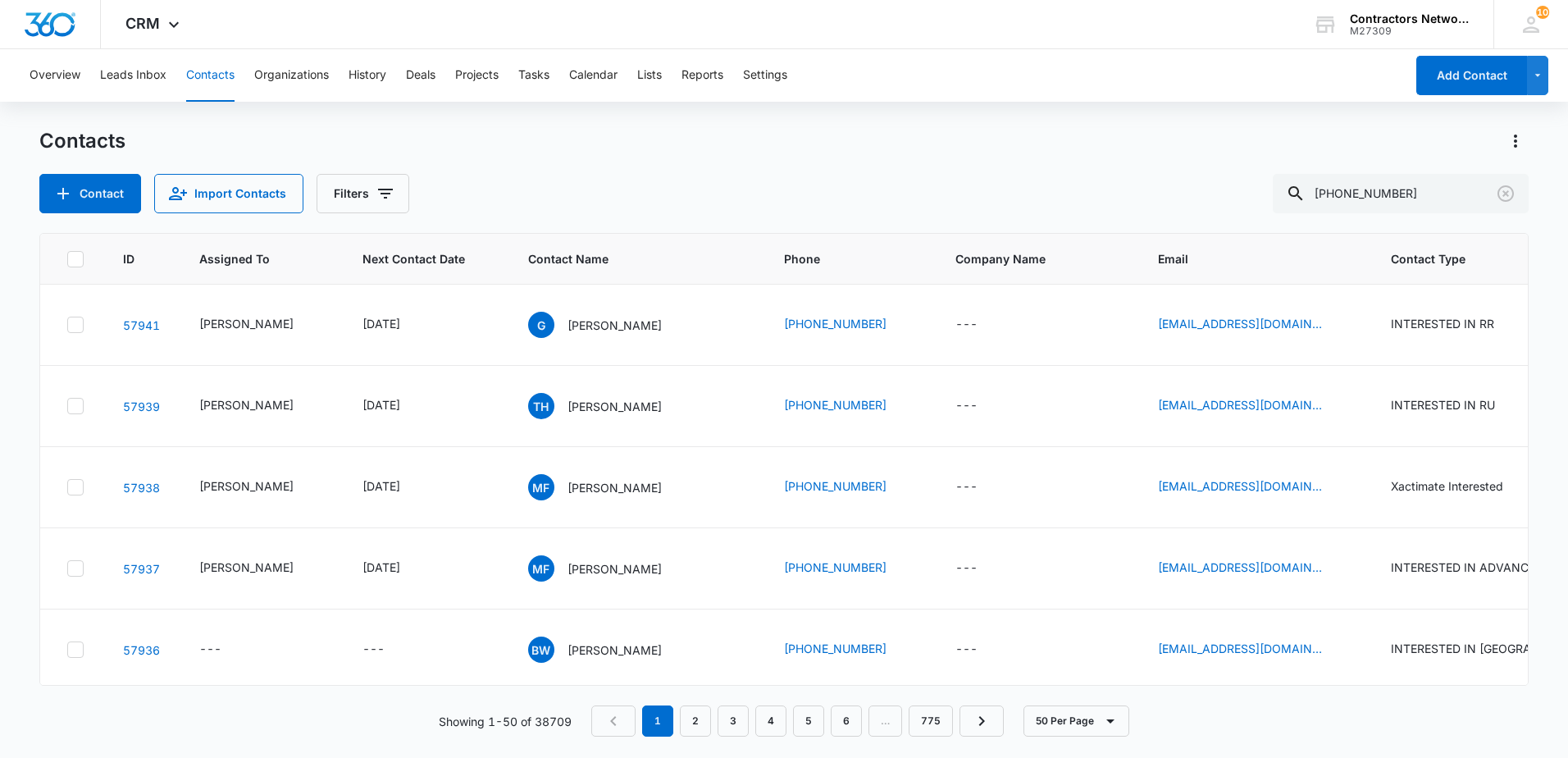
click at [735, 160] on div "Contacts Contact Import Contacts Filters [PHONE_NUMBER]" at bounding box center [784, 170] width 1489 height 85
